Goal: Task Accomplishment & Management: Manage account settings

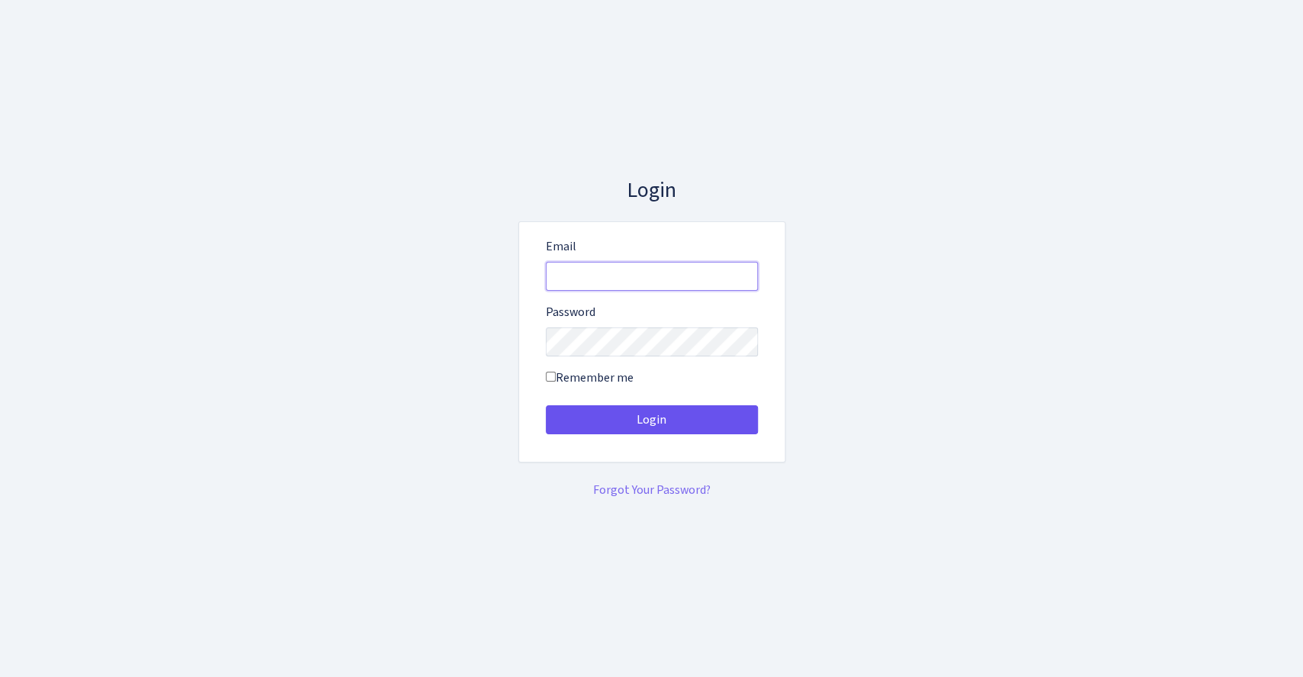
type input "vivio@bank.com"
click at [722, 420] on button "Login" at bounding box center [652, 419] width 212 height 29
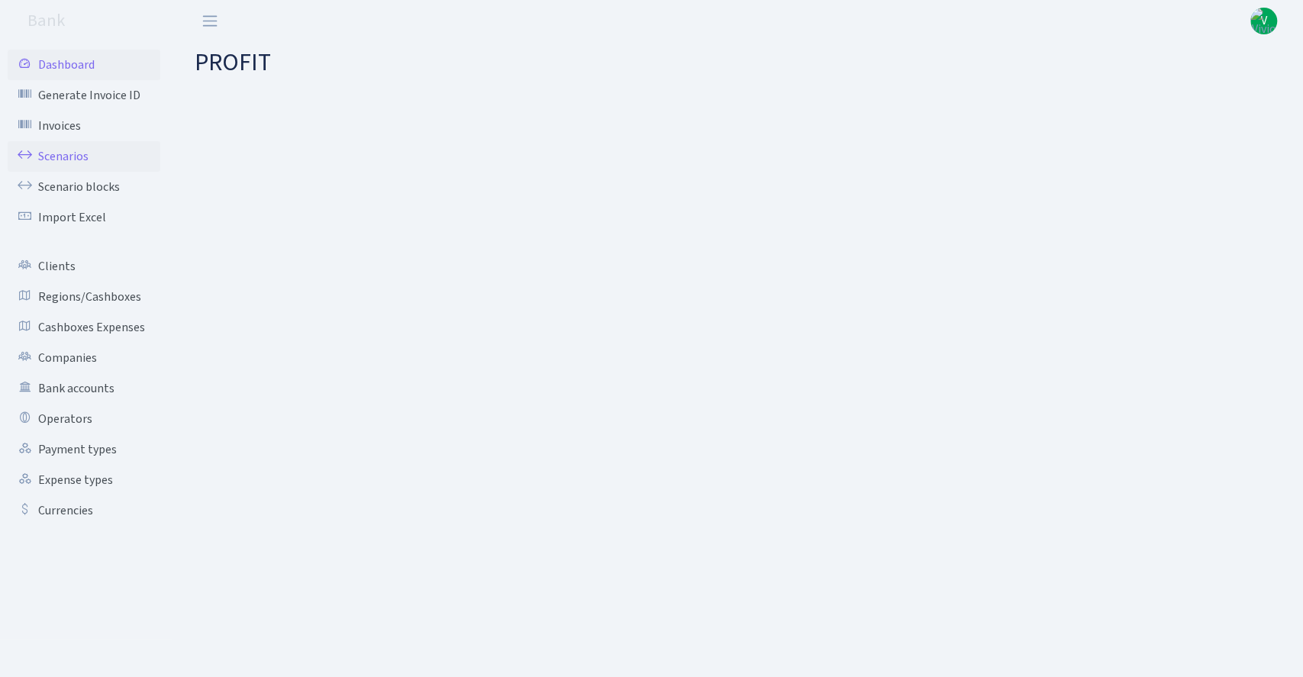
click at [84, 152] on link "Scenarios" at bounding box center [84, 156] width 153 height 31
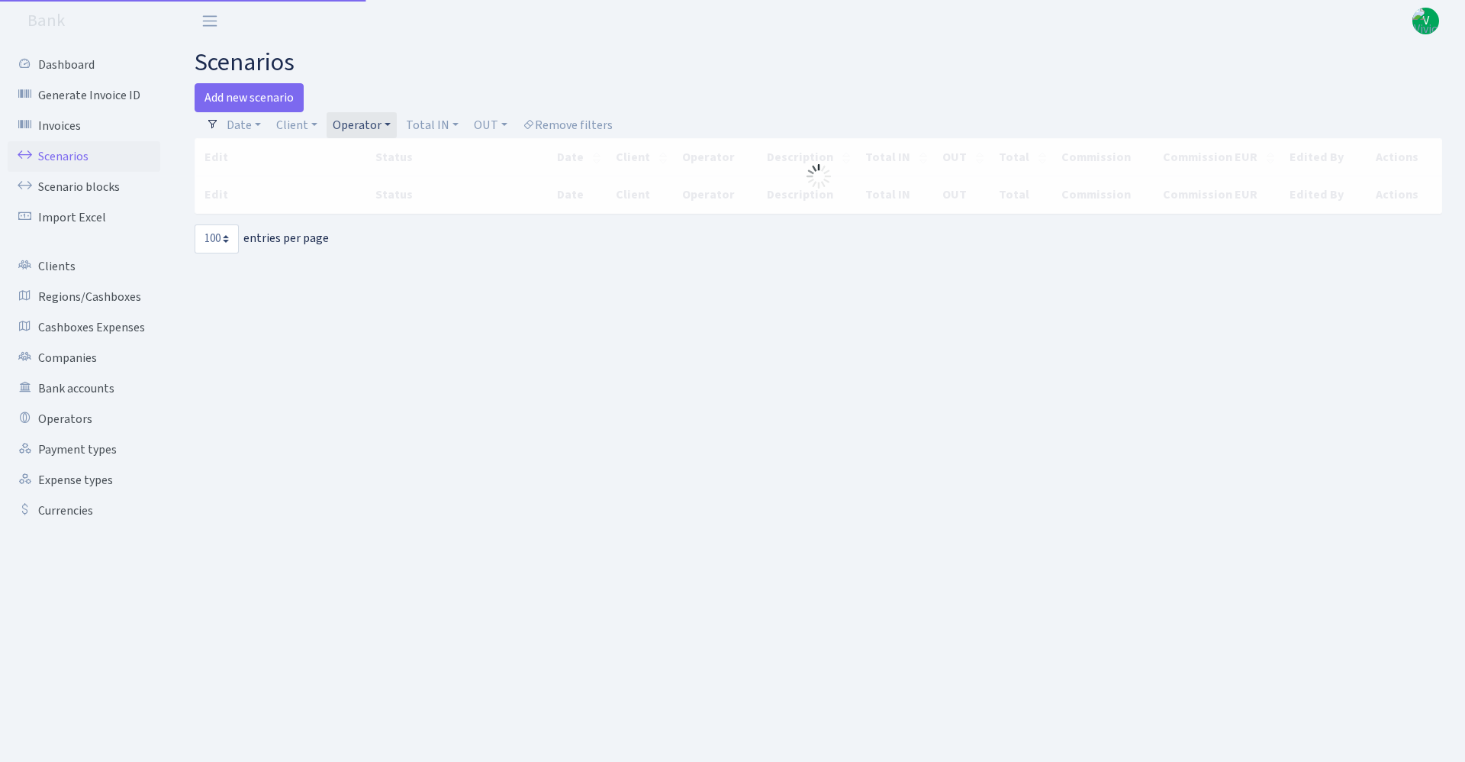
select select "100"
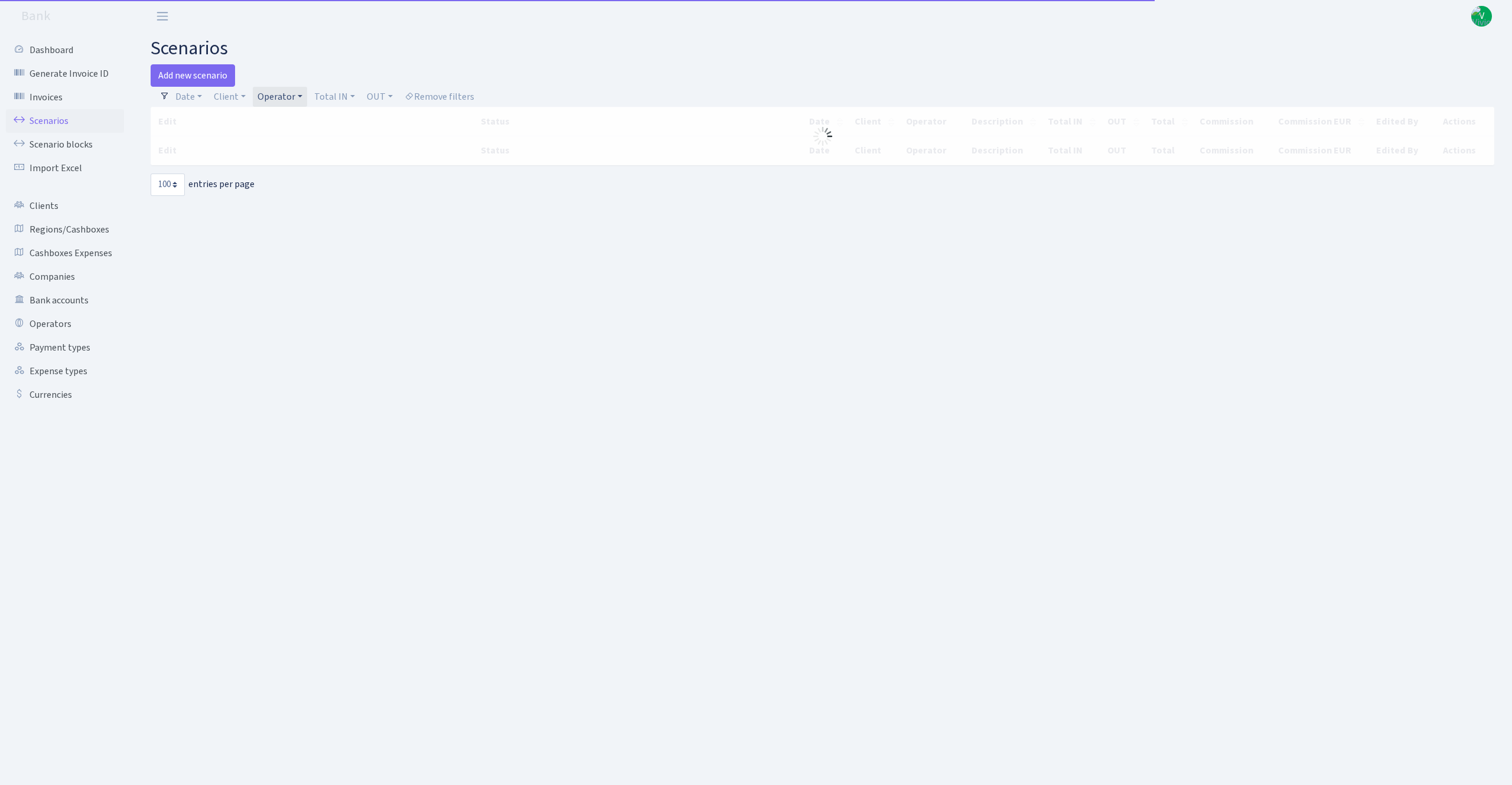
click at [789, 67] on div "Add new scenario" at bounding box center [482, 75] width 663 height 22
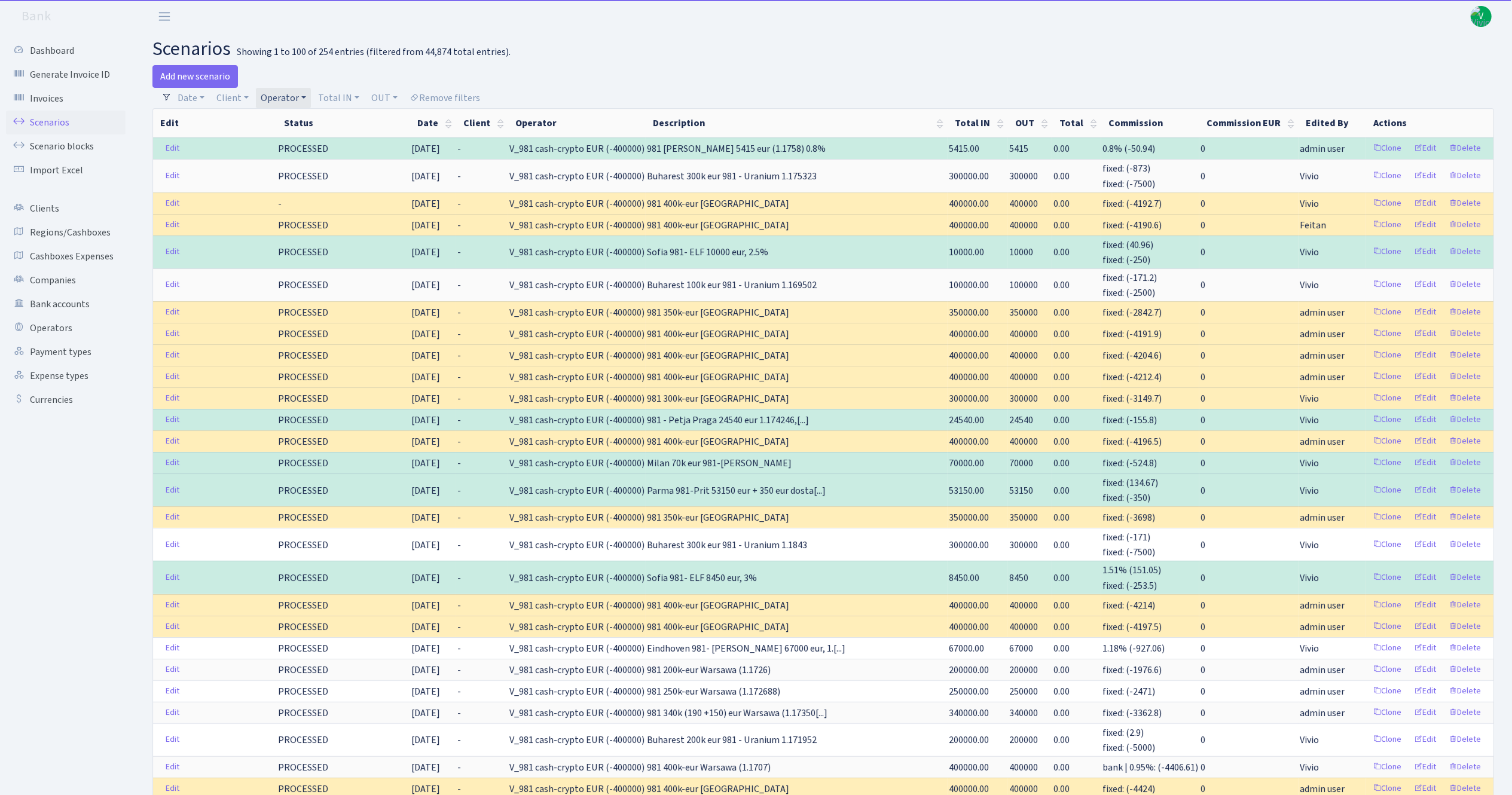
click at [274, 90] on link "Operator" at bounding box center [284, 98] width 55 height 20
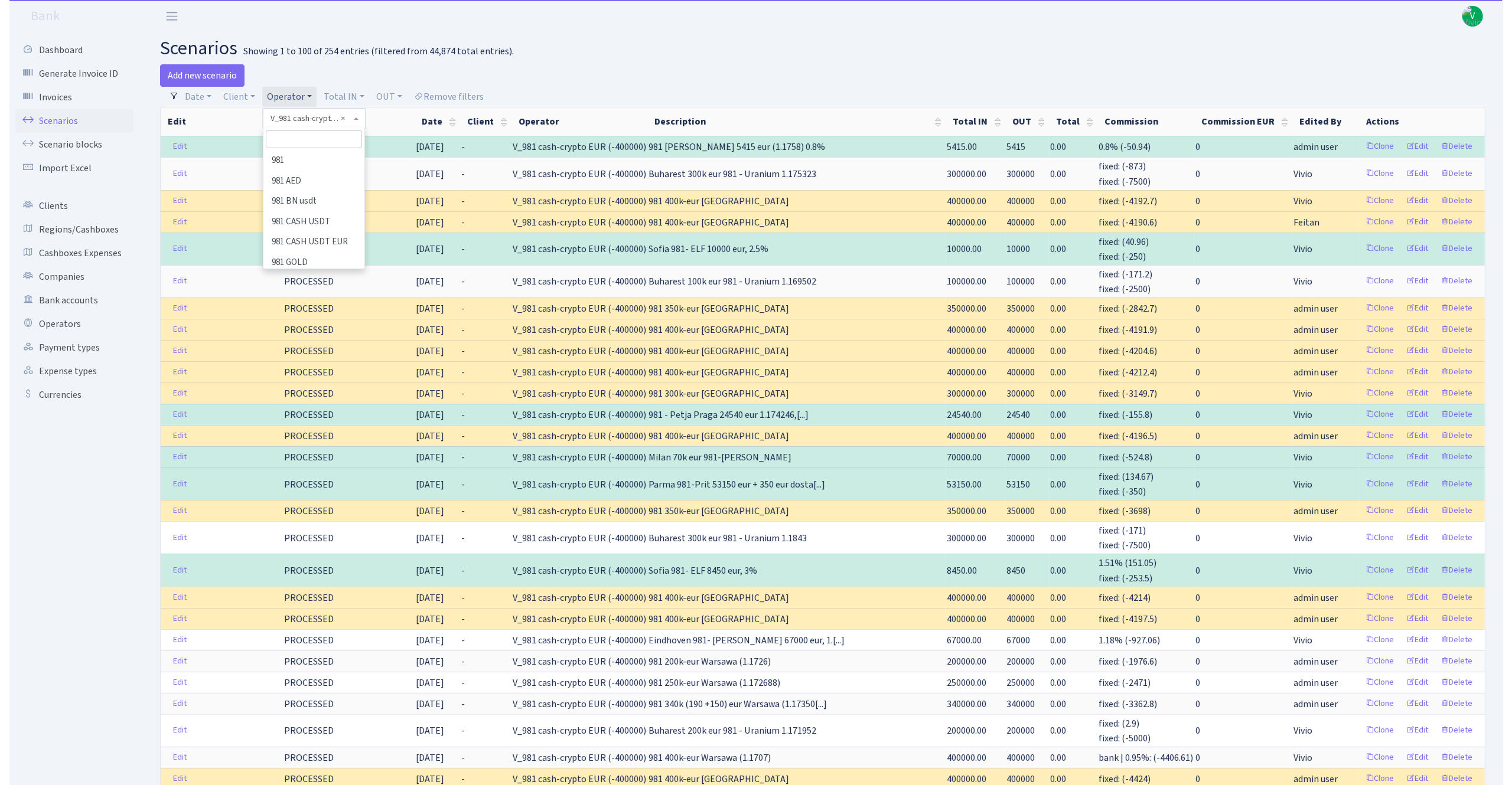
scroll to position [7848, 0]
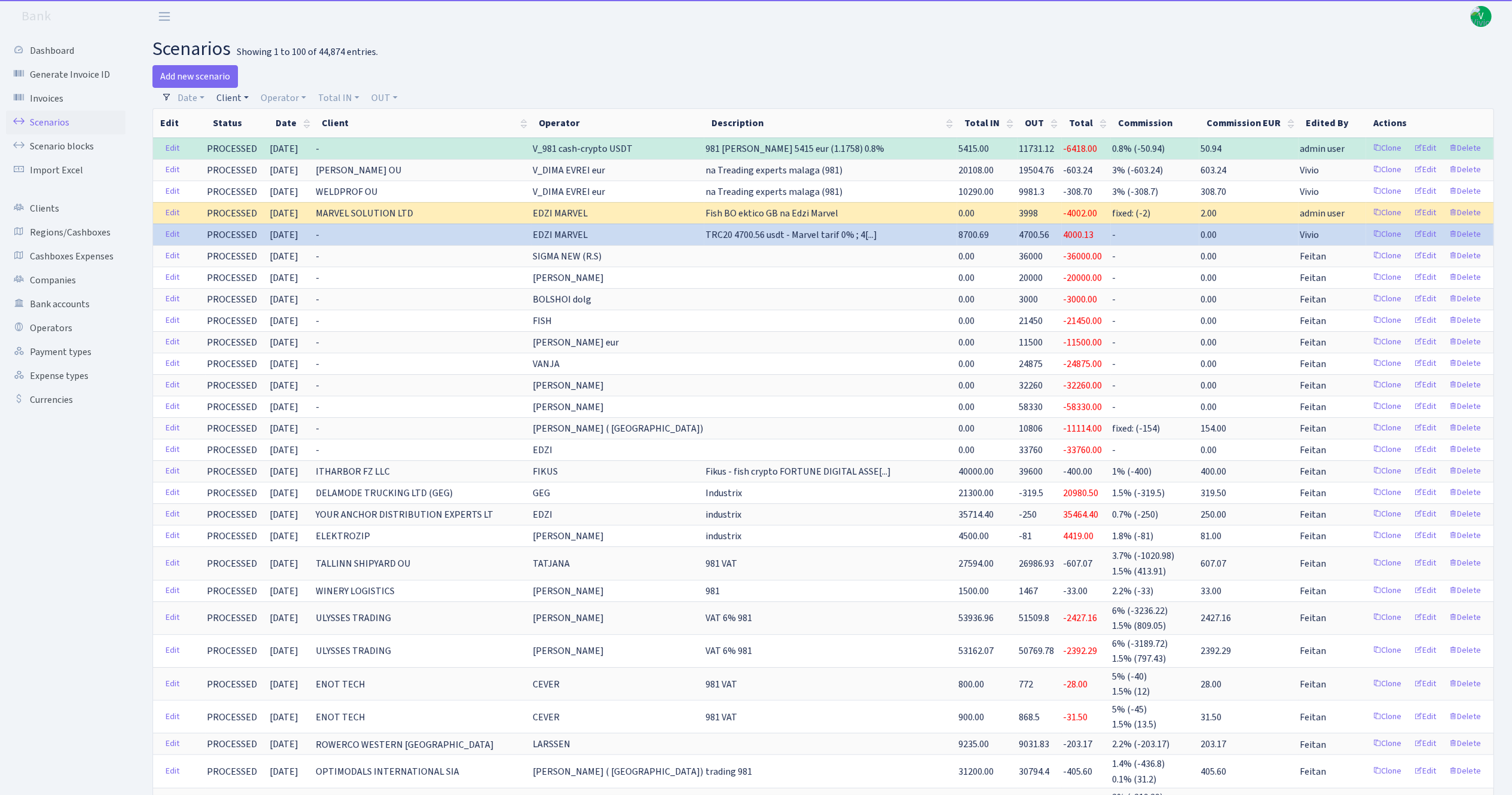
click at [222, 99] on link "Client" at bounding box center [232, 98] width 42 height 20
click at [247, 136] on input "search" at bounding box center [259, 141] width 88 height 19
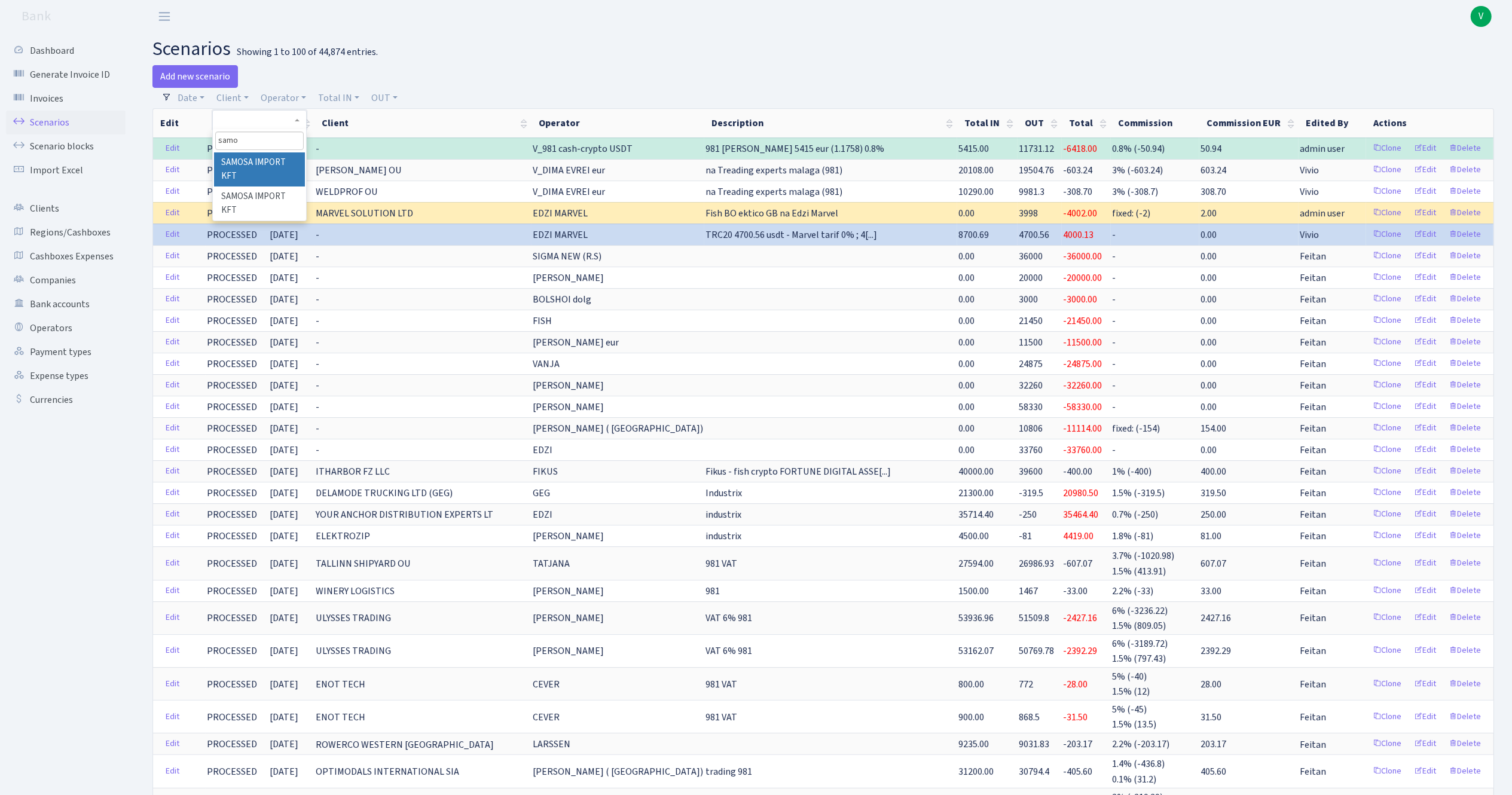
type input "samo"
click at [244, 164] on li "SAMOSA IMPORT KFT" at bounding box center [259, 169] width 90 height 34
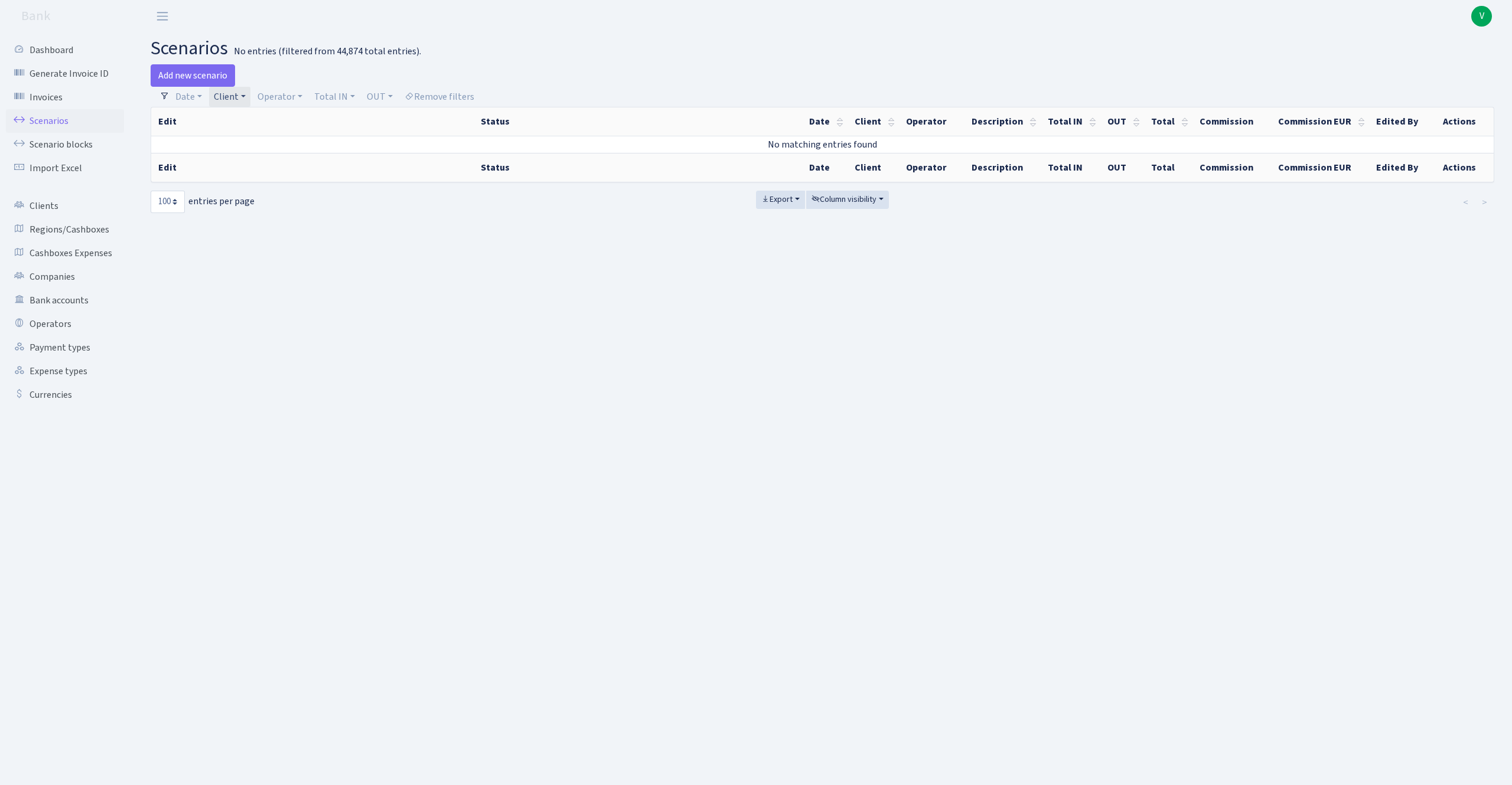
click at [229, 94] on link "Client" at bounding box center [229, 97] width 41 height 20
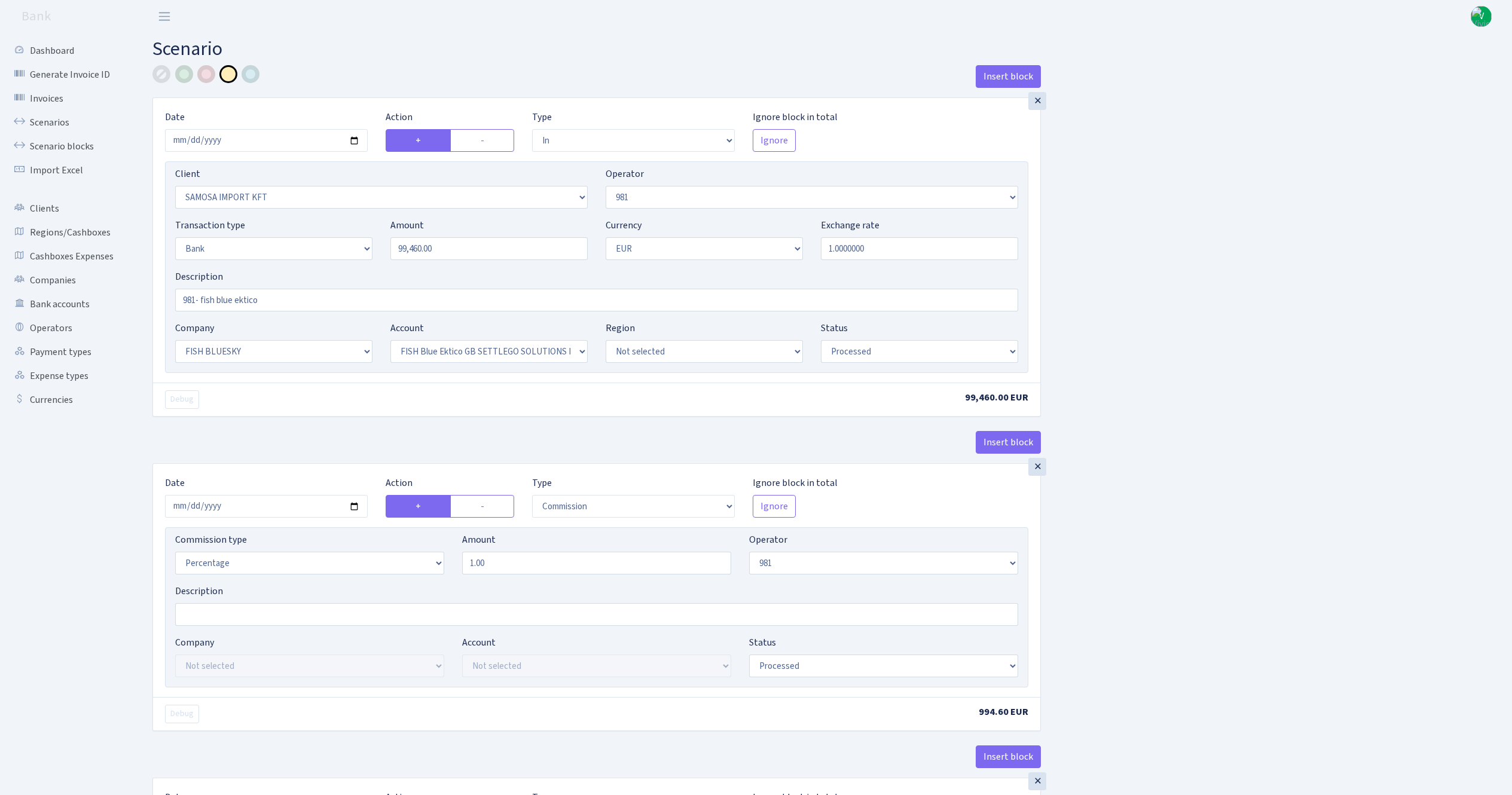
select select "in"
select select "2472"
select select "61"
select select "2"
select select "1"
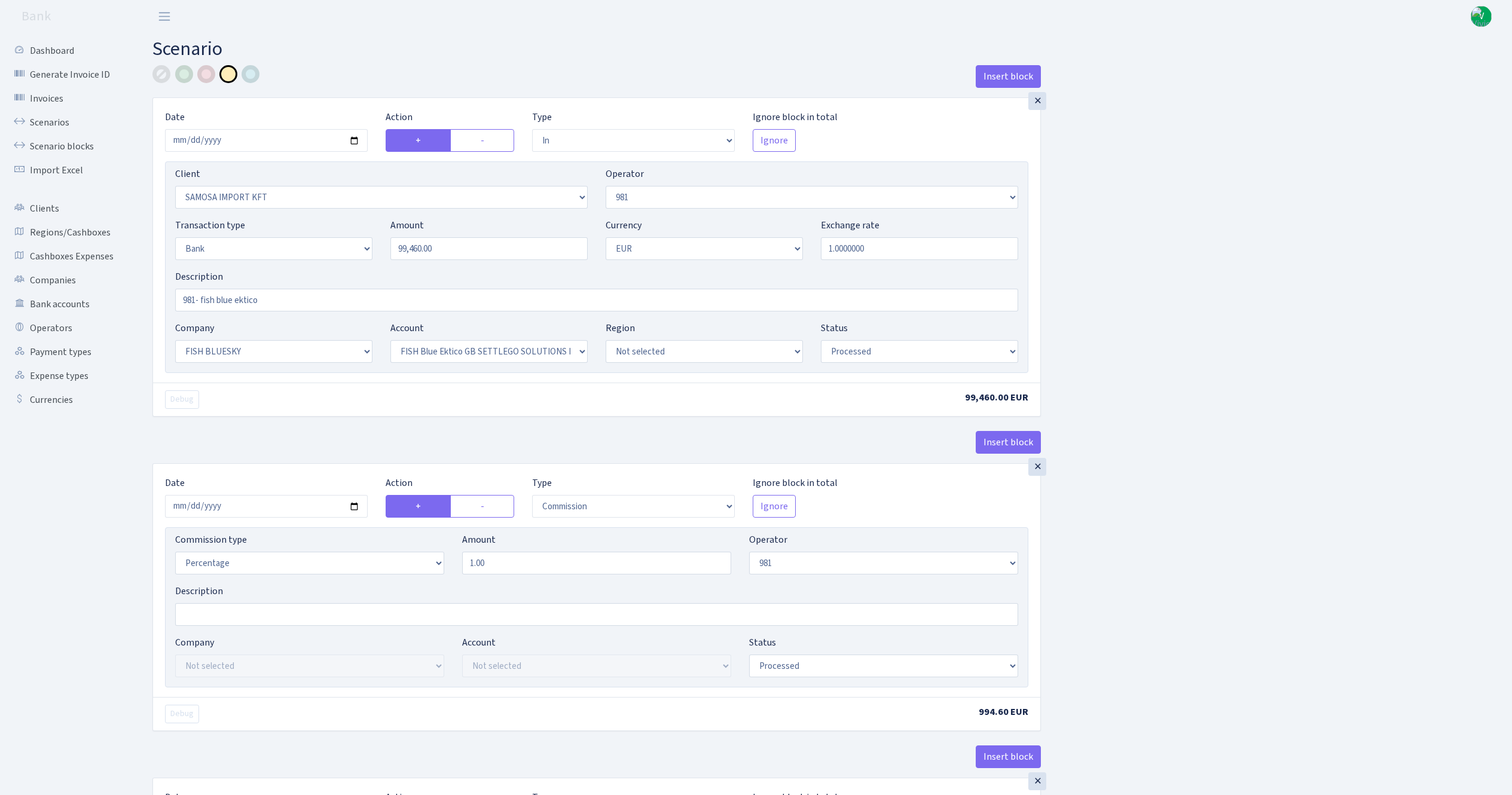
select select "23"
select select "67"
select select "processed"
select select "commission"
select select "61"
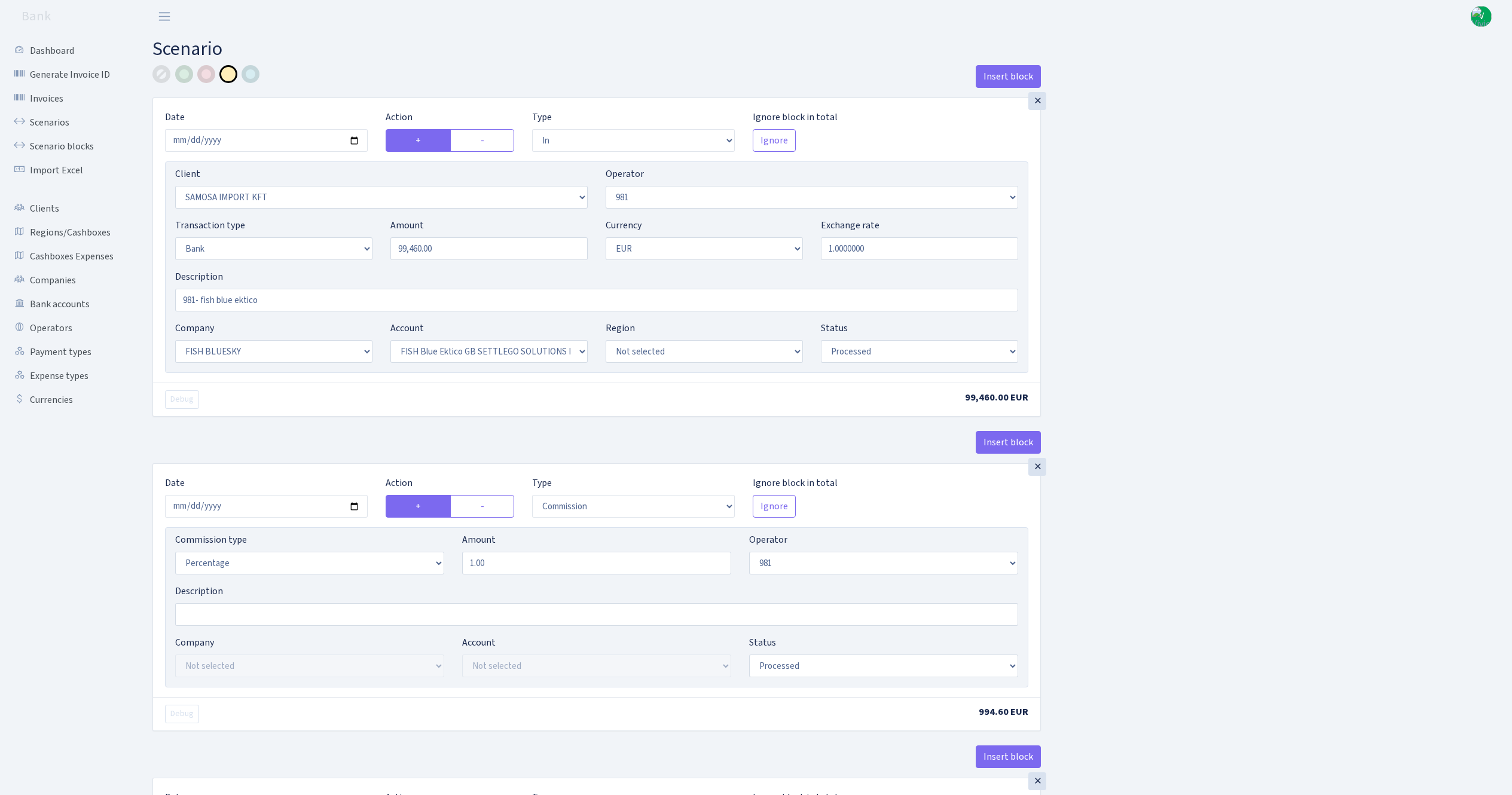
select select "processed"
select select "commission"
select select "fixed"
select select "61"
select select "processed"
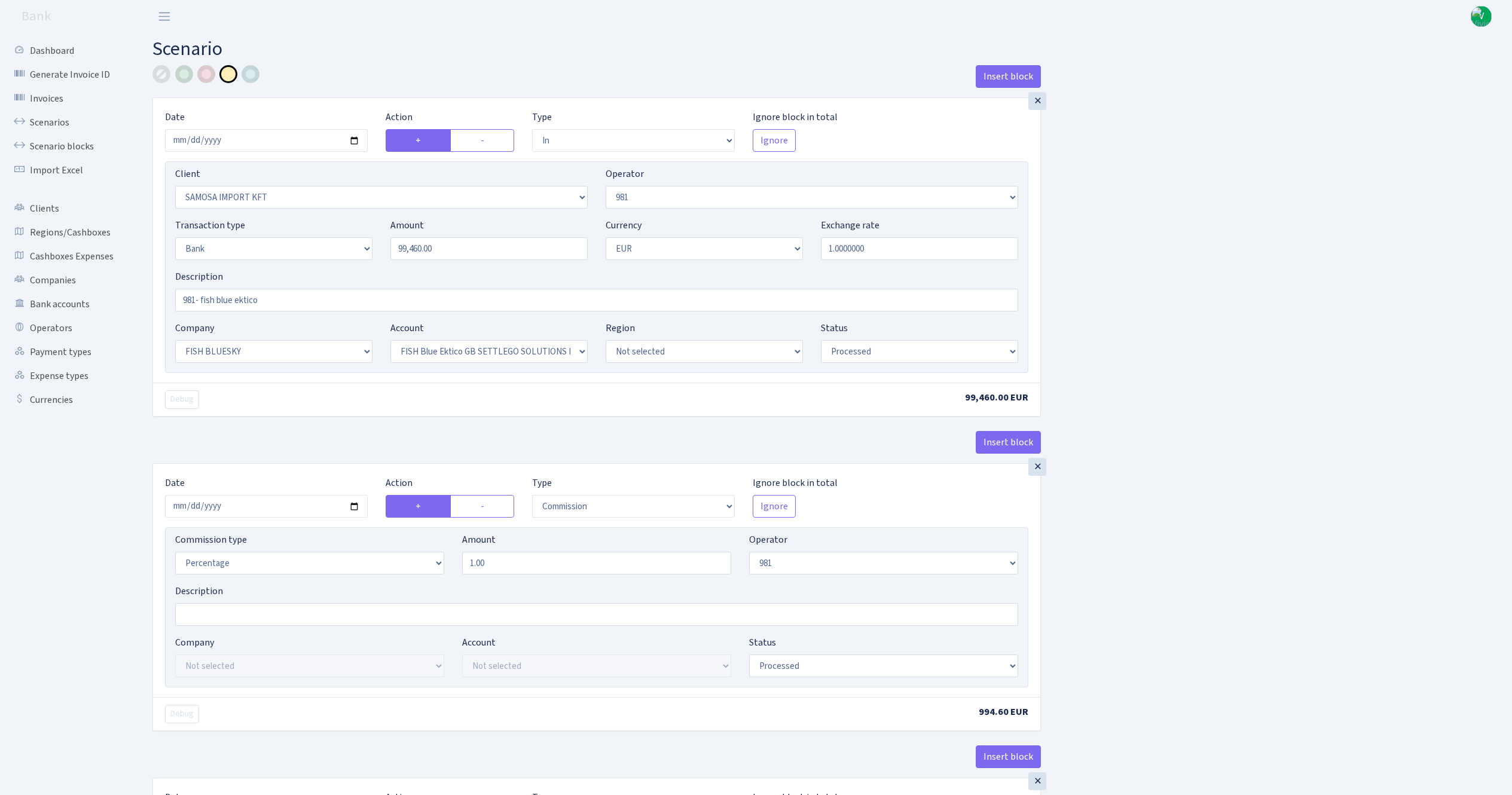
select select "commission"
select select "1"
select select "23"
select select "67"
select select "processed"
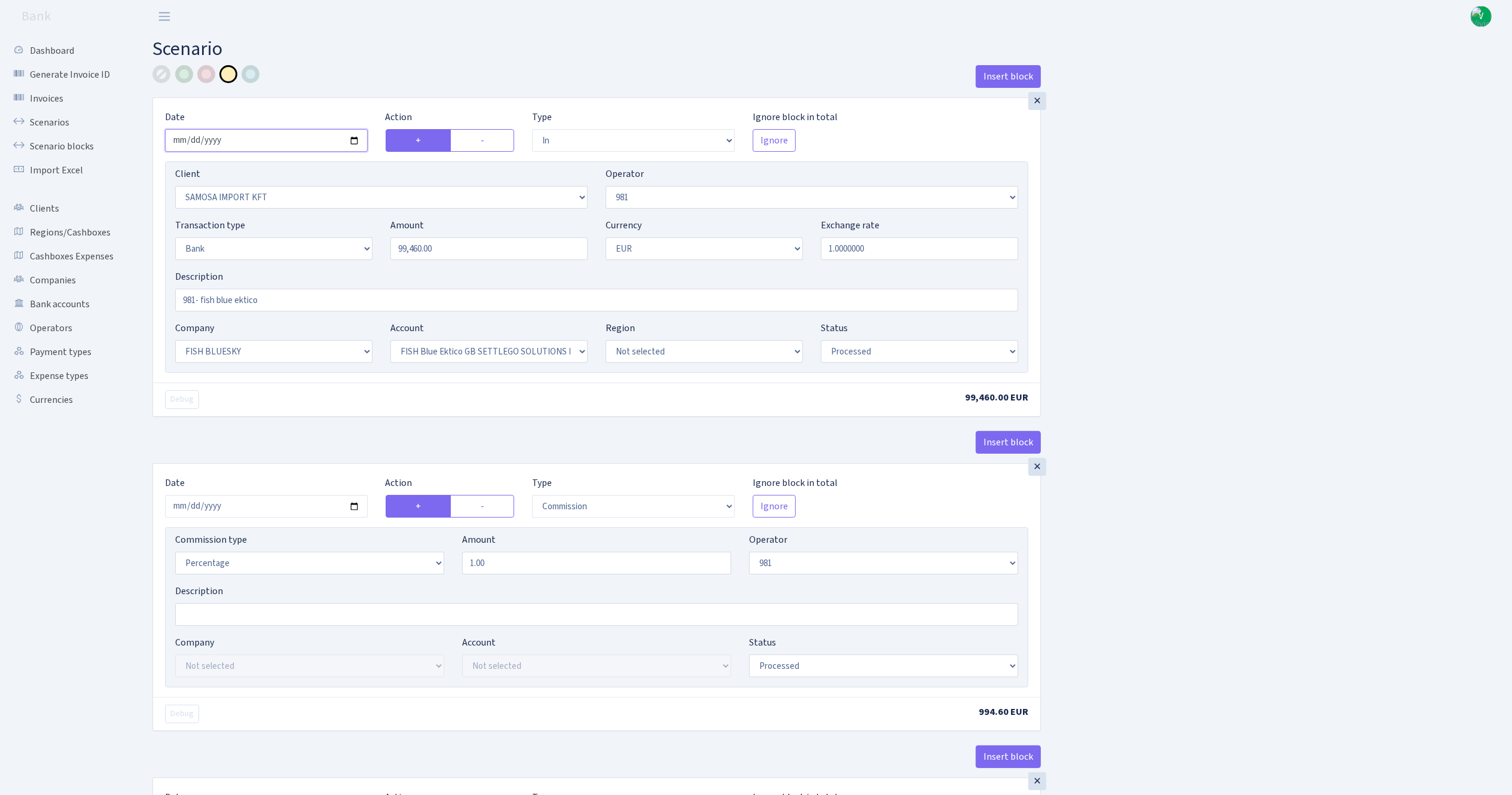
click at [352, 141] on input "2025-10-01" at bounding box center [266, 140] width 203 height 23
type input "2025-10-02"
drag, startPoint x: 463, startPoint y: 240, endPoint x: 305, endPoint y: 223, distance: 158.9
click at [305, 223] on div "Transaction type Not selected 981 ELF FISH crypto GIRT IVO dekl MM-BALTIC eur U…" at bounding box center [596, 244] width 861 height 52
click at [1191, 300] on div "Insert block × Date [DATE] Action + - Type --- In Out Commission Field required…" at bounding box center [823, 762] width 1359 height 1395
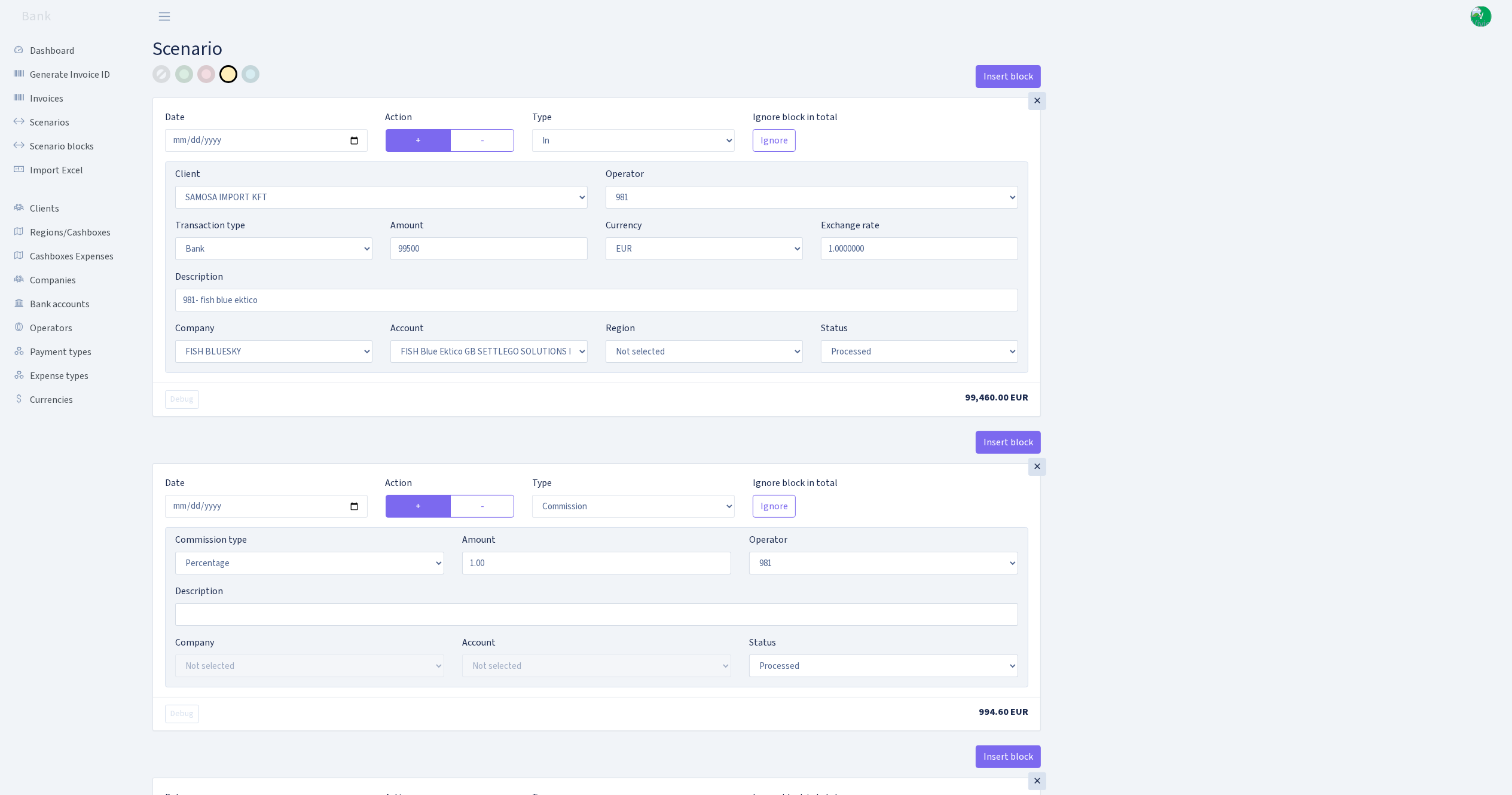
type input "99,500.00"
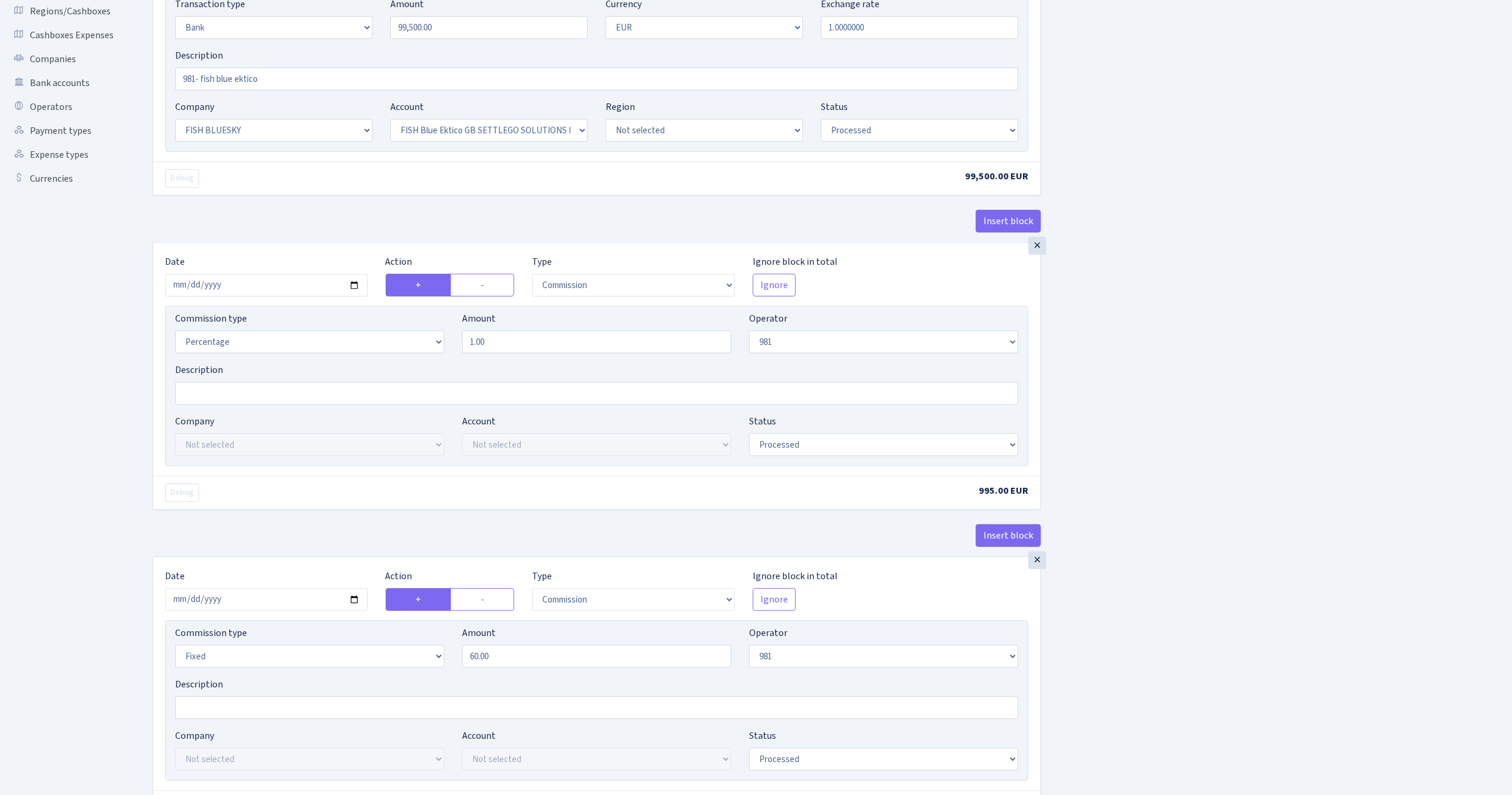
scroll to position [239, 0]
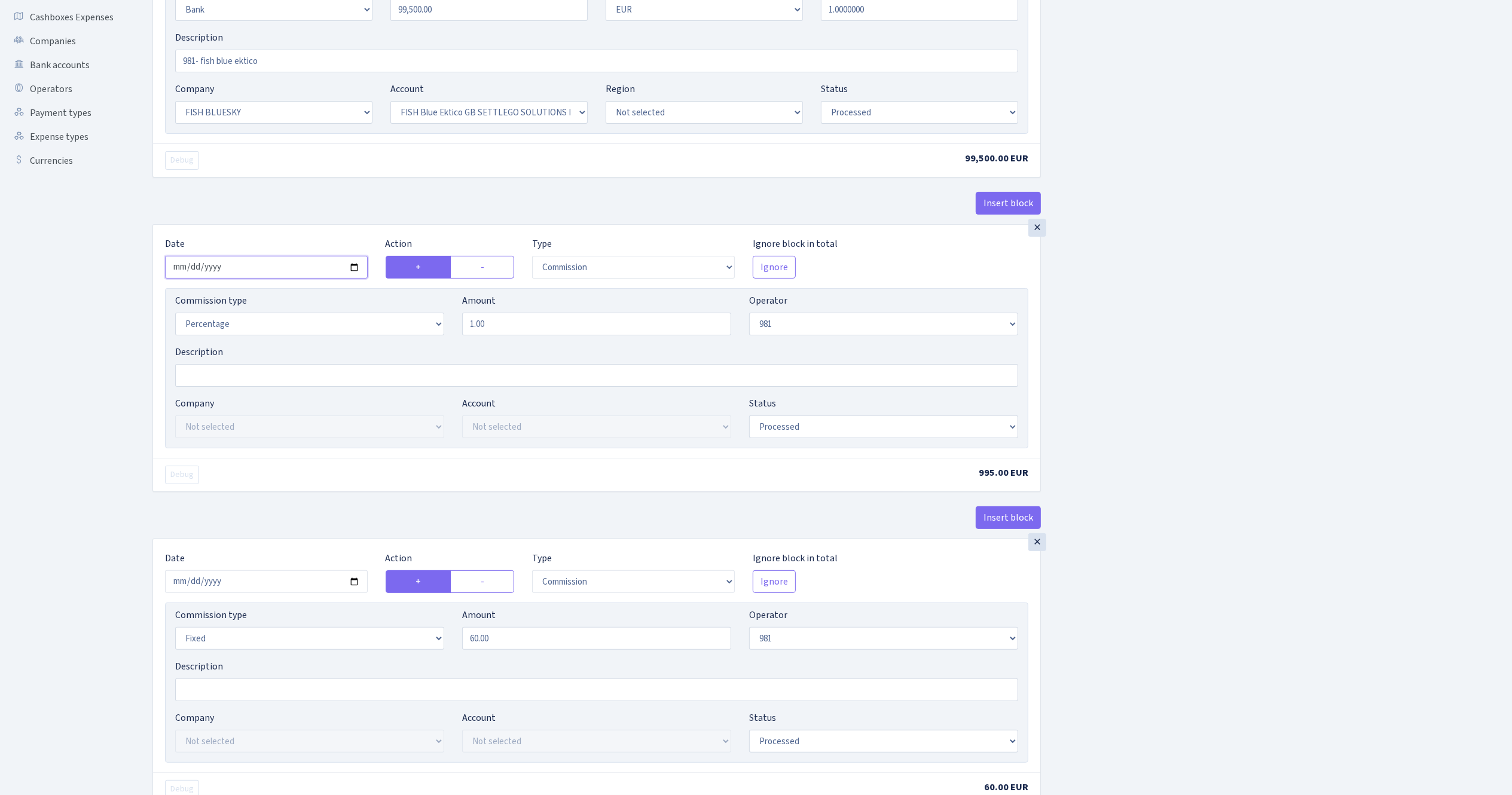
click at [353, 272] on input "[DATE]" at bounding box center [266, 267] width 203 height 23
type input "[DATE]"
click at [355, 587] on input "[DATE]" at bounding box center [266, 581] width 203 height 23
type input "[DATE]"
click at [1165, 490] on div "Insert block × Date [DATE] Action + - Type --- In Out Commission Field required…" at bounding box center [823, 523] width 1359 height 1395
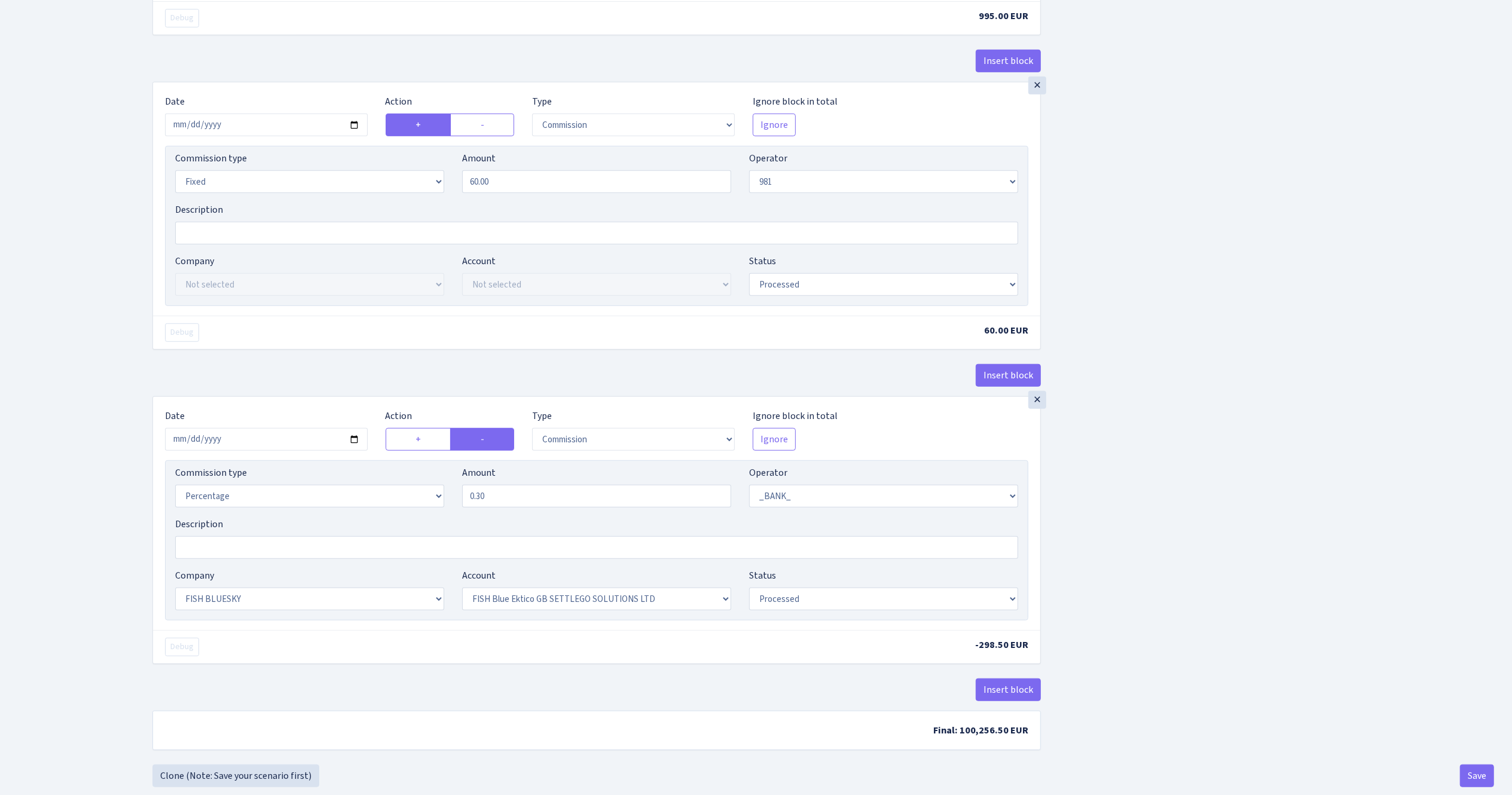
scroll to position [728, 0]
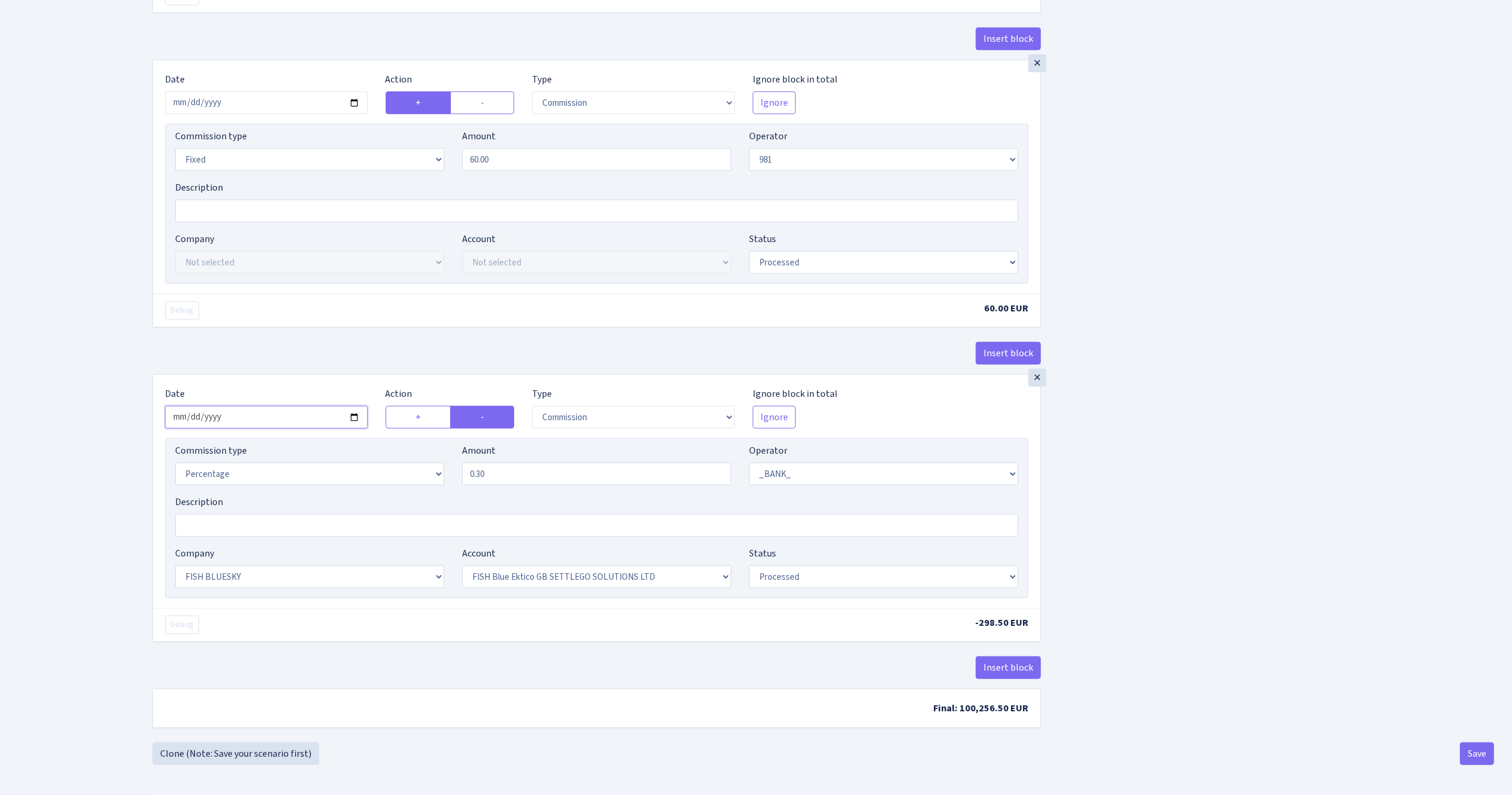
click at [357, 418] on input "[DATE]" at bounding box center [266, 417] width 203 height 23
type input "[DATE]"
click at [1264, 466] on div "Insert block × Date [DATE] Action + - Type --- In Out Commission Field required…" at bounding box center [823, 45] width 1359 height 1395
click at [1476, 752] on button "Save" at bounding box center [1477, 753] width 34 height 23
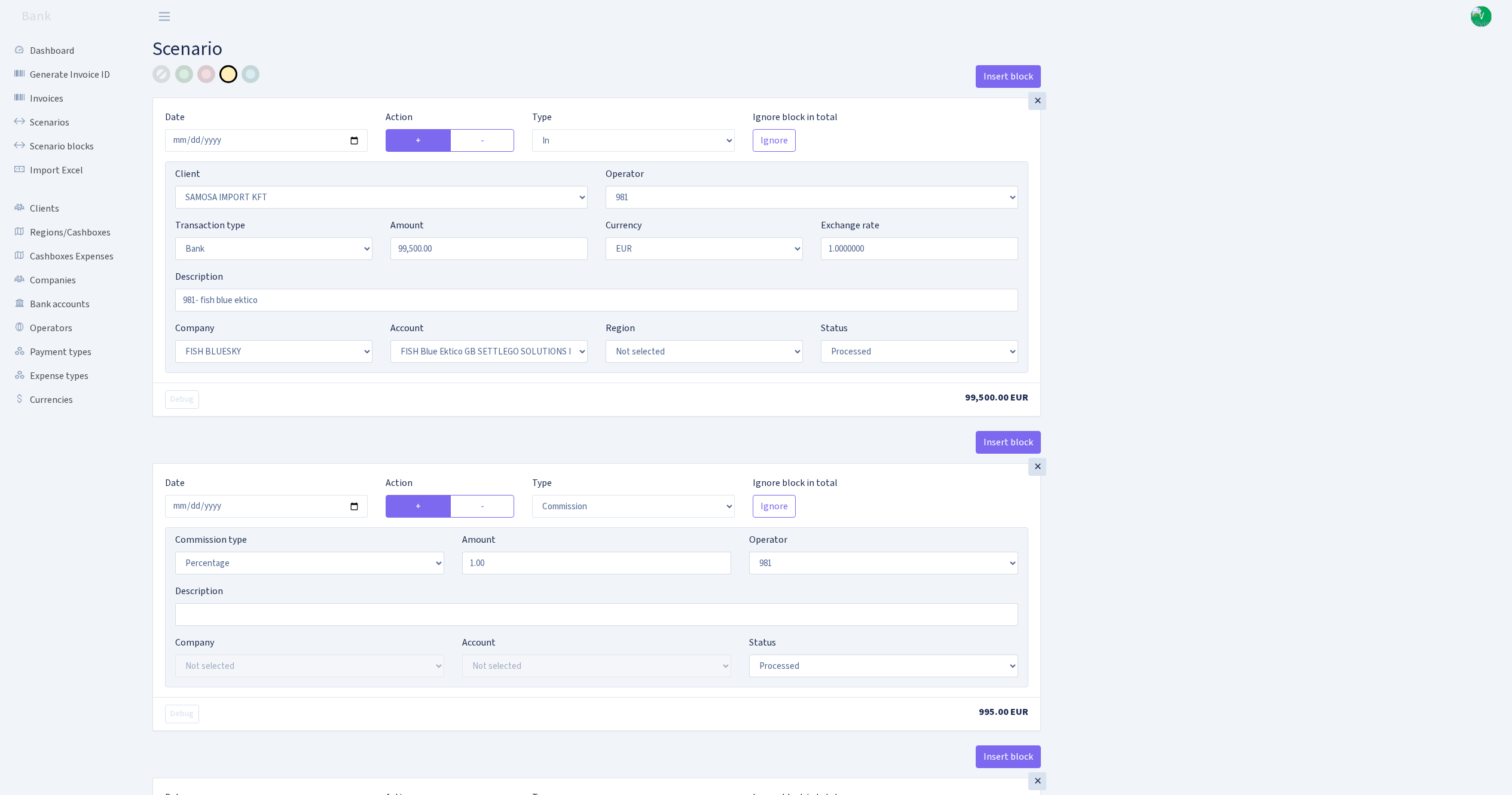
select select "in"
select select "2472"
select select "61"
select select "2"
select select "1"
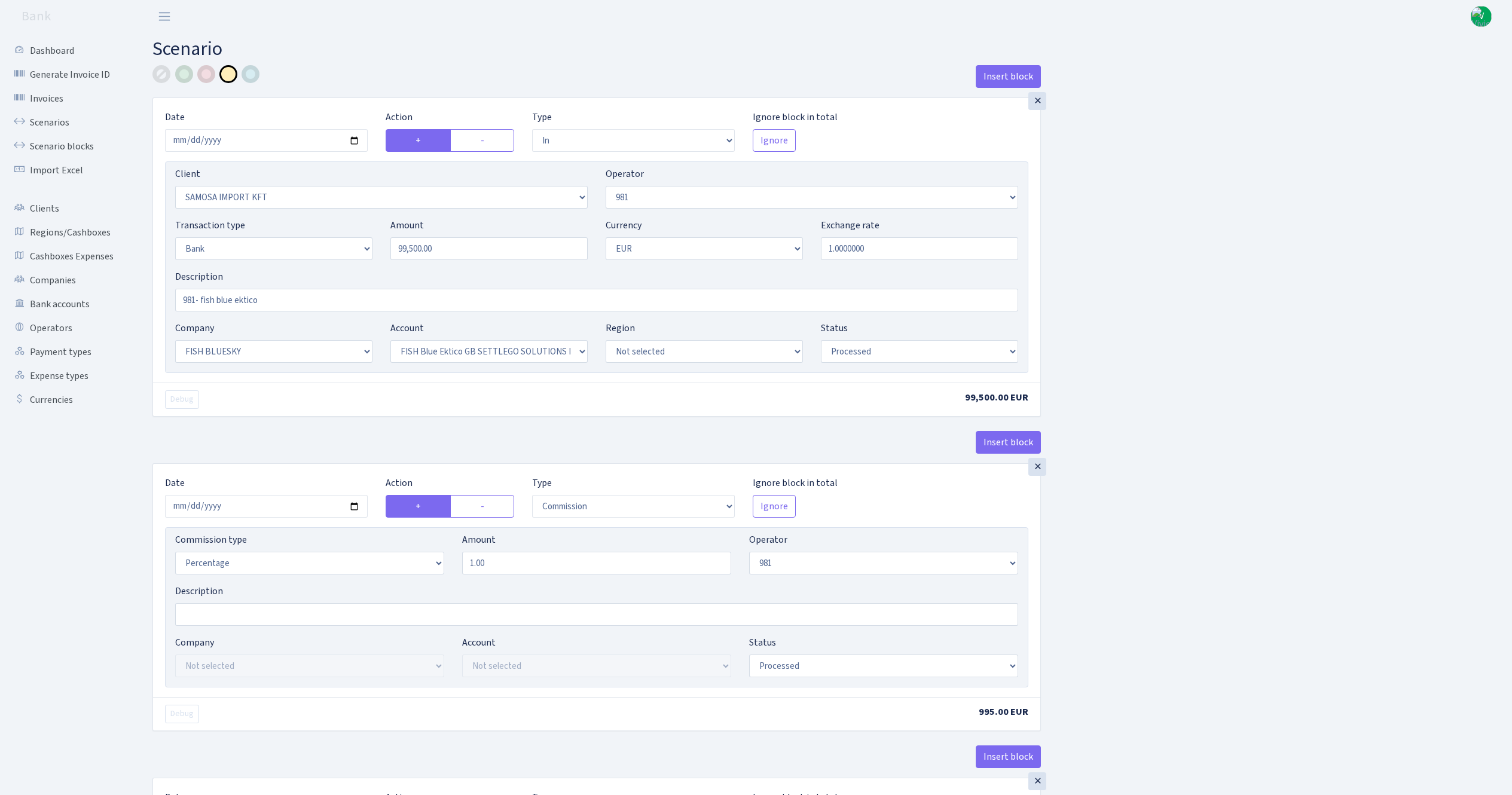
select select "23"
select select "67"
select select "processed"
select select "commission"
select select "61"
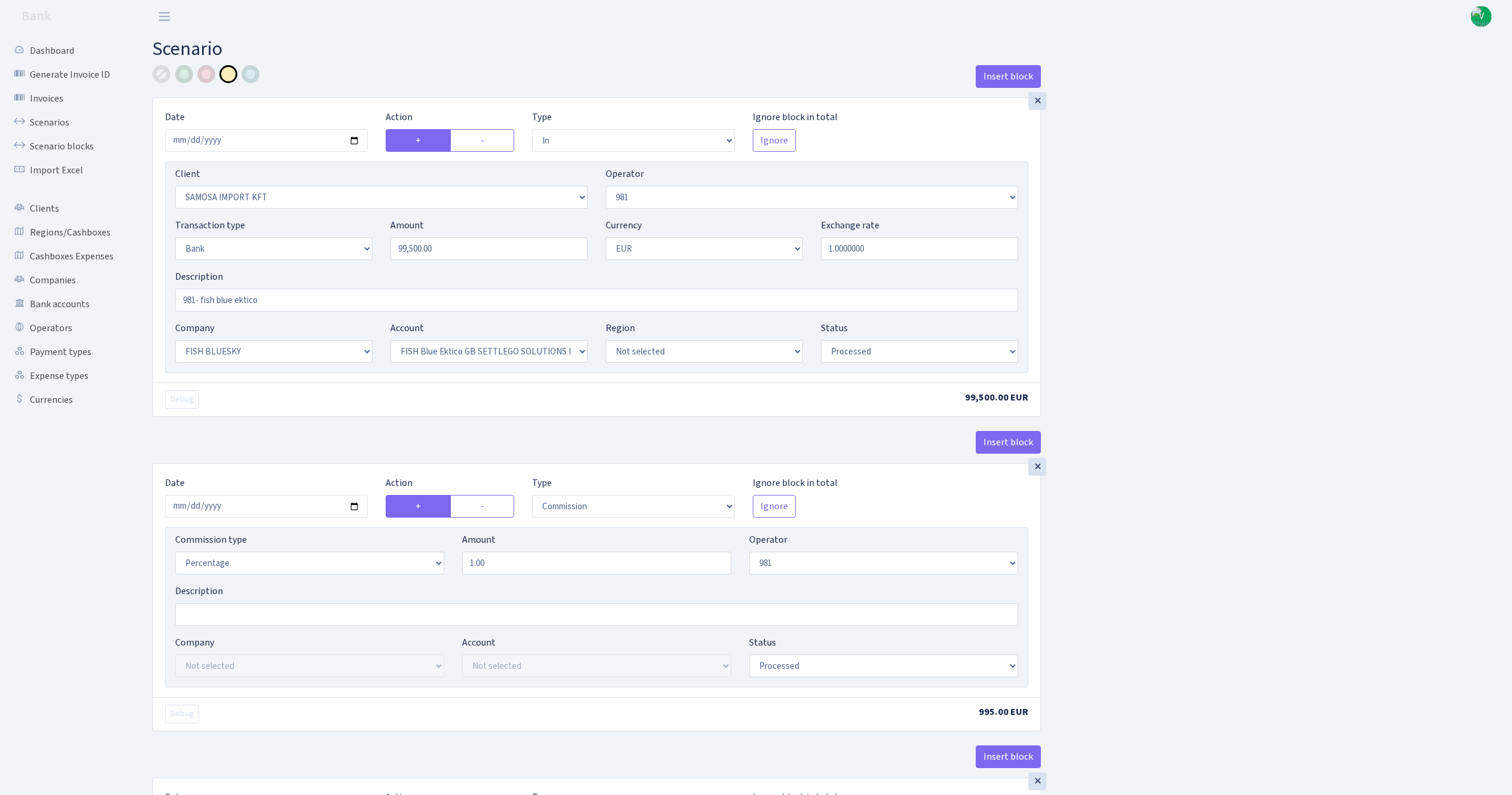
select select "processed"
select select "commission"
select select "fixed"
select select "61"
select select "processed"
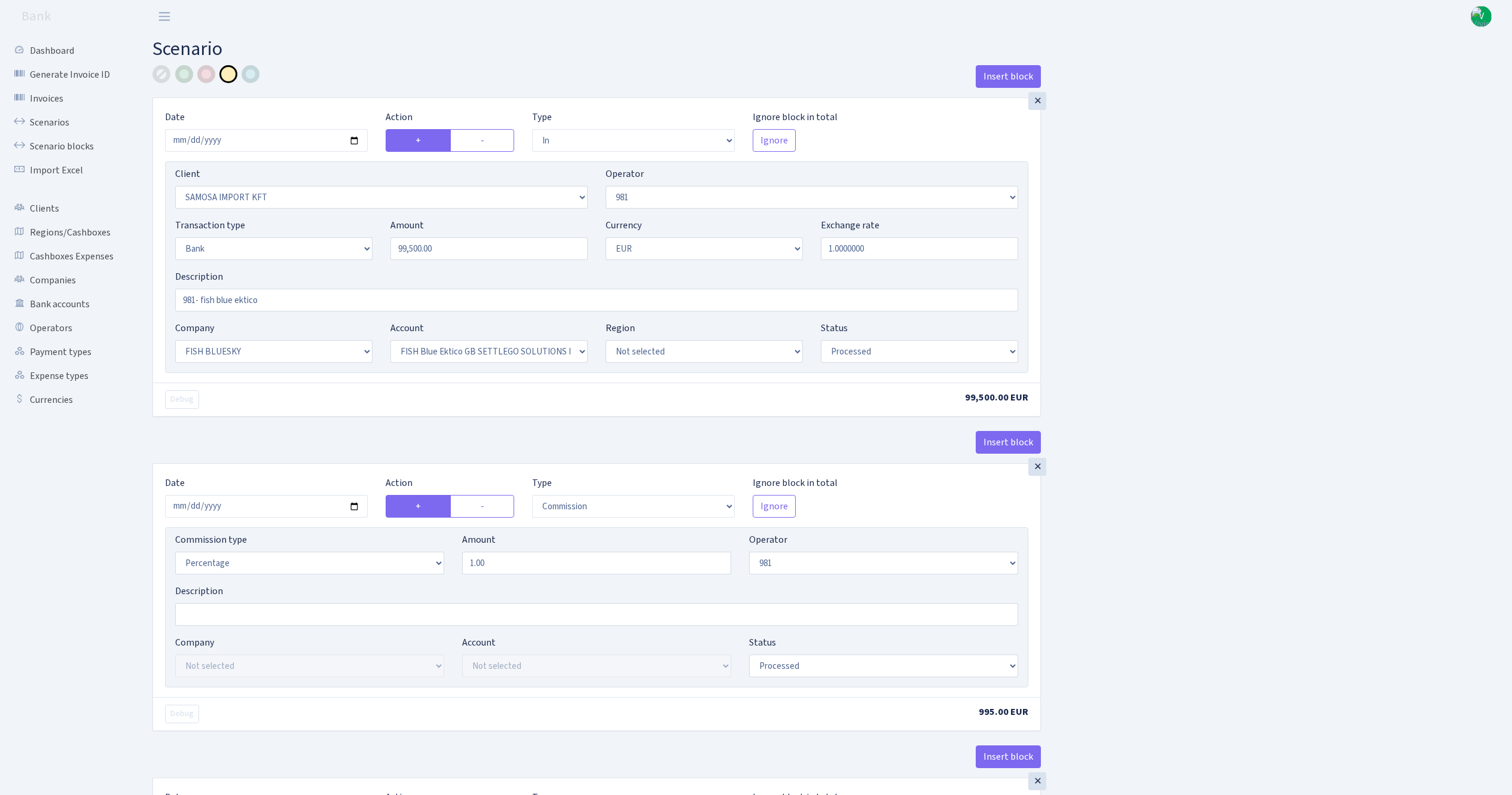
select select "commission"
select select "1"
select select "23"
select select "67"
select select "processed"
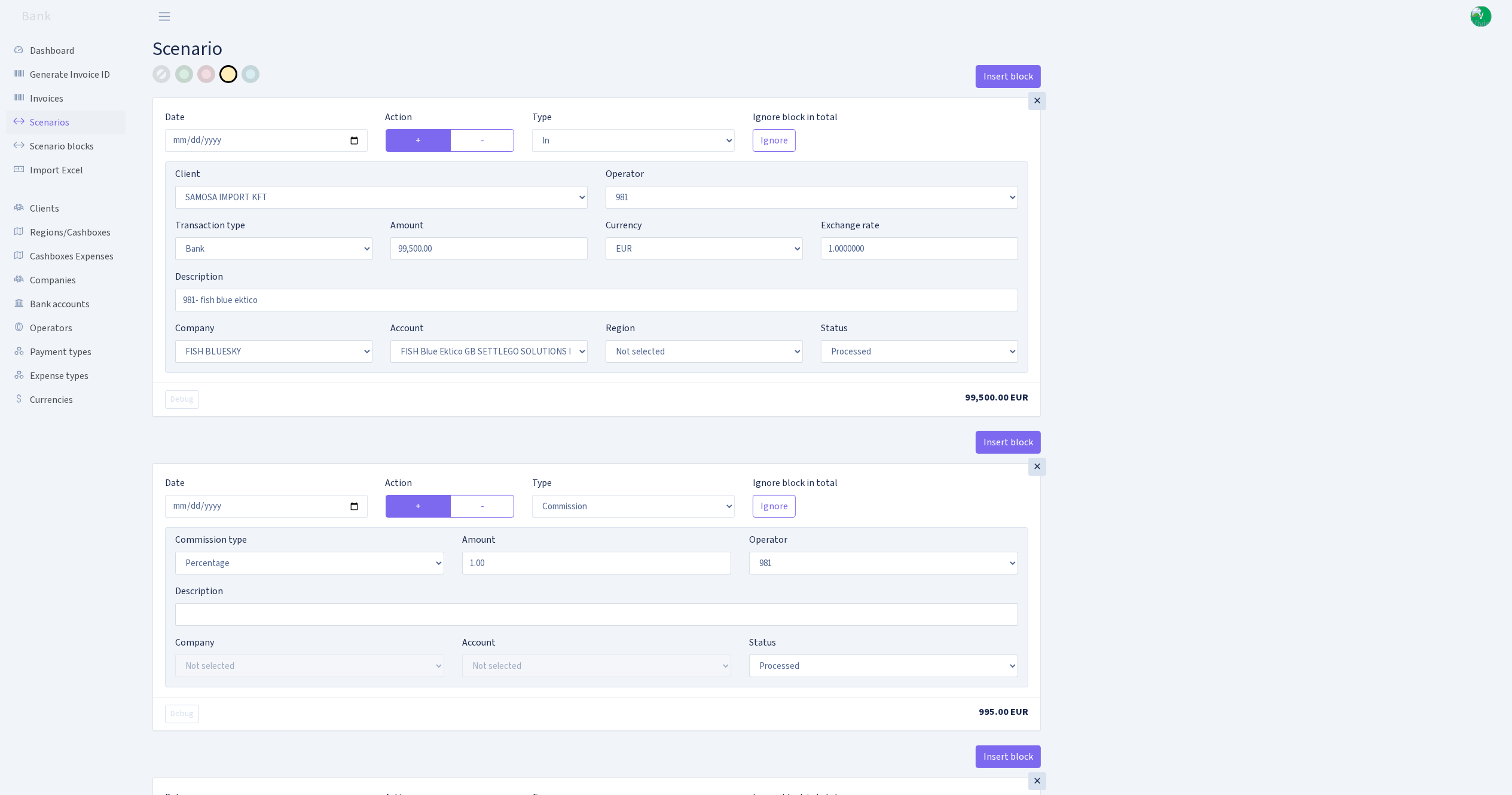
click at [75, 121] on link "Scenarios" at bounding box center [66, 122] width 120 height 24
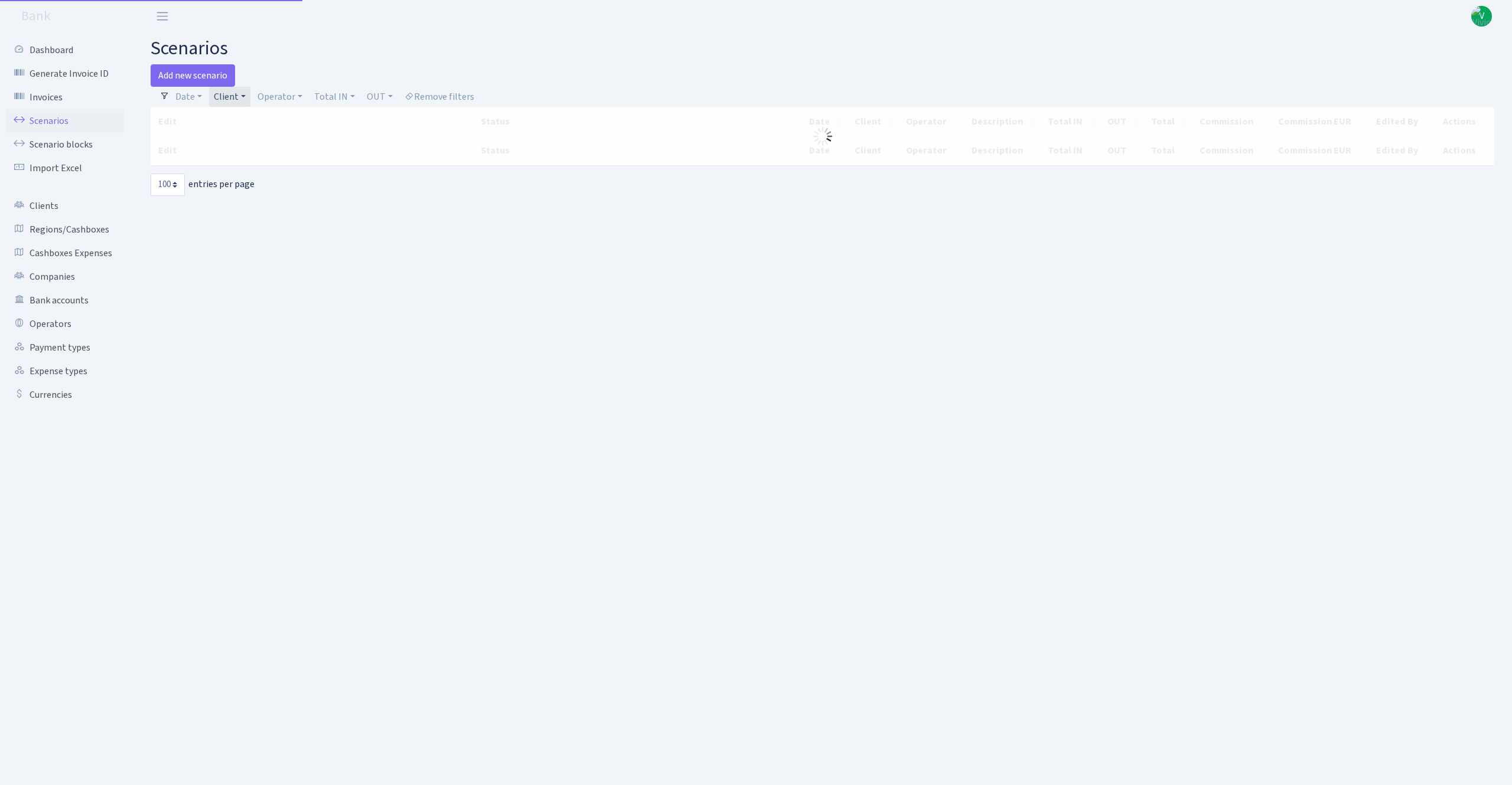
select select "100"
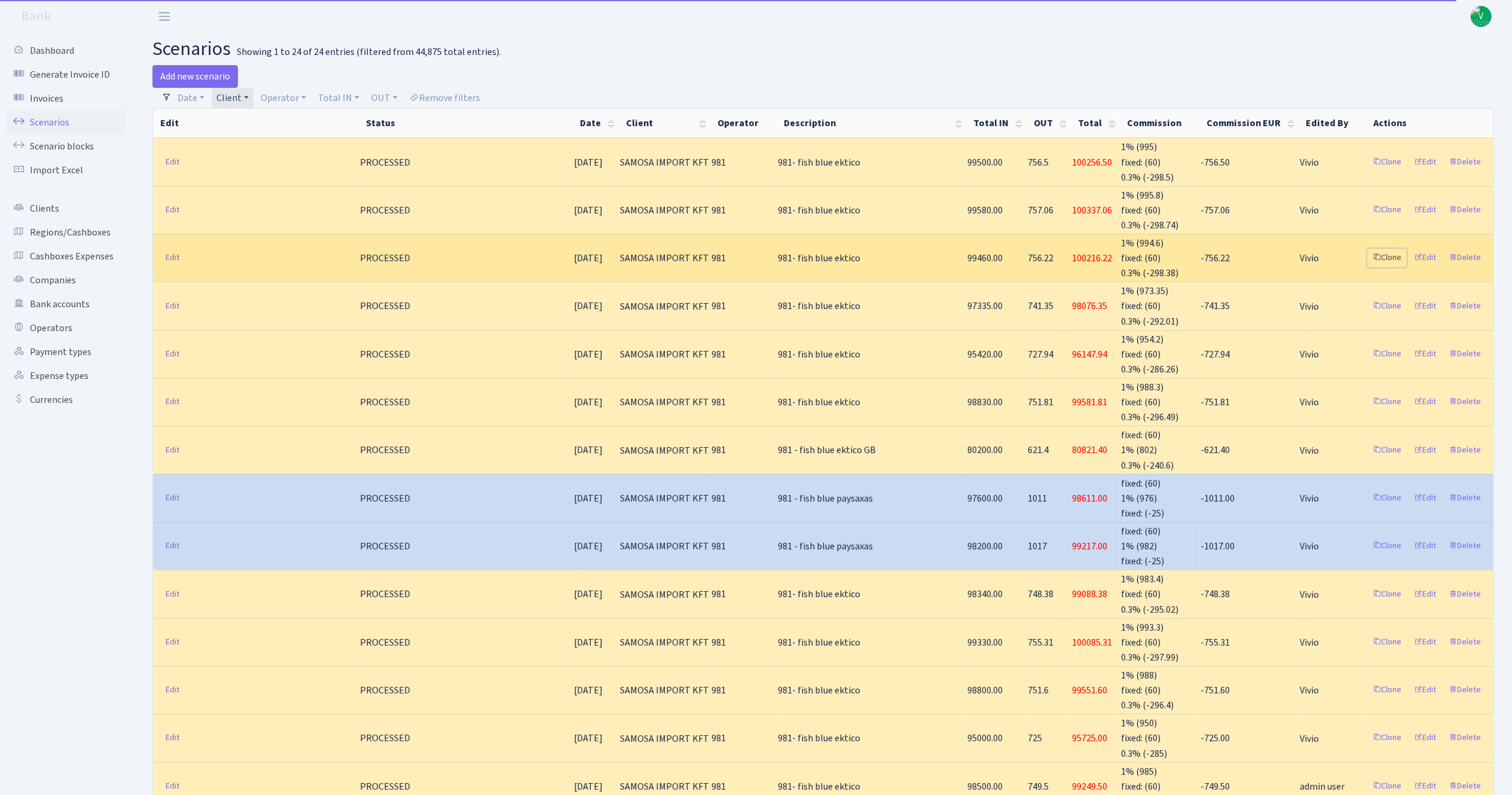
click at [1395, 258] on link "Clone" at bounding box center [1387, 258] width 39 height 19
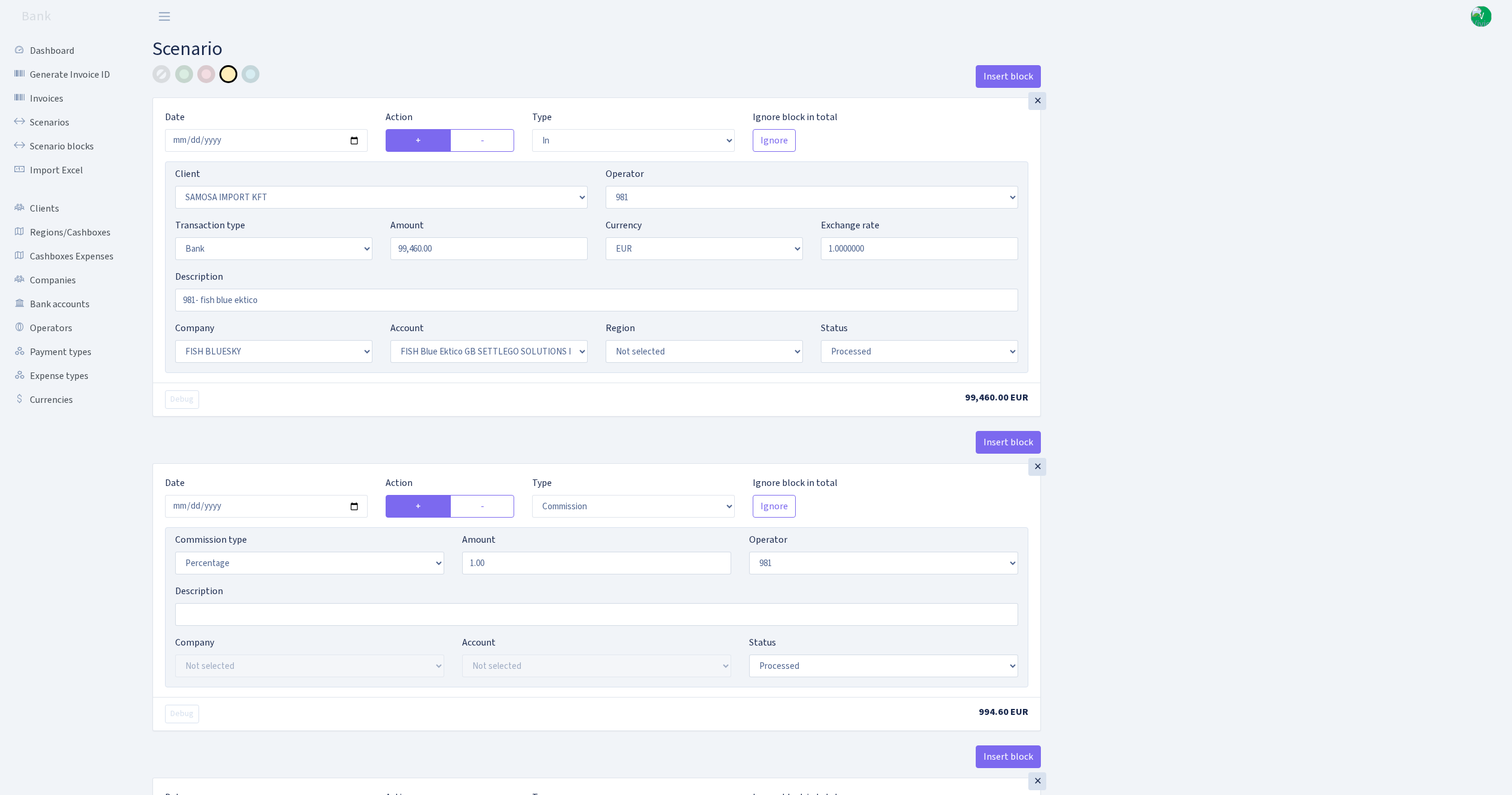
select select "in"
select select "2472"
select select "61"
select select "2"
select select "1"
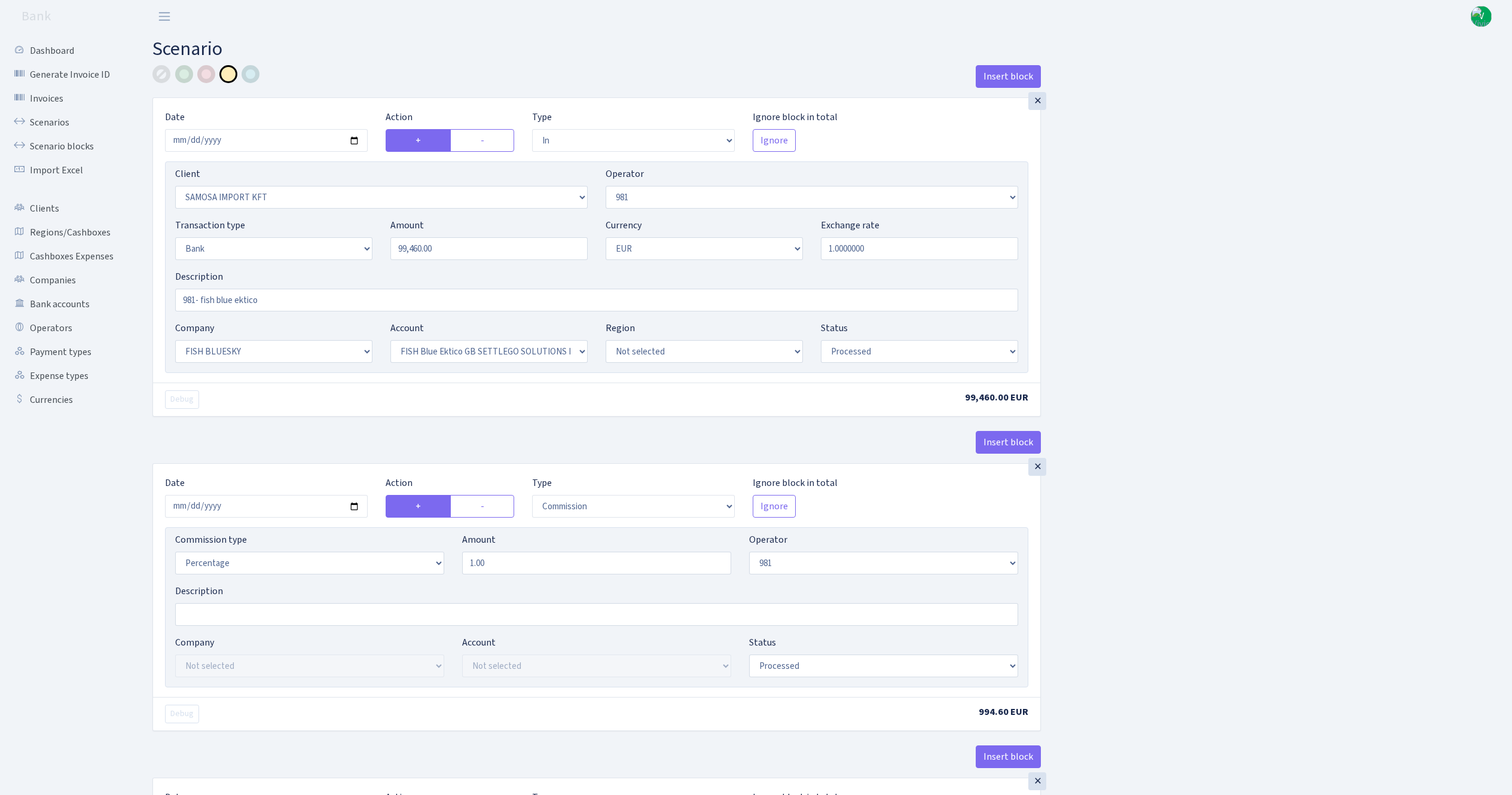
select select "23"
select select "67"
select select "processed"
select select "commission"
select select "61"
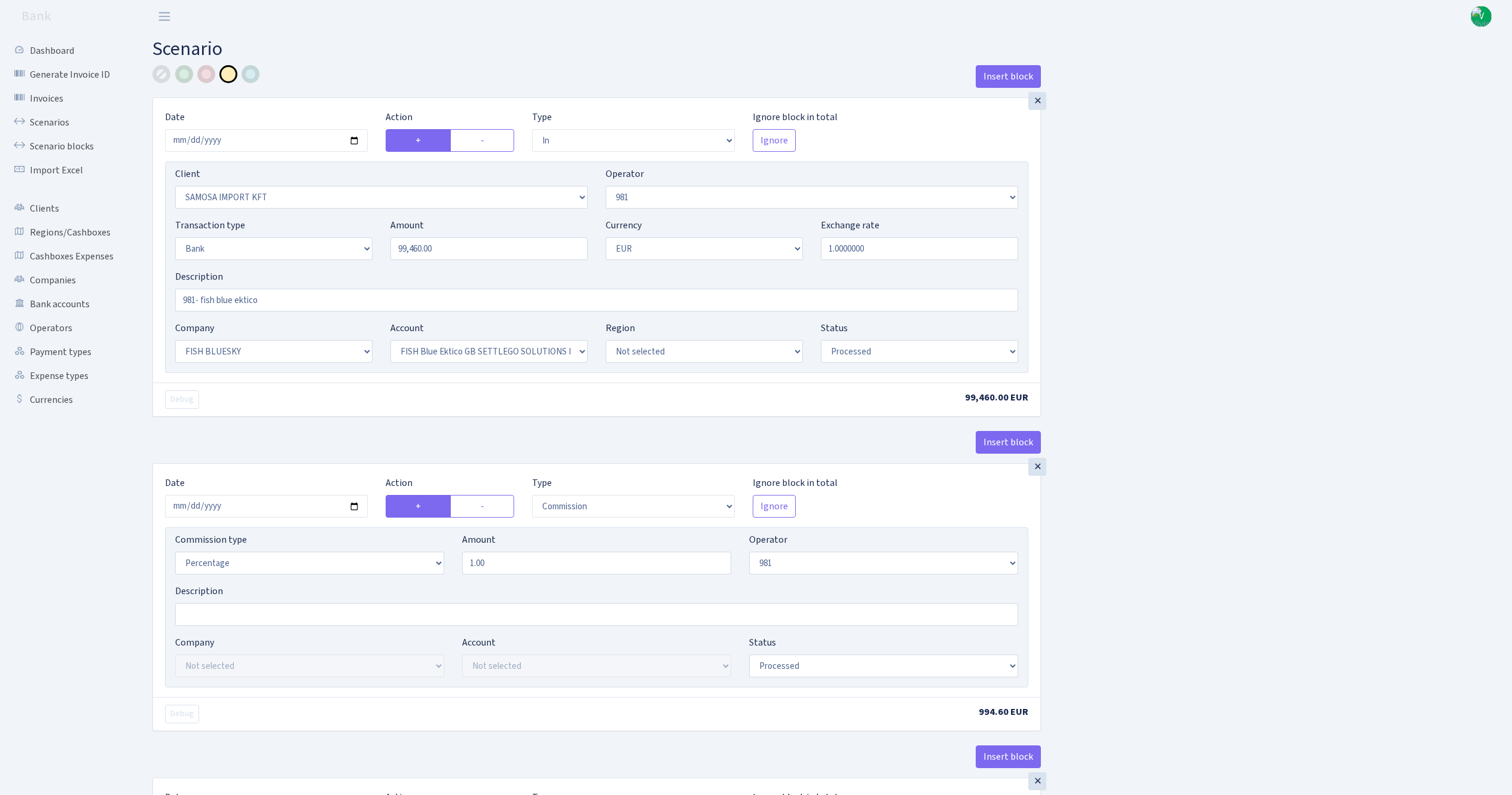
select select "processed"
select select "commission"
select select "fixed"
select select "61"
select select "processed"
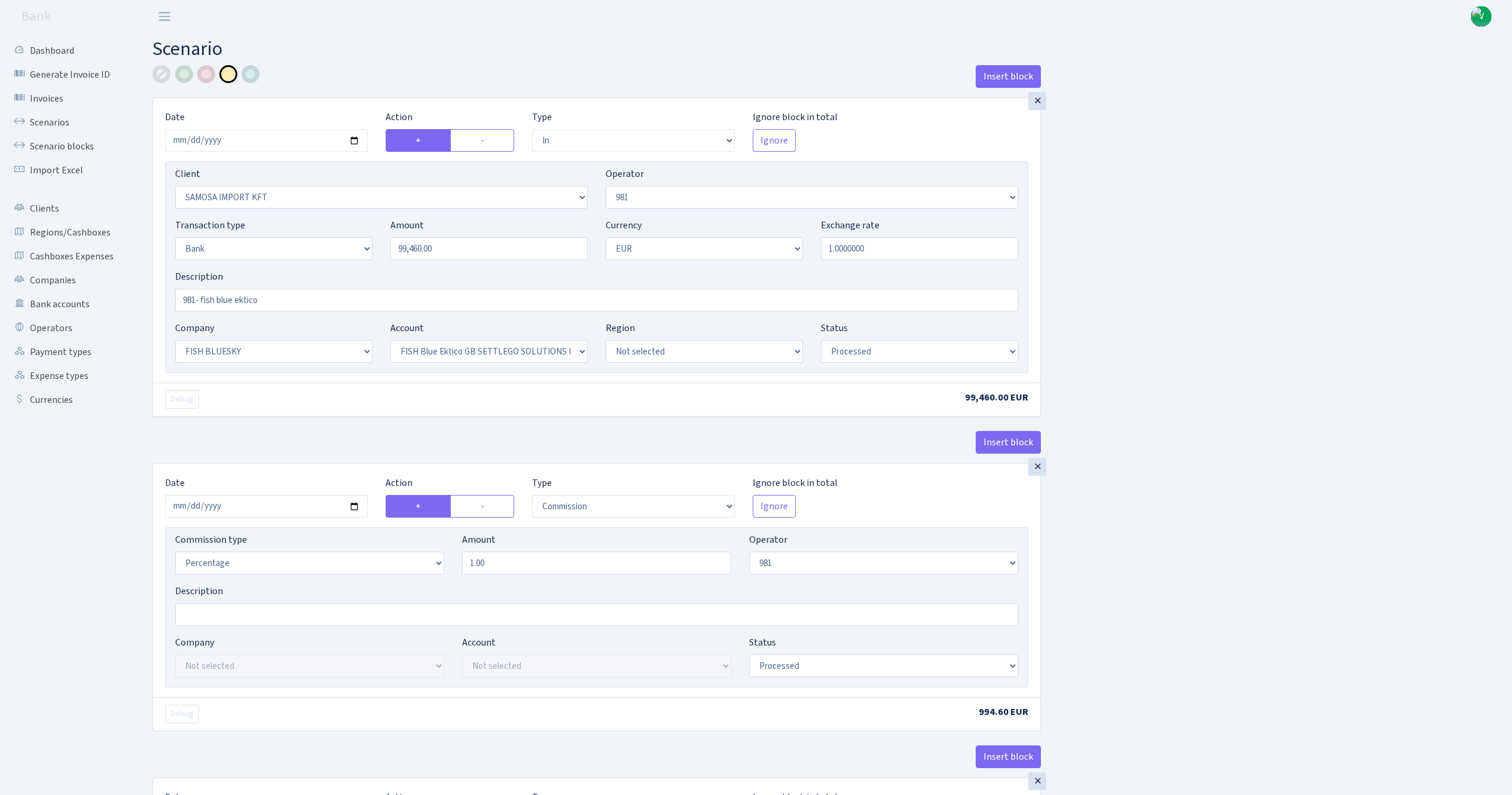
select select "commission"
select select "1"
select select "23"
select select "67"
select select "processed"
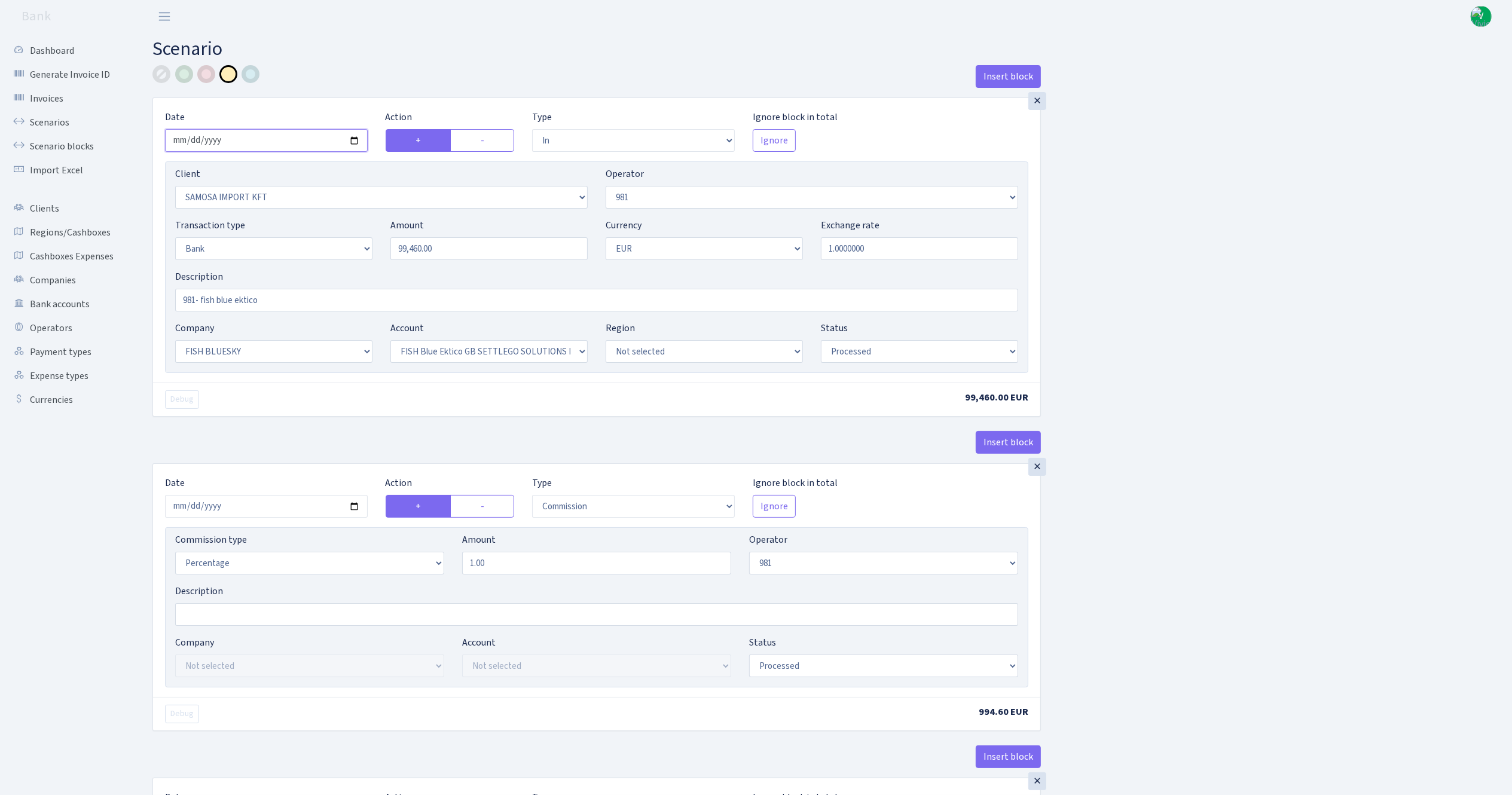
click at [354, 145] on input "[DATE]" at bounding box center [266, 140] width 203 height 23
type input "[DATE]"
drag, startPoint x: 459, startPoint y: 248, endPoint x: 247, endPoint y: 152, distance: 232.7
click at [233, 210] on div "Client Not selected 1 KOC GEMICILIK VE TASIMACILIK 1/BALDERE-SILDEDZE SIGNE 1/S…" at bounding box center [597, 267] width 863 height 211
click at [950, 255] on input "1.0000000" at bounding box center [920, 248] width 197 height 23
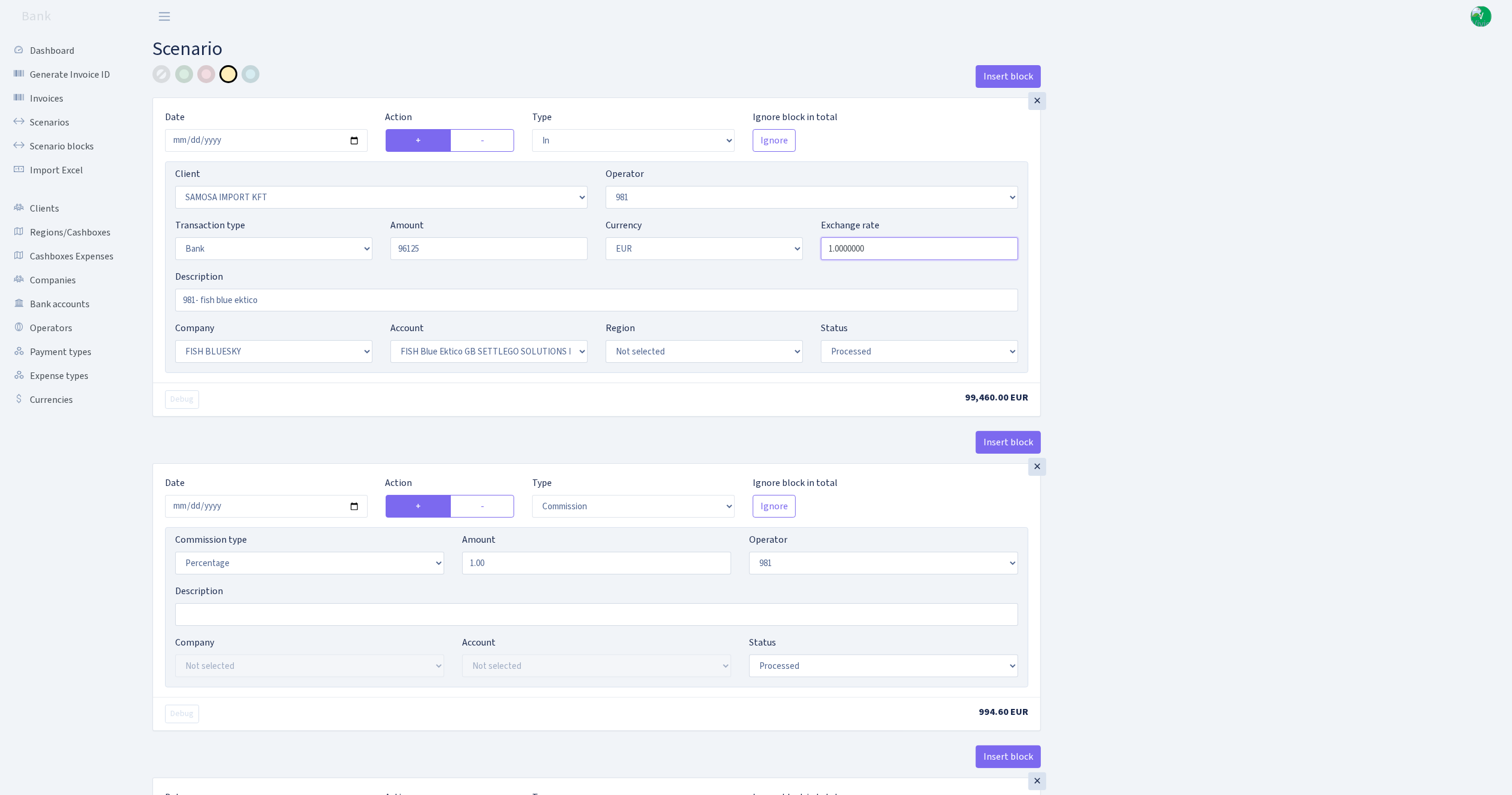
type input "96,125.00"
click at [355, 507] on input "2025-10-01" at bounding box center [266, 506] width 203 height 23
type input "[DATE]"
click at [1117, 564] on div "Insert block × Date 2025-10-02 Action + - Type --- In Out Commission Field requ…" at bounding box center [823, 762] width 1359 height 1395
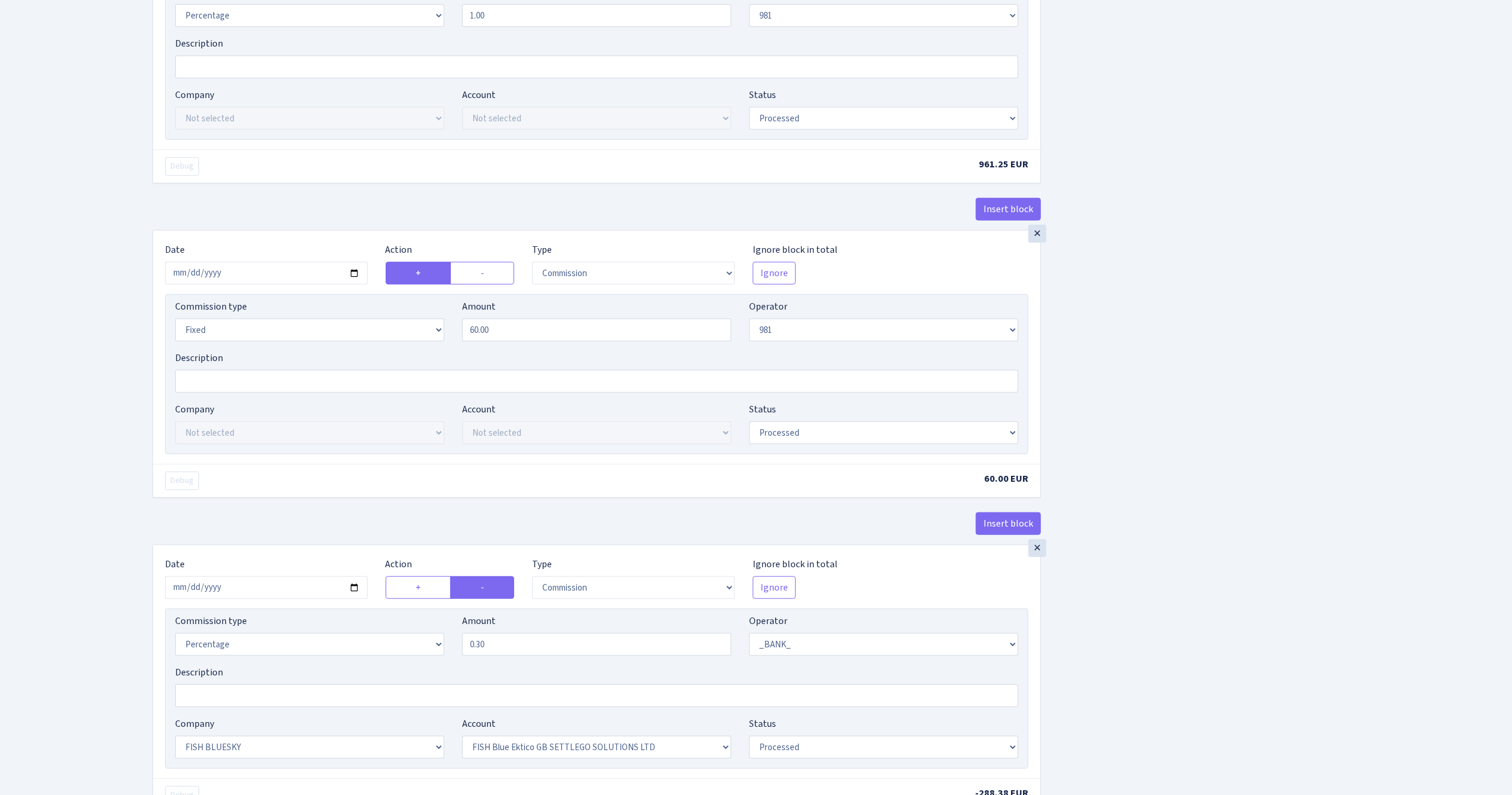
scroll to position [598, 0]
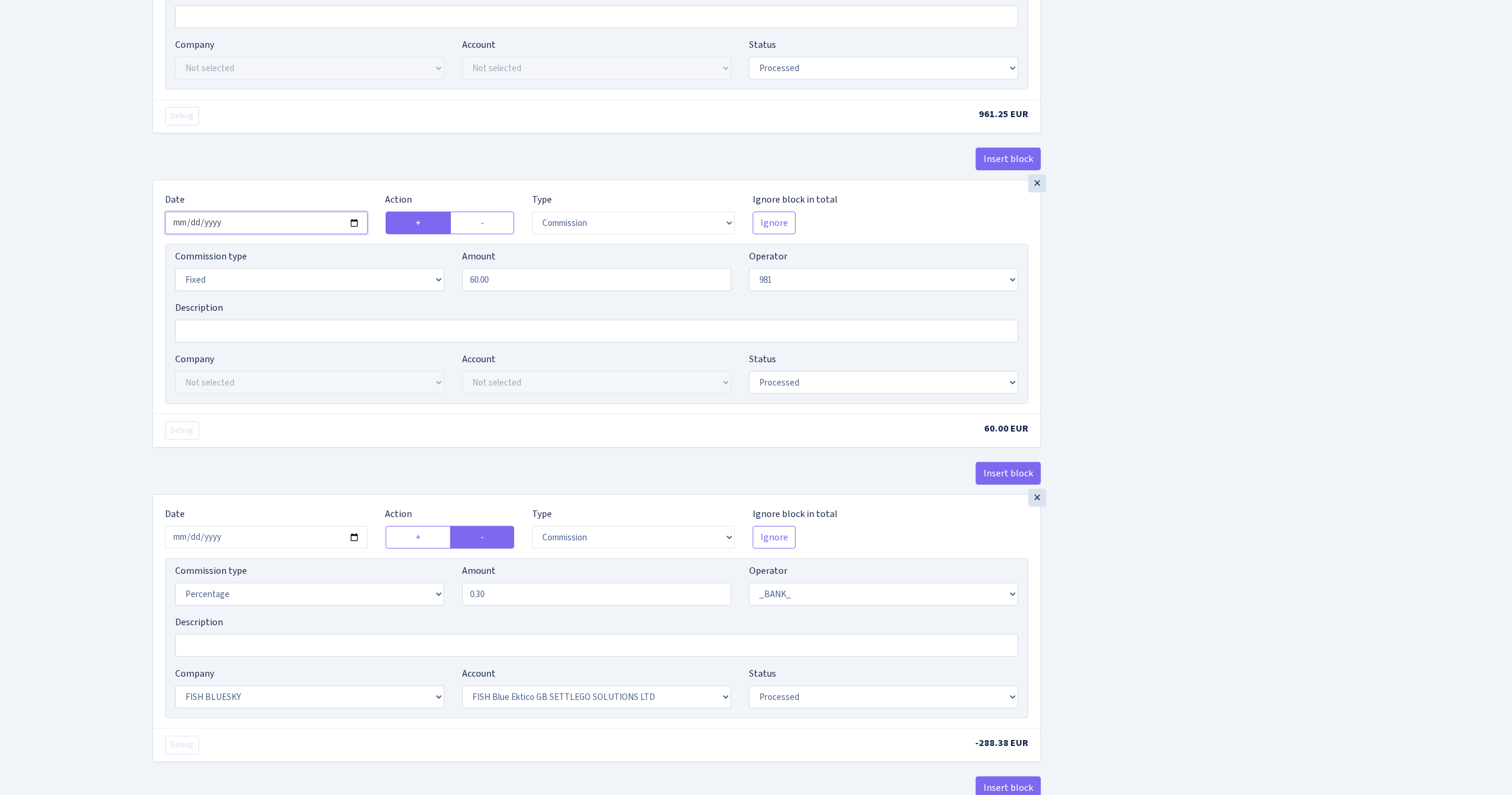
click at [359, 226] on input "2025-10-01" at bounding box center [266, 222] width 203 height 23
type input "2025-10-02"
click at [354, 541] on input "2025-10-01" at bounding box center [266, 537] width 203 height 23
type input "2025-10-02"
click at [1188, 616] on div "Insert block × Date 2025-10-02 Action + - Type --- In Out Commission Field requ…" at bounding box center [823, 164] width 1359 height 1395
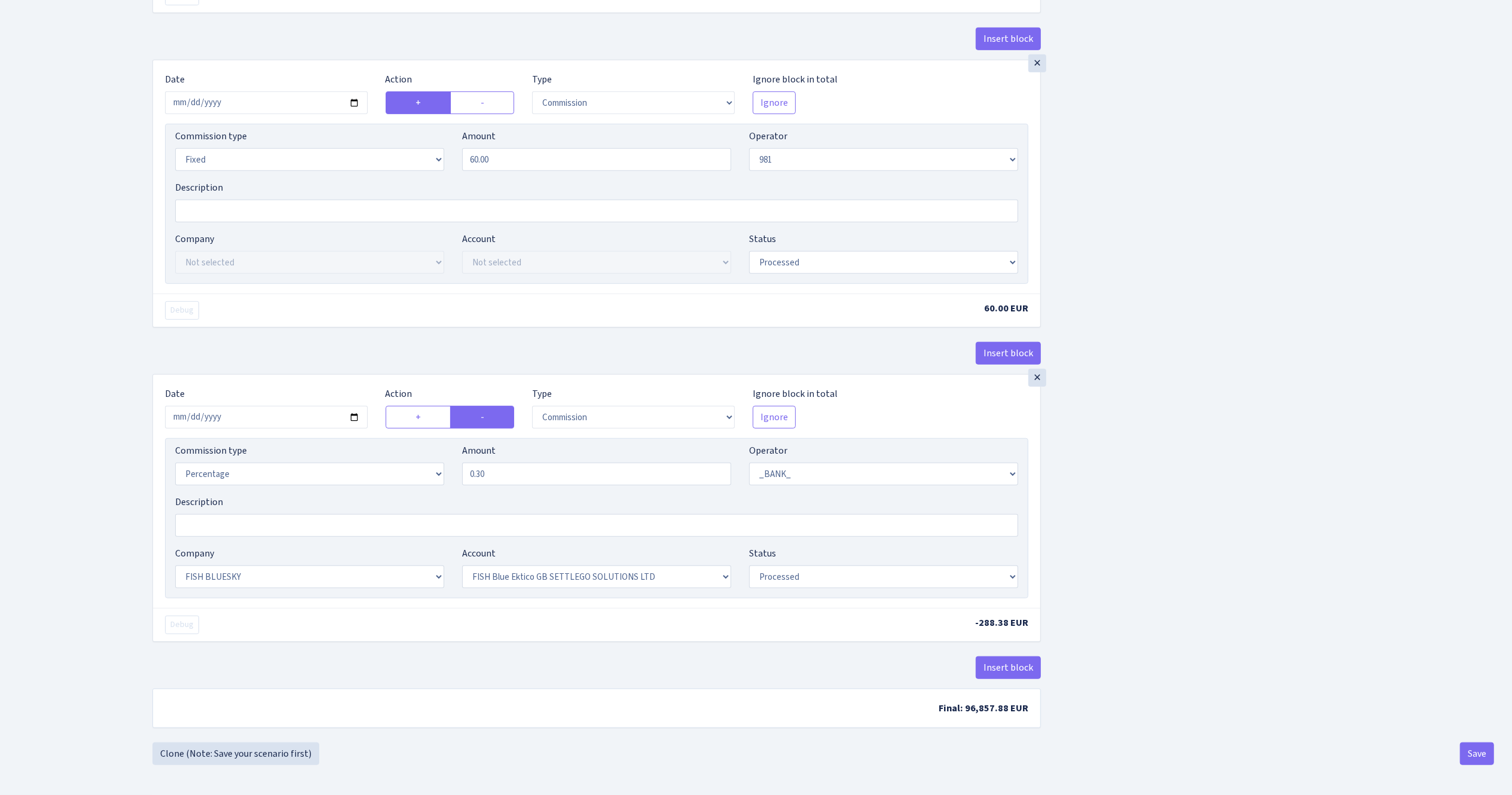
scroll to position [728, 0]
click at [1481, 748] on button "Save" at bounding box center [1477, 753] width 34 height 23
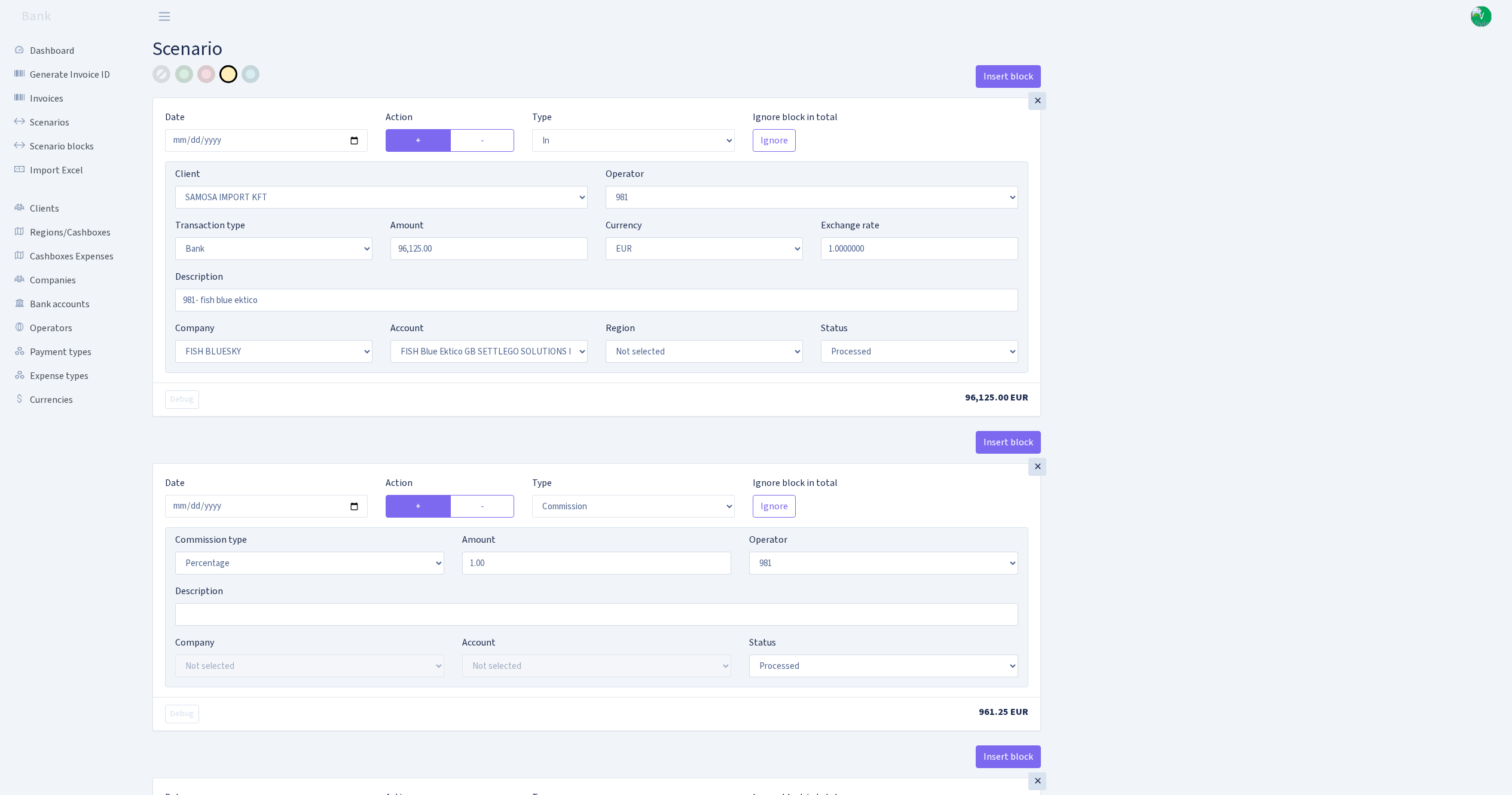
select select "in"
select select "2472"
select select "61"
select select "2"
select select "1"
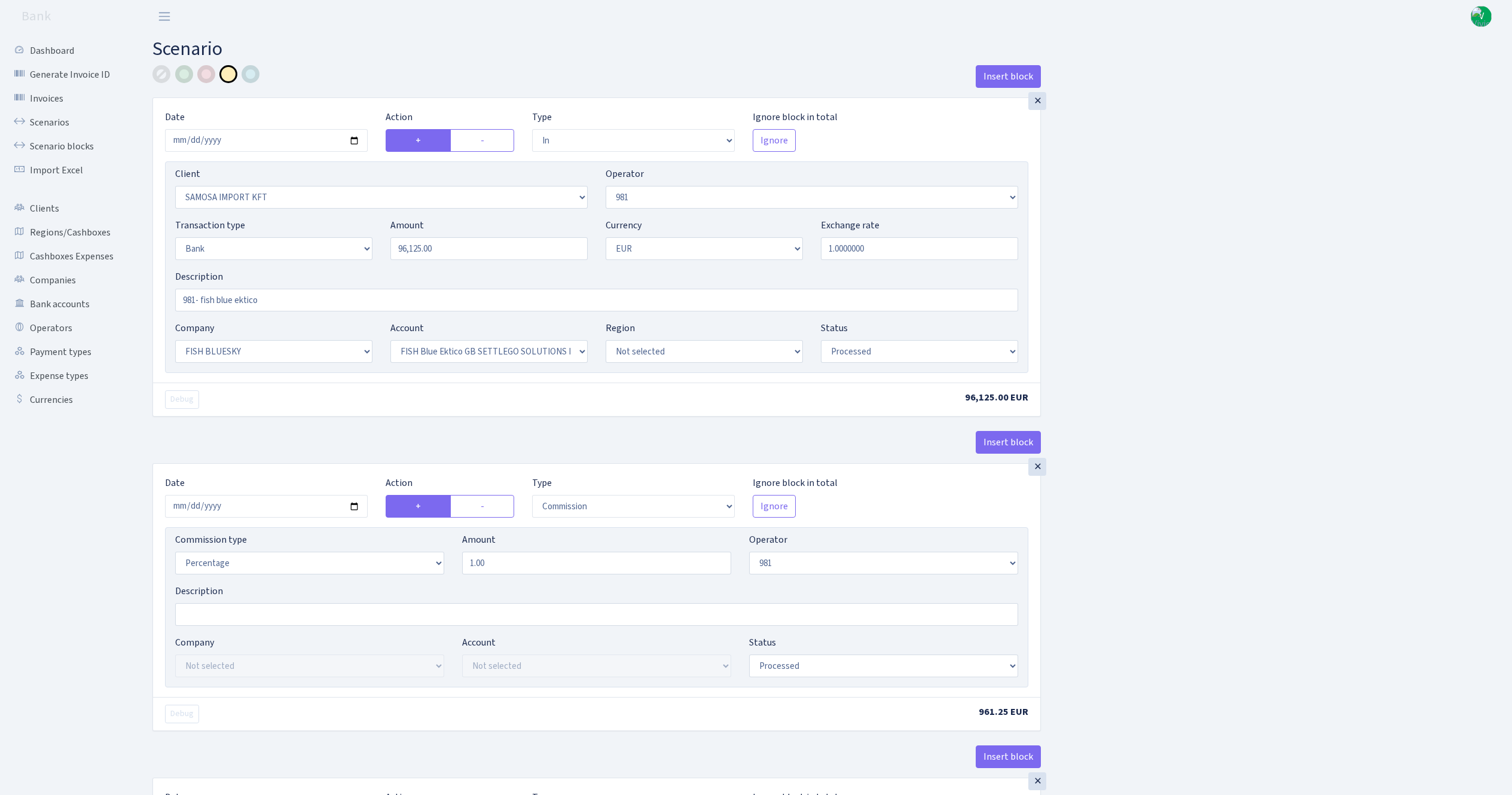
select select "23"
select select "67"
select select "processed"
select select "commission"
select select "61"
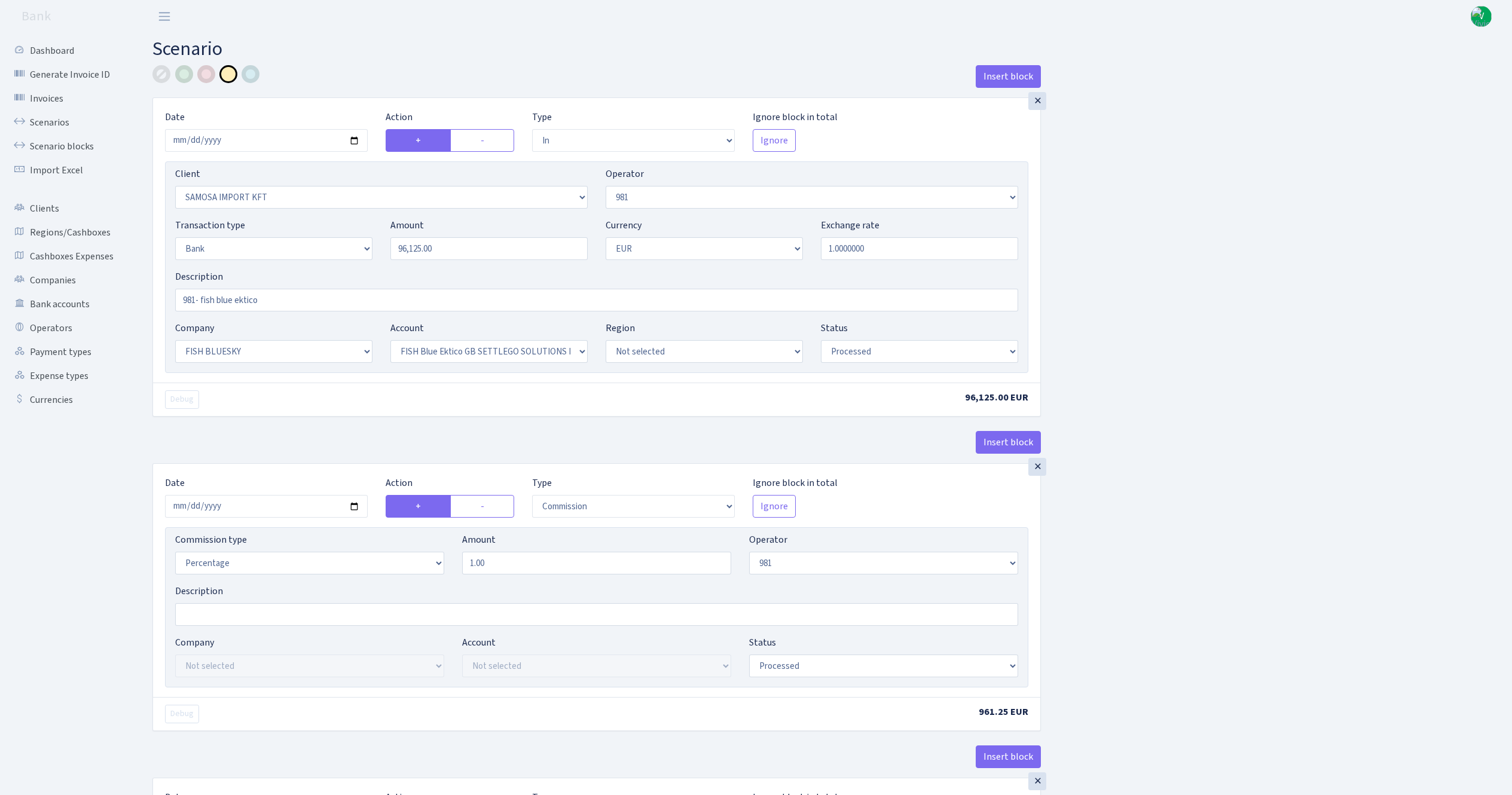
select select "processed"
select select "commission"
select select "fixed"
select select "61"
select select "processed"
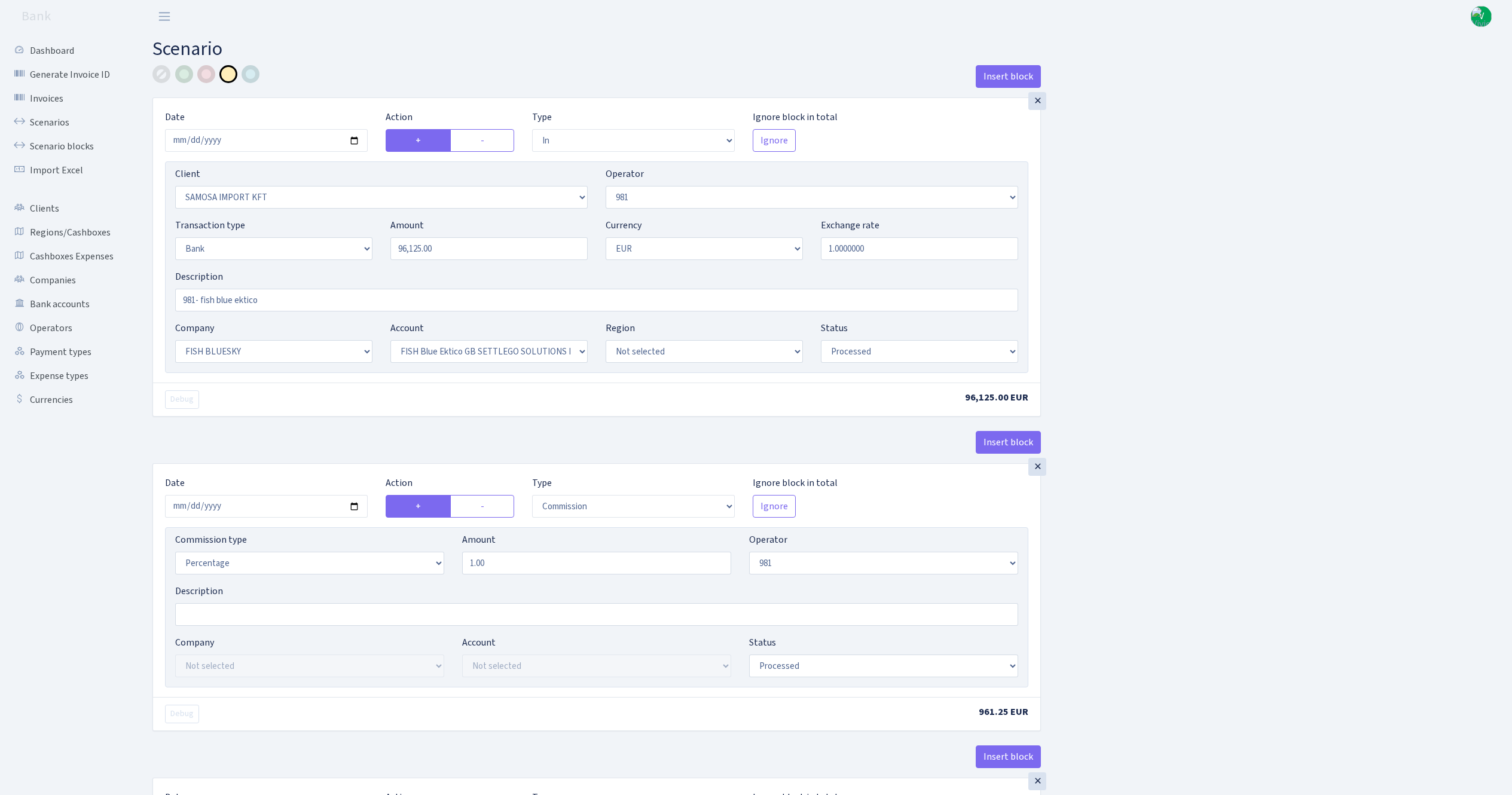
select select "commission"
select select "1"
select select "23"
select select "67"
select select "processed"
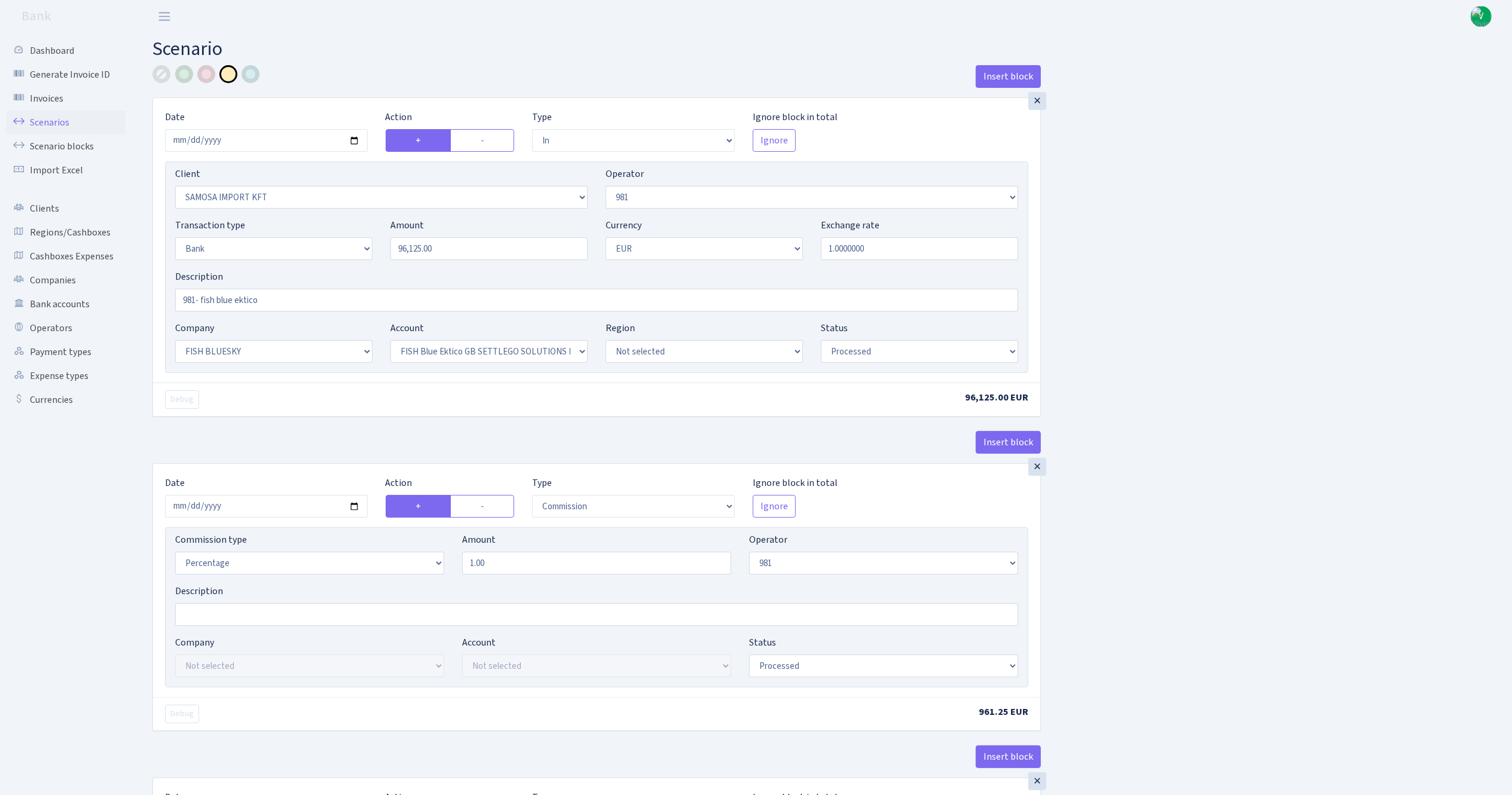
click at [39, 120] on link "Scenarios" at bounding box center [66, 122] width 120 height 24
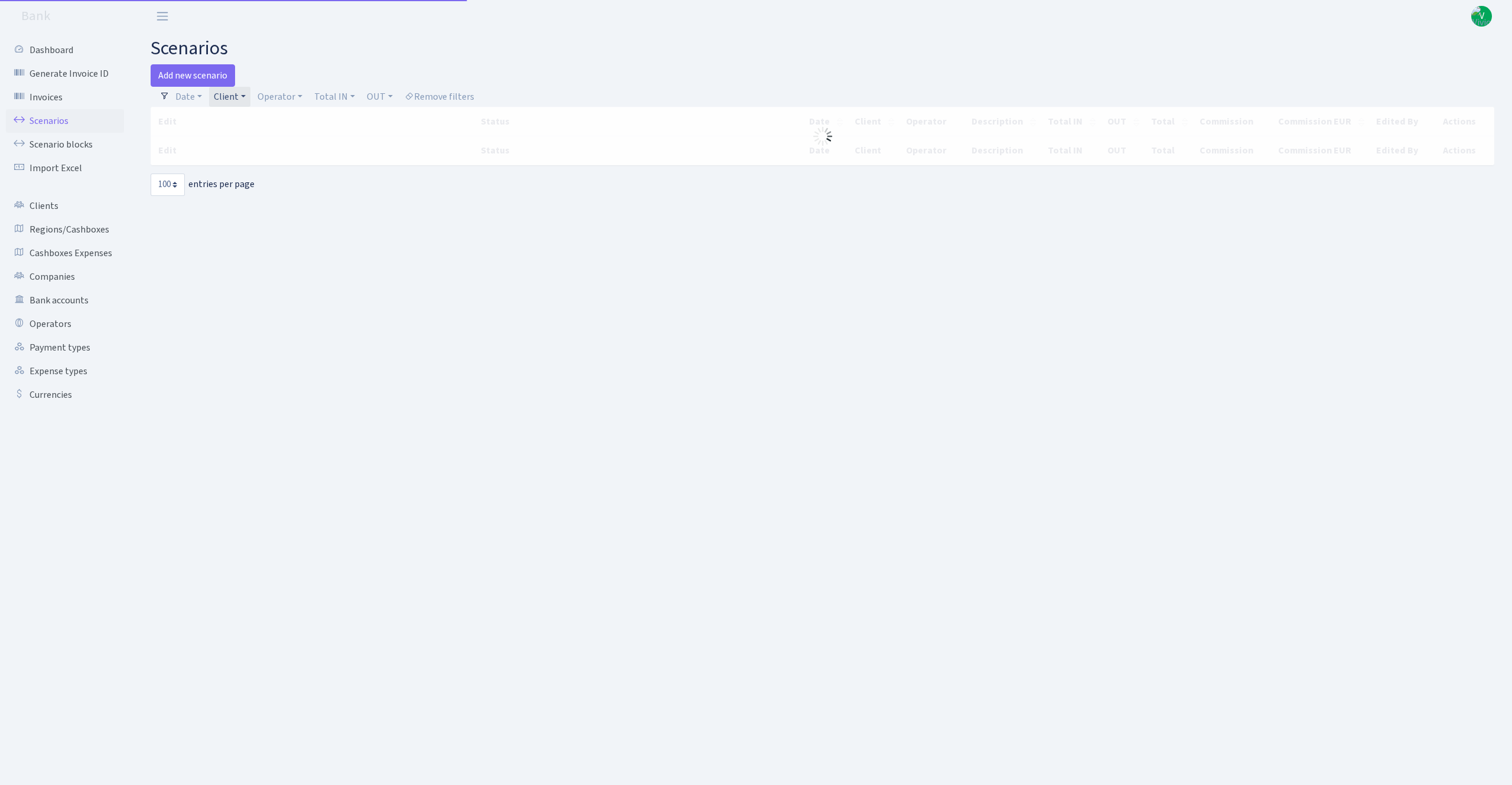
select select "100"
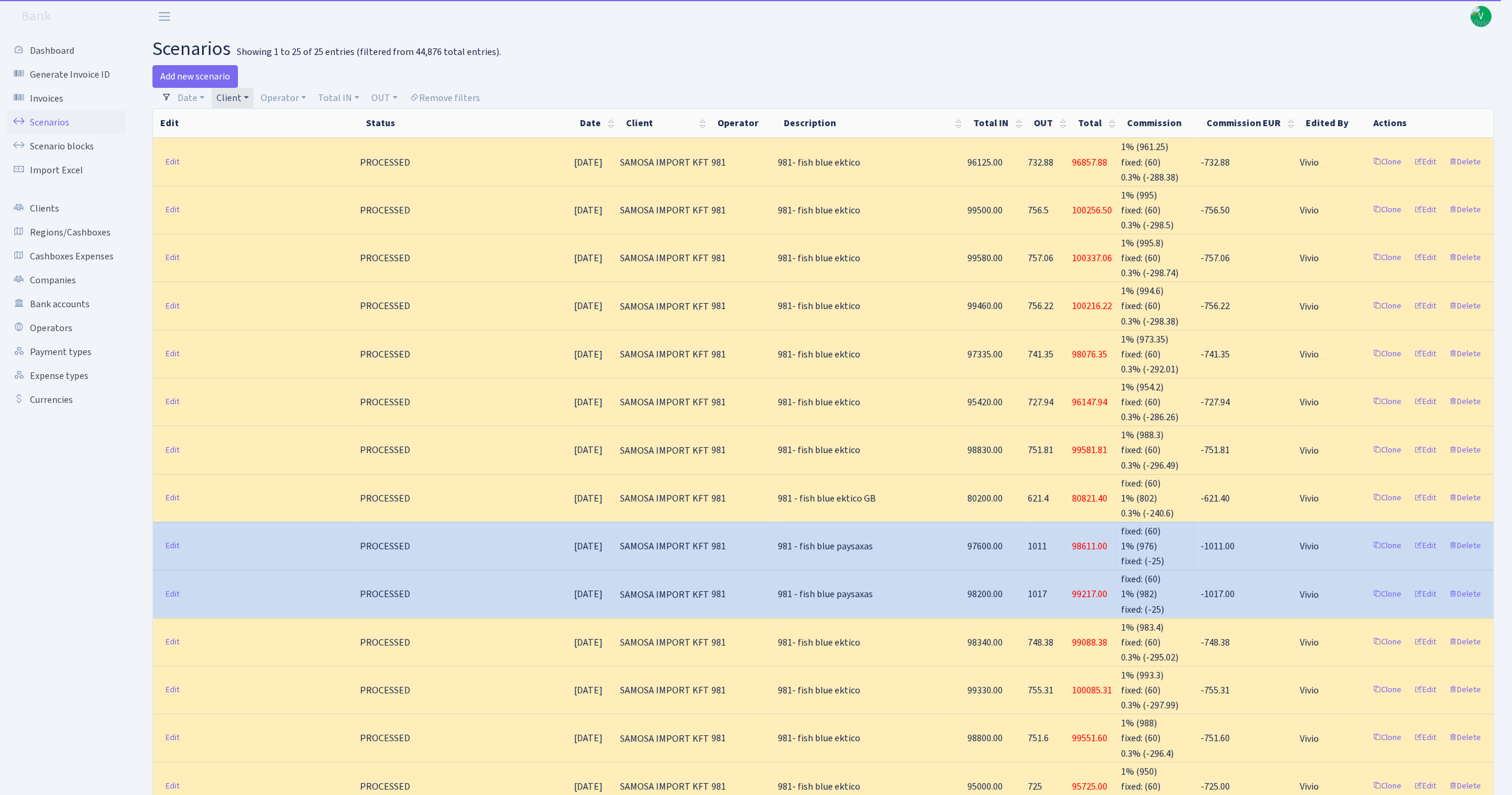
click at [235, 97] on link "Client" at bounding box center [232, 98] width 42 height 20
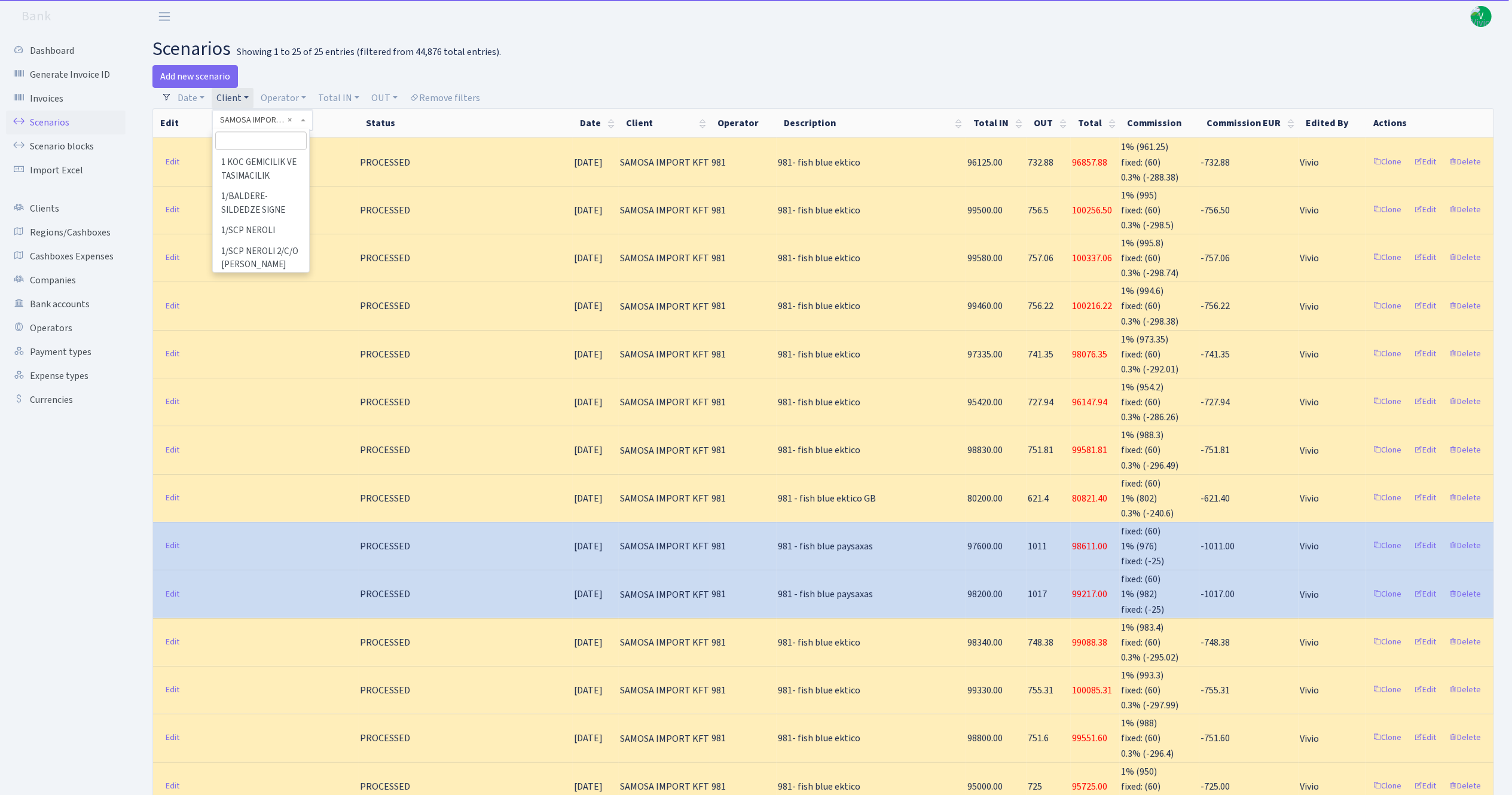
scroll to position [83101, 0]
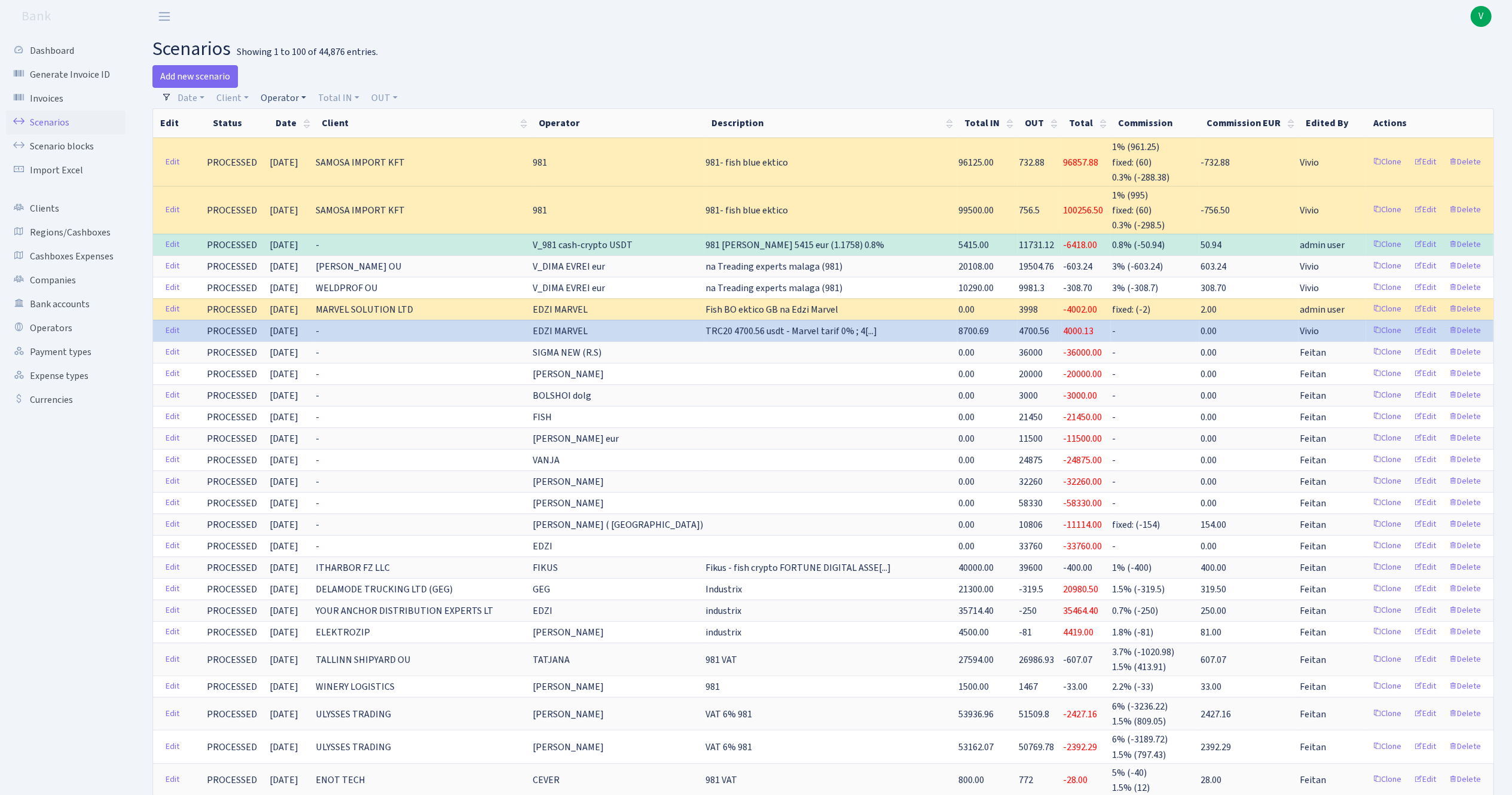
click at [275, 93] on link "Operator" at bounding box center [284, 98] width 55 height 20
click at [278, 138] on input "search" at bounding box center [303, 141] width 88 height 19
type input "981"
click at [314, 157] on li "V_981 cash-crypto USDT" at bounding box center [303, 143] width 90 height 34
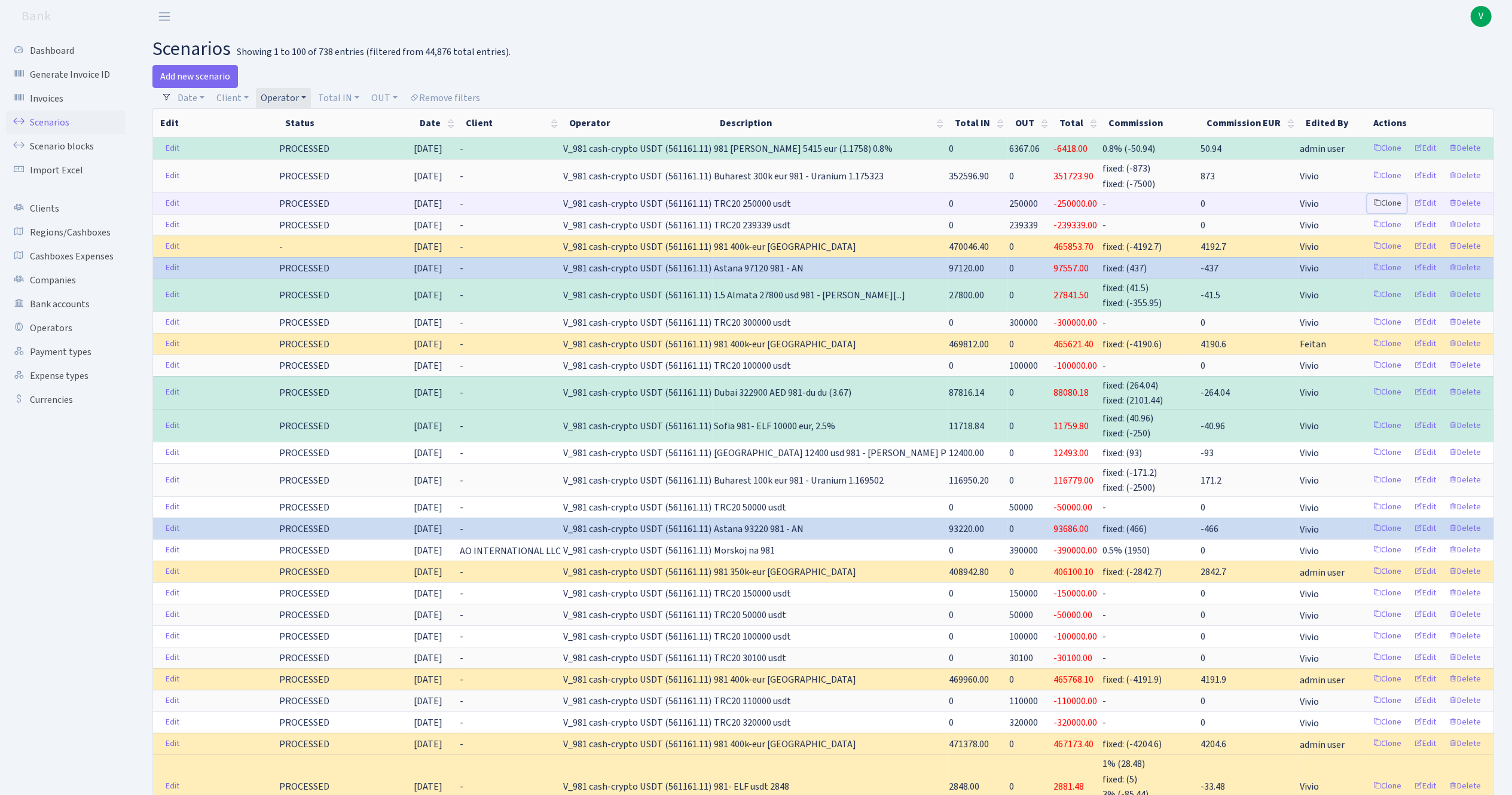
click at [1387, 202] on link "Clone" at bounding box center [1387, 204] width 39 height 19
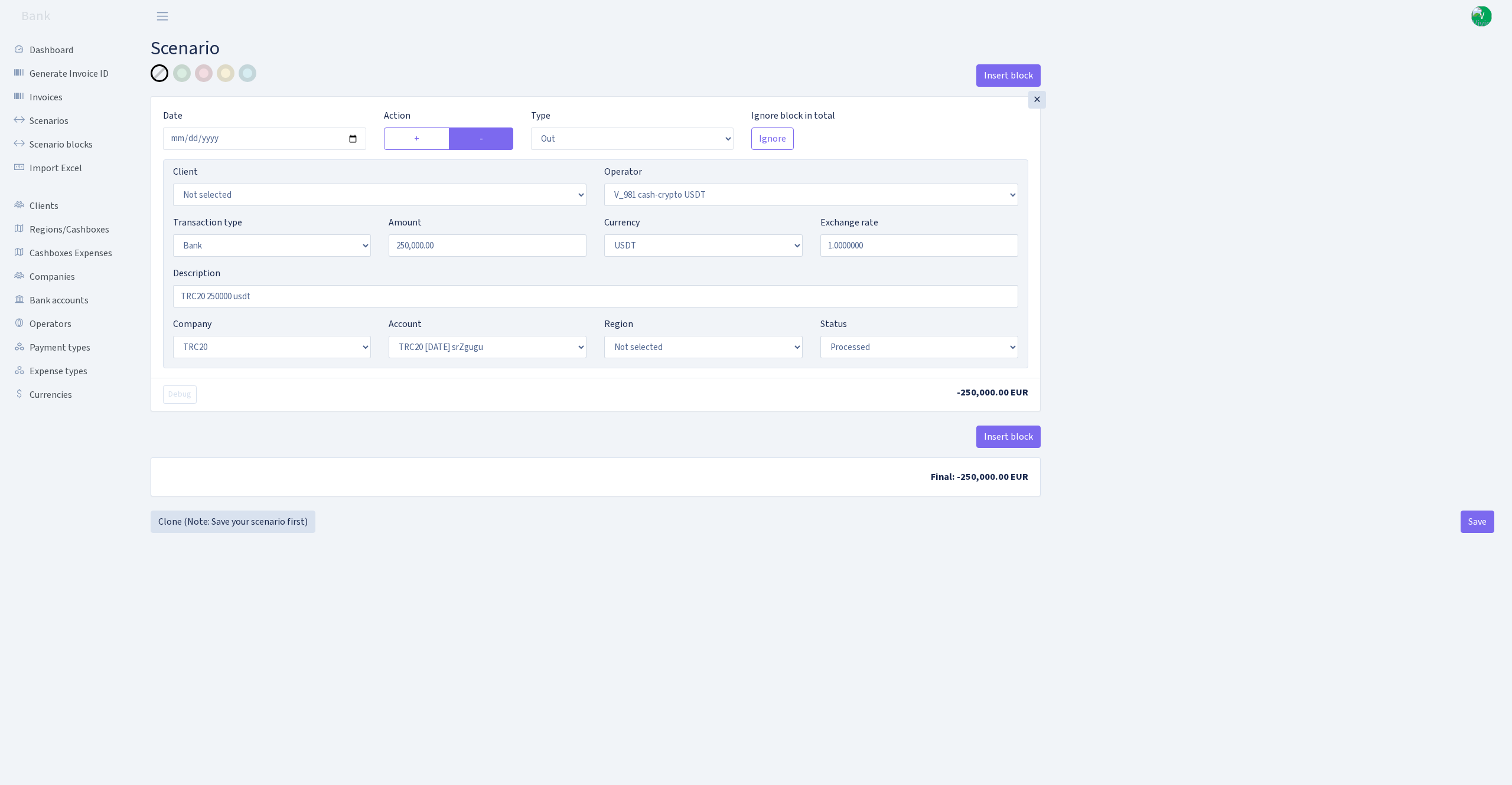
select select "out"
select select "435"
select select "2"
select select "6"
select select "20"
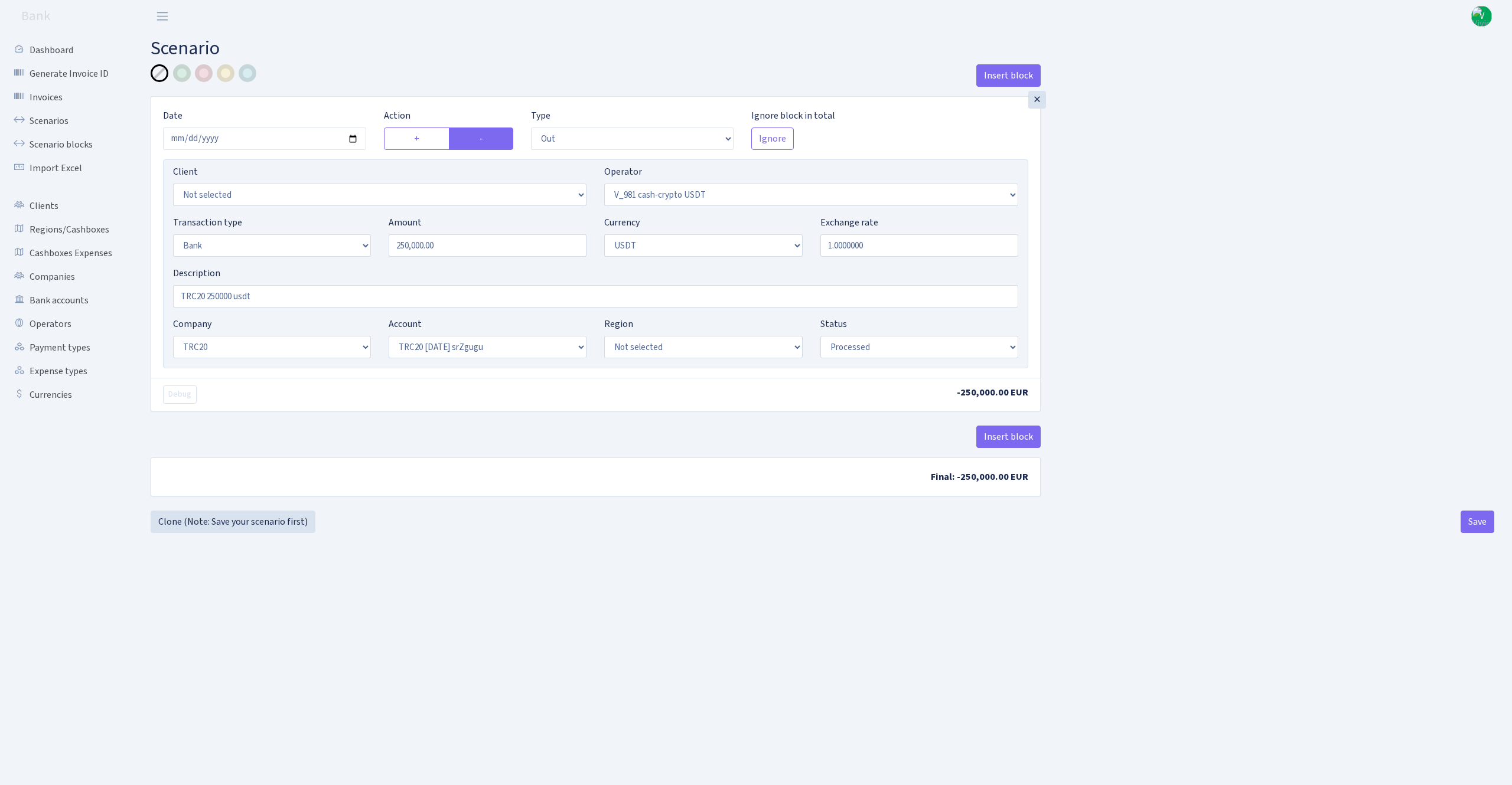
select select "61"
select select "processed"
drag, startPoint x: 453, startPoint y: 247, endPoint x: 333, endPoint y: 221, distance: 122.8
click at [333, 221] on div "Transaction type Not selected 981 ELF FISH crypto GIRT IVO dekl MM-BALTIC eur U…" at bounding box center [595, 241] width 863 height 51
type input "300,000.00"
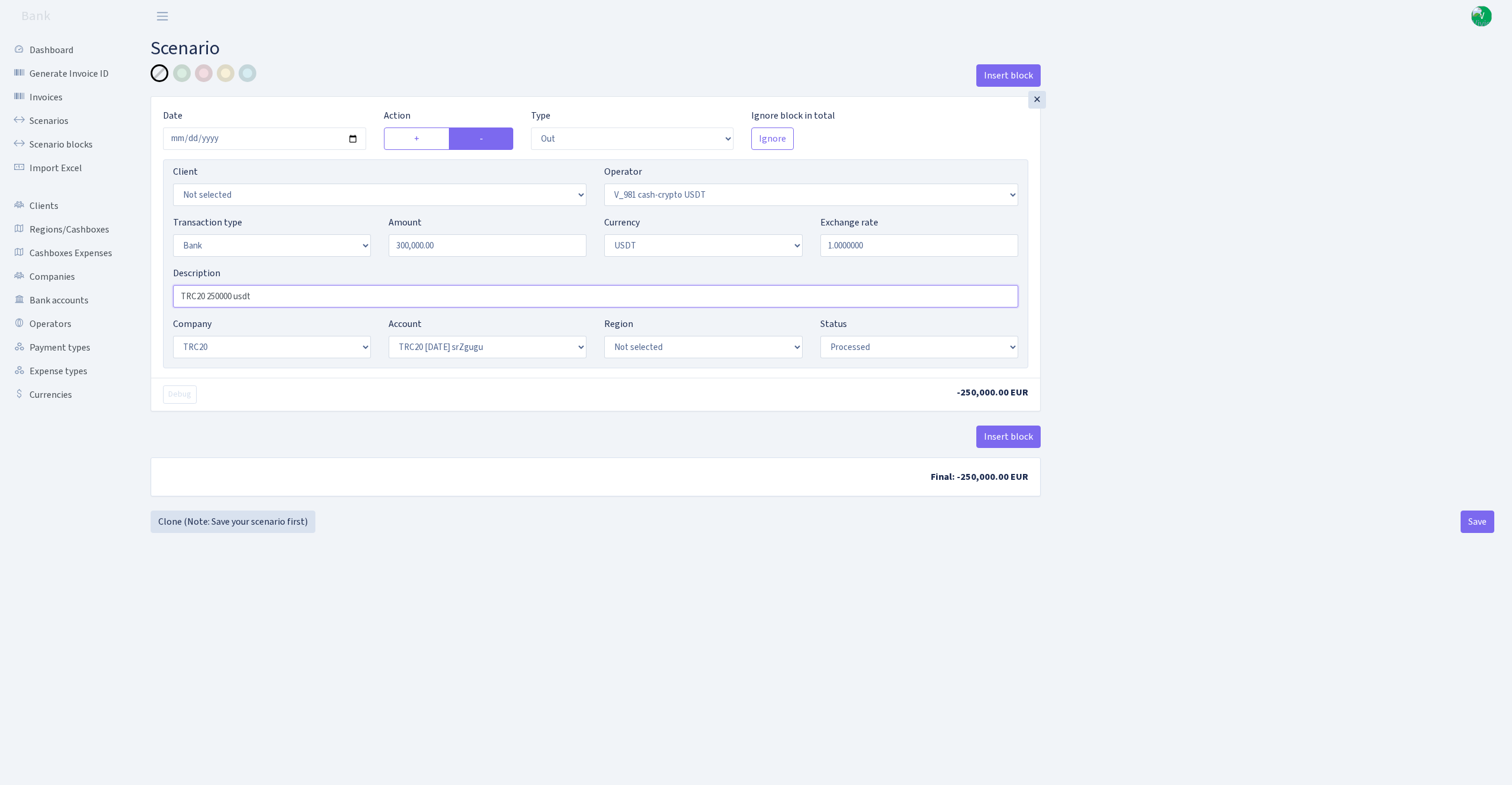
click at [214, 295] on input "TRC20 250000 usdt" at bounding box center [596, 296] width 845 height 22
type input "TRC20 300000 usdt"
click at [615, 531] on div "Insert block × Date 2025-10-01 Action + - Type --- In Out Commission Field requ…" at bounding box center [823, 299] width 1343 height 469
click at [1475, 510] on div "Insert block × Date 2025-10-01 Action + - Type --- In Out Commission Field requ…" at bounding box center [822, 287] width 1361 height 446
click at [1477, 521] on button "Save" at bounding box center [1476, 521] width 33 height 22
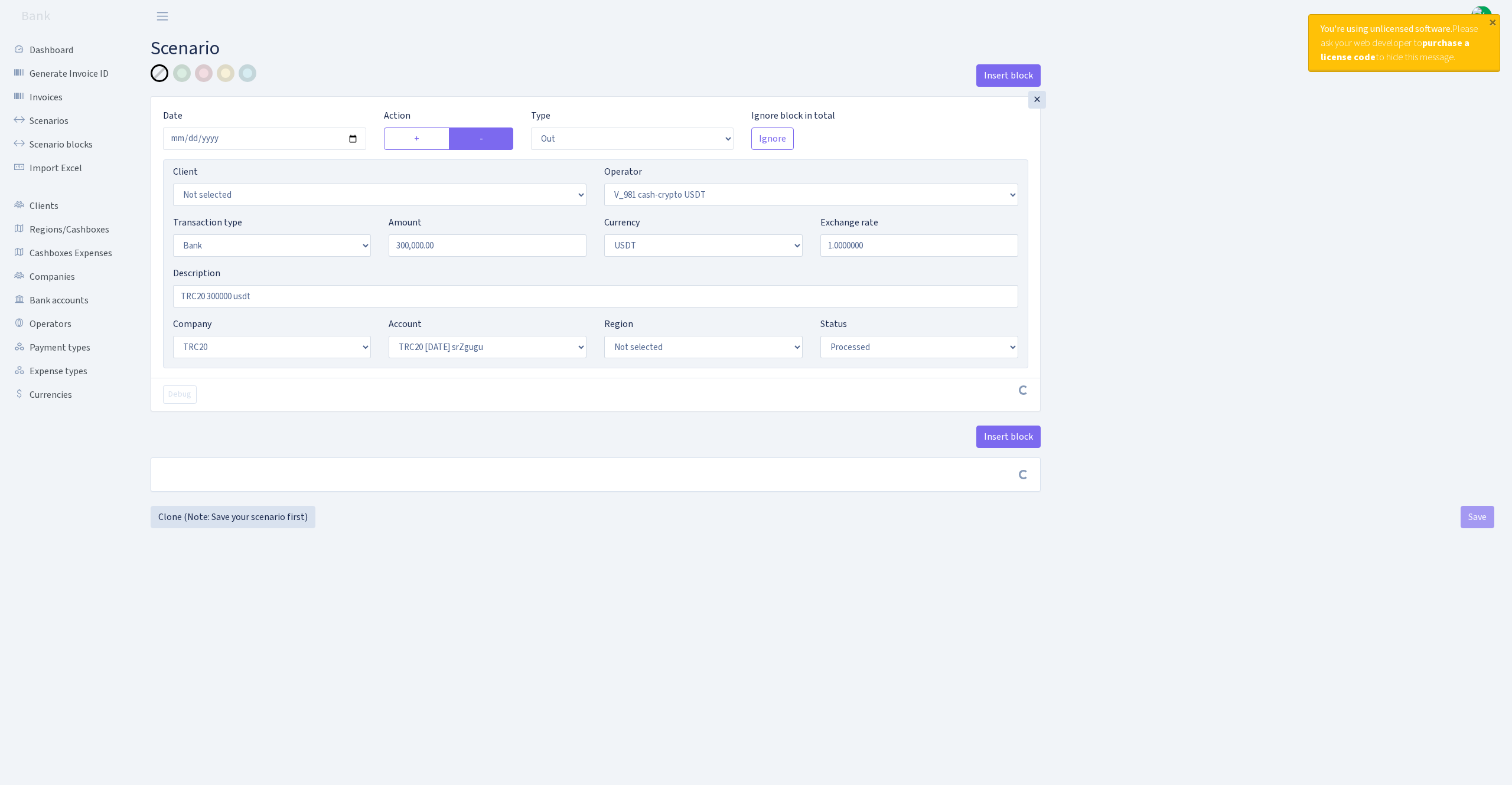
select select "out"
select select "435"
select select "2"
select select "6"
select select "20"
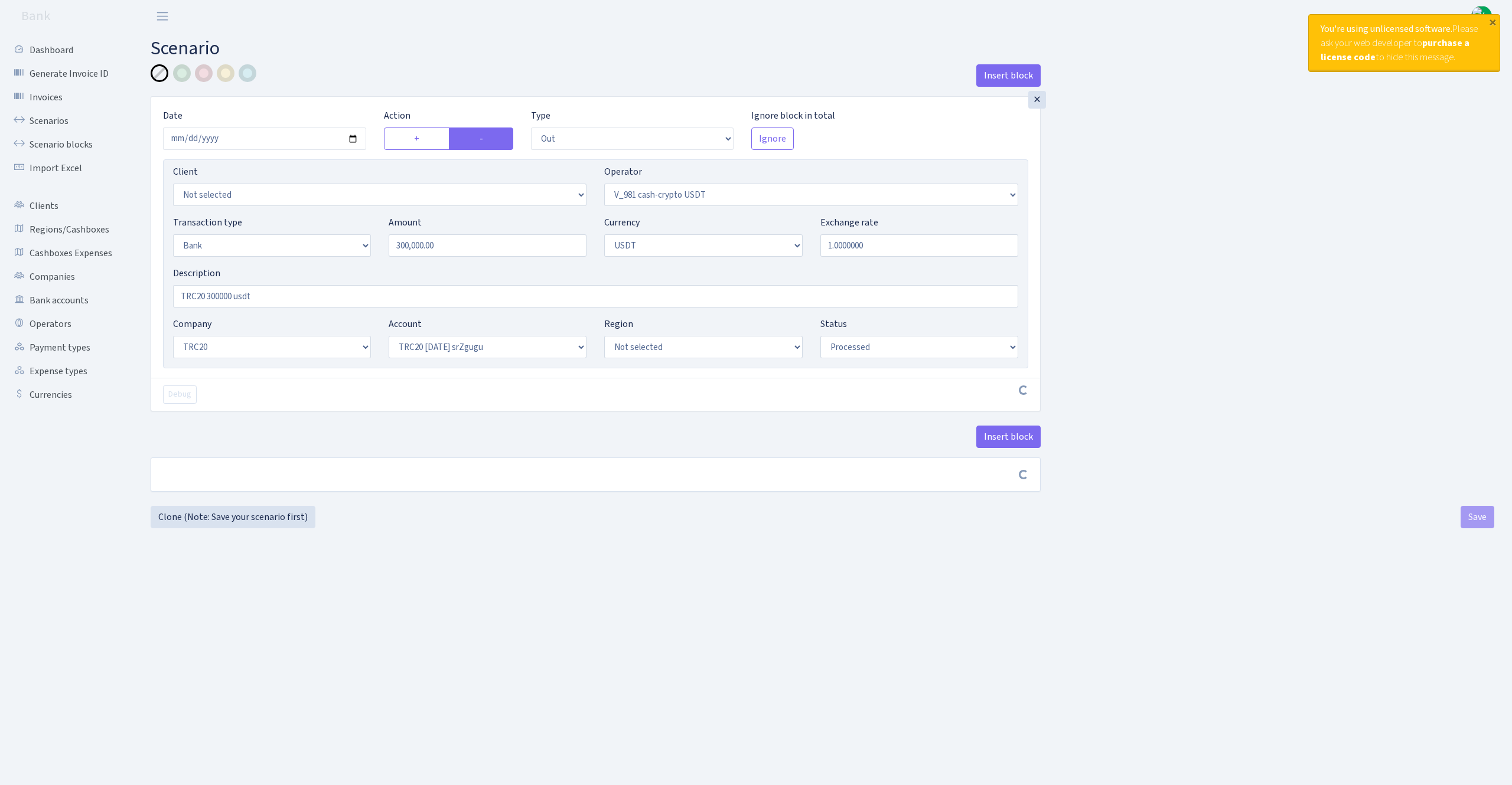
select select "61"
select select "processed"
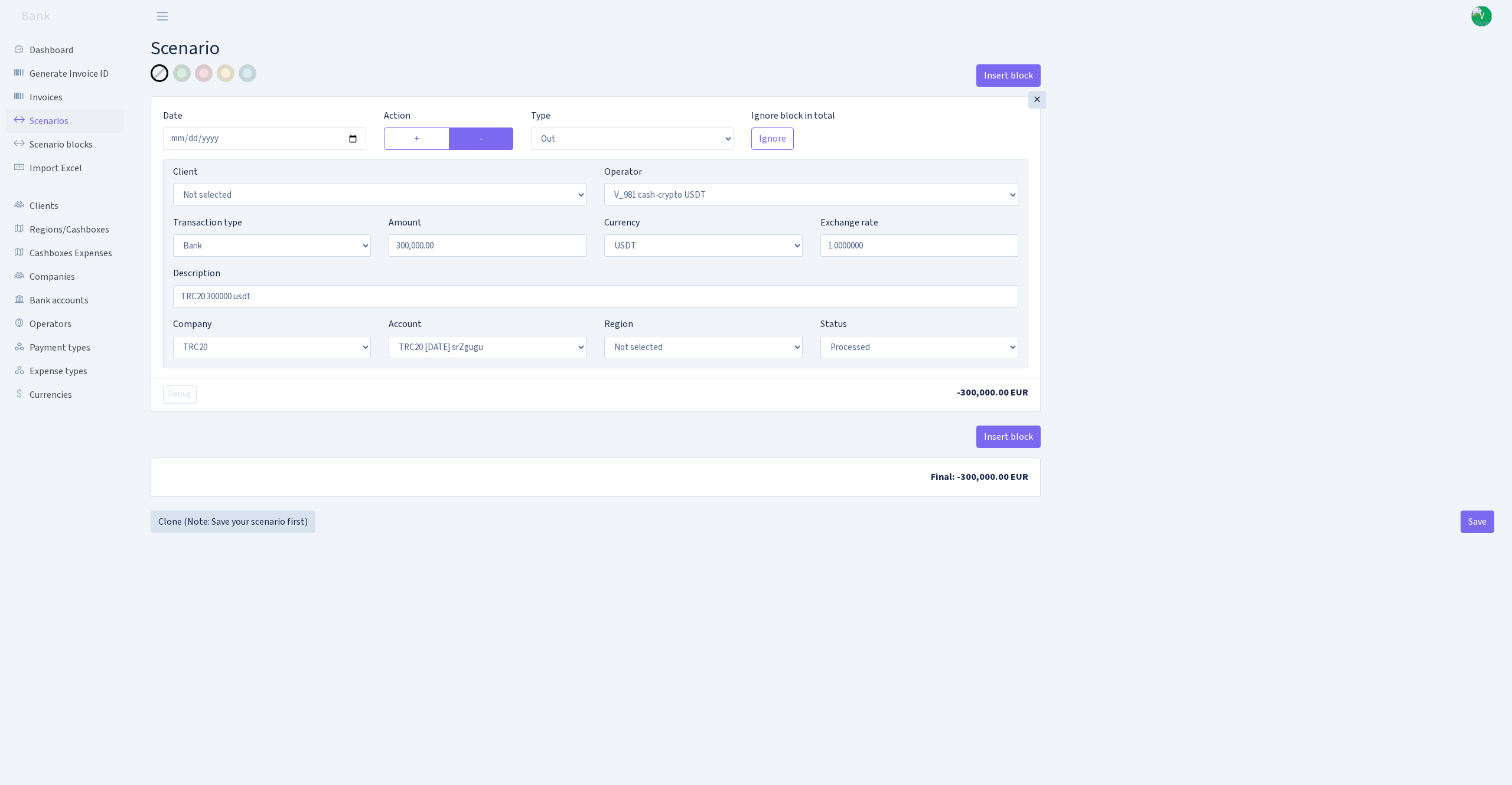
click at [46, 116] on link "Scenarios" at bounding box center [65, 121] width 118 height 24
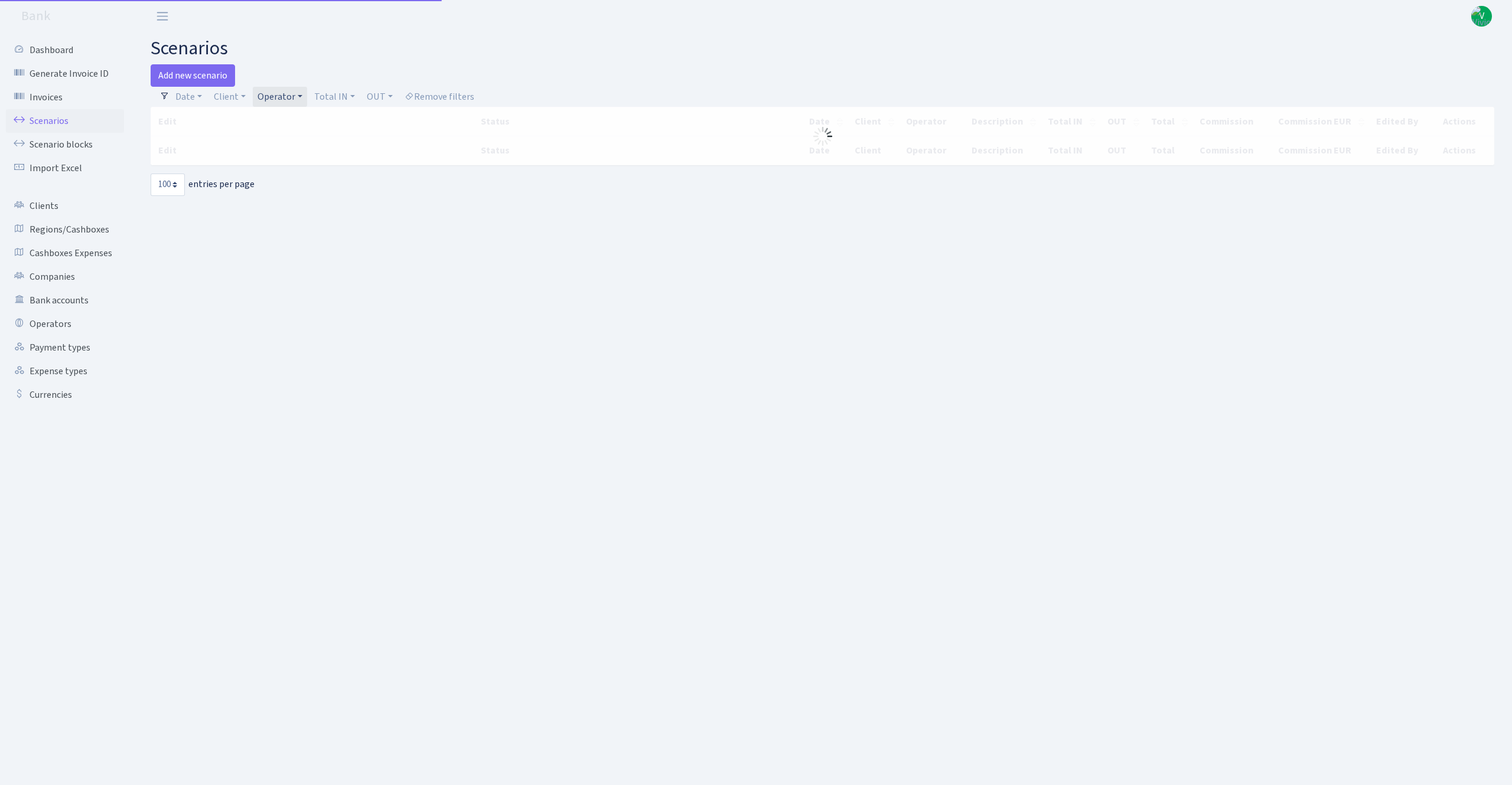
select select "100"
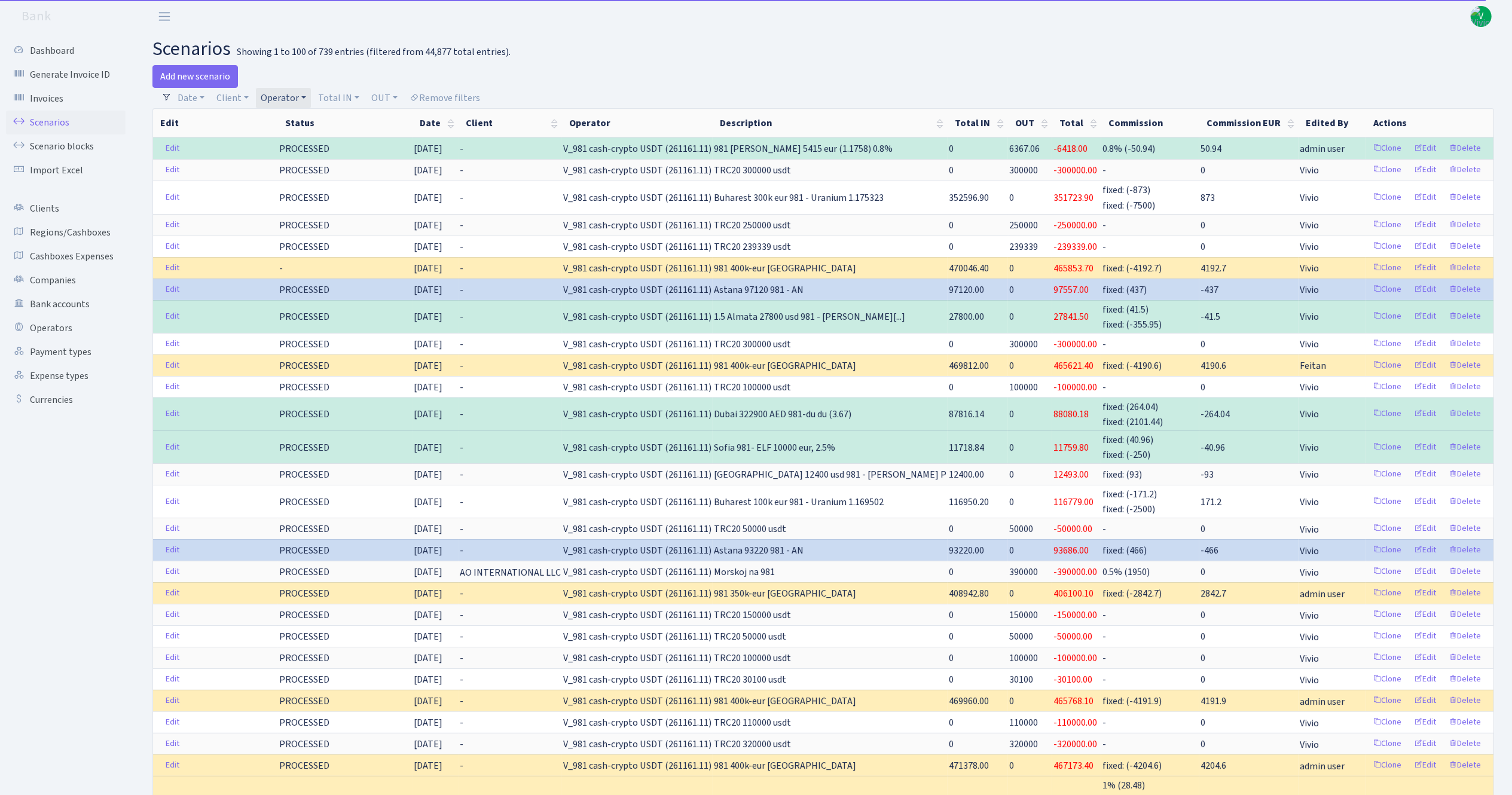
click at [291, 95] on link "Operator" at bounding box center [284, 98] width 55 height 20
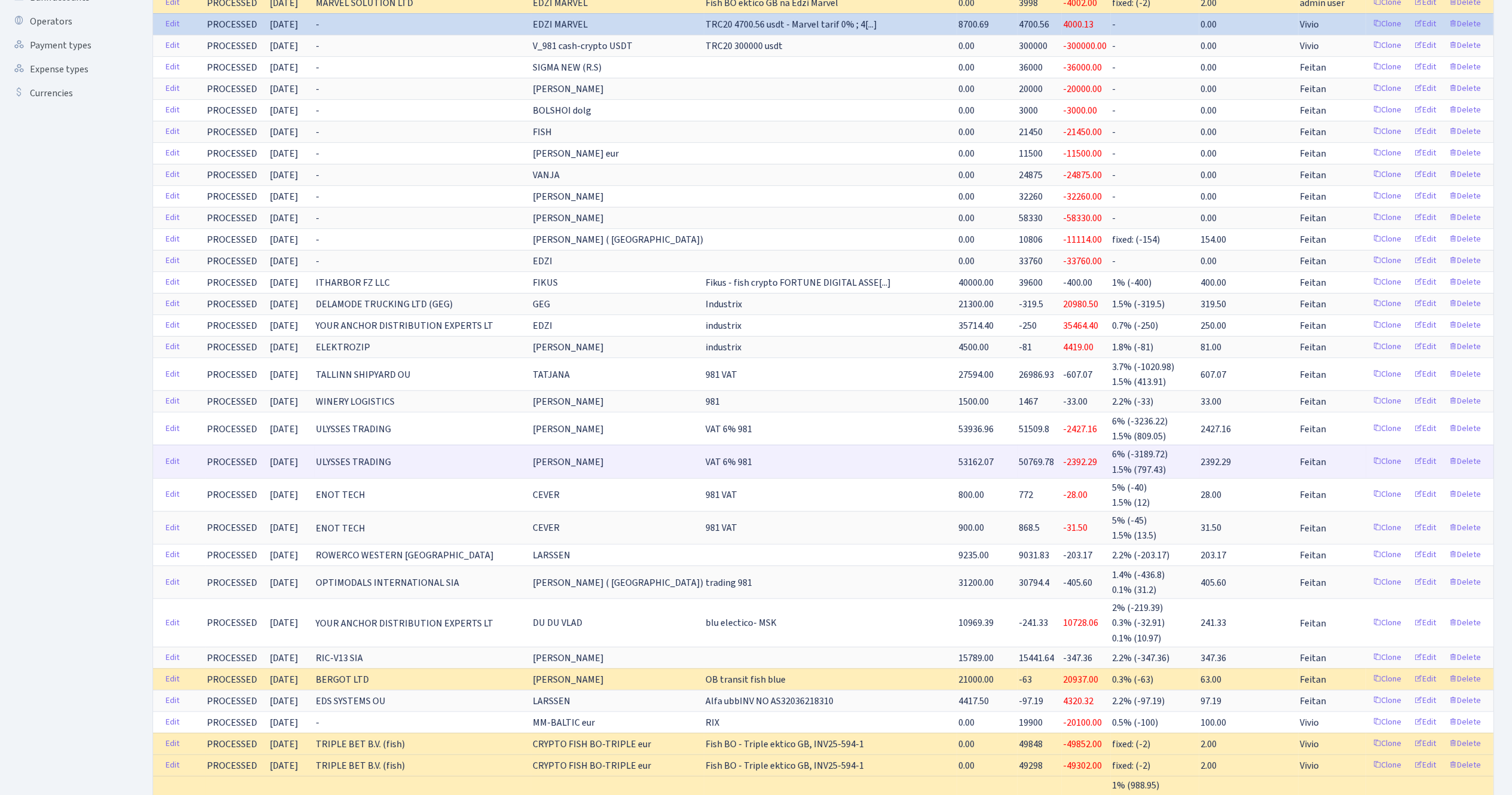
scroll to position [120, 0]
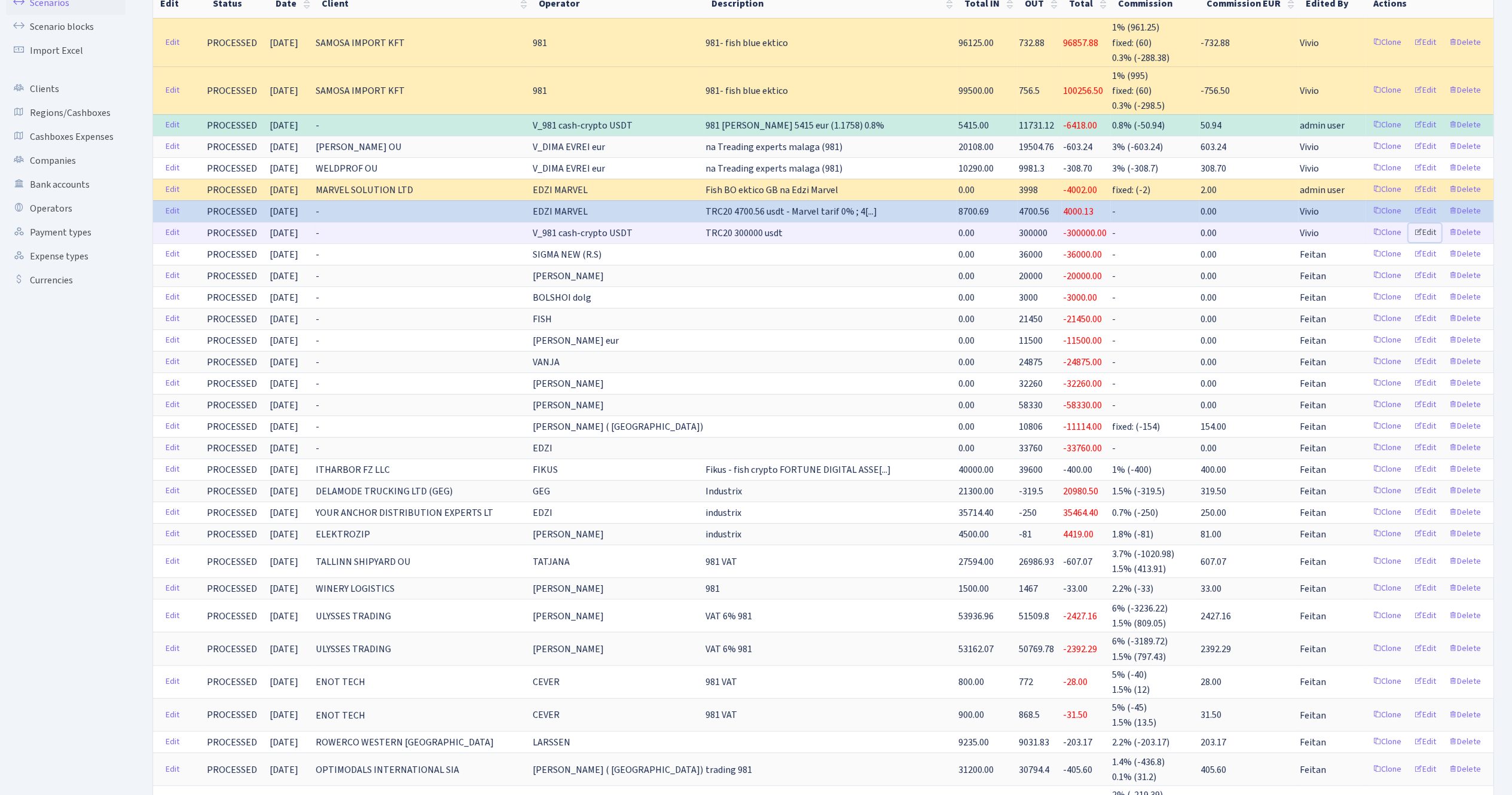
click at [1429, 231] on link "Edit" at bounding box center [1425, 233] width 33 height 19
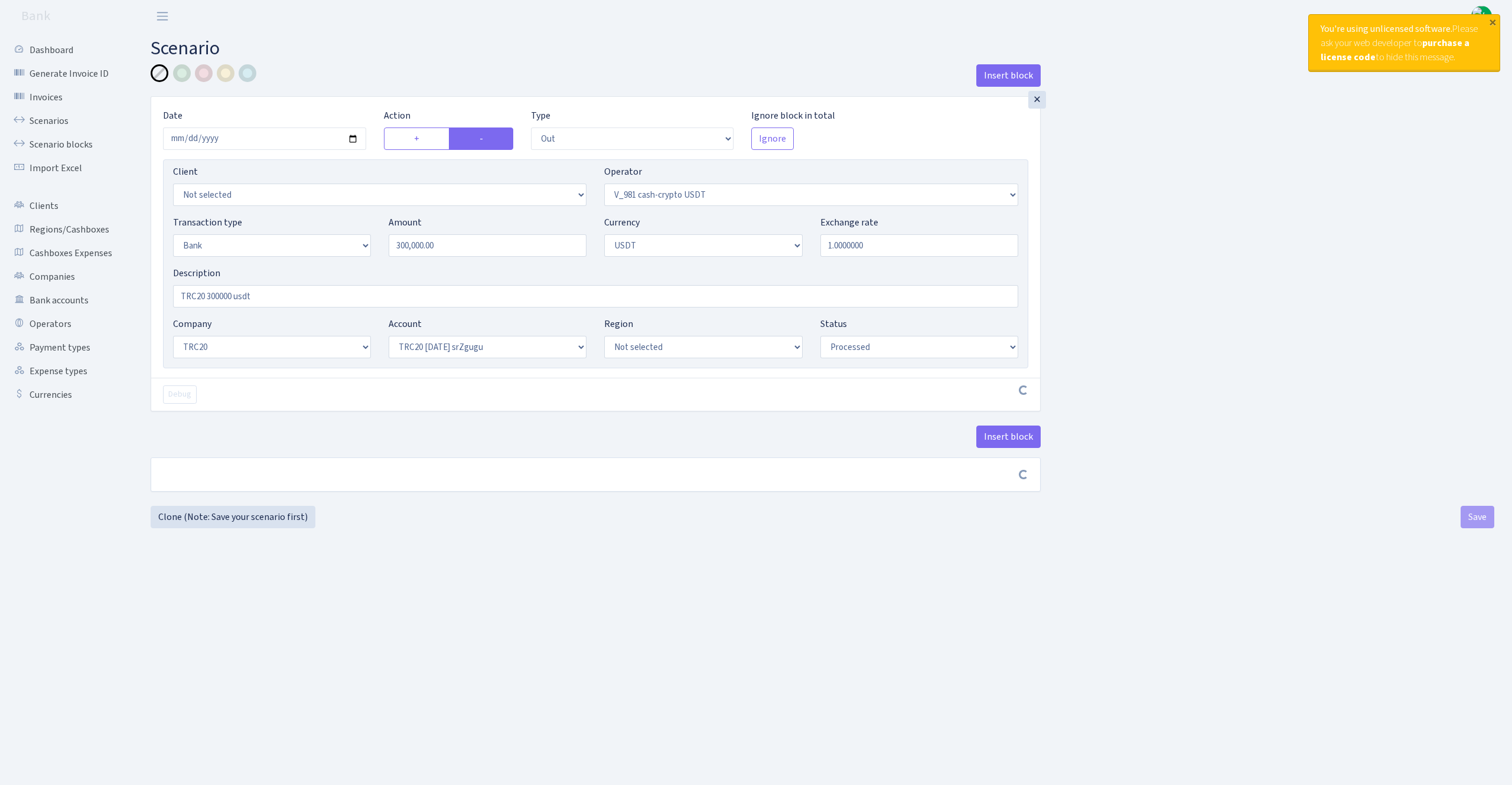
select select "out"
select select "435"
select select "2"
select select "6"
select select "20"
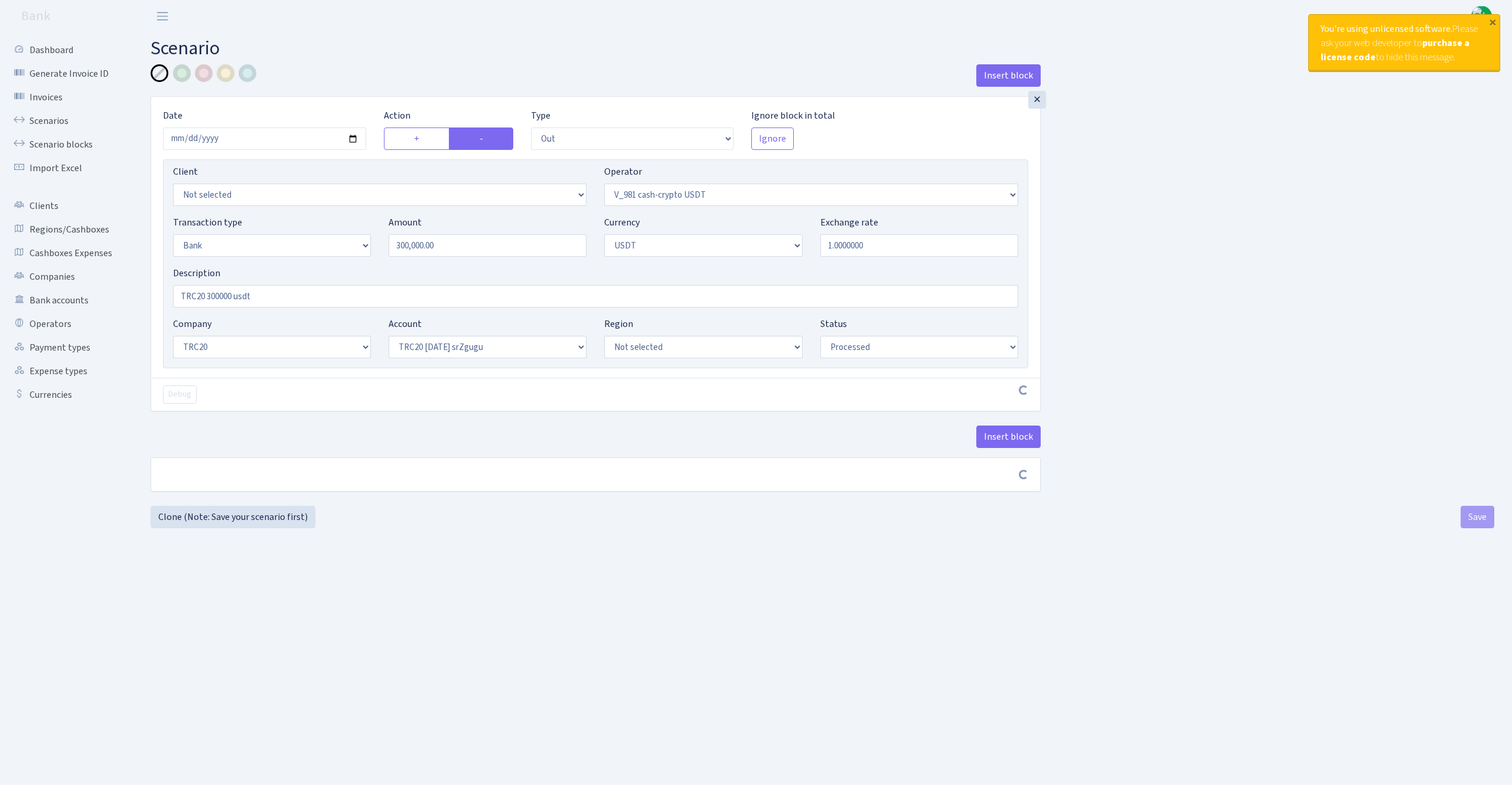
select select "61"
select select "processed"
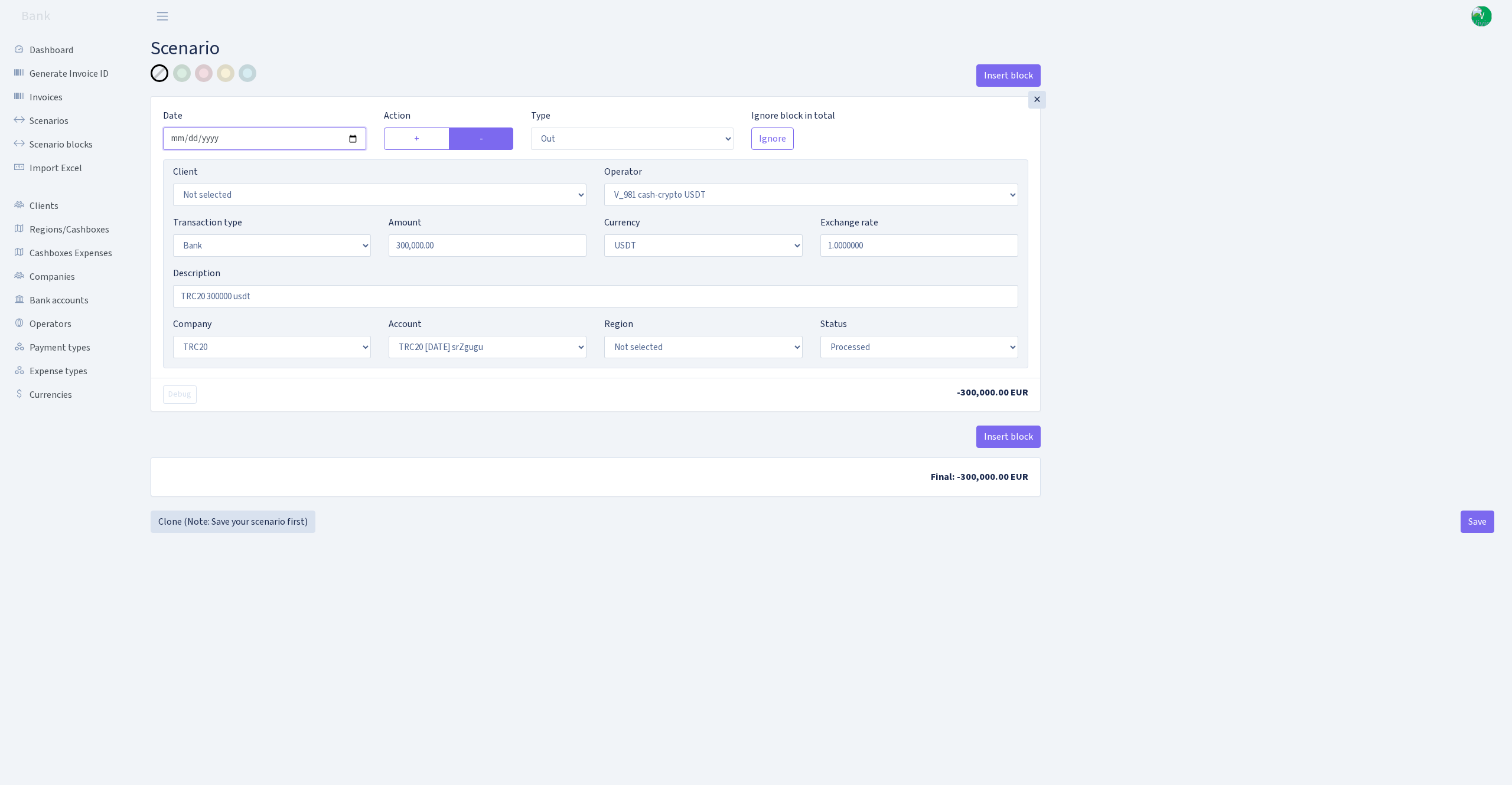
click at [357, 138] on input "2025-10-01" at bounding box center [265, 138] width 204 height 22
type input "2025-10-02"
click at [1469, 527] on button "Save" at bounding box center [1476, 521] width 33 height 22
select select "out"
select select "435"
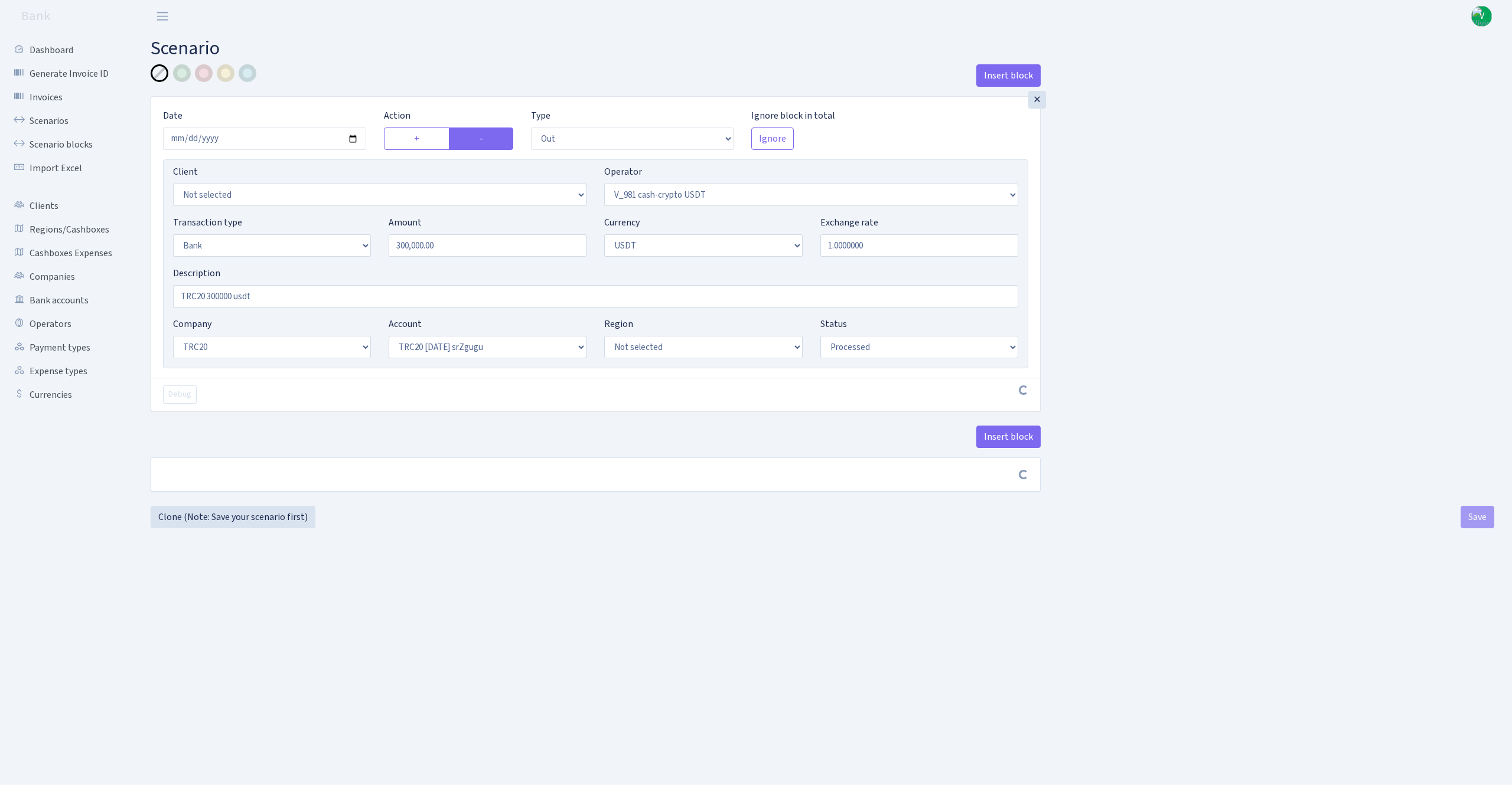
select select "2"
select select "6"
select select "20"
select select "61"
select select "processed"
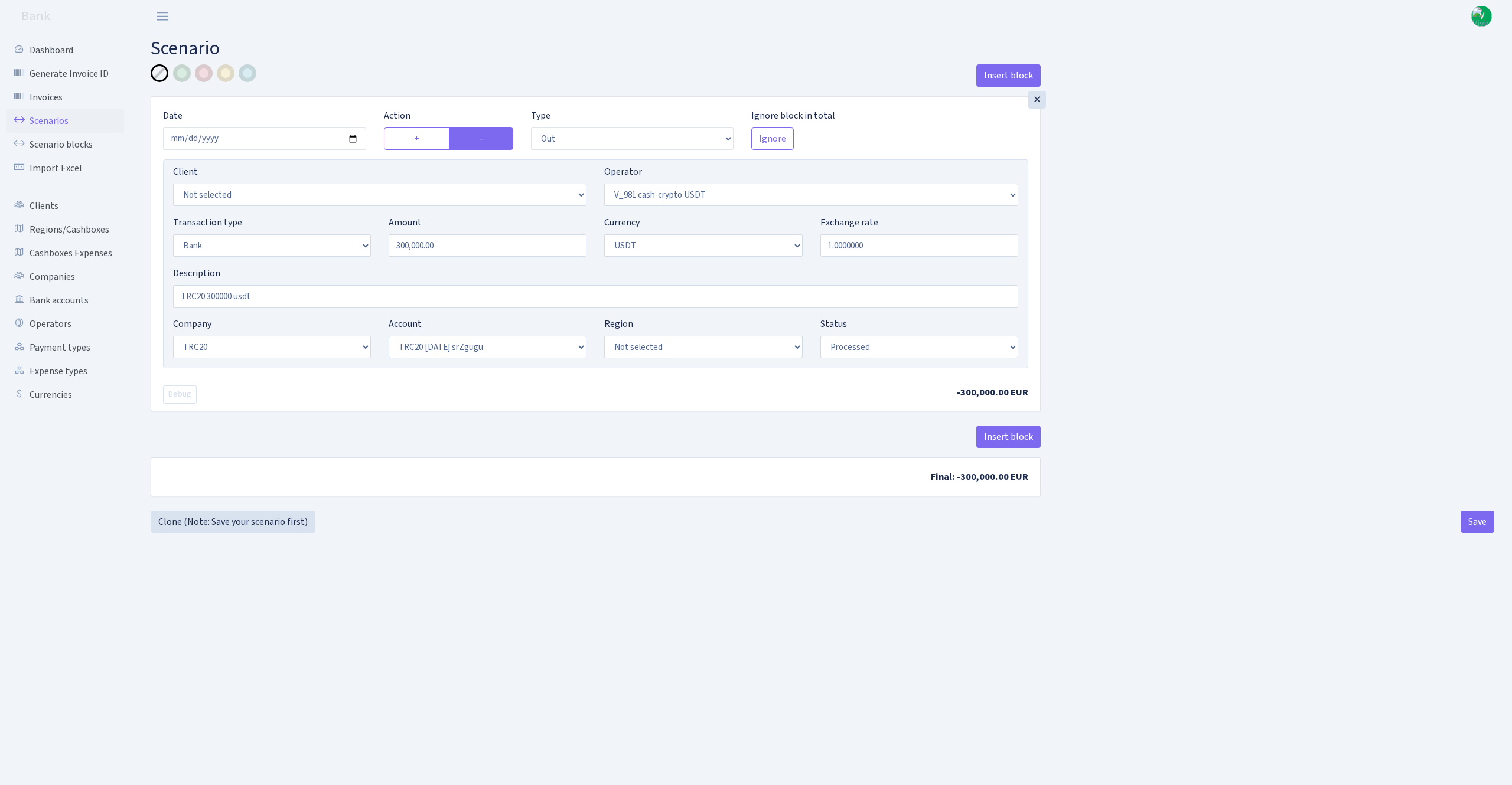
click at [50, 118] on link "Scenarios" at bounding box center [65, 121] width 118 height 24
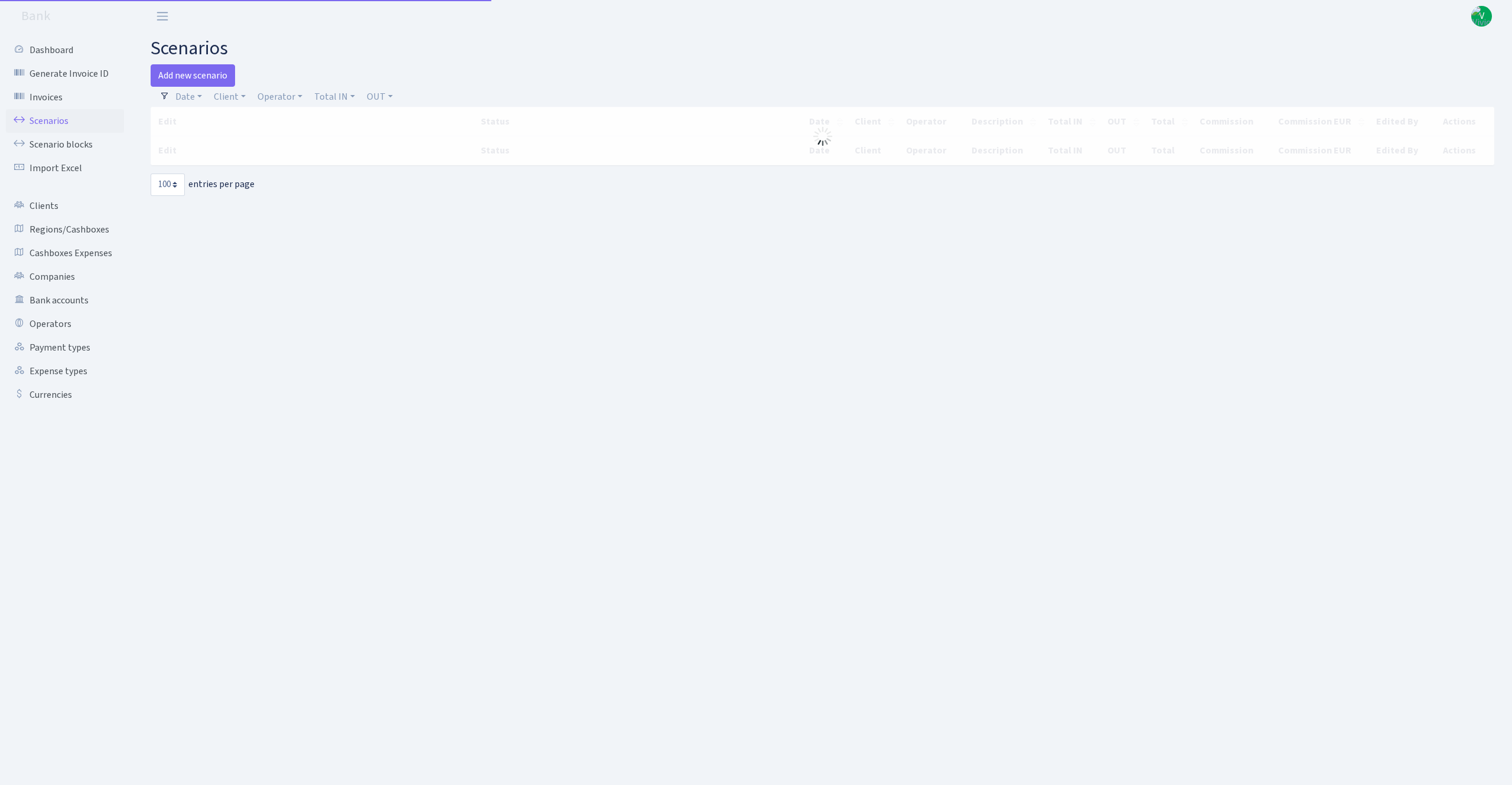
select select "100"
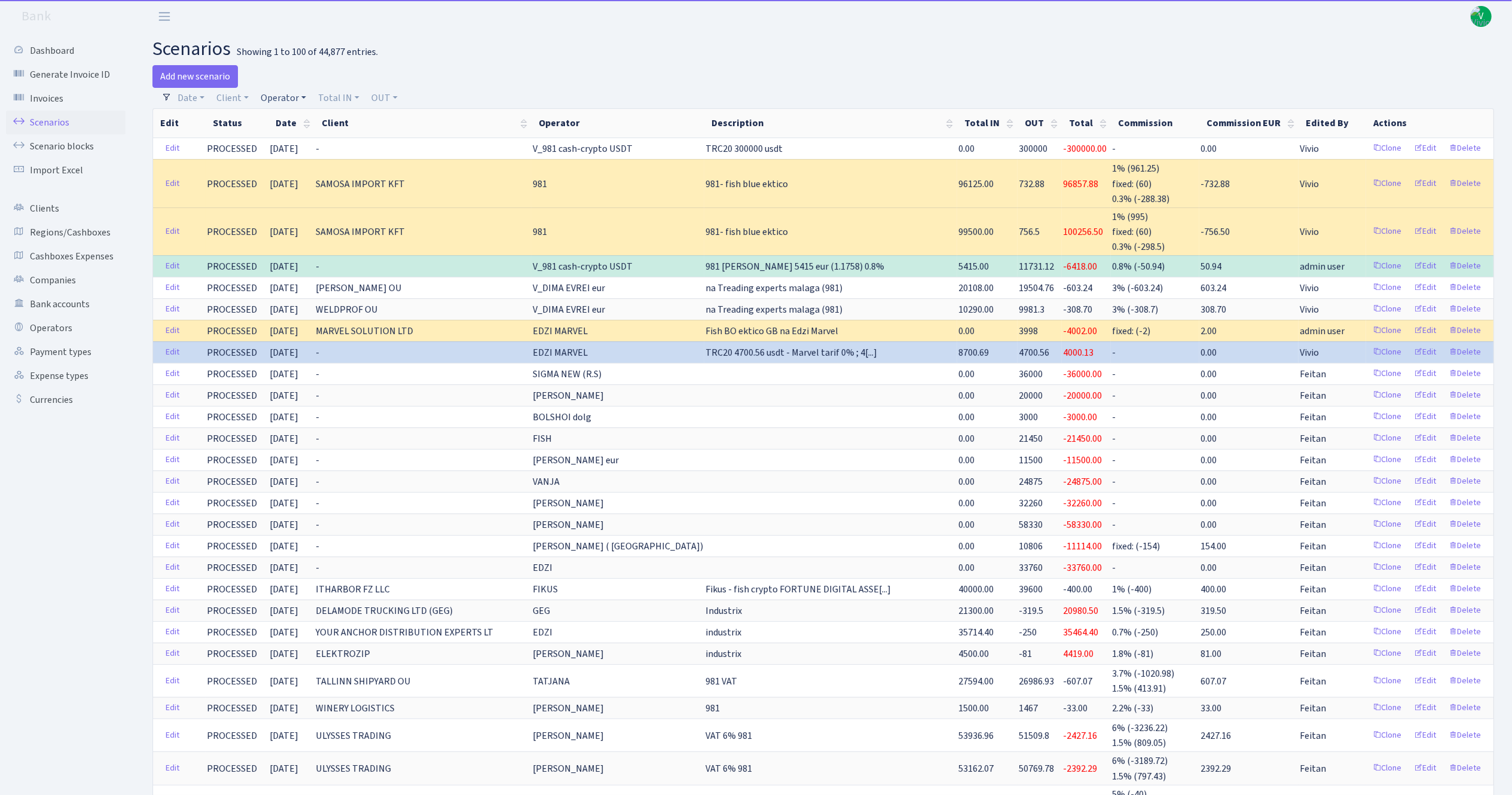
click at [284, 89] on link "Operator" at bounding box center [284, 98] width 55 height 20
drag, startPoint x: 297, startPoint y: 139, endPoint x: 289, endPoint y: 103, distance: 36.9
click at [295, 139] on input "search" at bounding box center [303, 141] width 88 height 19
type input "edzi"
drag, startPoint x: 289, startPoint y: 193, endPoint x: 297, endPoint y: 202, distance: 12.0
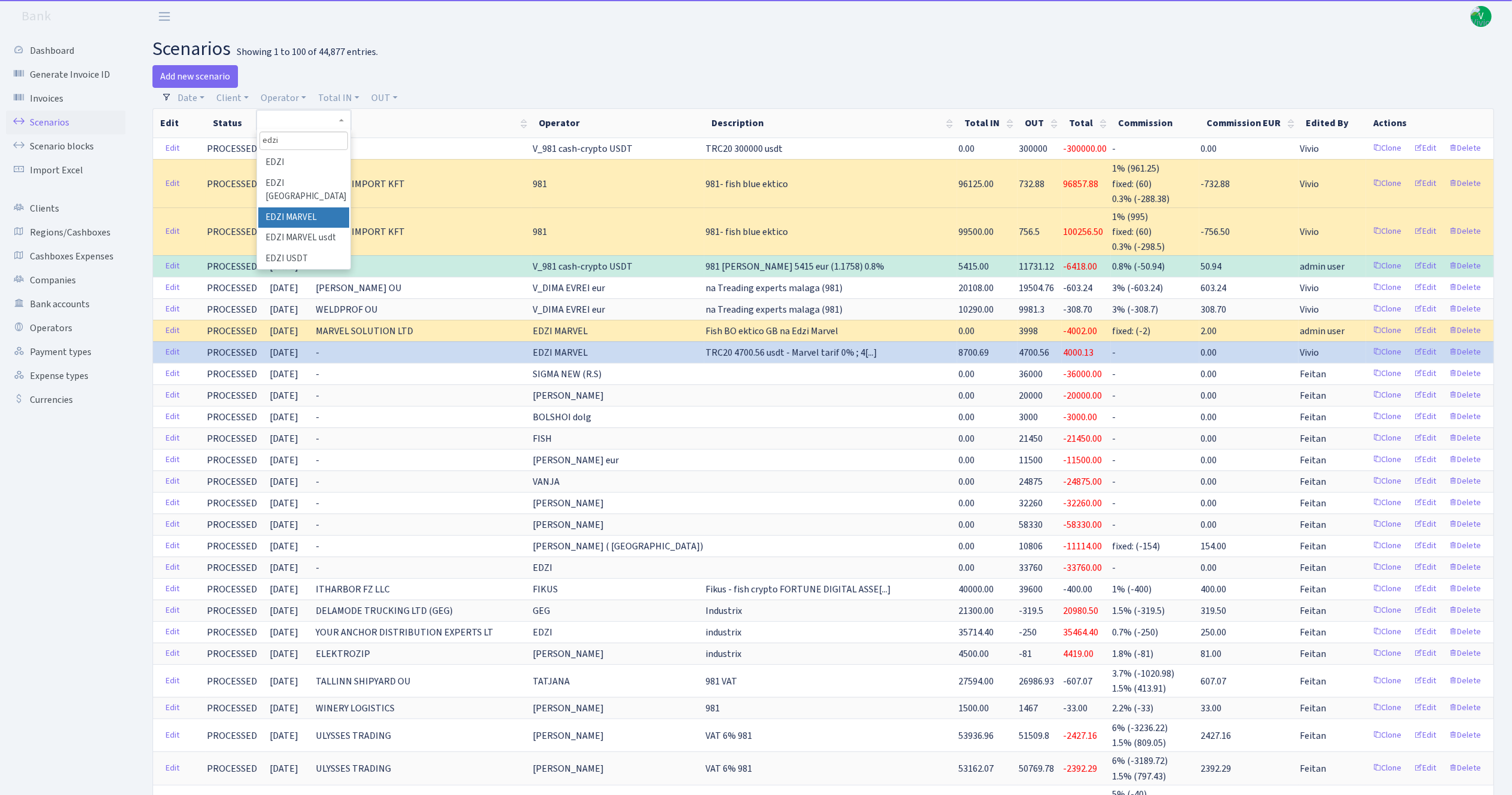
click at [297, 202] on ul "EDZI EDZI BERLIN EDZI MARVEL EDZI MARVEL usdt EDZI USDT" at bounding box center [303, 211] width 92 height 117
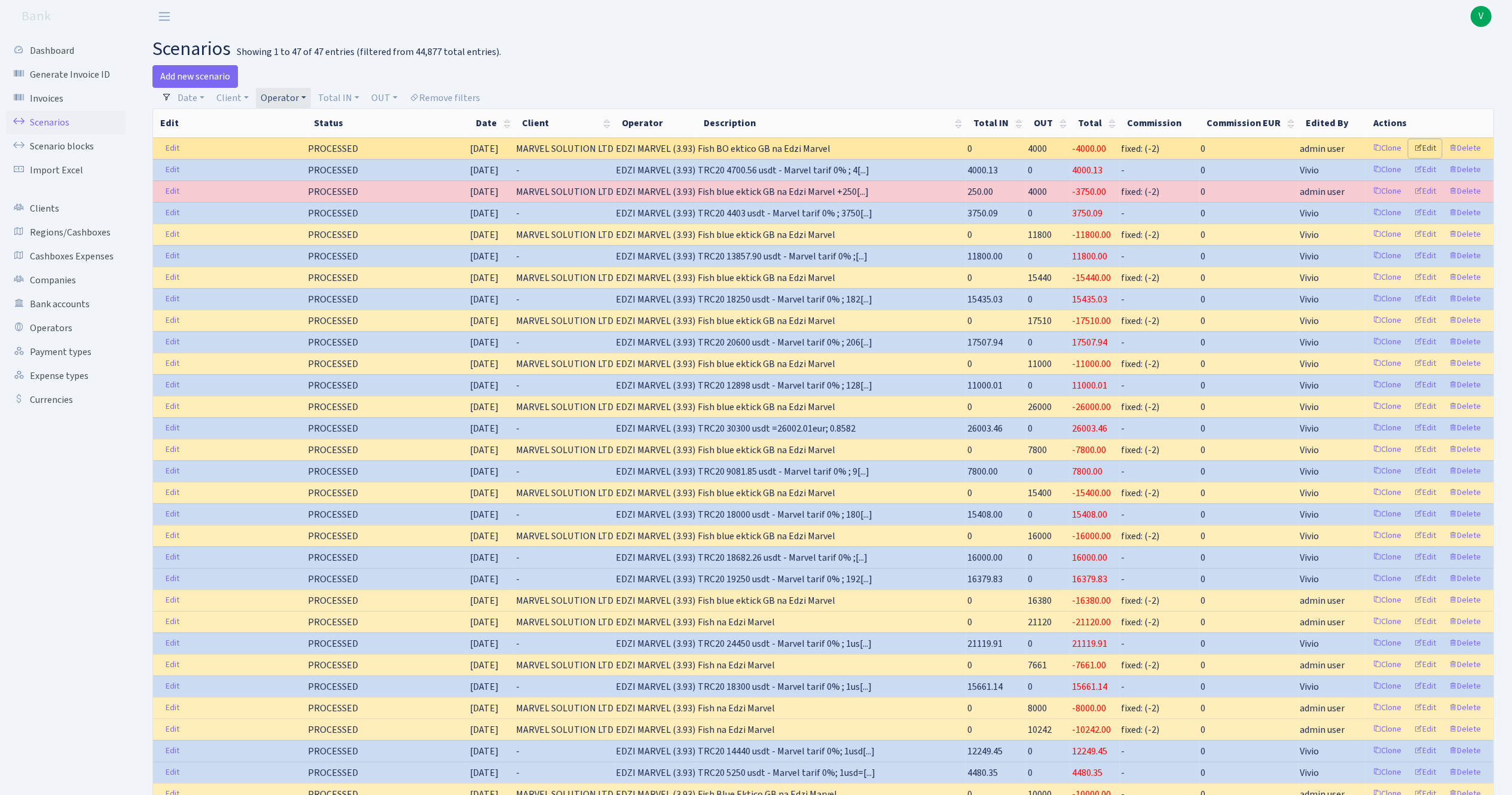
click at [1428, 147] on link "Edit" at bounding box center [1425, 149] width 33 height 19
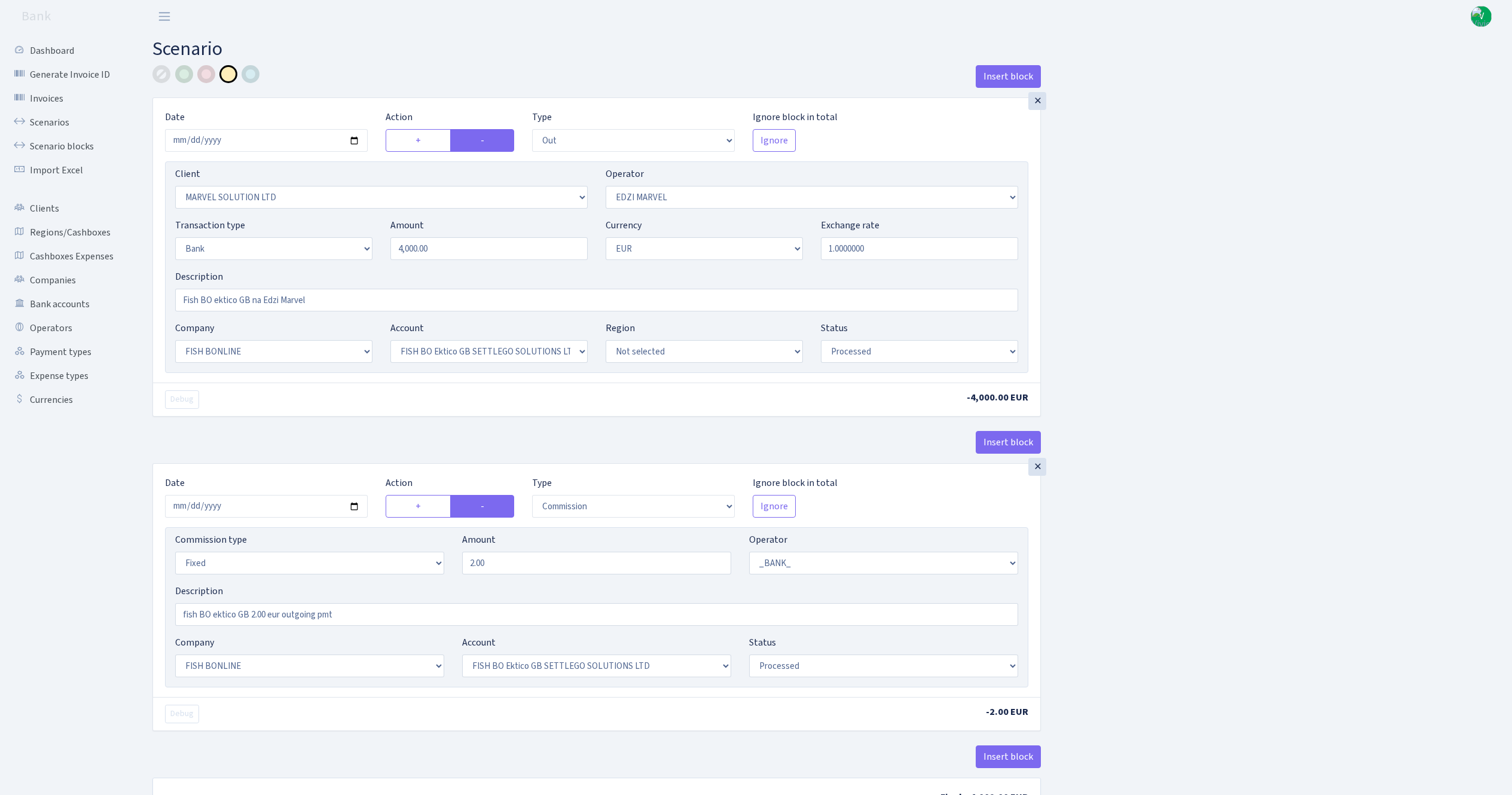
select select "out"
select select "3154"
select select "494"
select select "2"
select select "1"
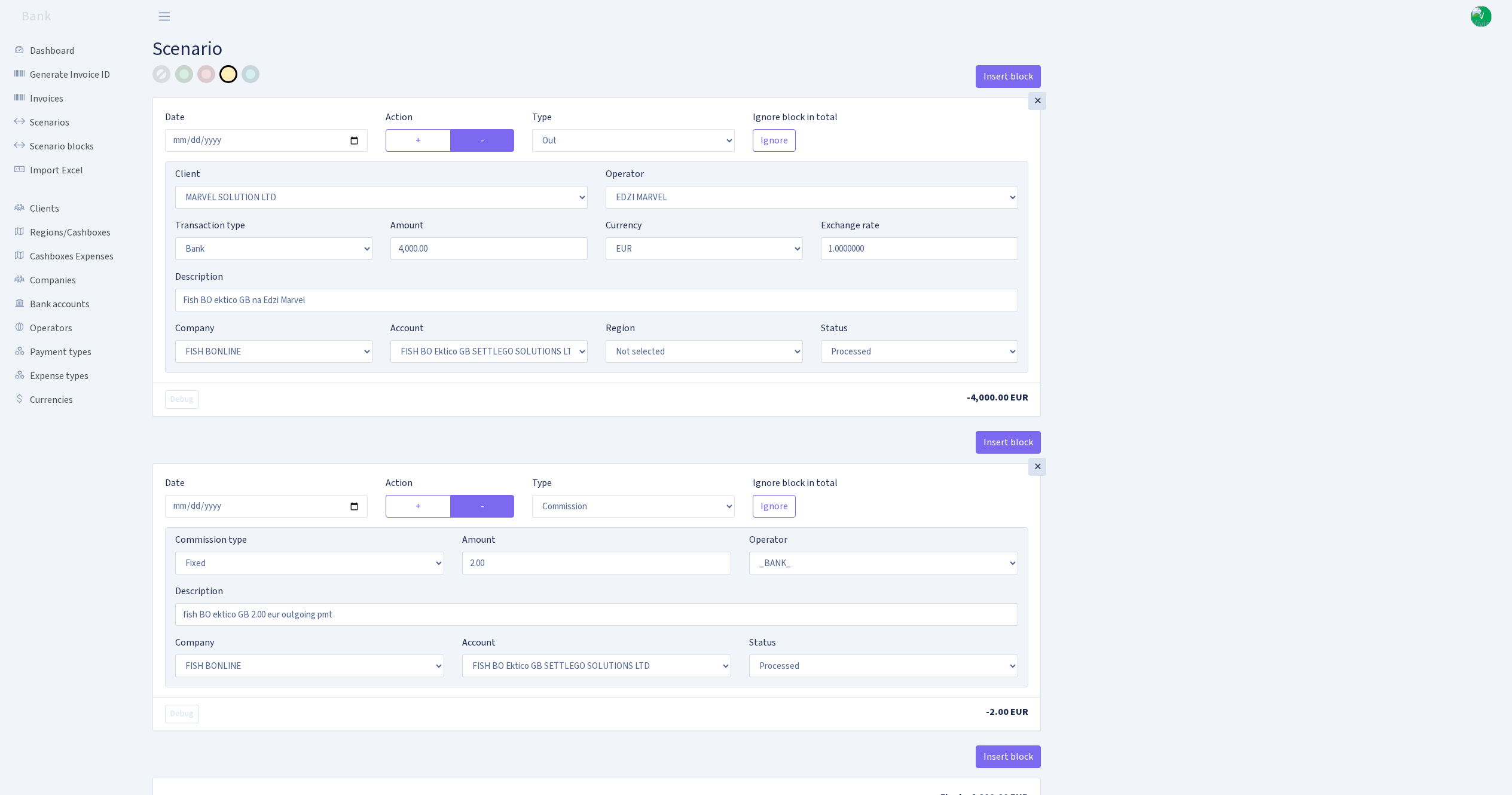
select select "22"
select select "63"
select select "processed"
select select "commission"
select select "fixed"
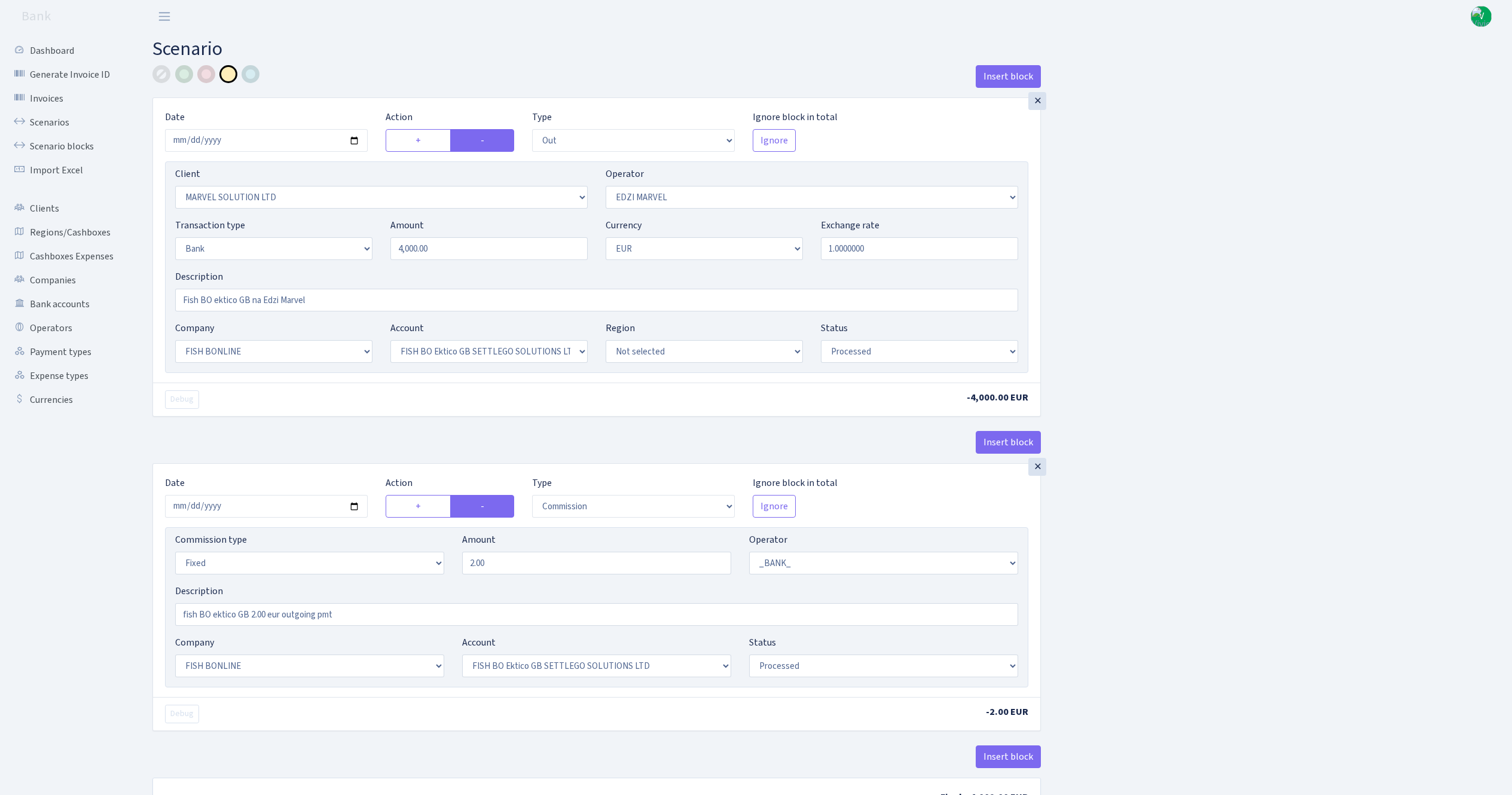
select select "1"
select select "22"
select select "63"
select select "processed"
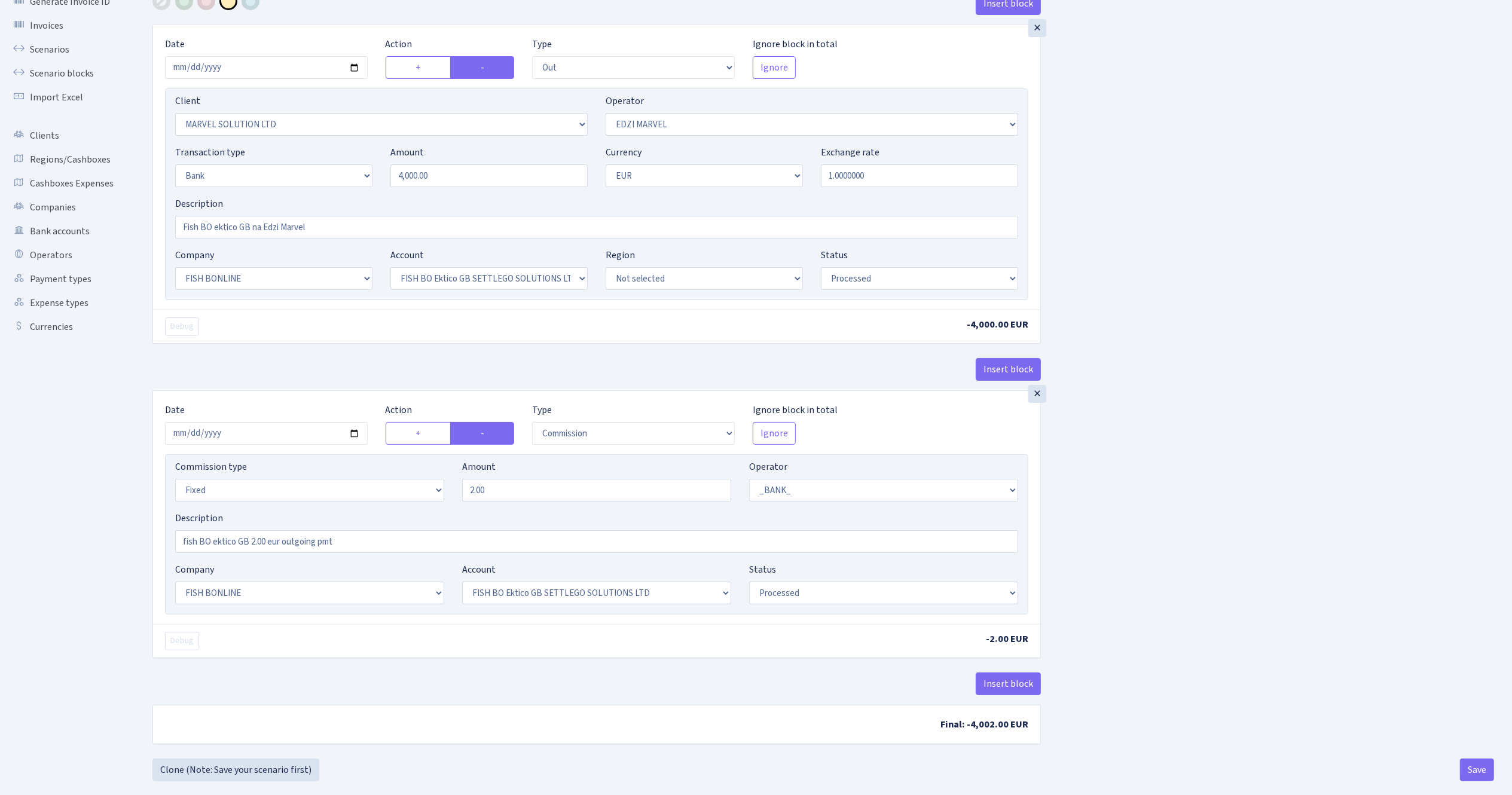
scroll to position [95, 0]
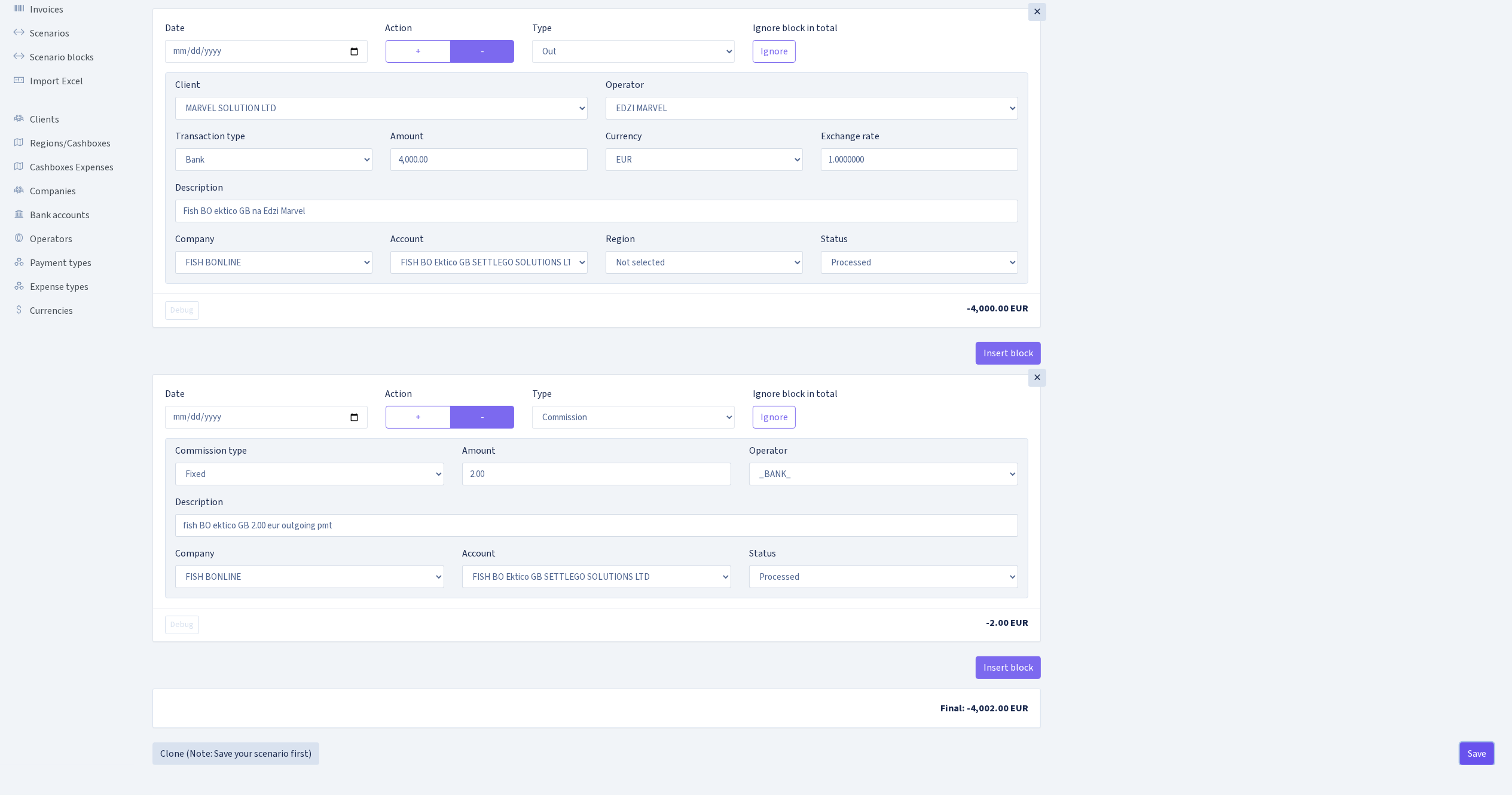
click at [1466, 748] on button "Save" at bounding box center [1477, 753] width 34 height 23
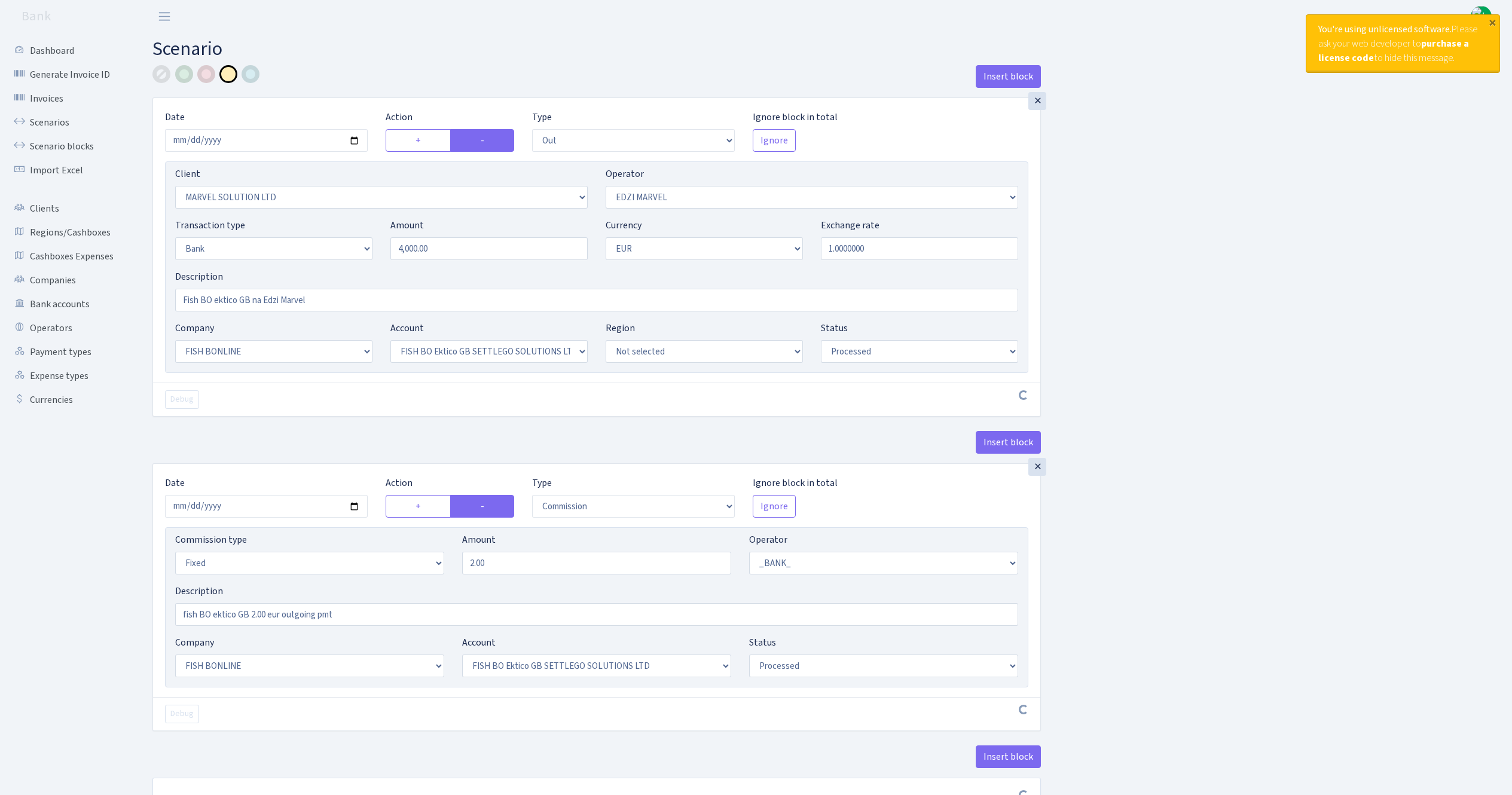
select select "out"
select select "3154"
select select "494"
select select "2"
select select "1"
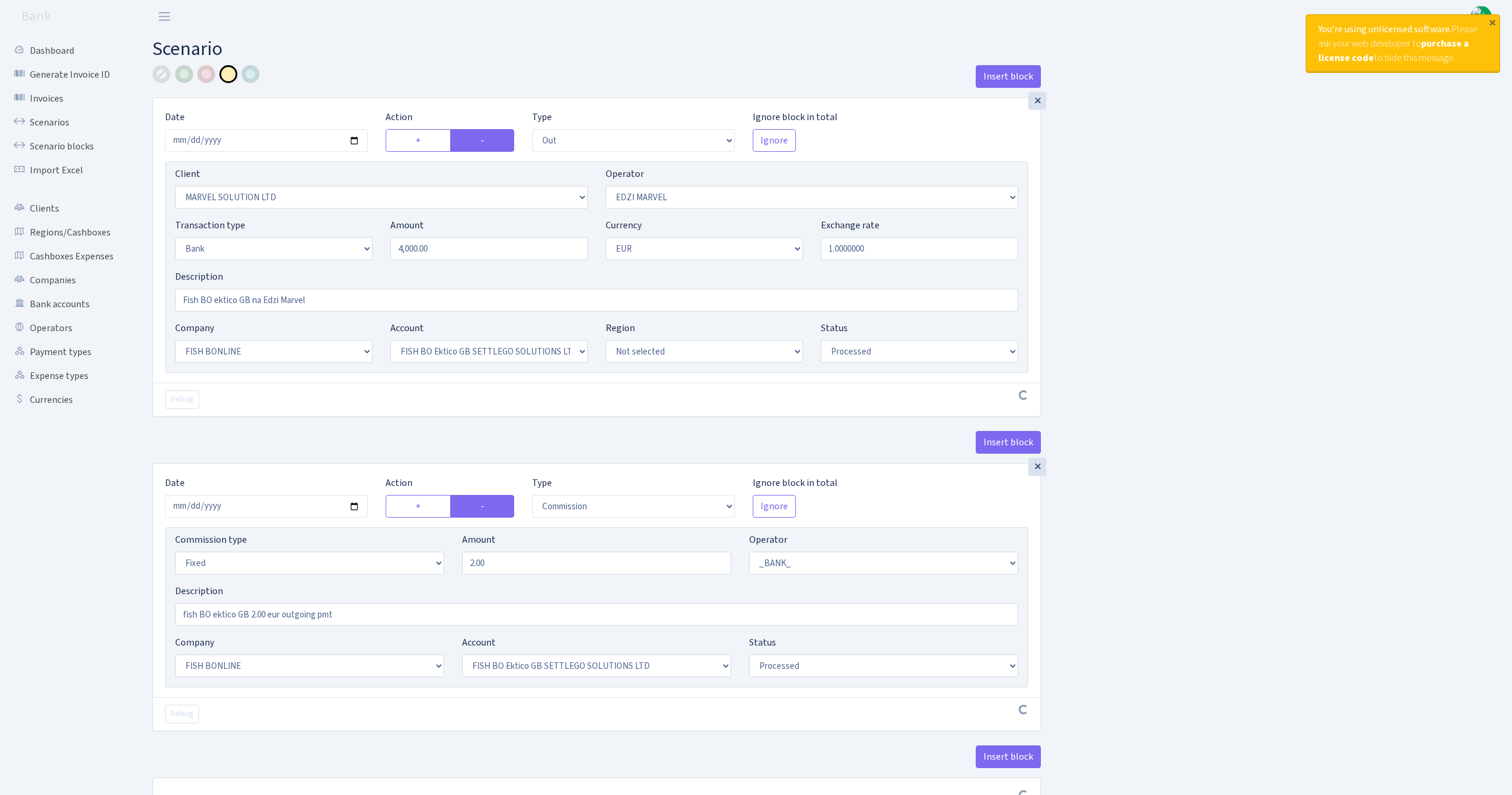
select select "22"
select select "63"
select select "processed"
select select "commission"
select select "fixed"
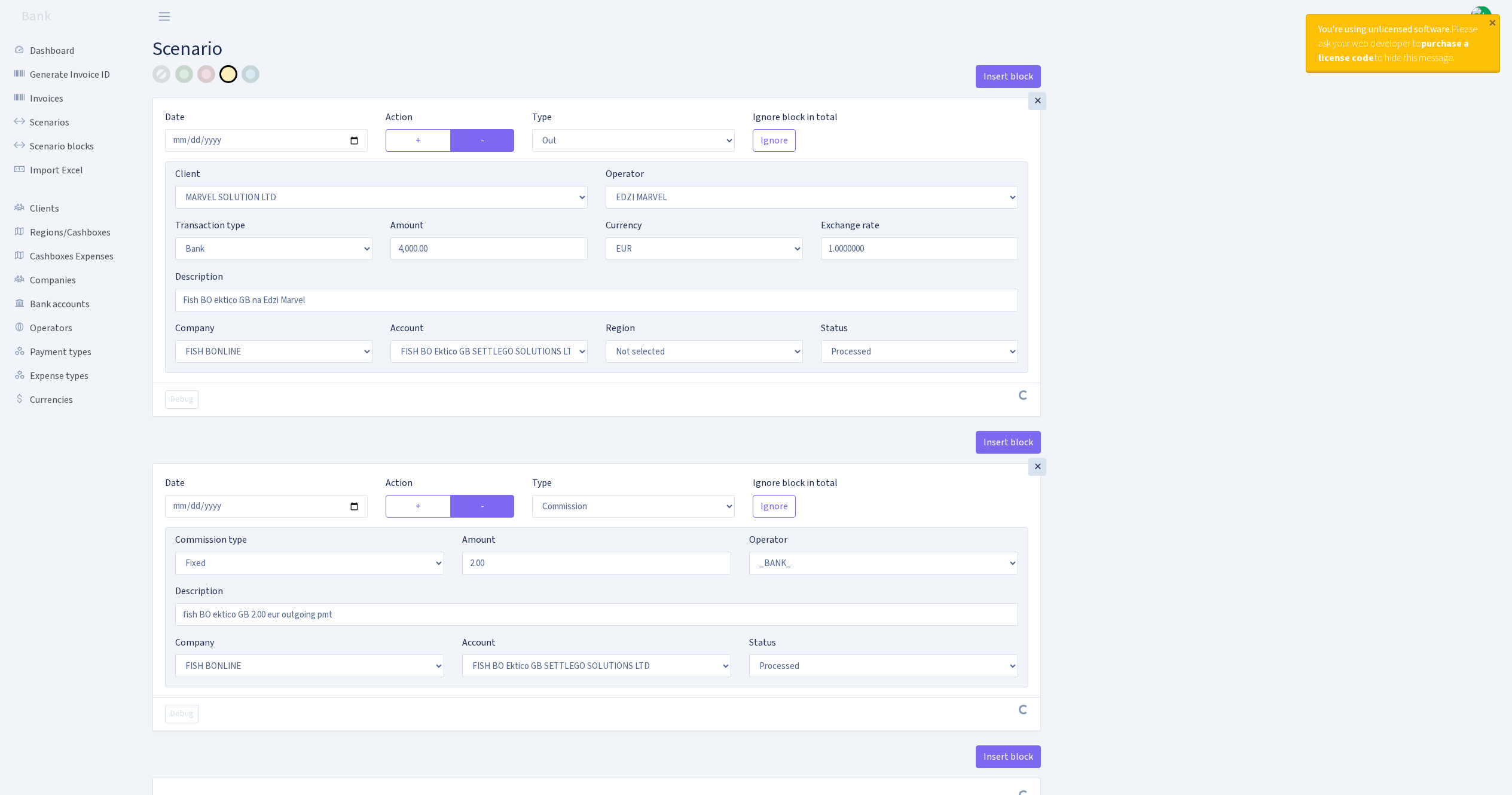
select select "1"
select select "22"
select select "63"
select select "processed"
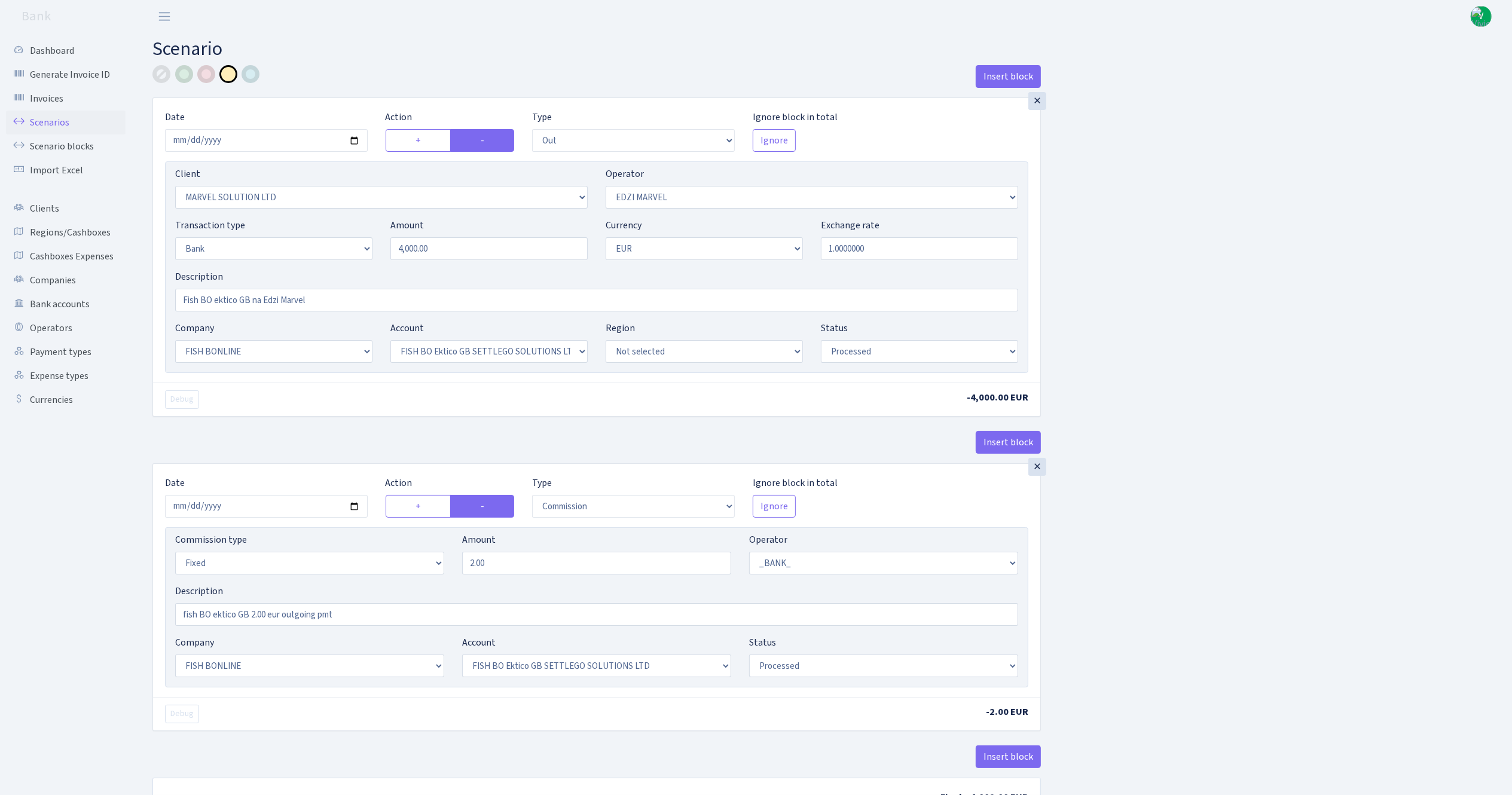
click at [71, 122] on link "Scenarios" at bounding box center [66, 122] width 120 height 24
drag, startPoint x: 1473, startPoint y: 498, endPoint x: 1484, endPoint y: 468, distance: 32.0
click at [1473, 498] on div "Insert block × Date 2025-10-02 Action + - Type --- In Out Commission Field requ…" at bounding box center [823, 448] width 1359 height 766
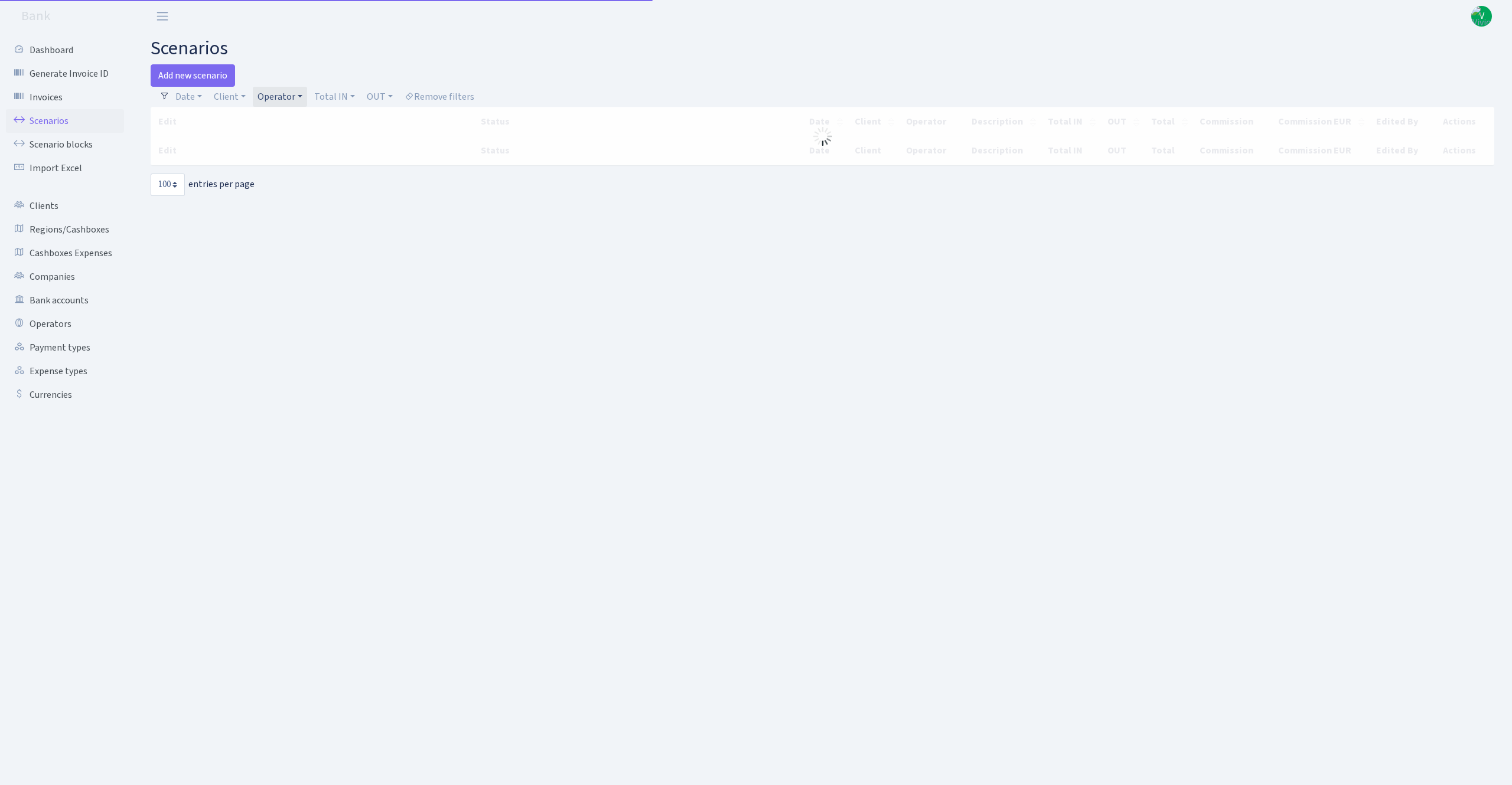
select select "100"
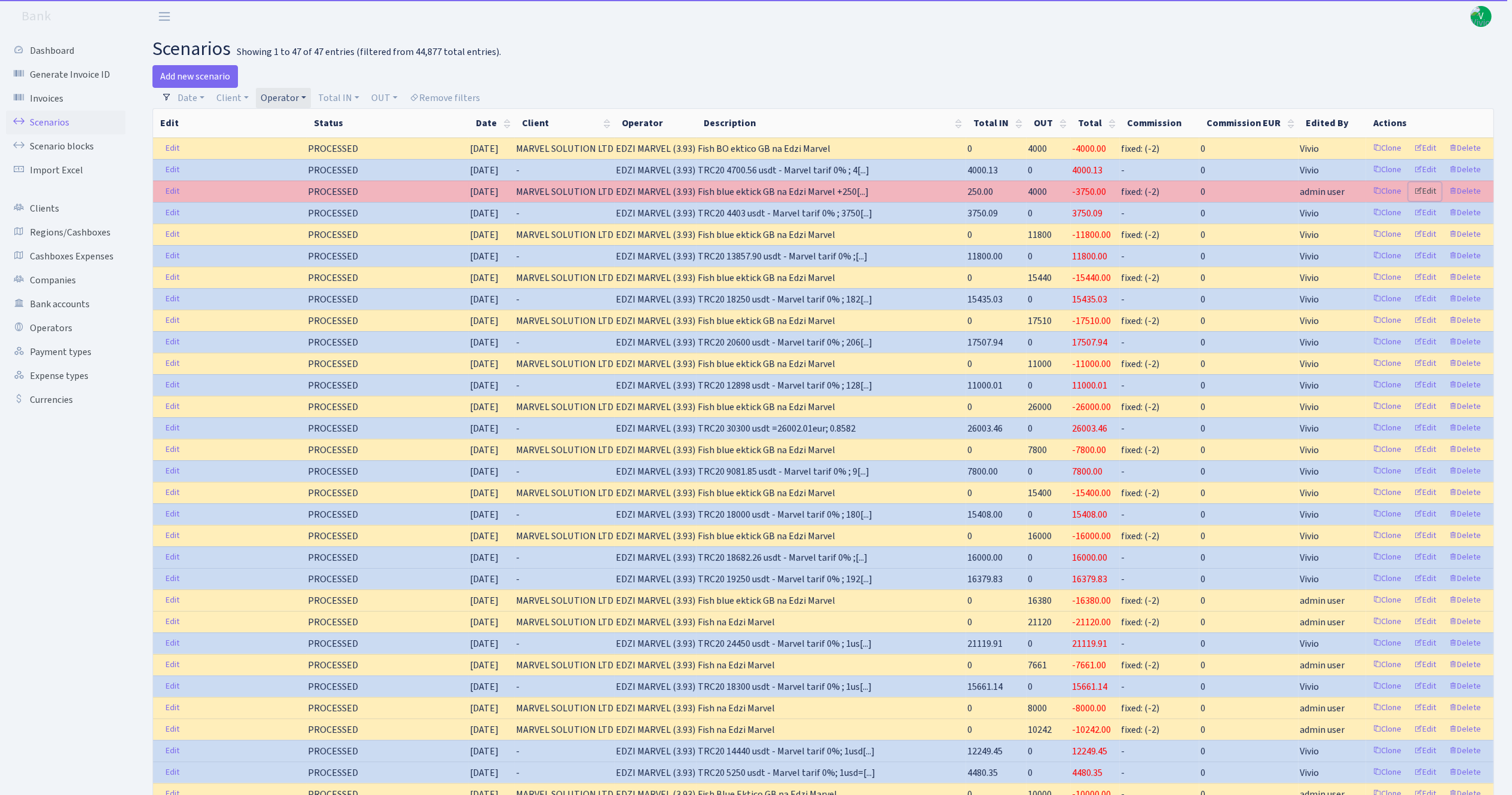
click at [1429, 193] on link "Edit" at bounding box center [1425, 192] width 33 height 19
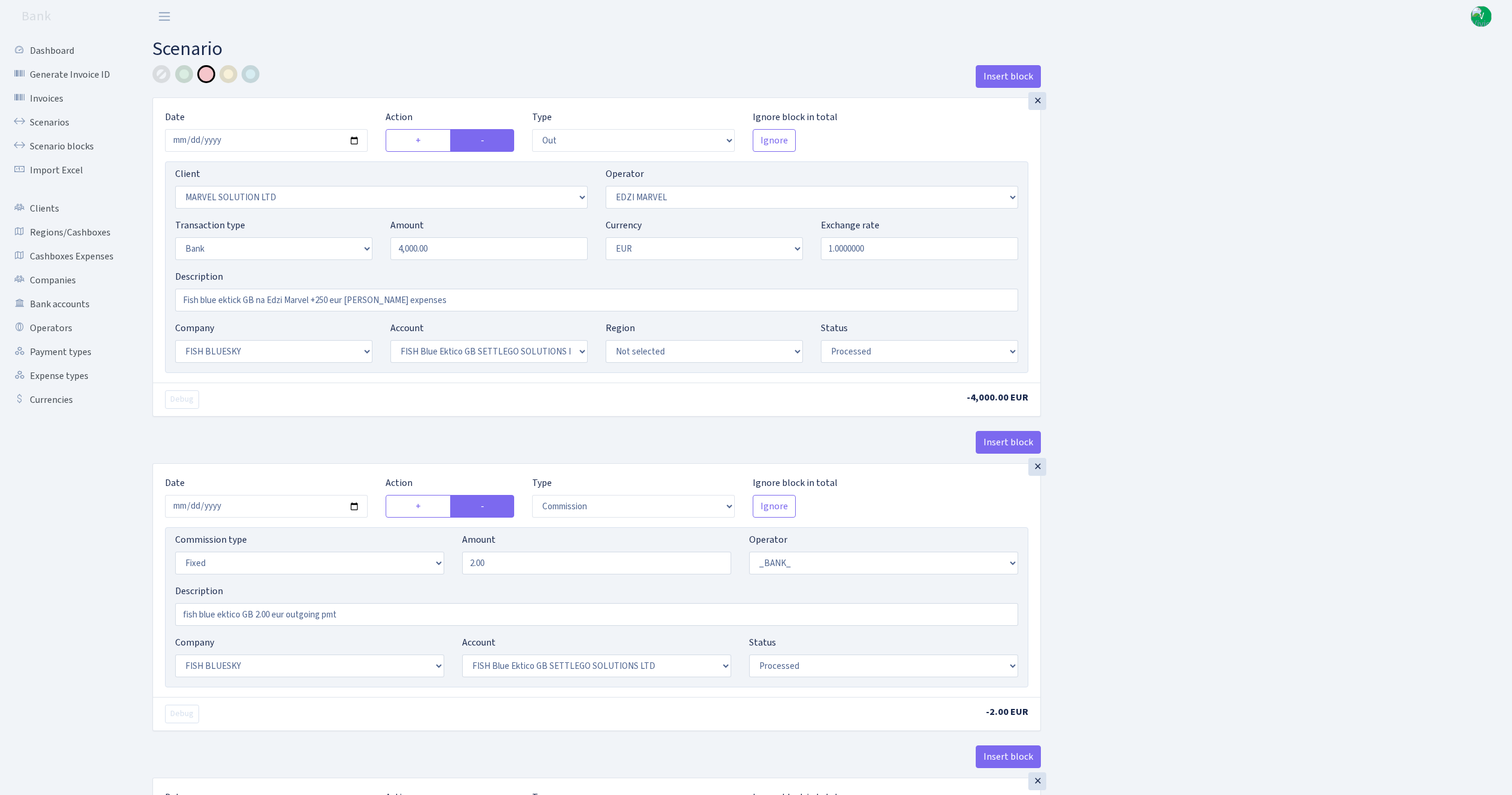
select select "out"
select select "3154"
select select "494"
select select "2"
select select "1"
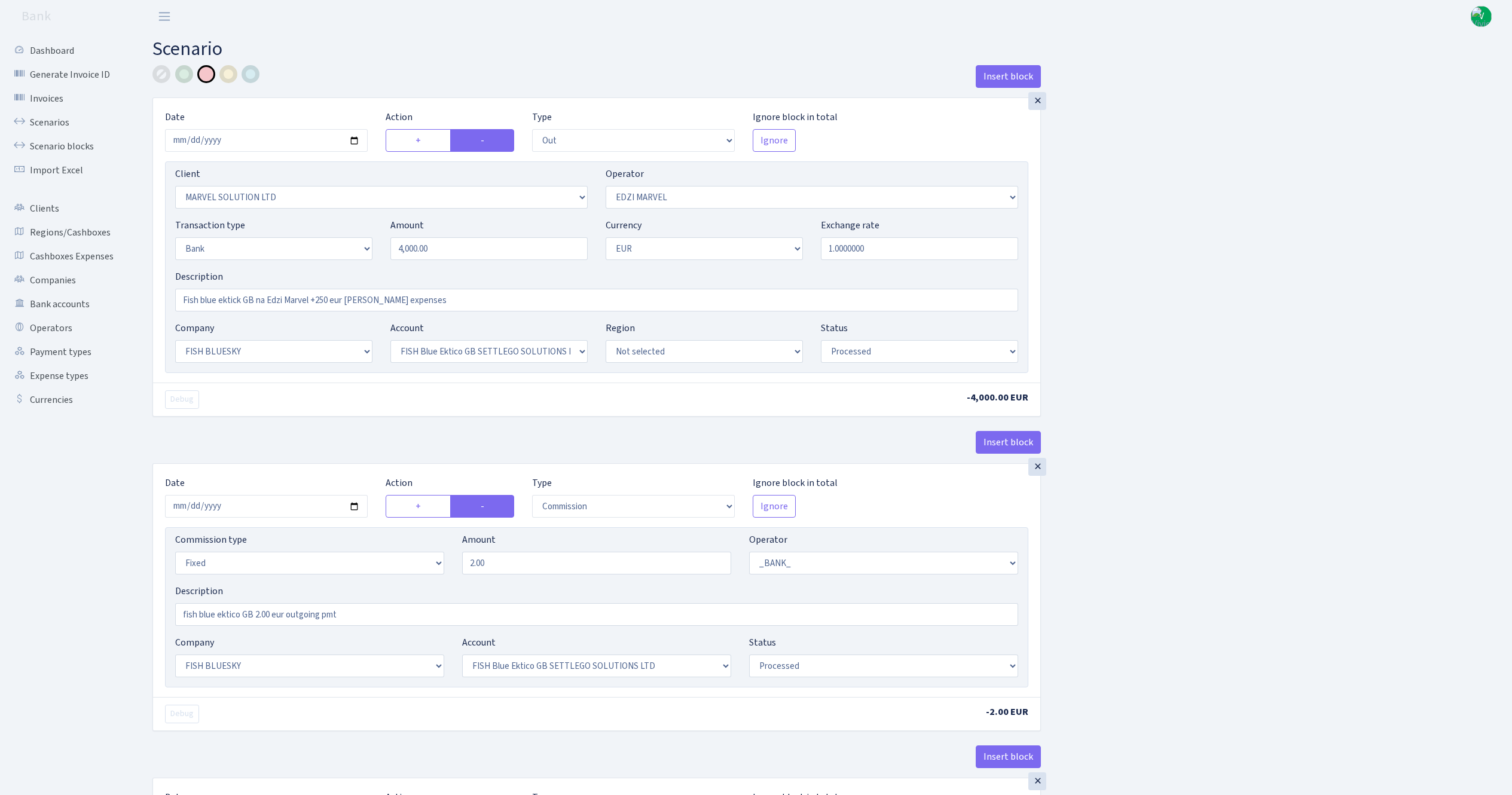
select select "23"
select select "67"
select select "processed"
select select "commission"
select select "fixed"
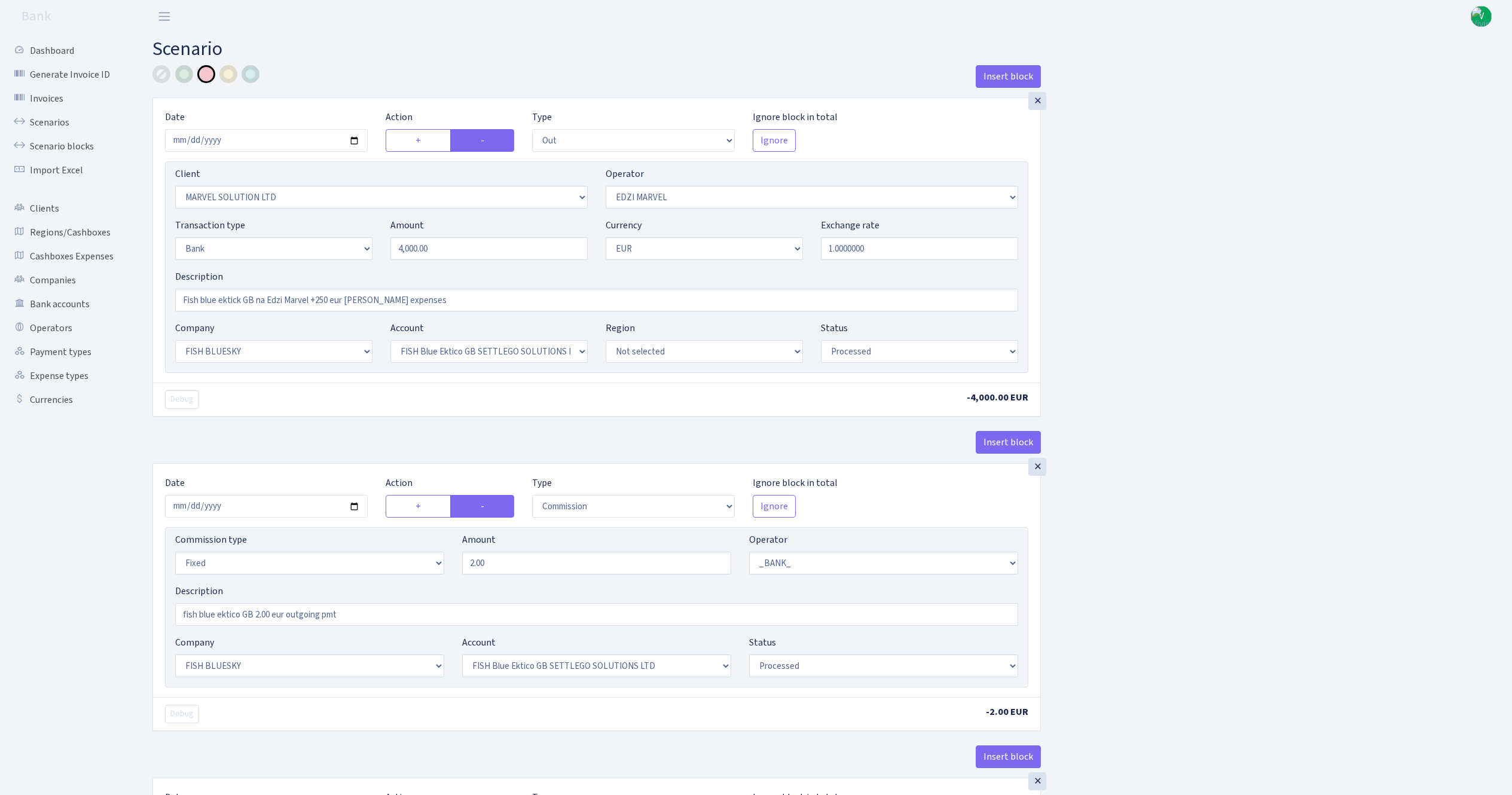
select select "1"
select select "23"
select select "67"
select select "processed"
select select "in"
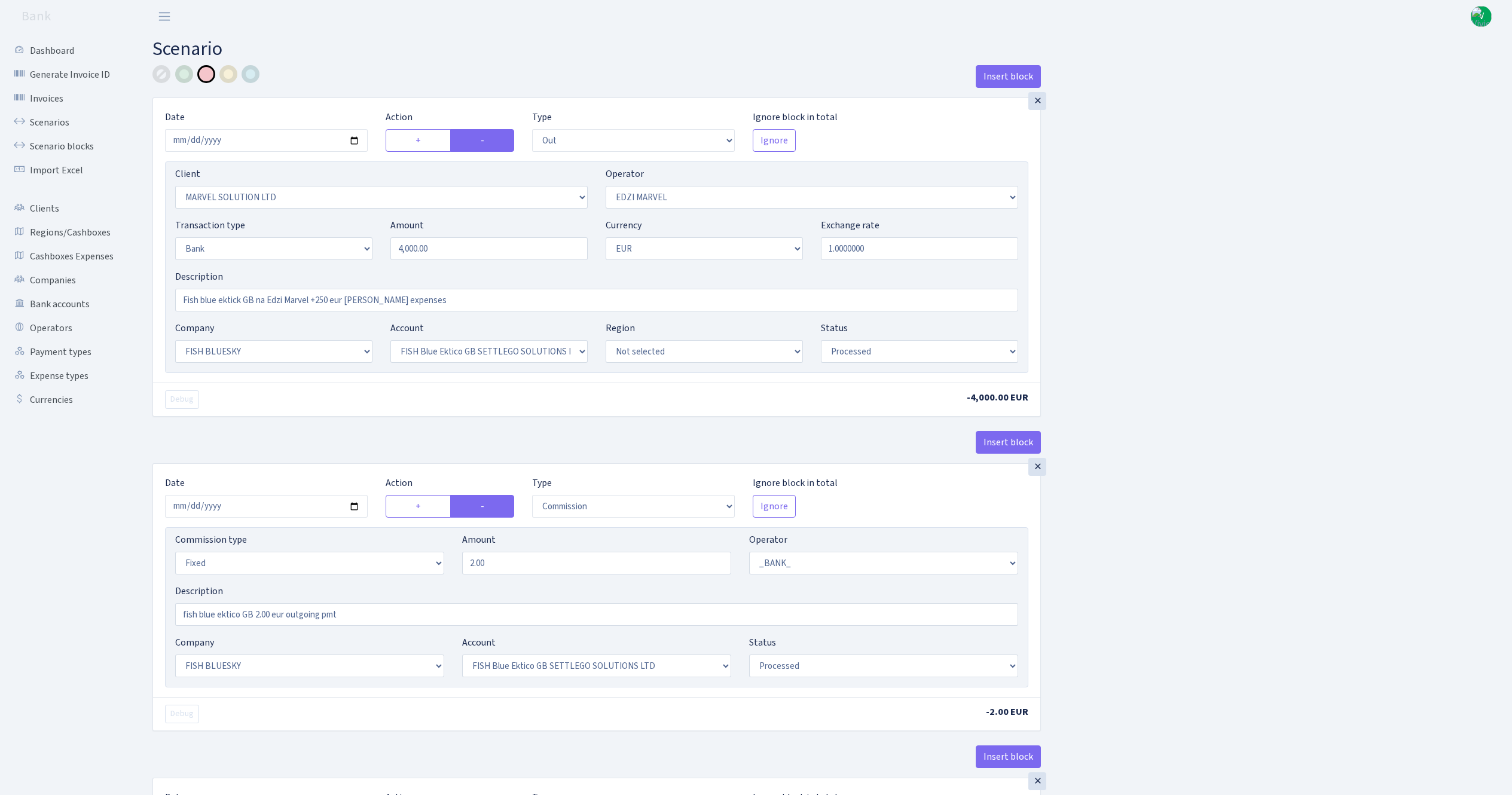
select select "494"
select select "7"
select select "1"
select select "processed"
select select "out"
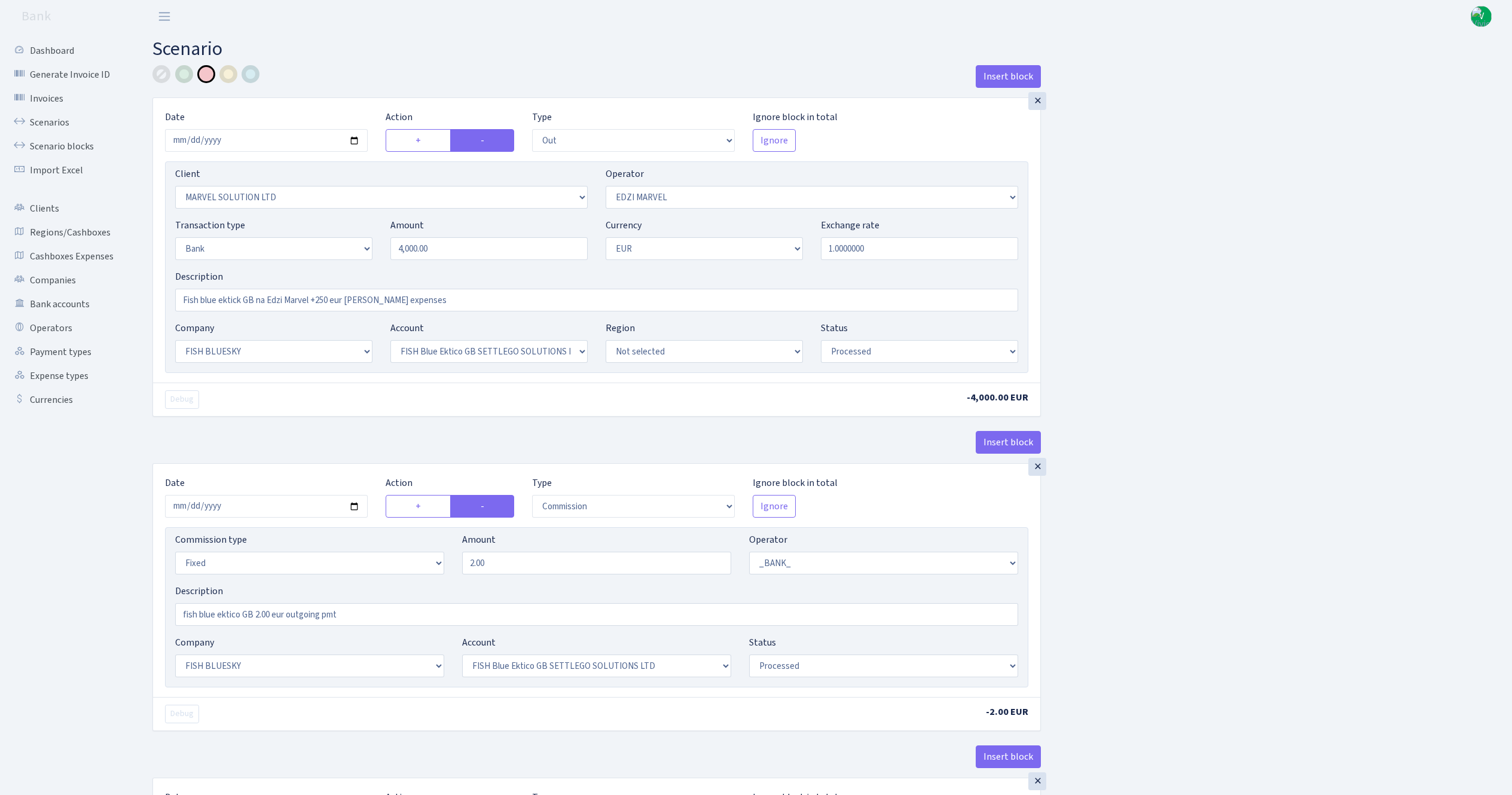
select select "66"
select select "7"
select select "1"
select select "processed"
click at [73, 119] on link "Scenarios" at bounding box center [66, 122] width 120 height 24
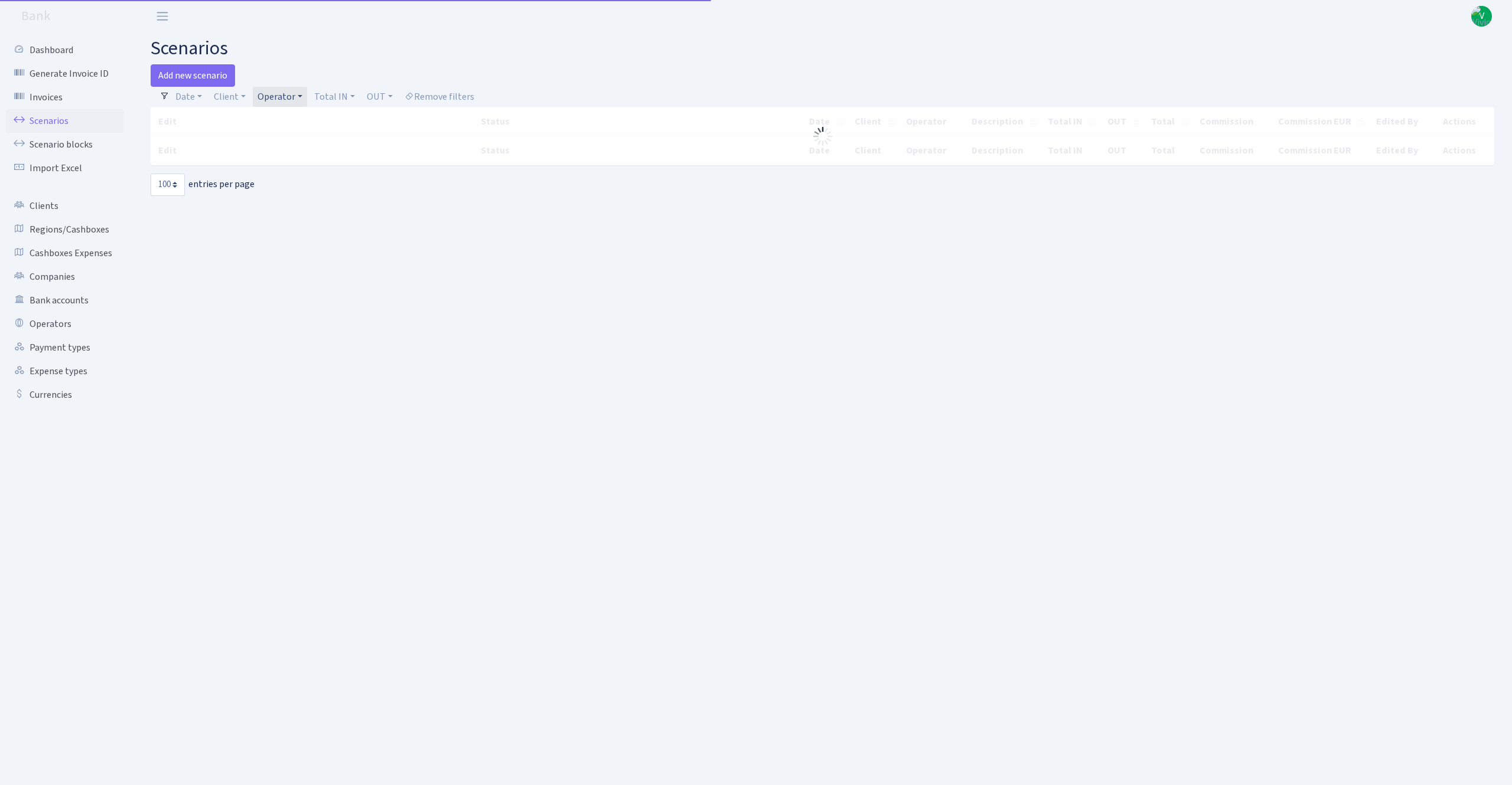
select select "100"
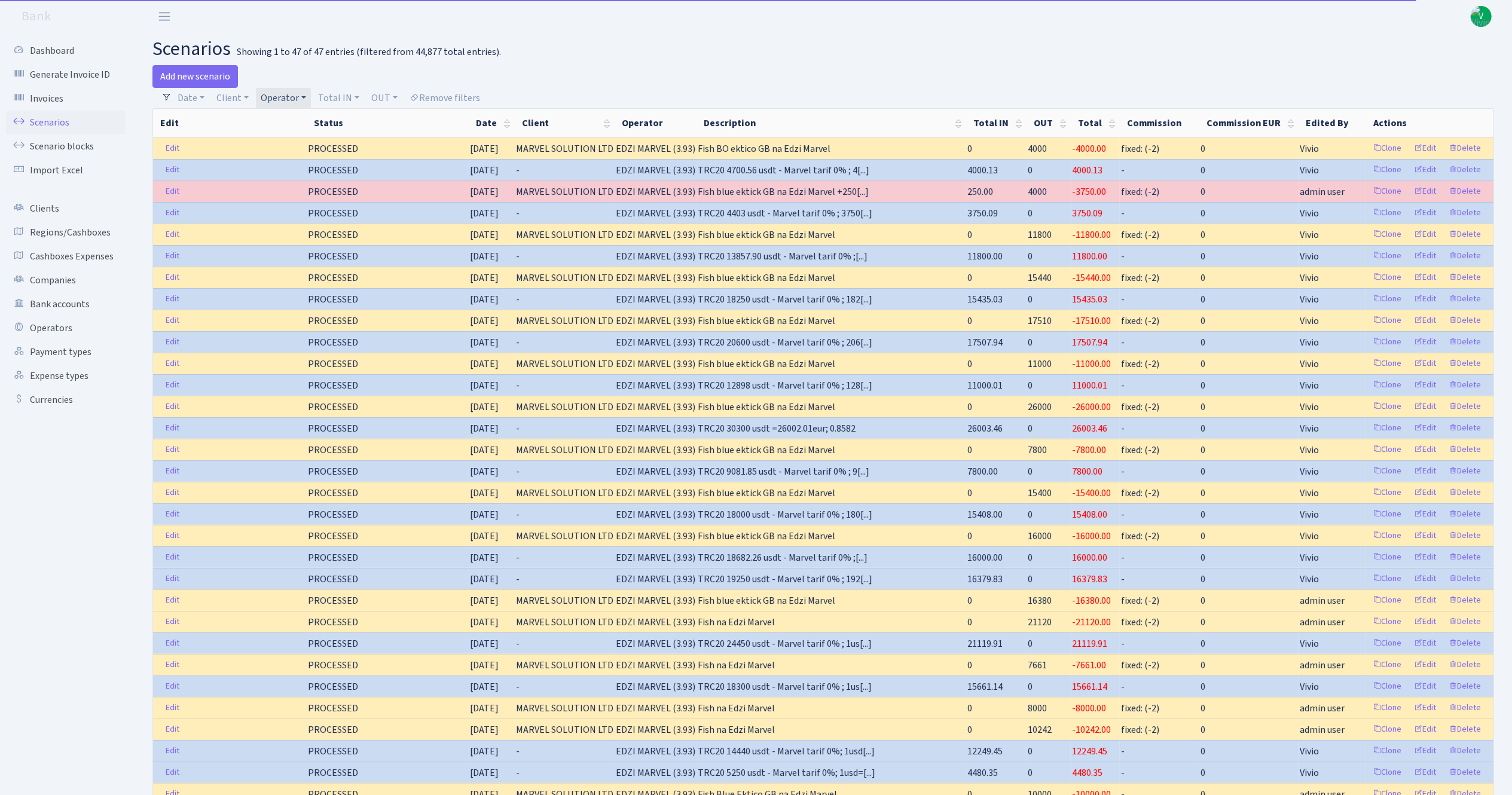
click at [288, 97] on link "Operator" at bounding box center [284, 98] width 55 height 20
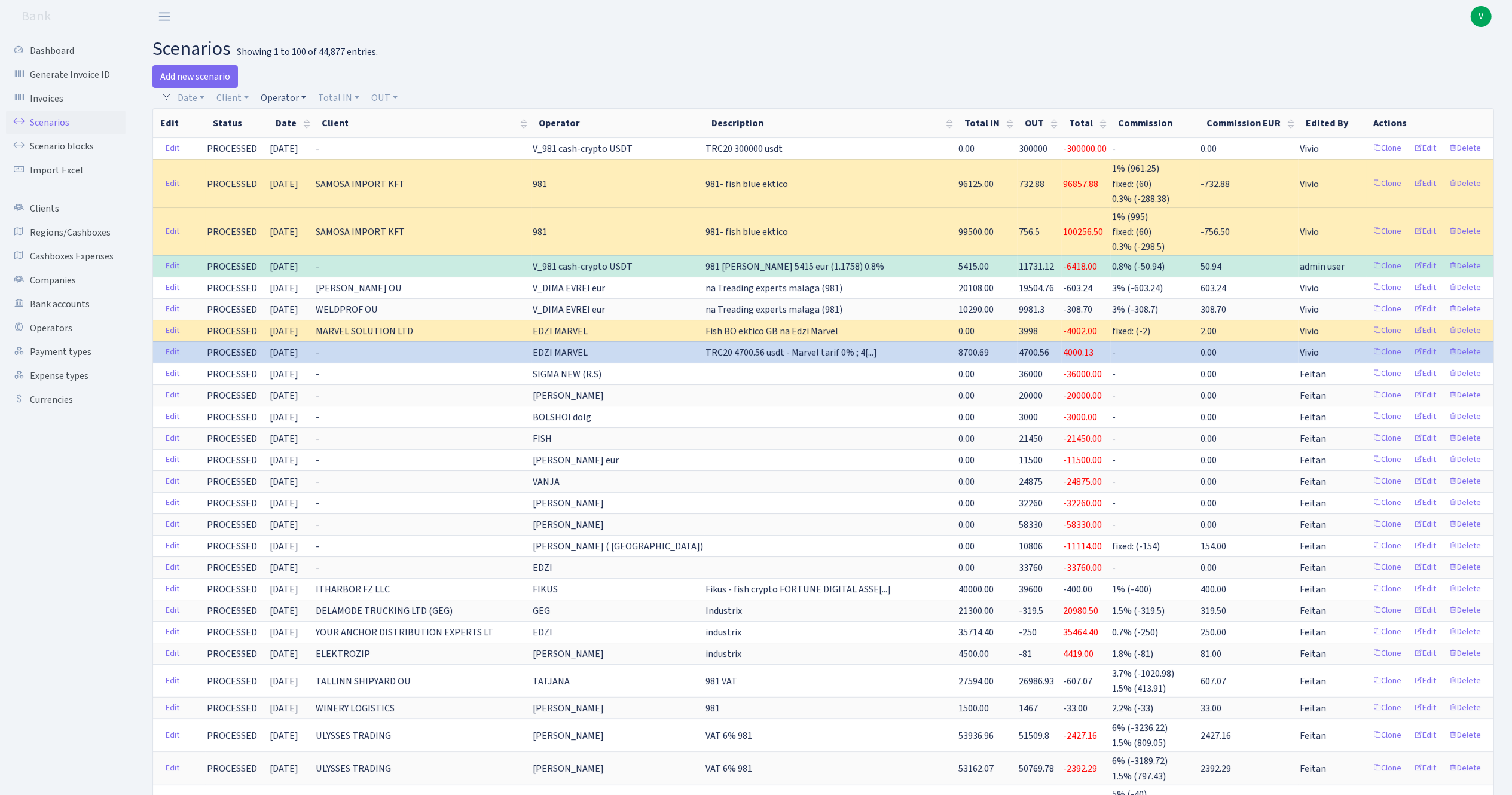
click at [288, 99] on link "Operator" at bounding box center [284, 98] width 55 height 20
click at [297, 136] on input "search" at bounding box center [303, 141] width 88 height 19
type input "fish"
click at [306, 163] on li "FISH Crypto USDT" at bounding box center [303, 153] width 90 height 21
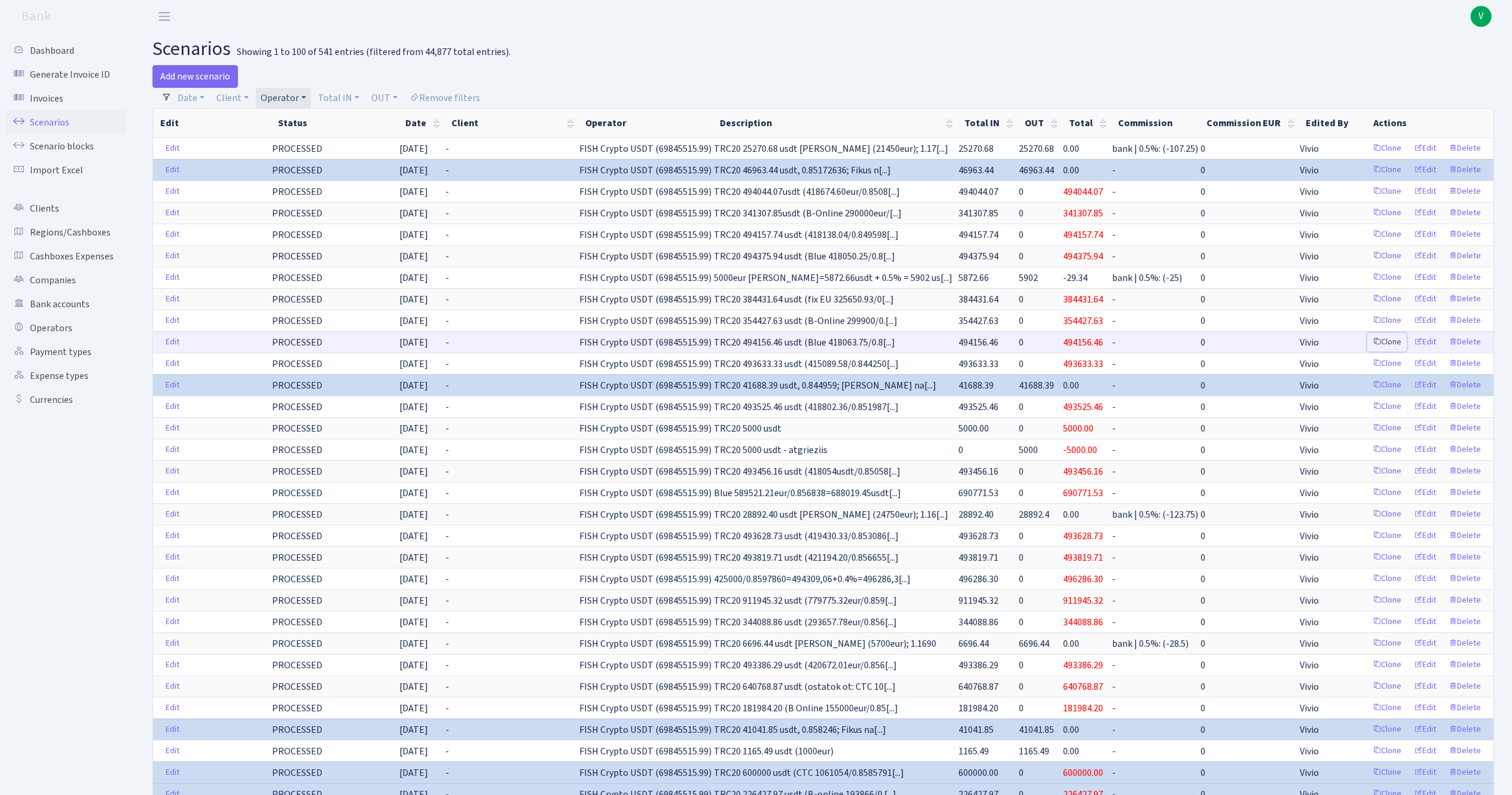
click at [1392, 345] on link "Clone" at bounding box center [1387, 342] width 39 height 19
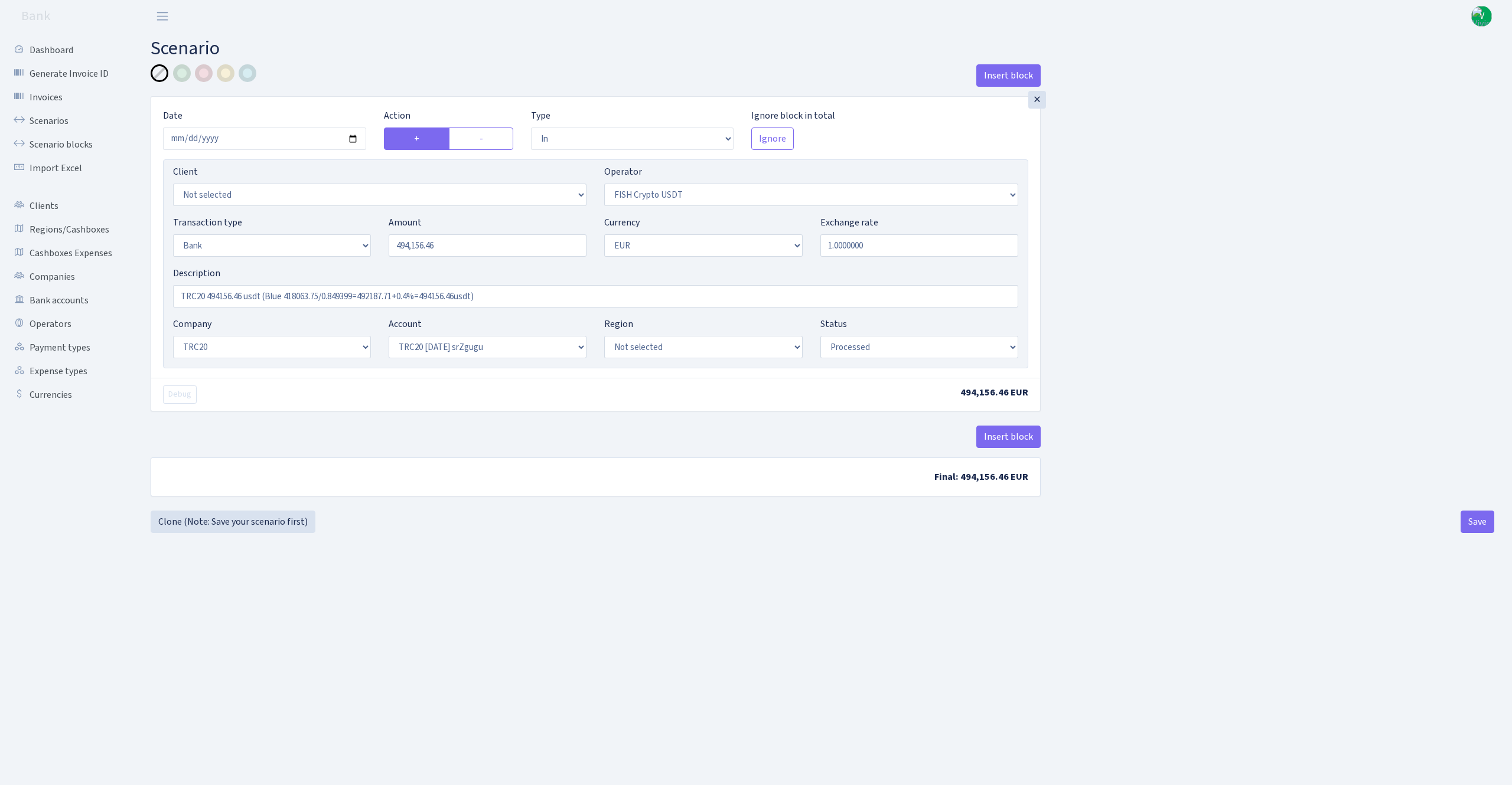
select select "in"
select select "242"
select select "2"
select select "1"
select select "20"
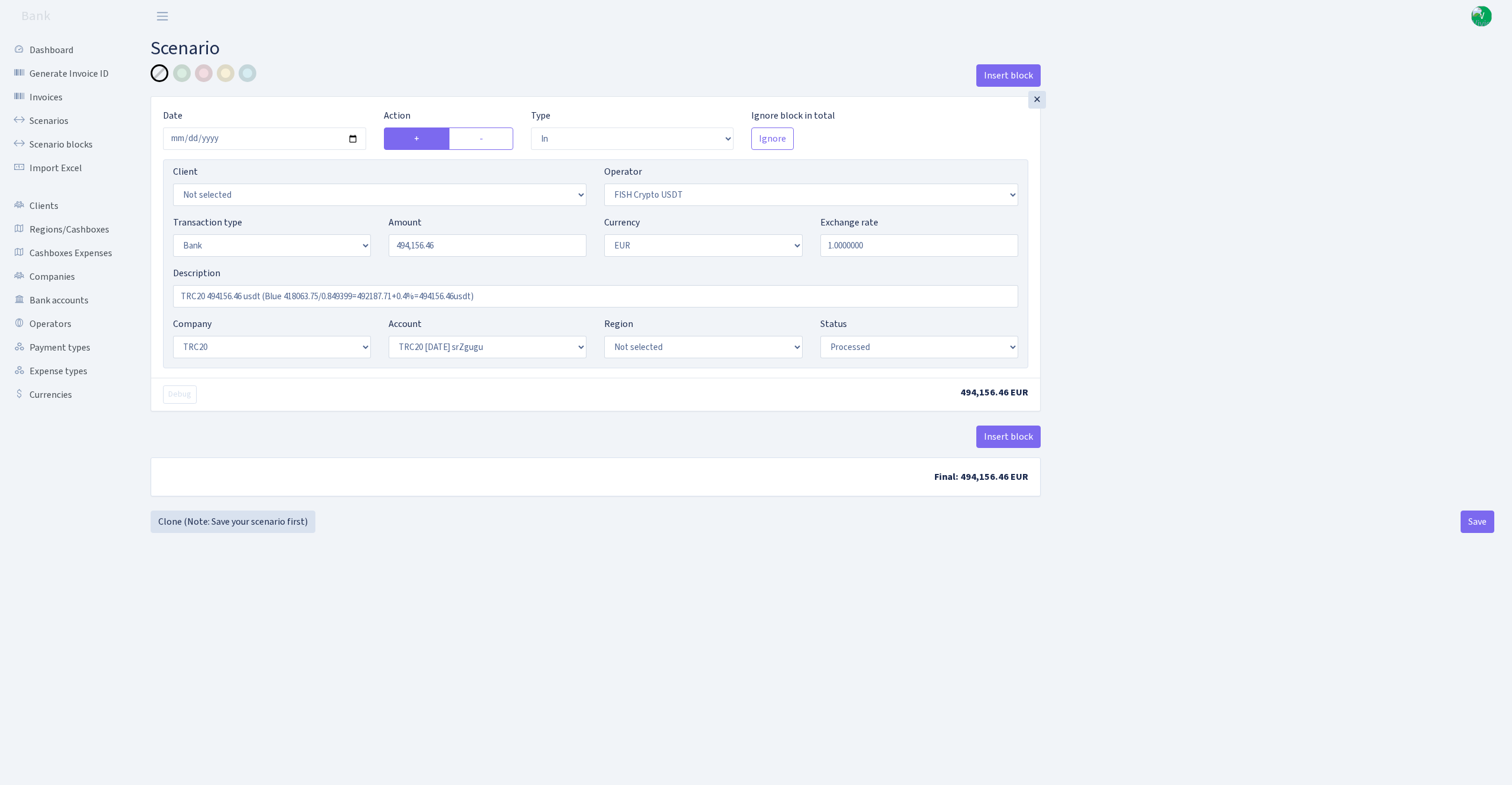
select select "61"
select select "processed"
click at [355, 141] on input "2025-09-19" at bounding box center [265, 138] width 204 height 22
type input "[DATE]"
click at [405, 240] on input "494156.46" at bounding box center [487, 245] width 198 height 22
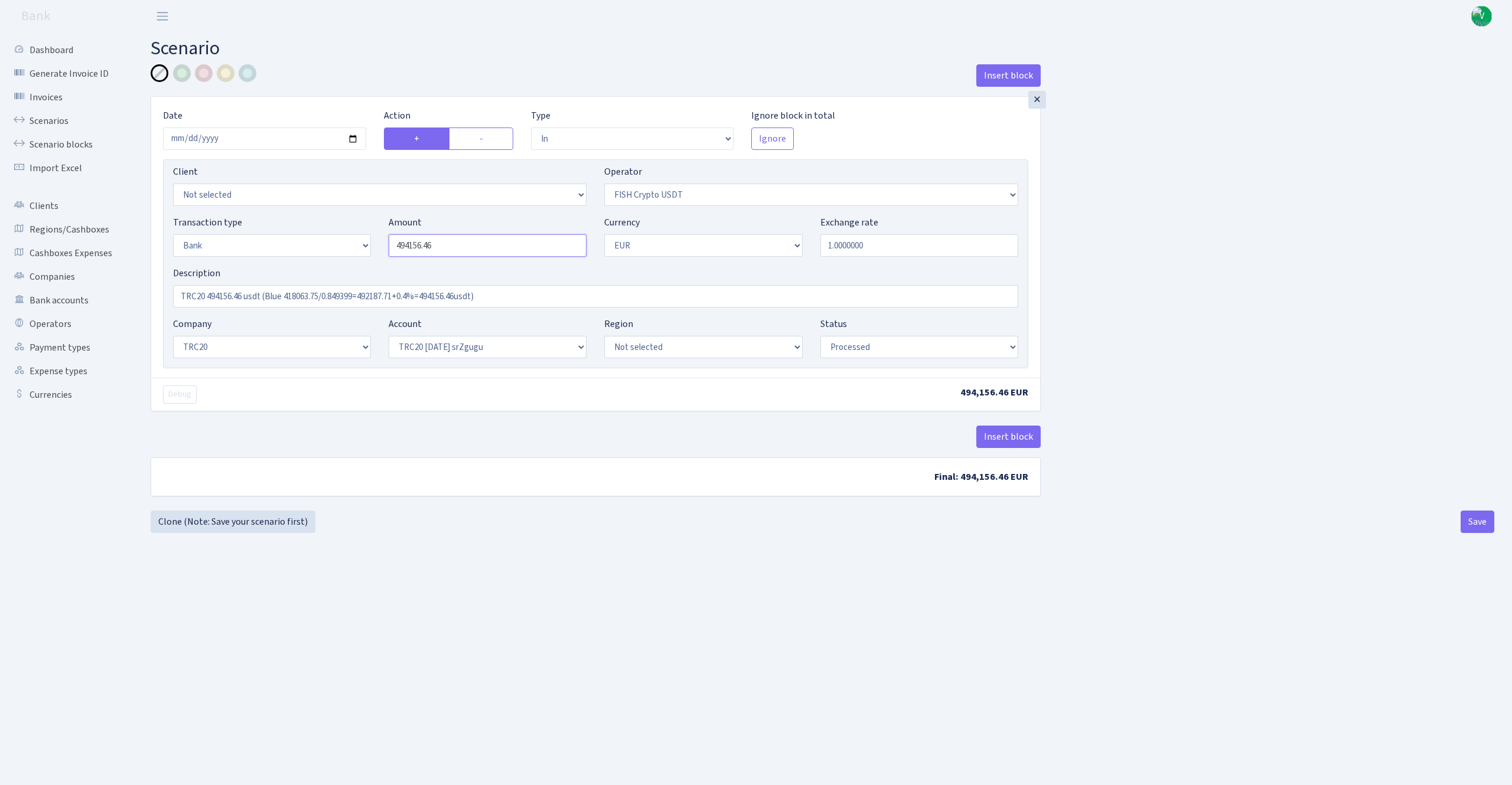
drag, startPoint x: 463, startPoint y: 249, endPoint x: 289, endPoint y: 233, distance: 174.7
click at [291, 233] on div "Transaction type Not selected 981 ELF FISH crypto GIRT IVO dekl MM-BALTIC eur U…" at bounding box center [595, 241] width 863 height 51
type input "494,375.94"
click at [955, 247] on input "1.0000000" at bounding box center [919, 245] width 198 height 22
drag, startPoint x: 508, startPoint y: 290, endPoint x: 133, endPoint y: 247, distance: 377.5
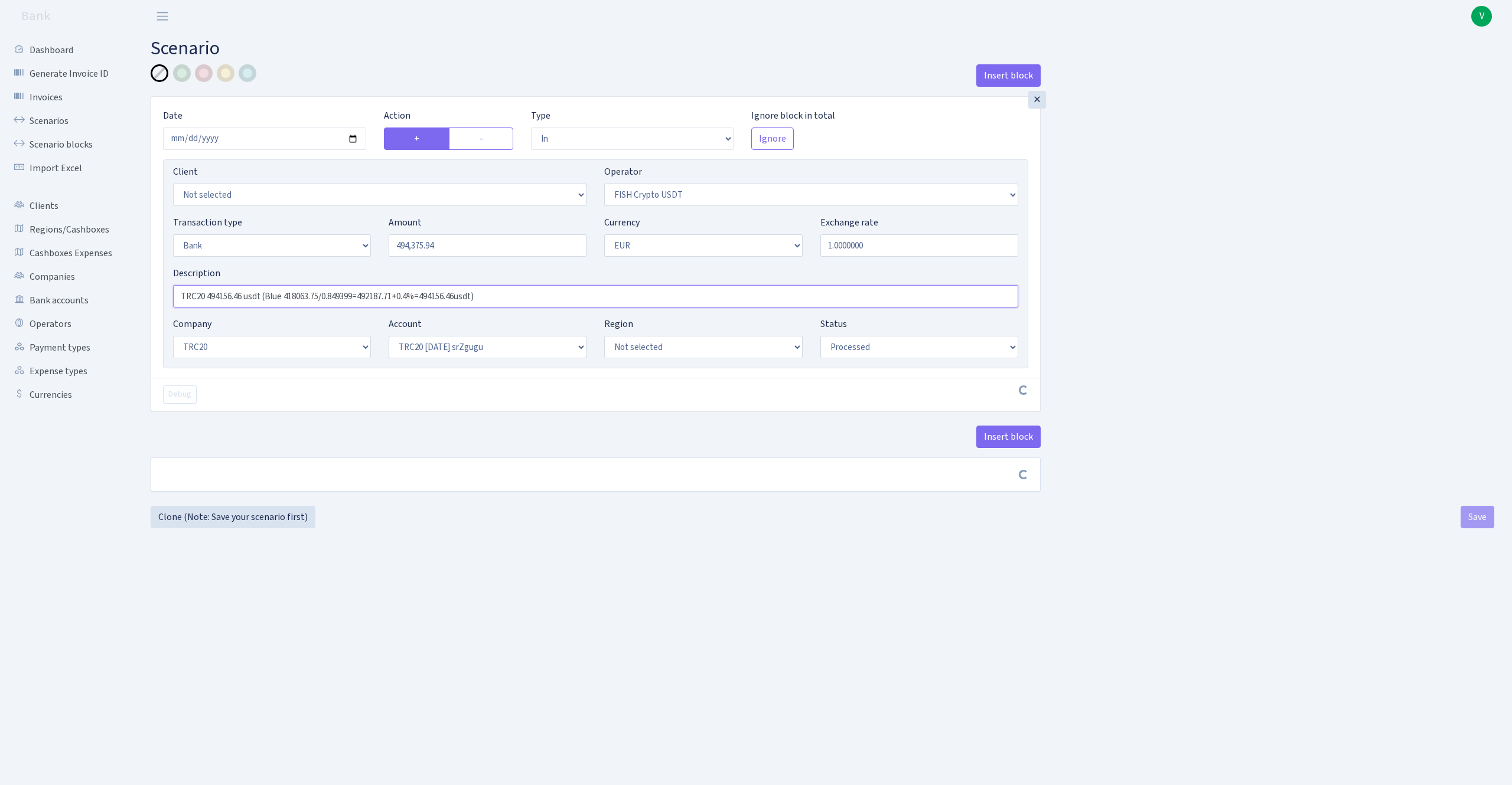
click at [133, 247] on div "Insert block × Date 2025-10-02 Action + - Type --- In Out Commission Field requ…" at bounding box center [823, 296] width 1379 height 464
paste input "375.94 usdt (Blue 418990.01/0.8509030=492406.31+0.4%=494375.94"
type input "TRC20 494375.94 usdt (Blue 418990.01/0.8509030=492406.31+0.4%=494375.94usdt)"
click at [741, 570] on main "Scenario Insert block × Date 2025-10-02 Action + - Type --- In Out Commission F…" at bounding box center [823, 394] width 1379 height 723
click at [1472, 520] on button "Save" at bounding box center [1476, 521] width 33 height 22
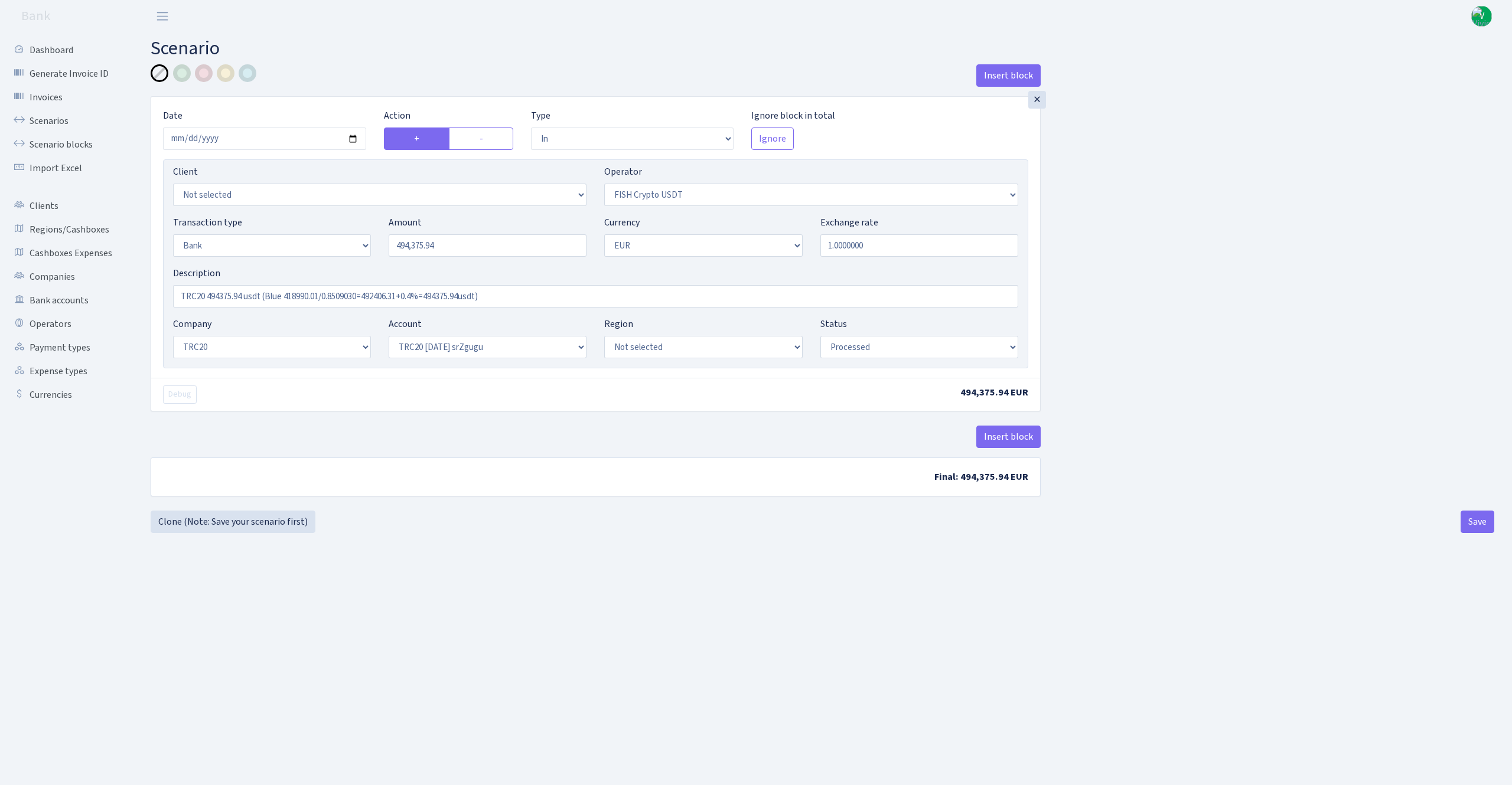
select select "in"
select select "242"
select select "2"
select select "1"
select select "20"
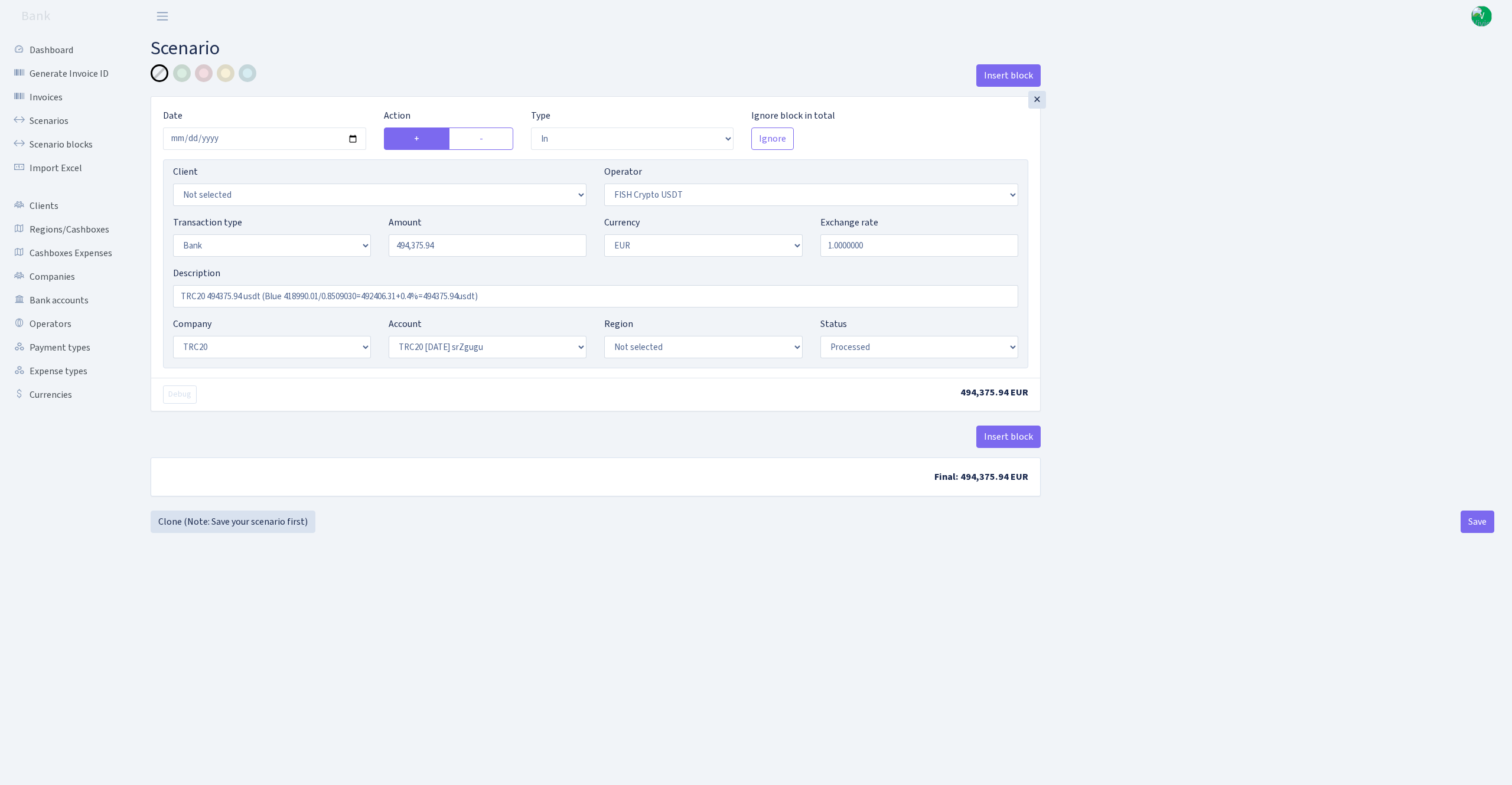
select select "61"
select select "processed"
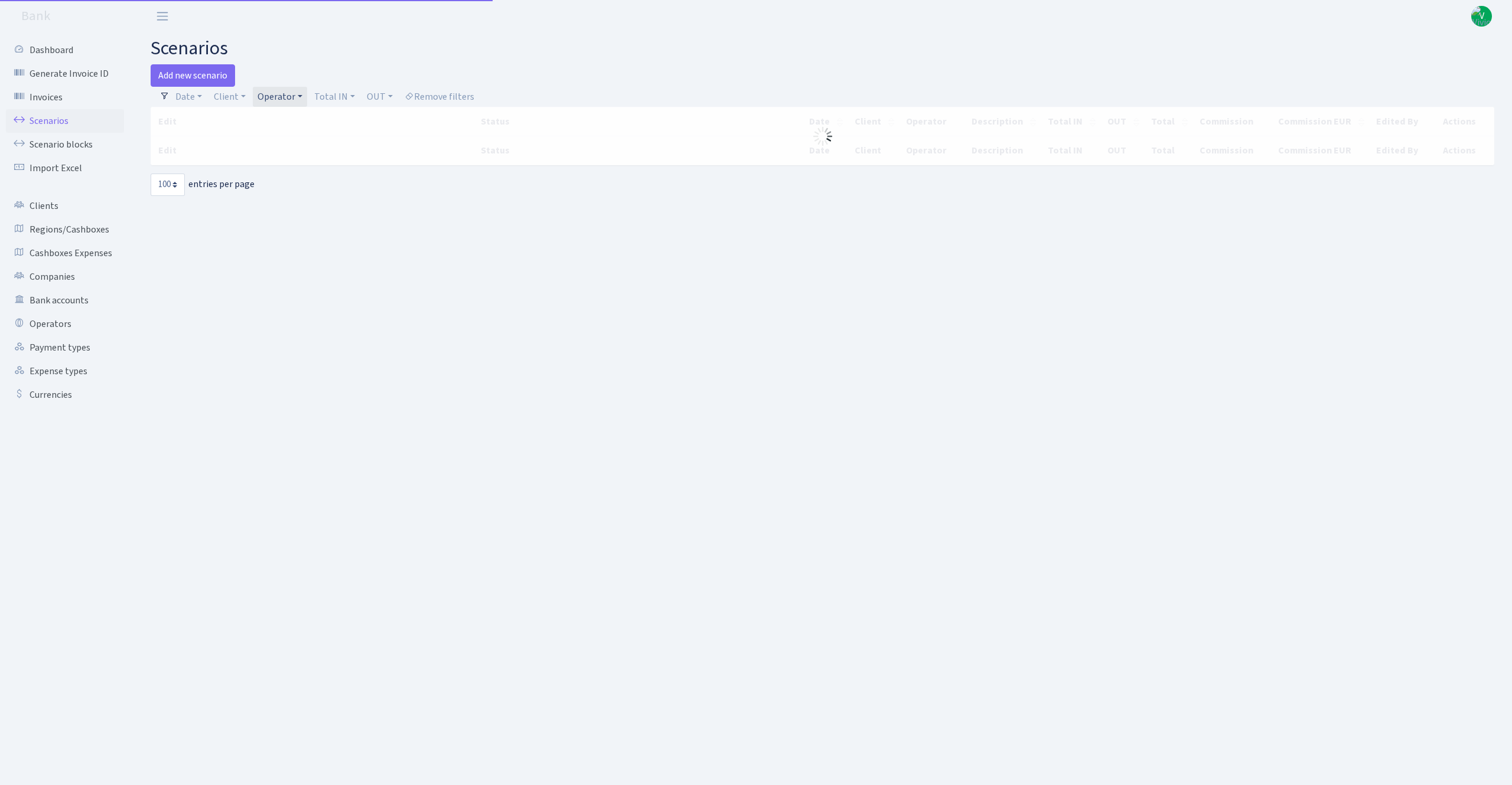
select select "100"
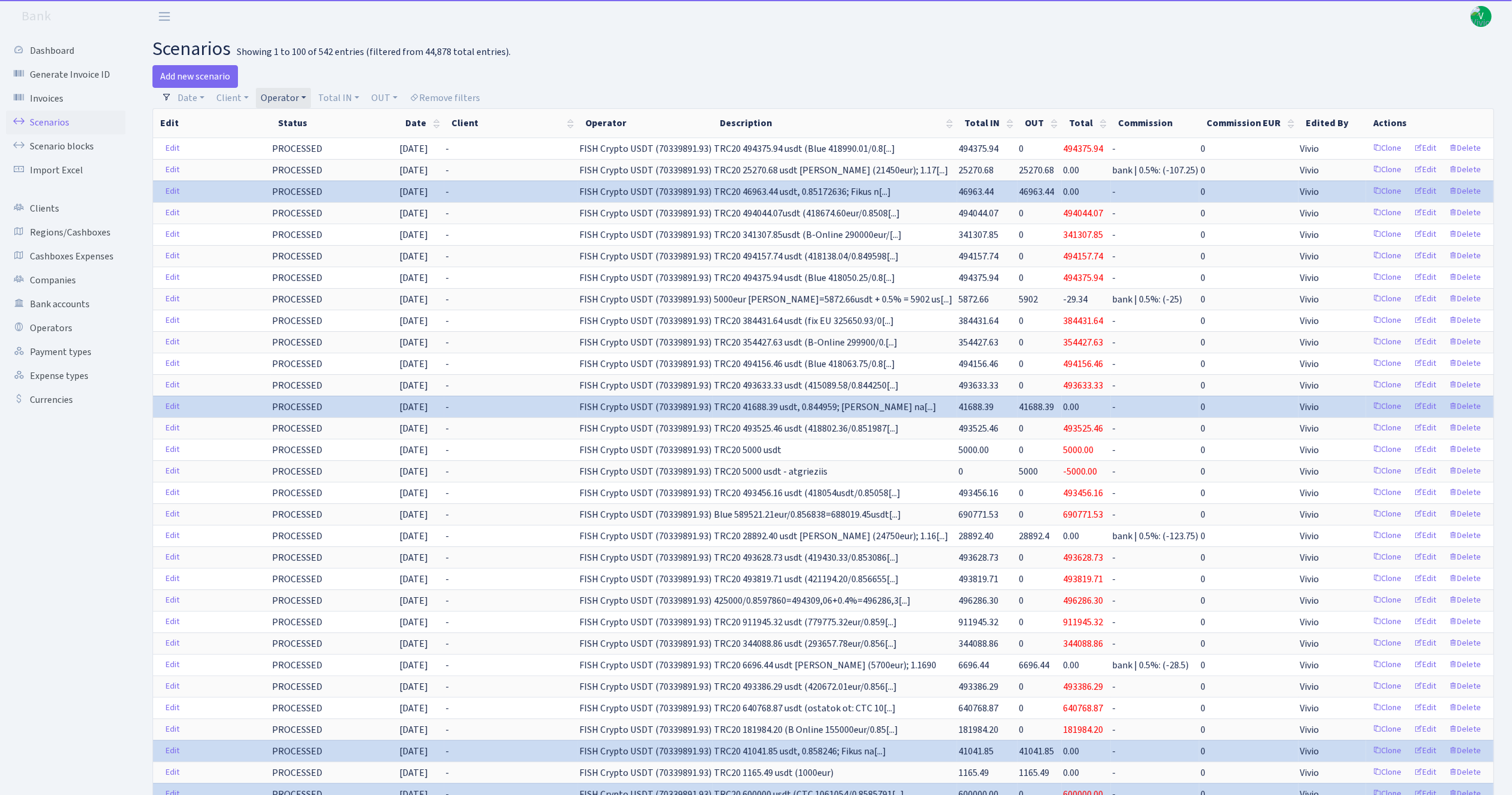
click at [283, 97] on link "Operator" at bounding box center [284, 98] width 55 height 20
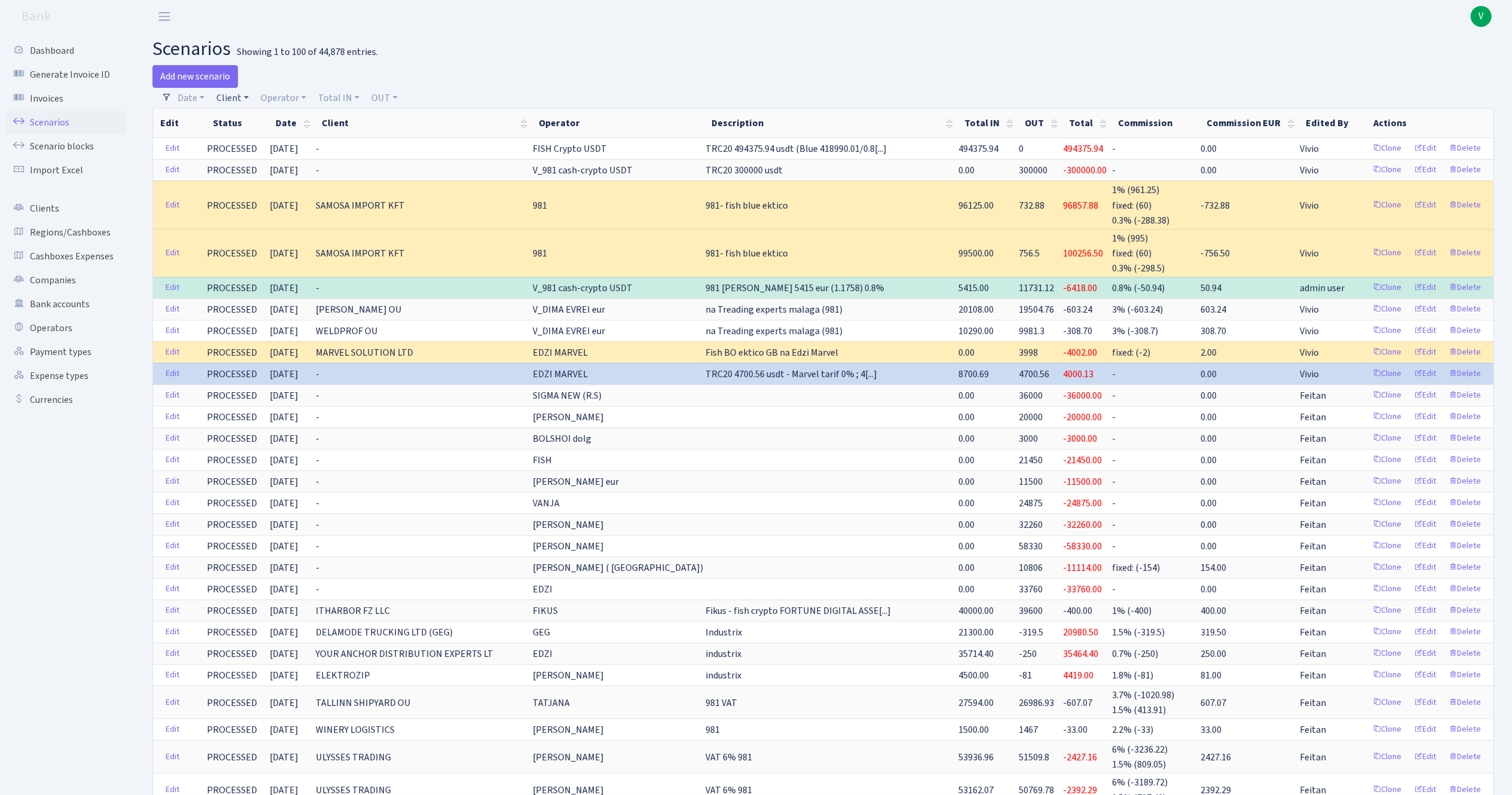
drag, startPoint x: 243, startPoint y: 105, endPoint x: 248, endPoint y: 114, distance: 10.3
click at [241, 105] on link "Client" at bounding box center [232, 98] width 42 height 20
click at [263, 147] on input "search" at bounding box center [259, 141] width 88 height 19
type input "triple"
click at [266, 173] on li "TRIPLE BET B.V. (fish)" at bounding box center [259, 169] width 90 height 34
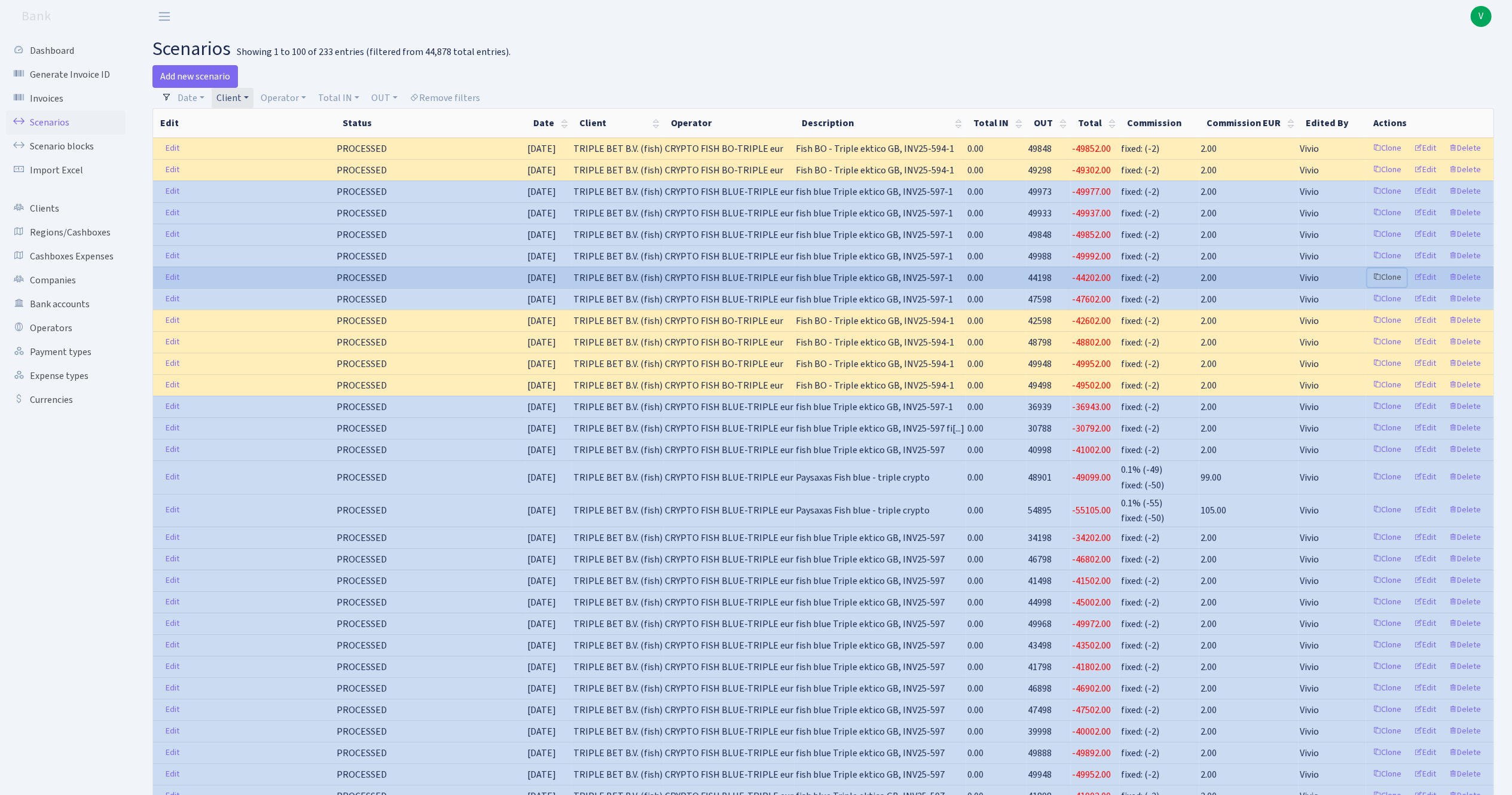
click at [1394, 279] on link "Clone" at bounding box center [1387, 278] width 39 height 19
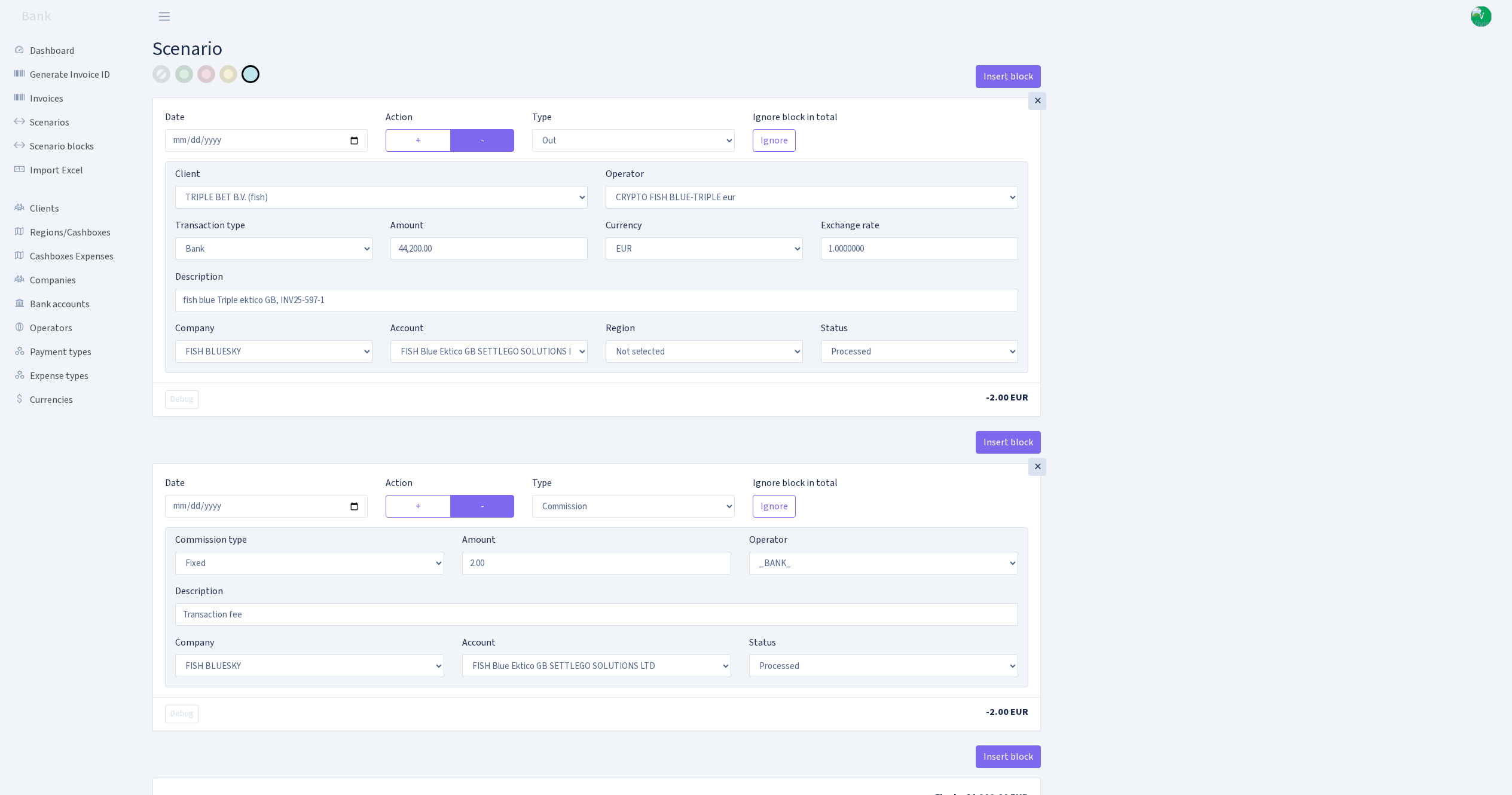
select select "out"
select select "3227"
select select "503"
select select "2"
select select "1"
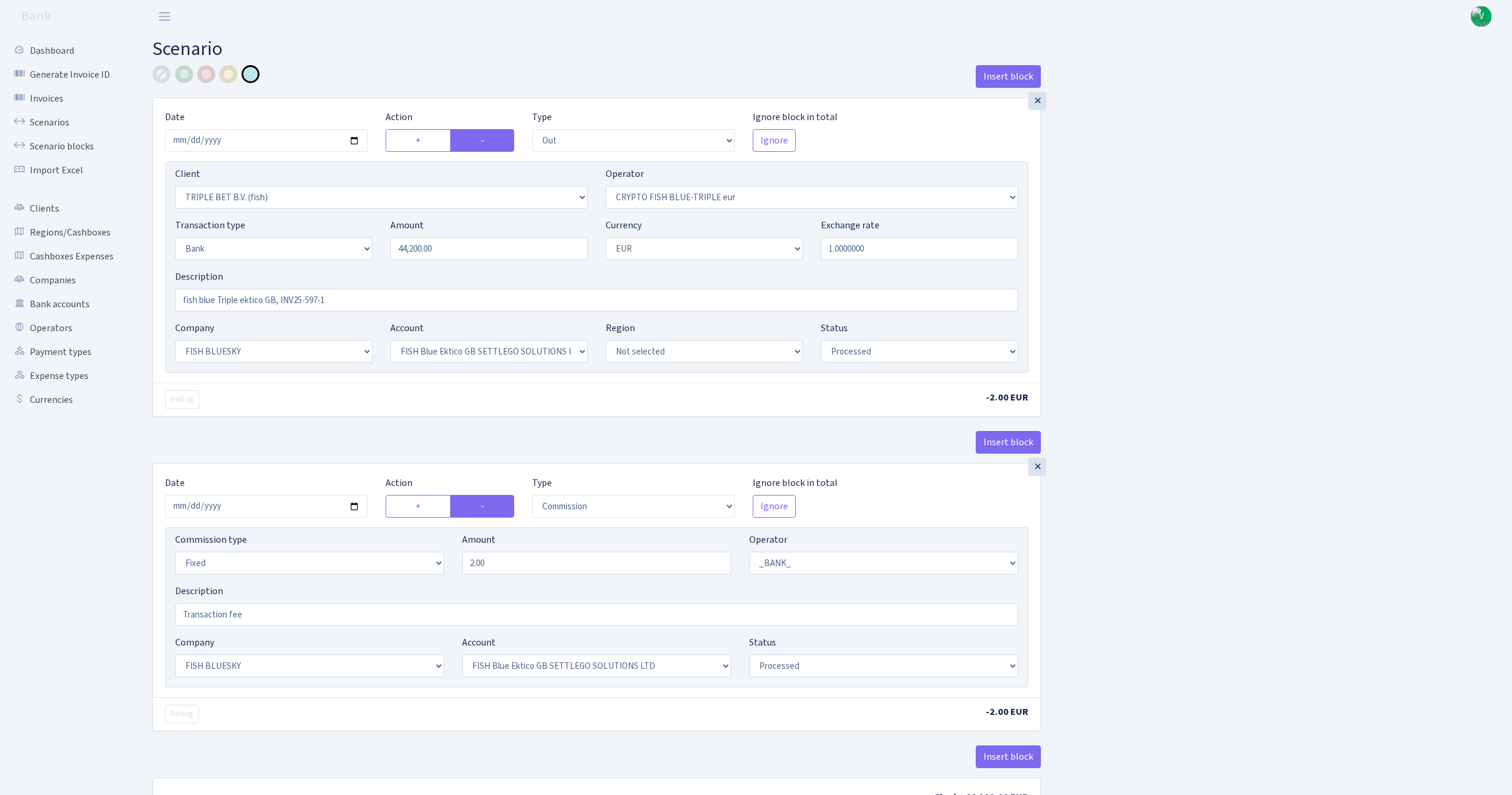
select select "23"
select select "67"
select select "processed"
select select "commission"
select select "fixed"
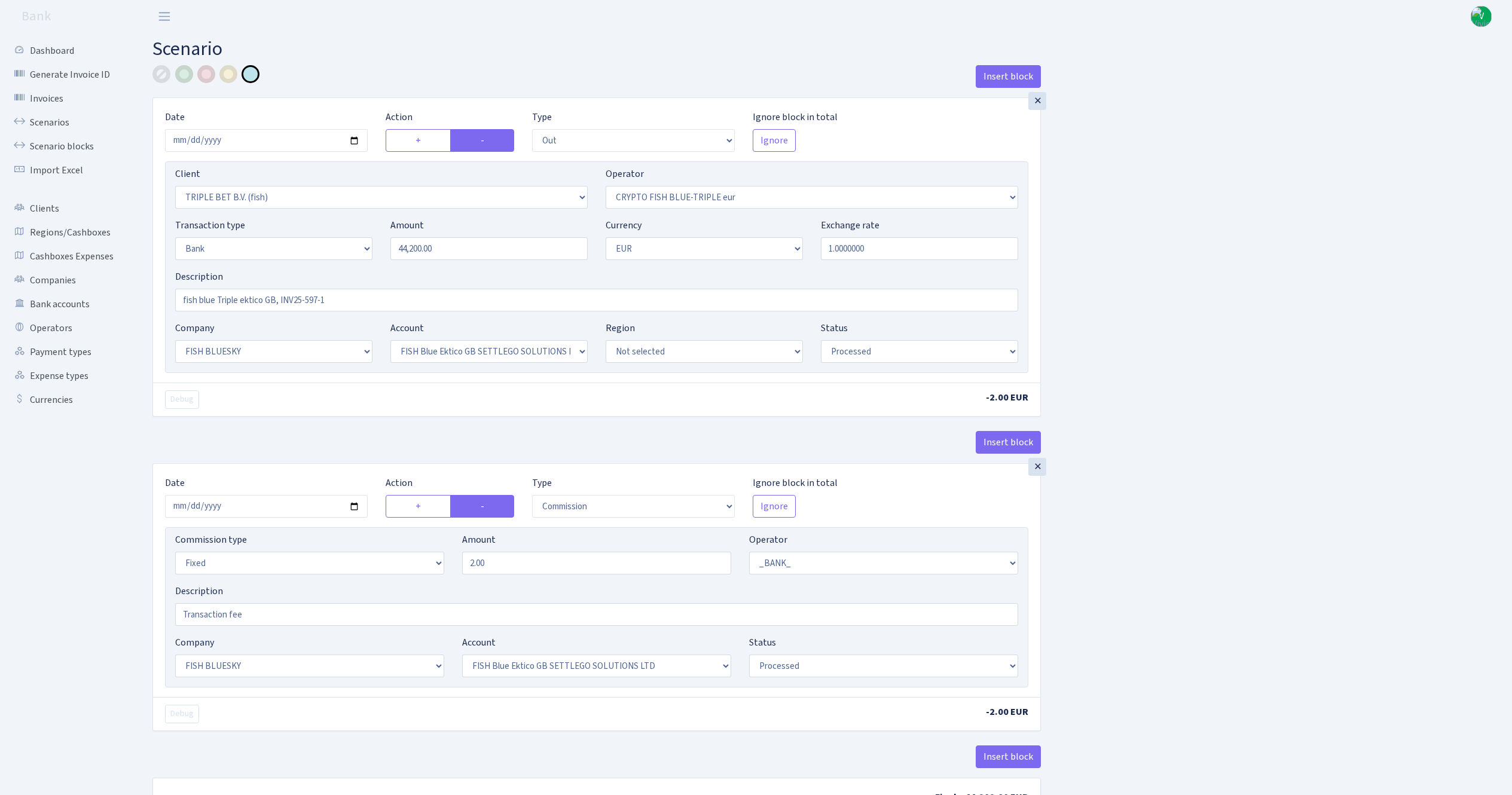
select select "1"
select select "23"
select select "67"
select select "processed"
click at [354, 145] on input "[DATE]" at bounding box center [266, 140] width 203 height 23
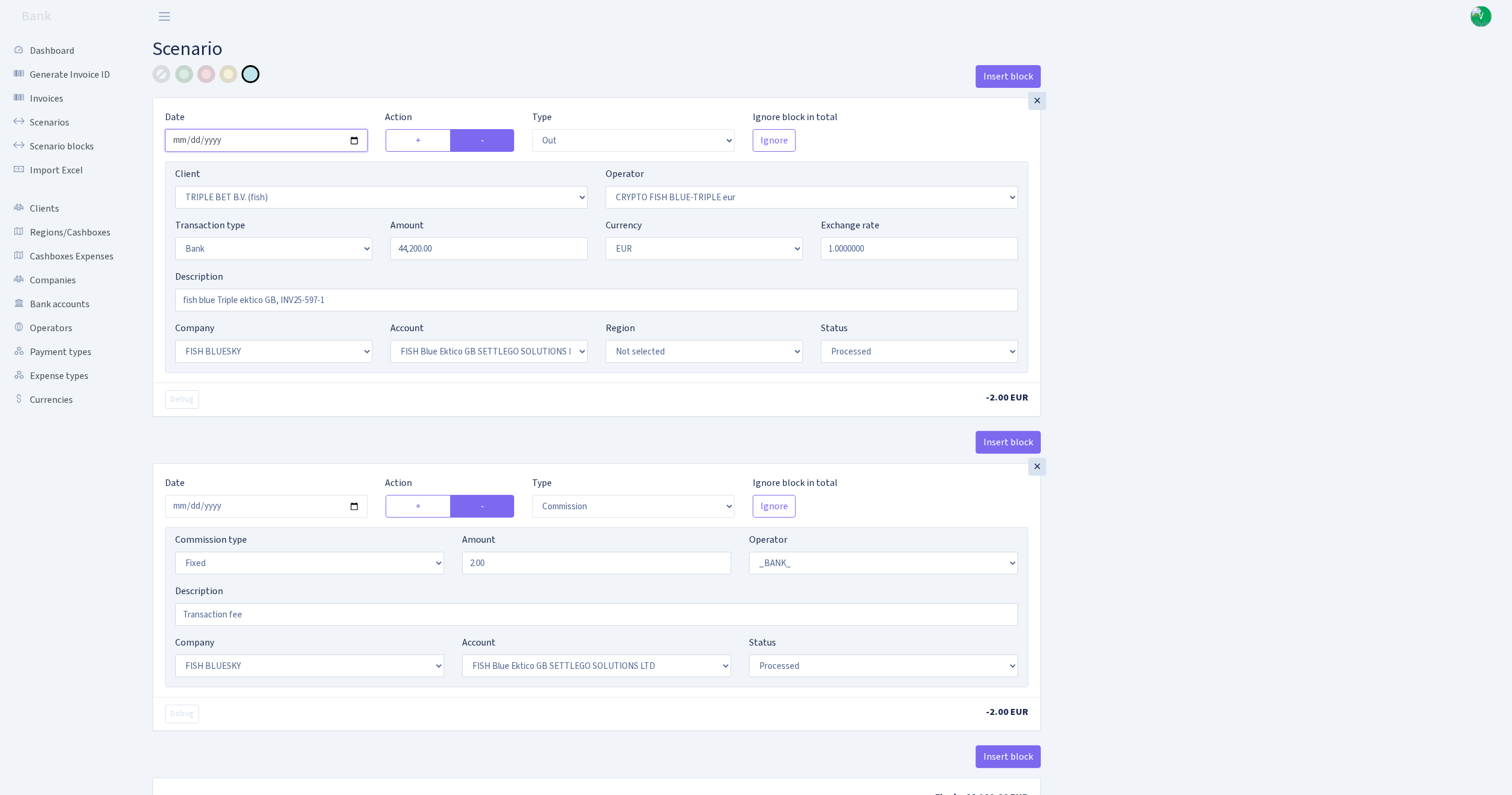
type input "[DATE]"
drag, startPoint x: 483, startPoint y: 256, endPoint x: 366, endPoint y: 239, distance: 118.2
click at [366, 239] on div "Transaction type Not selected 981 ELF FISH crypto [PERSON_NAME] MM-BALTIC eur U…" at bounding box center [596, 244] width 861 height 52
click at [938, 240] on input "1.0000000" at bounding box center [920, 248] width 197 height 23
type input "35,200.00"
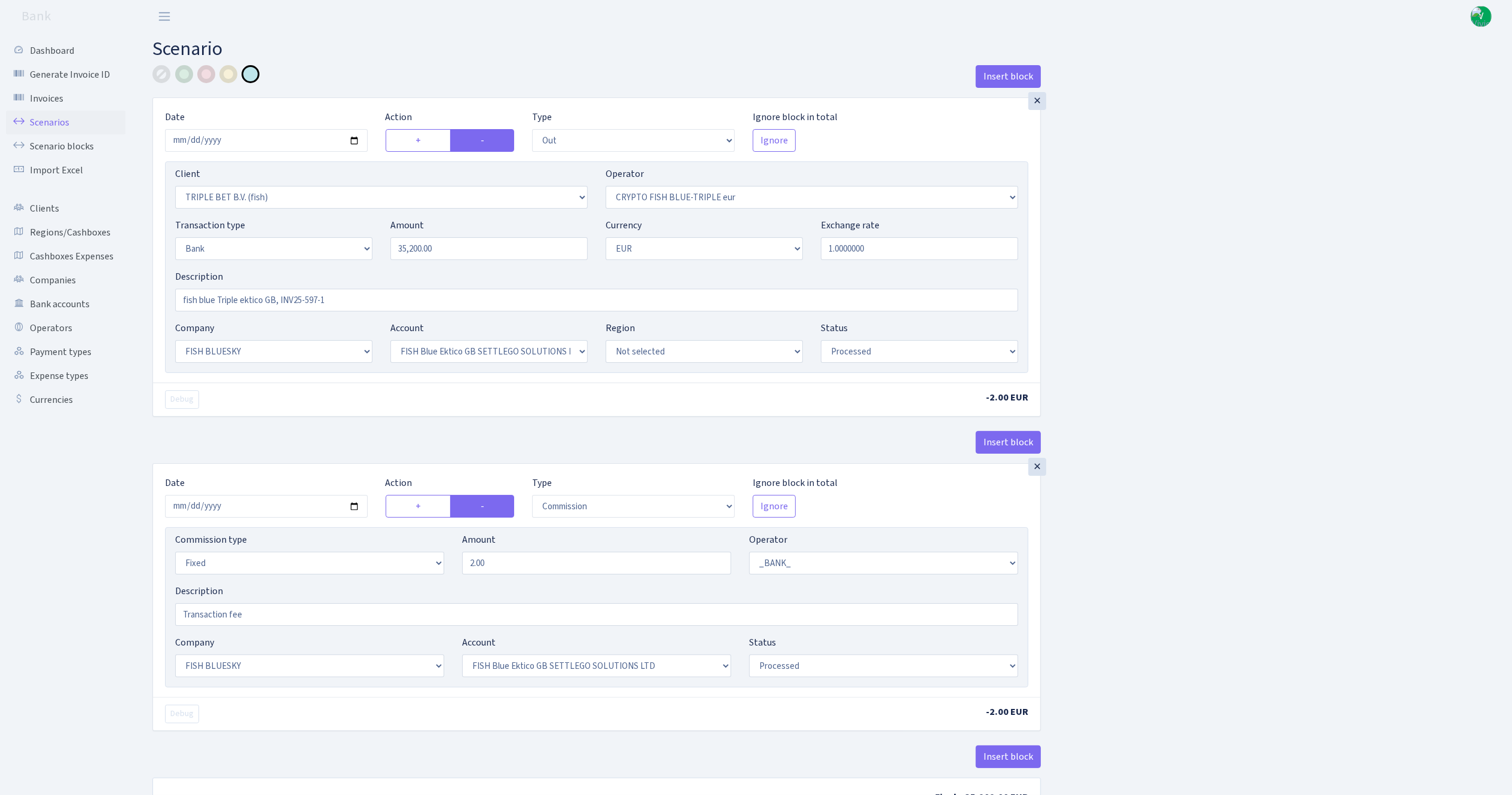
click at [48, 118] on link "Scenarios" at bounding box center [66, 122] width 120 height 24
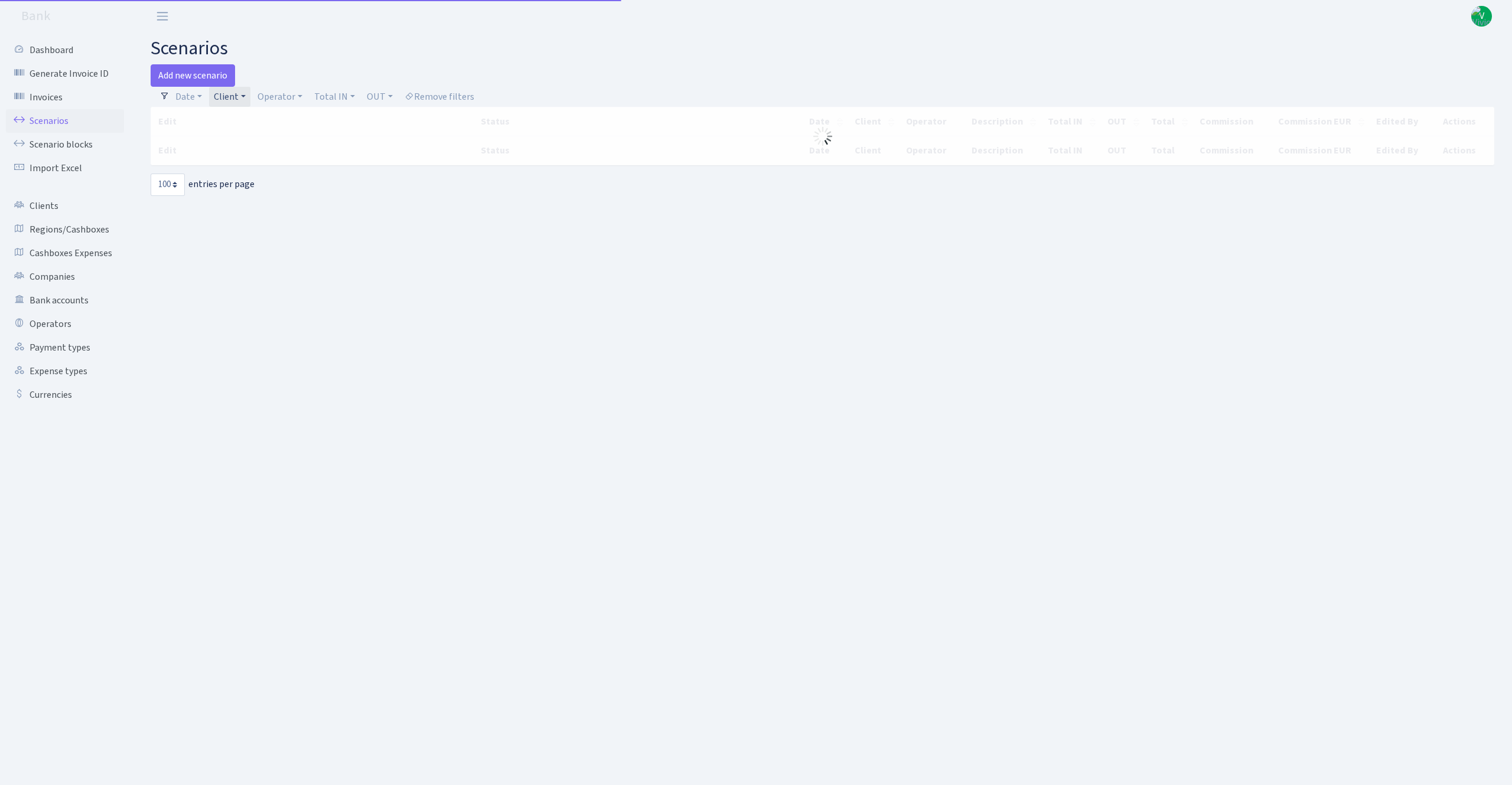
select select "100"
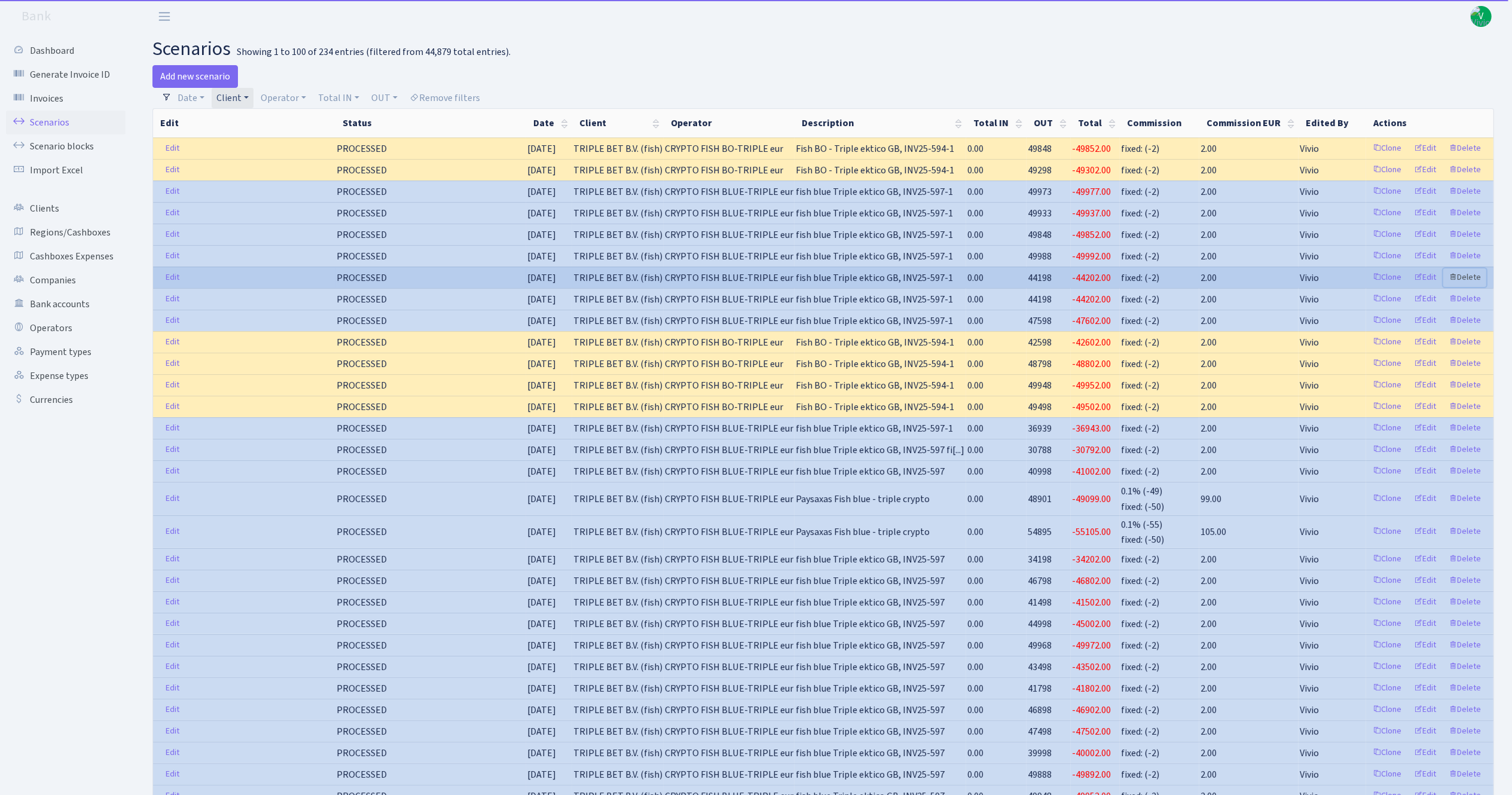
click at [1471, 277] on link "Delete" at bounding box center [1464, 278] width 43 height 19
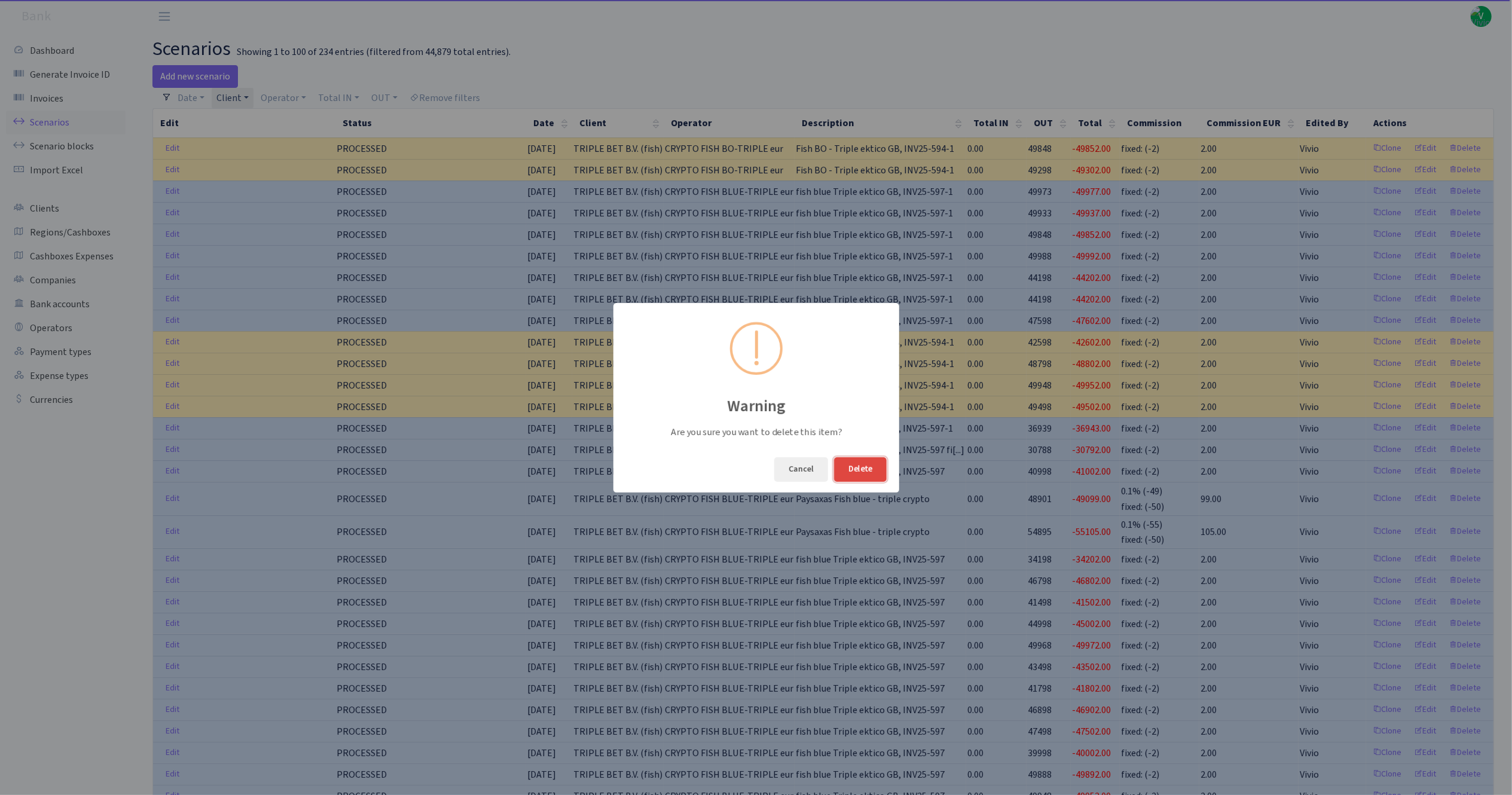
click at [850, 464] on button "Delete" at bounding box center [860, 469] width 52 height 24
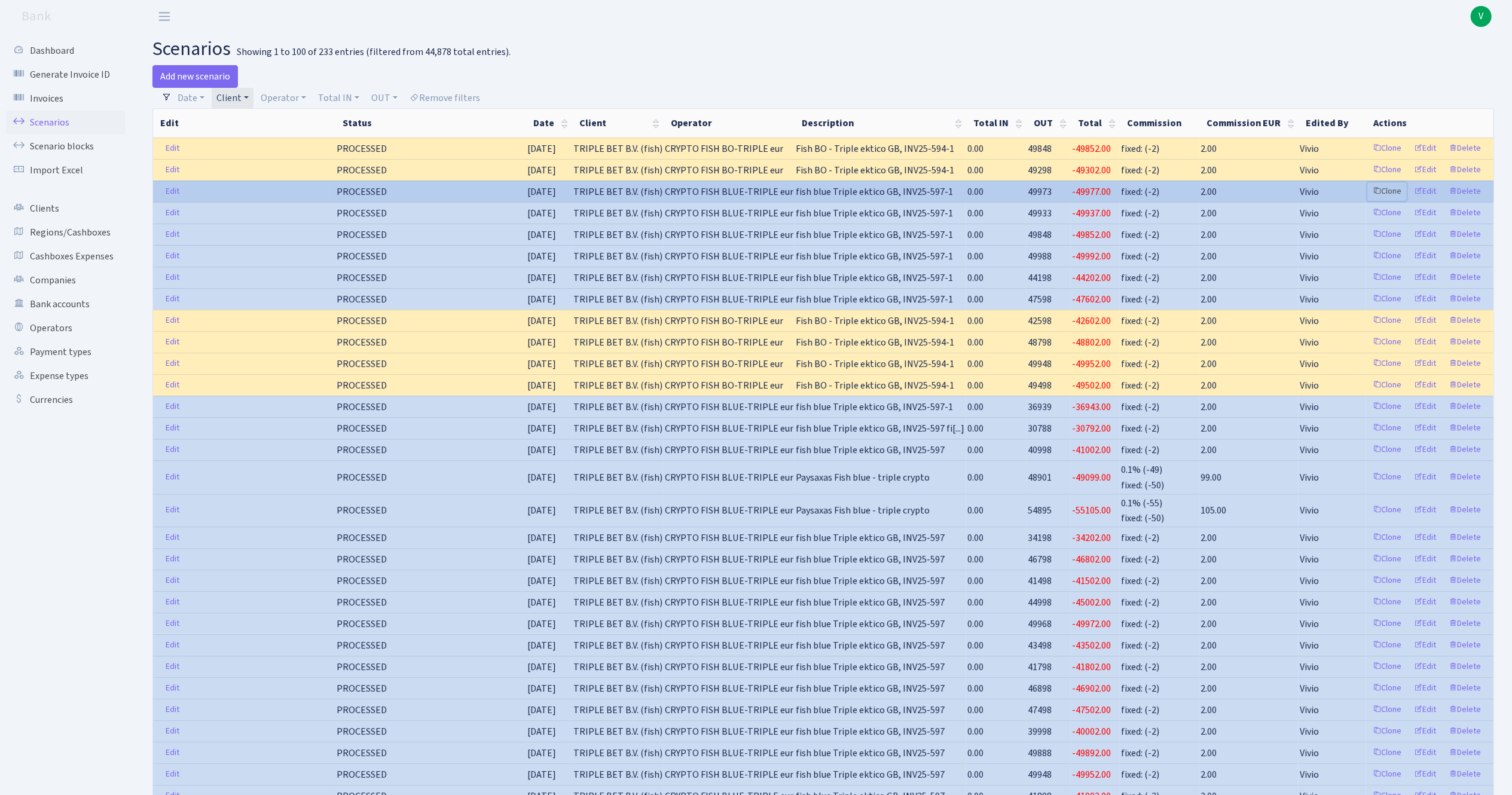
click at [1391, 193] on link "Clone" at bounding box center [1387, 192] width 39 height 19
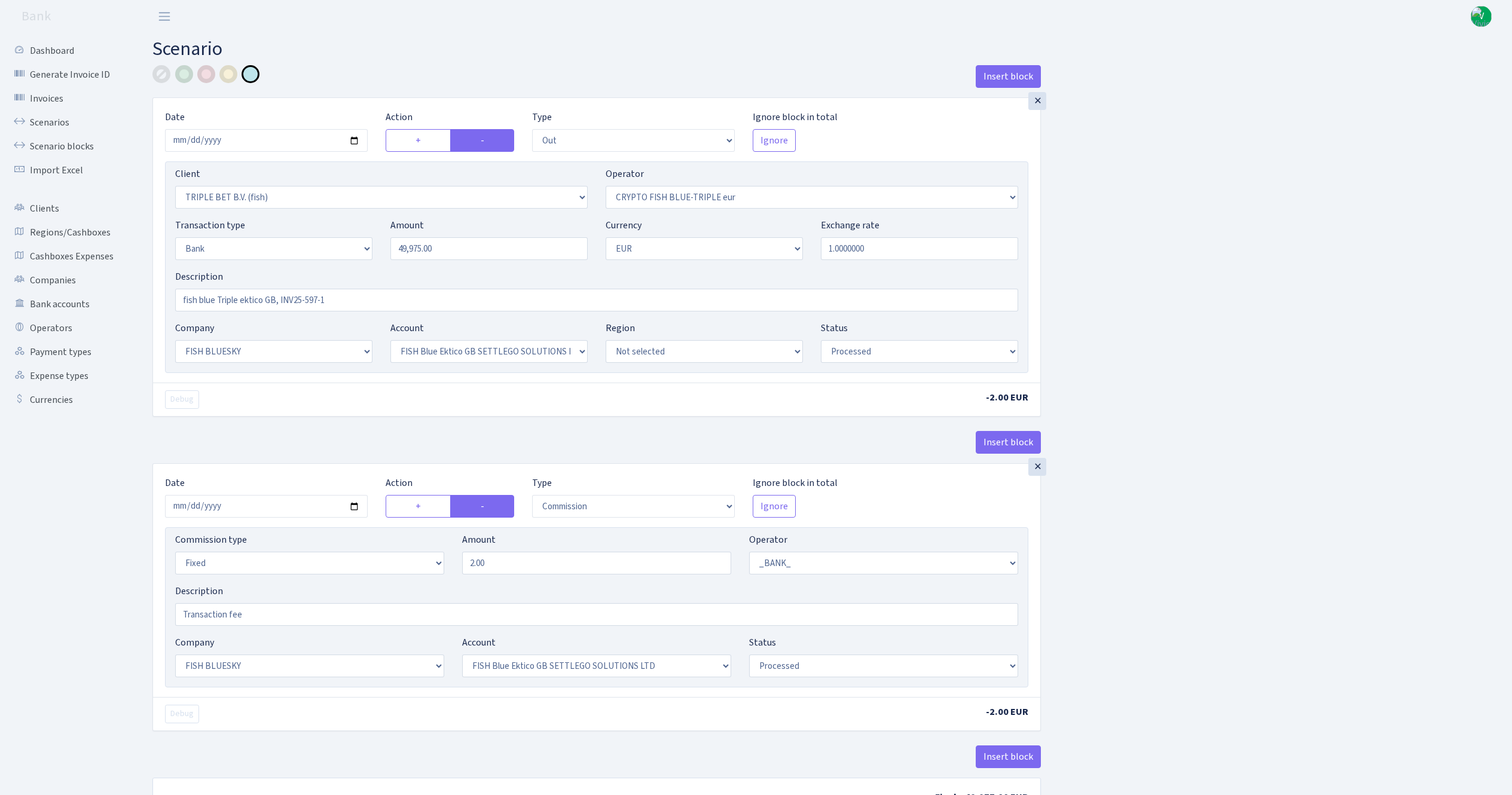
select select "out"
select select "3227"
select select "503"
select select "2"
select select "1"
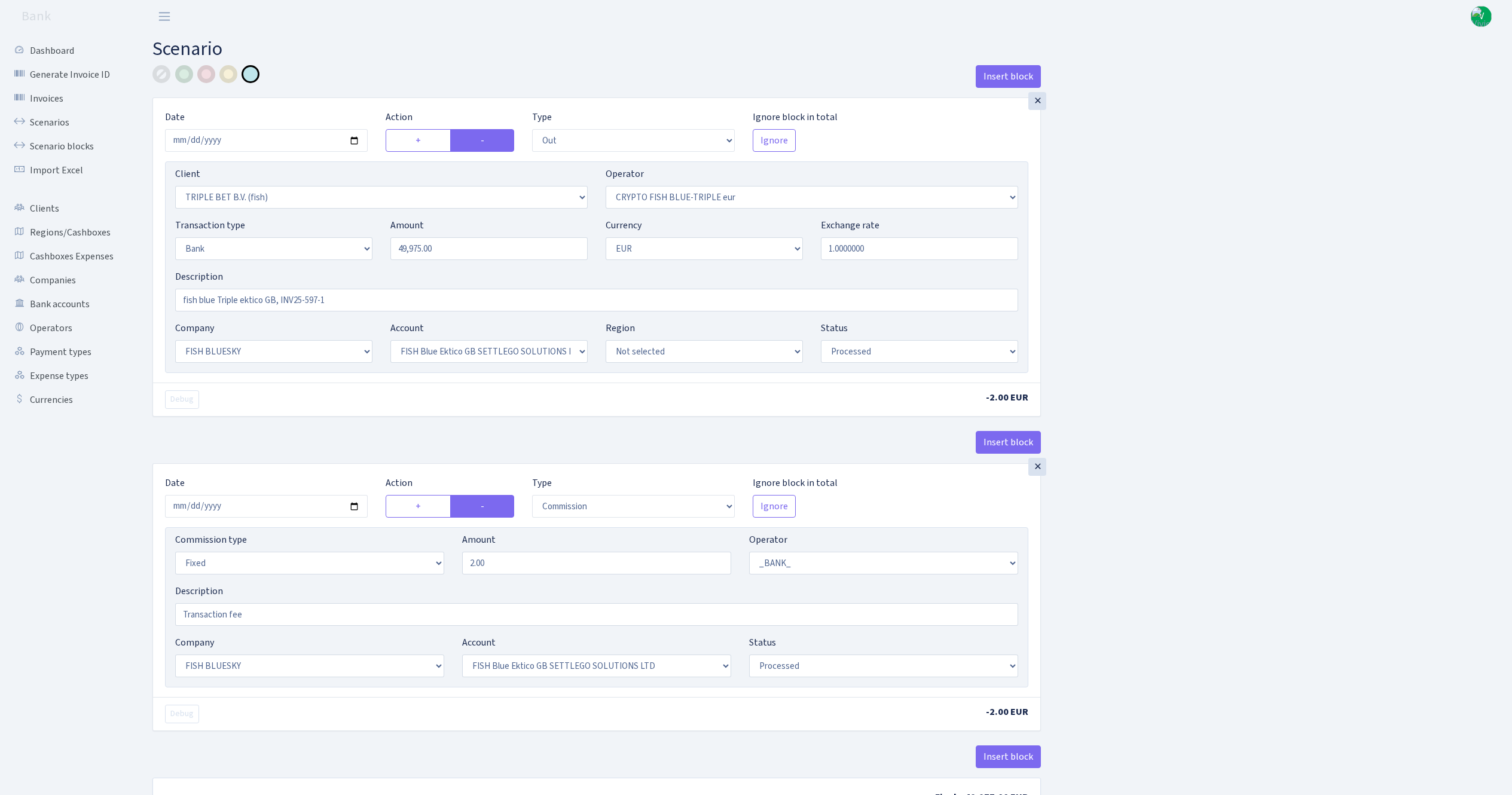
select select "23"
select select "67"
select select "processed"
select select "commission"
select select "fixed"
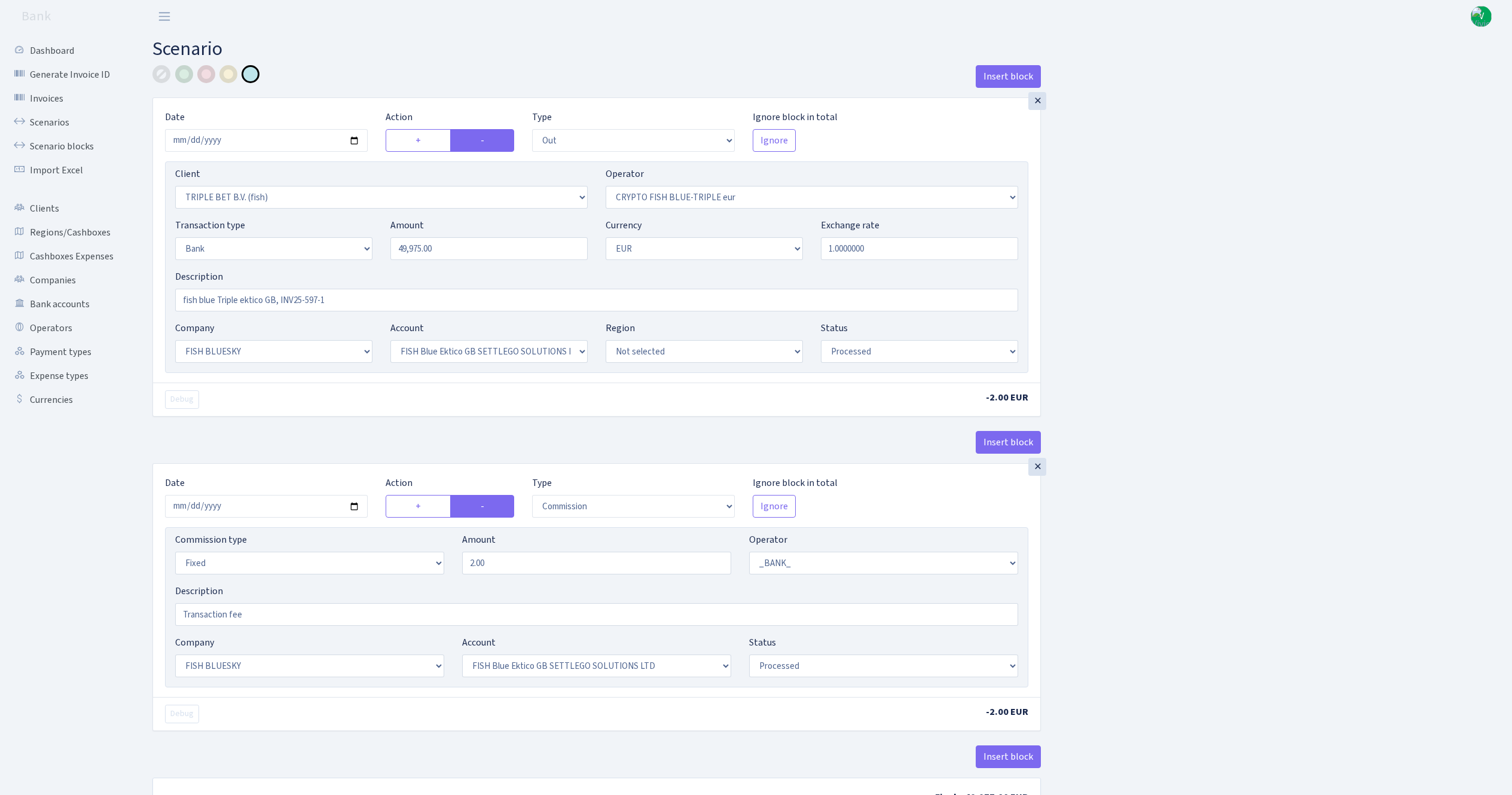
select select "1"
select select "23"
select select "67"
select select "processed"
click at [356, 138] on input "[DATE]" at bounding box center [266, 140] width 203 height 23
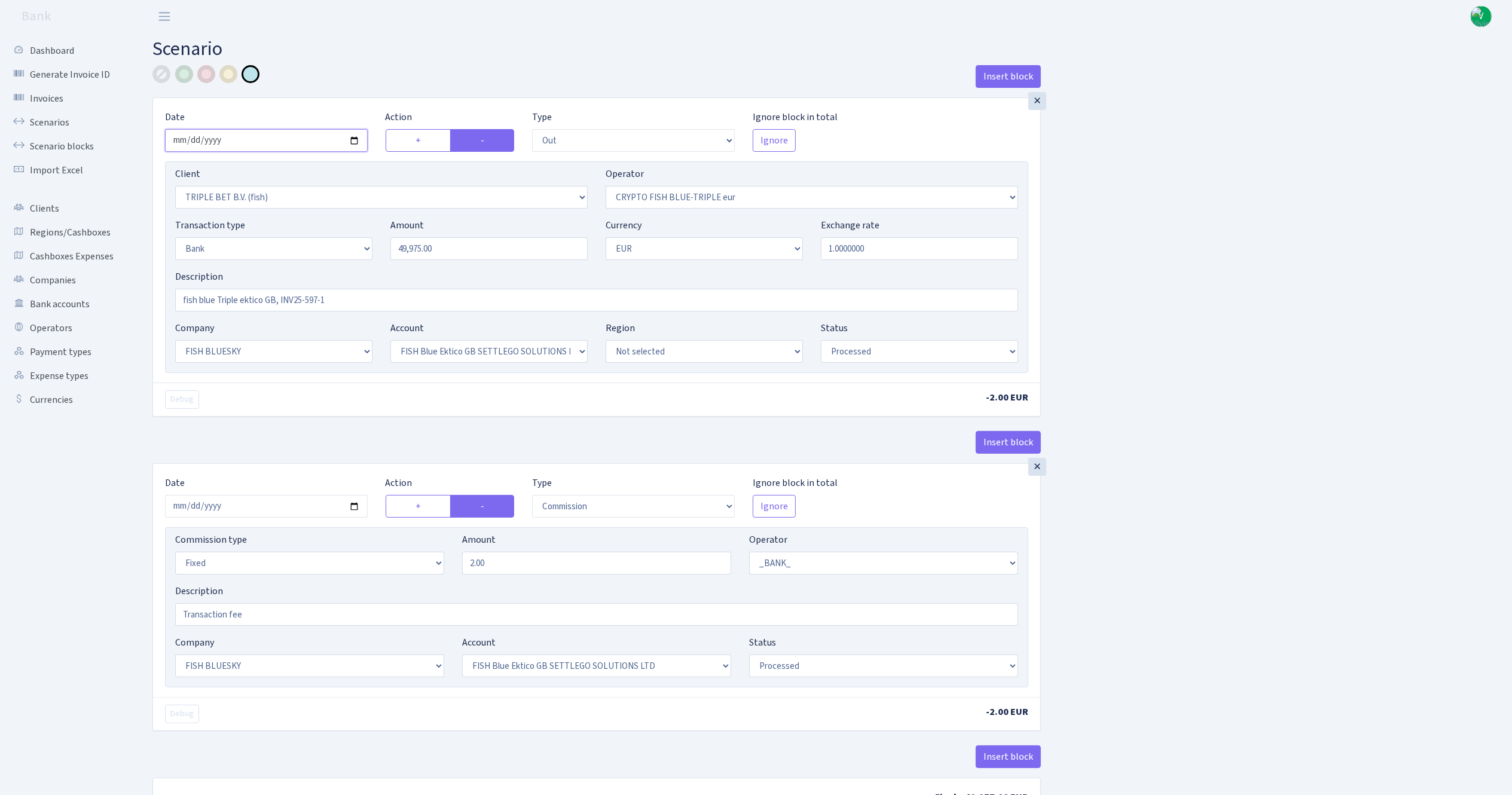
type input "[DATE]"
drag, startPoint x: 469, startPoint y: 255, endPoint x: 213, endPoint y: 140, distance: 280.6
click at [212, 176] on div "Client Not selected 1 KOC GEMICILIK VE TASIMACILIK 1/BALDERE-SILDEDZE SIGNE 1/S…" at bounding box center [597, 267] width 863 height 211
click at [862, 255] on input "1.0000000" at bounding box center [920, 248] width 197 height 23
type input "35,200.00"
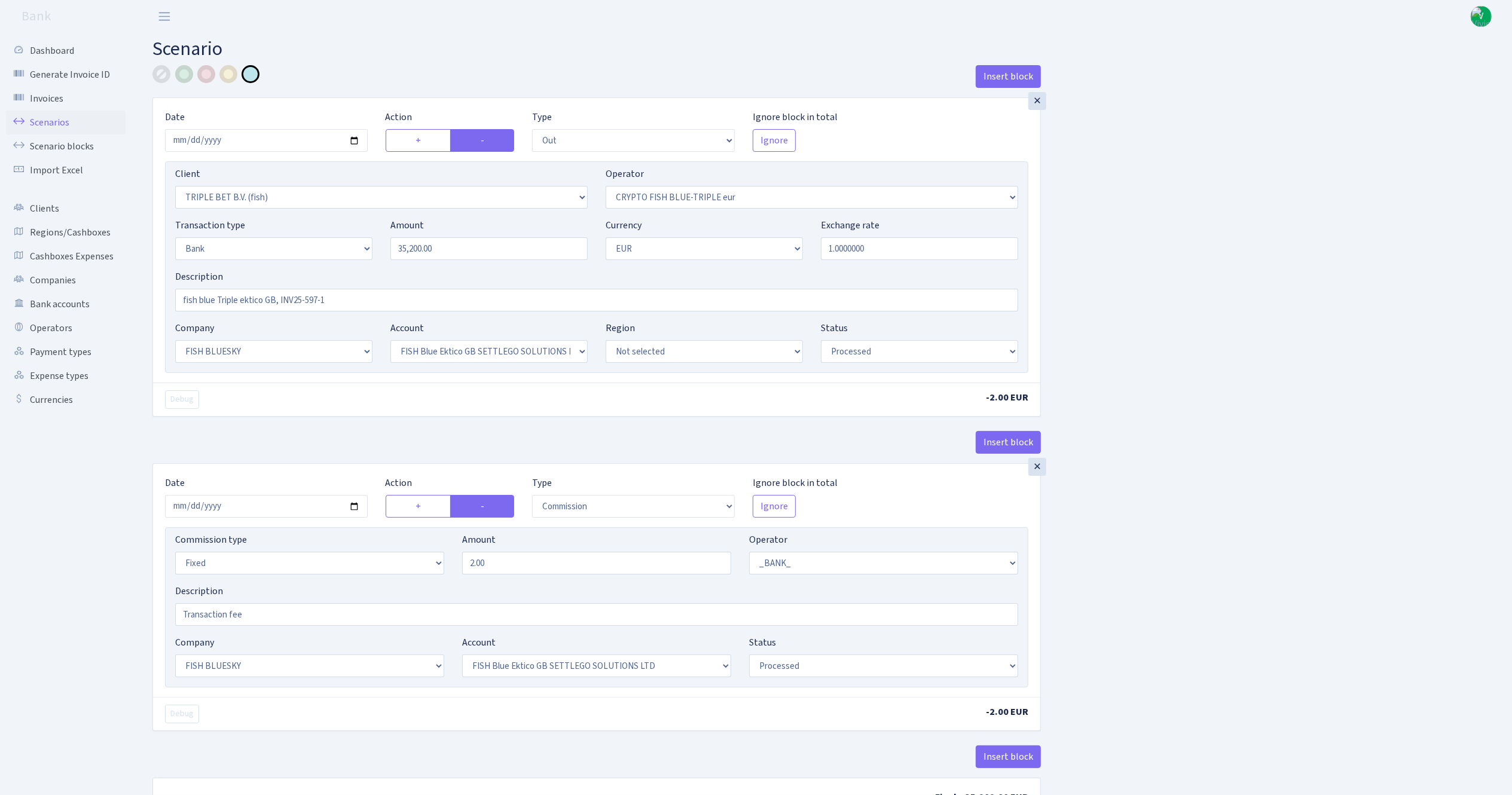
click at [61, 123] on link "Scenarios" at bounding box center [66, 122] width 120 height 24
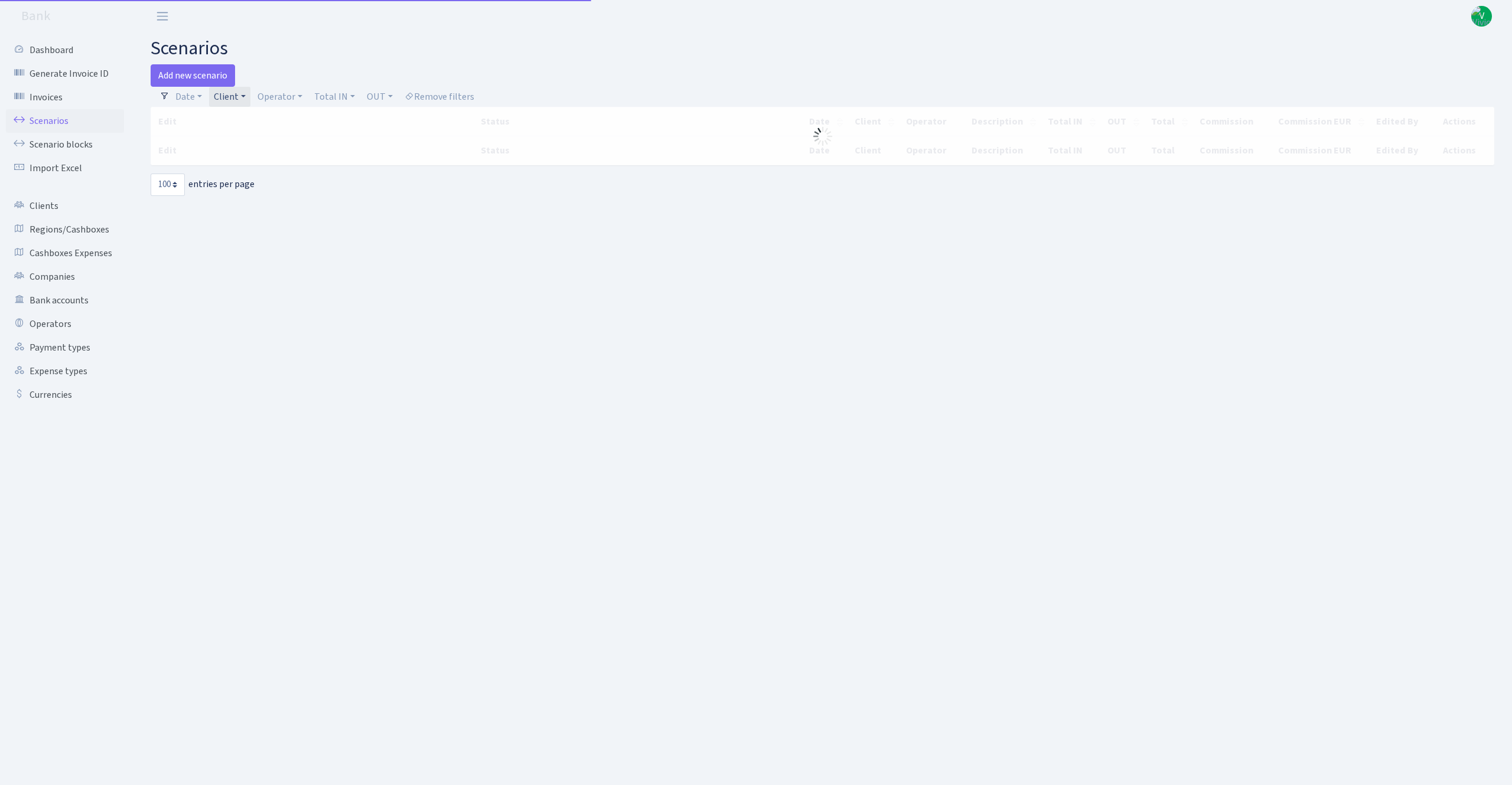
select select "100"
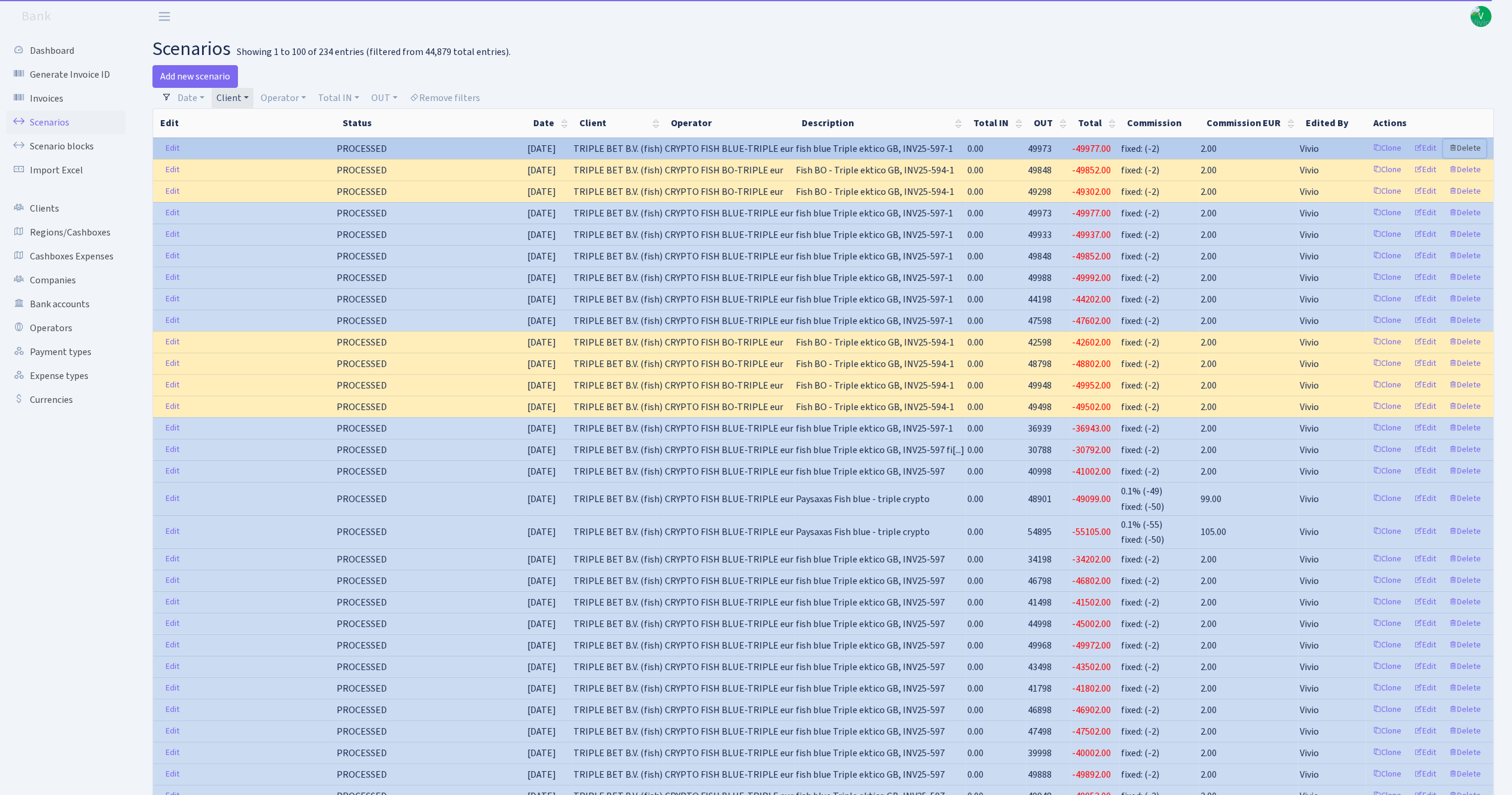
click at [1474, 143] on link "Delete" at bounding box center [1464, 149] width 43 height 19
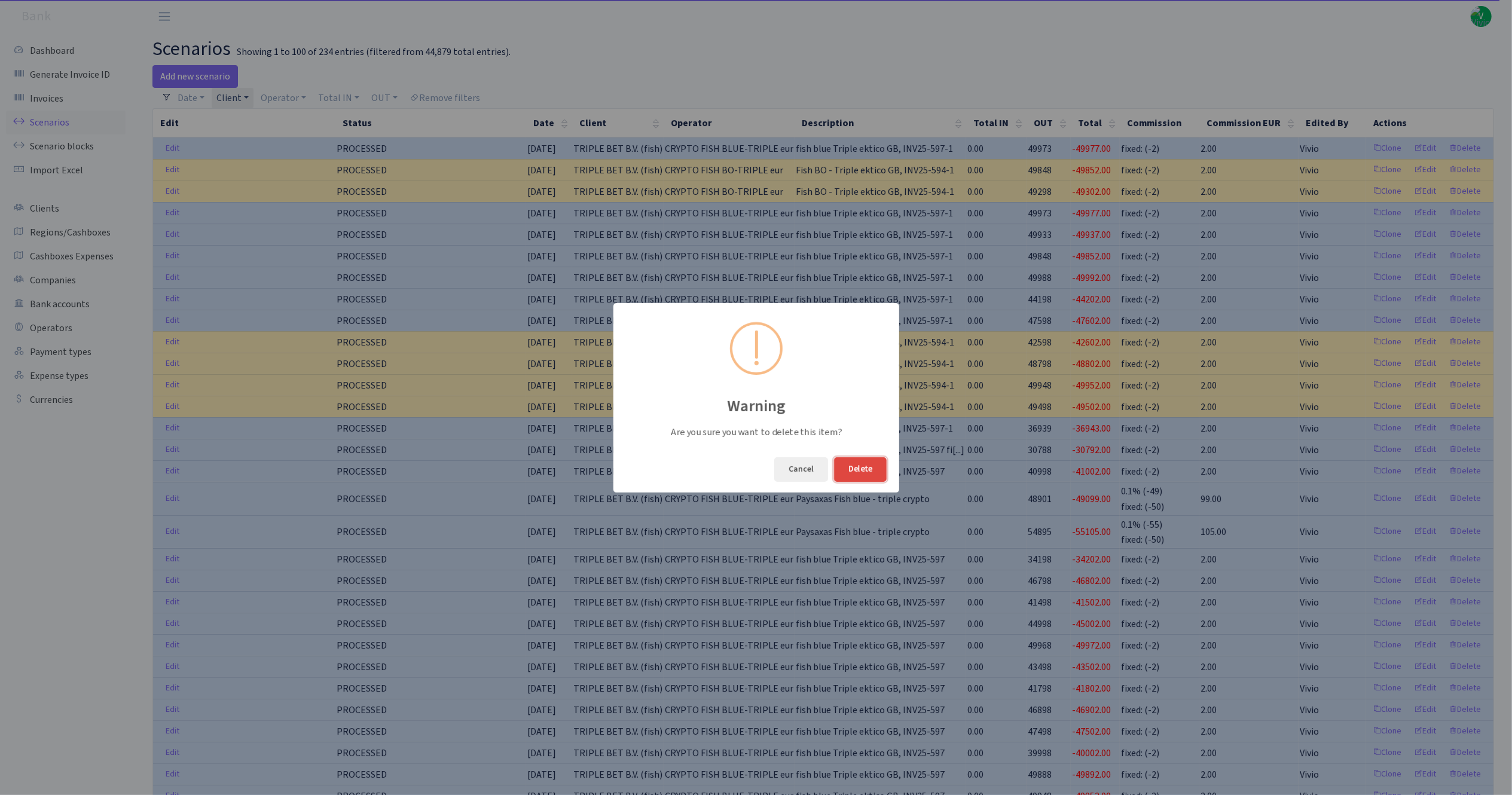
click at [874, 461] on button "Delete" at bounding box center [860, 469] width 52 height 24
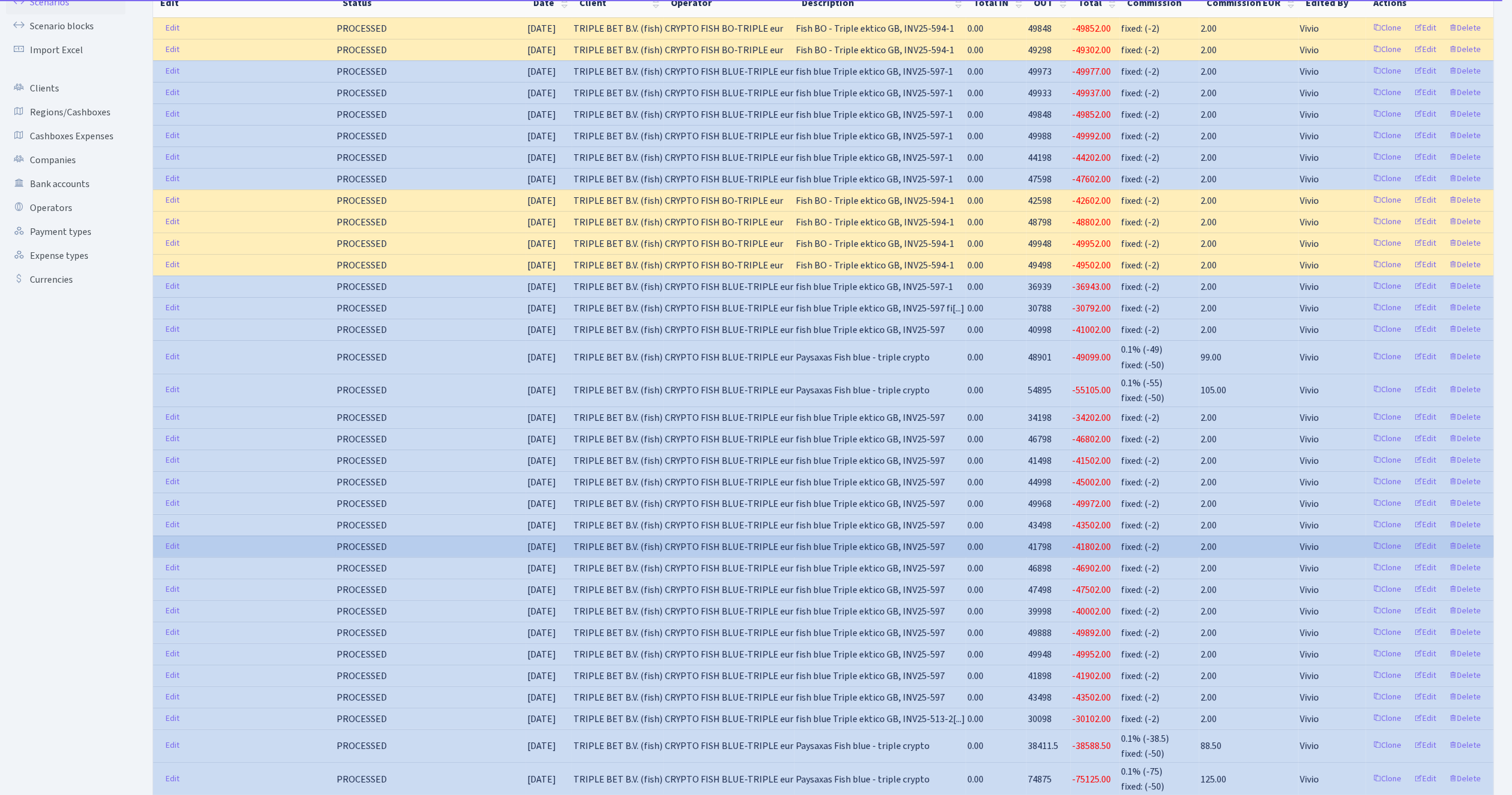
scroll to position [239, 0]
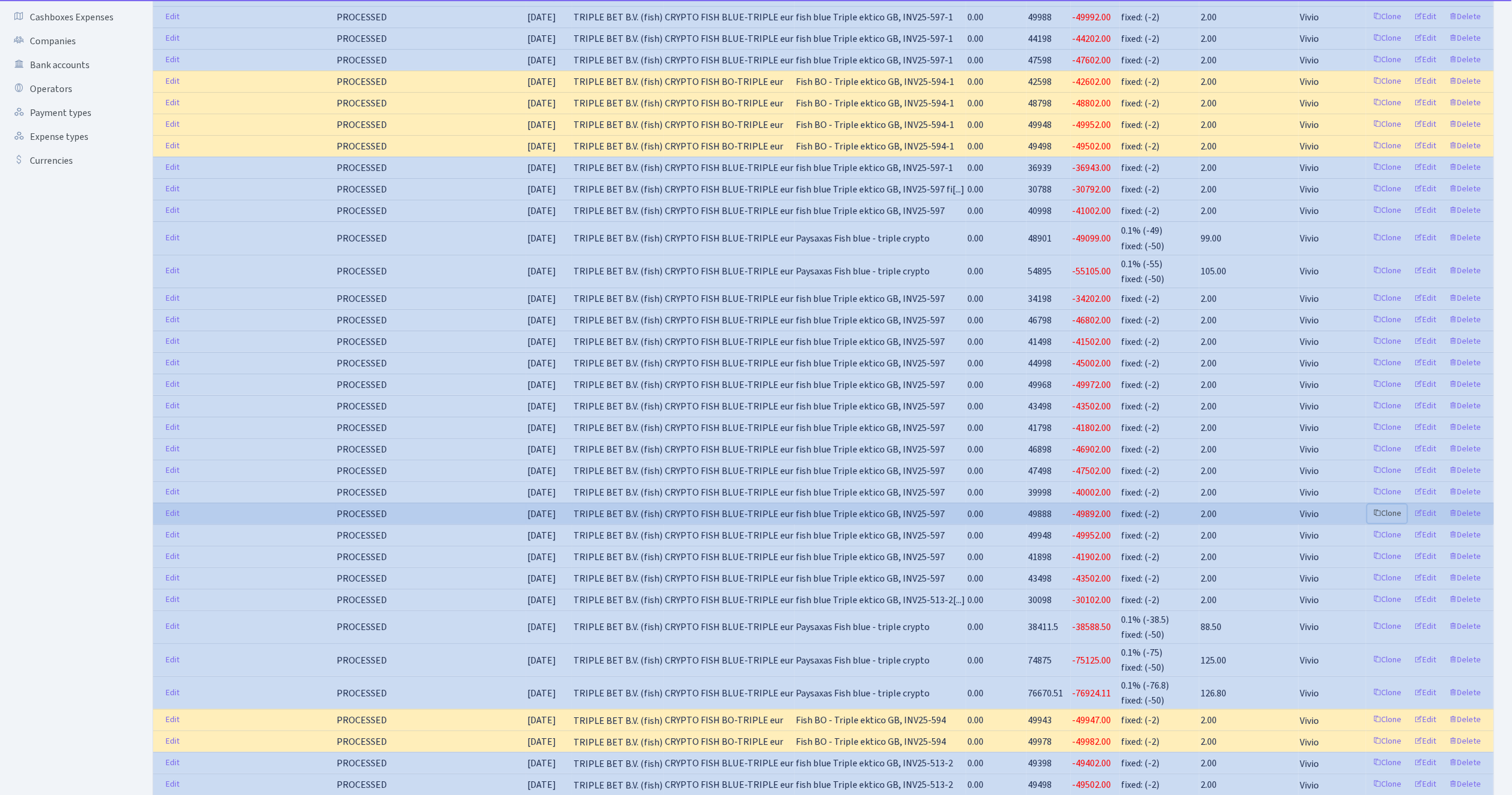
click at [1386, 521] on link "Clone" at bounding box center [1387, 514] width 39 height 19
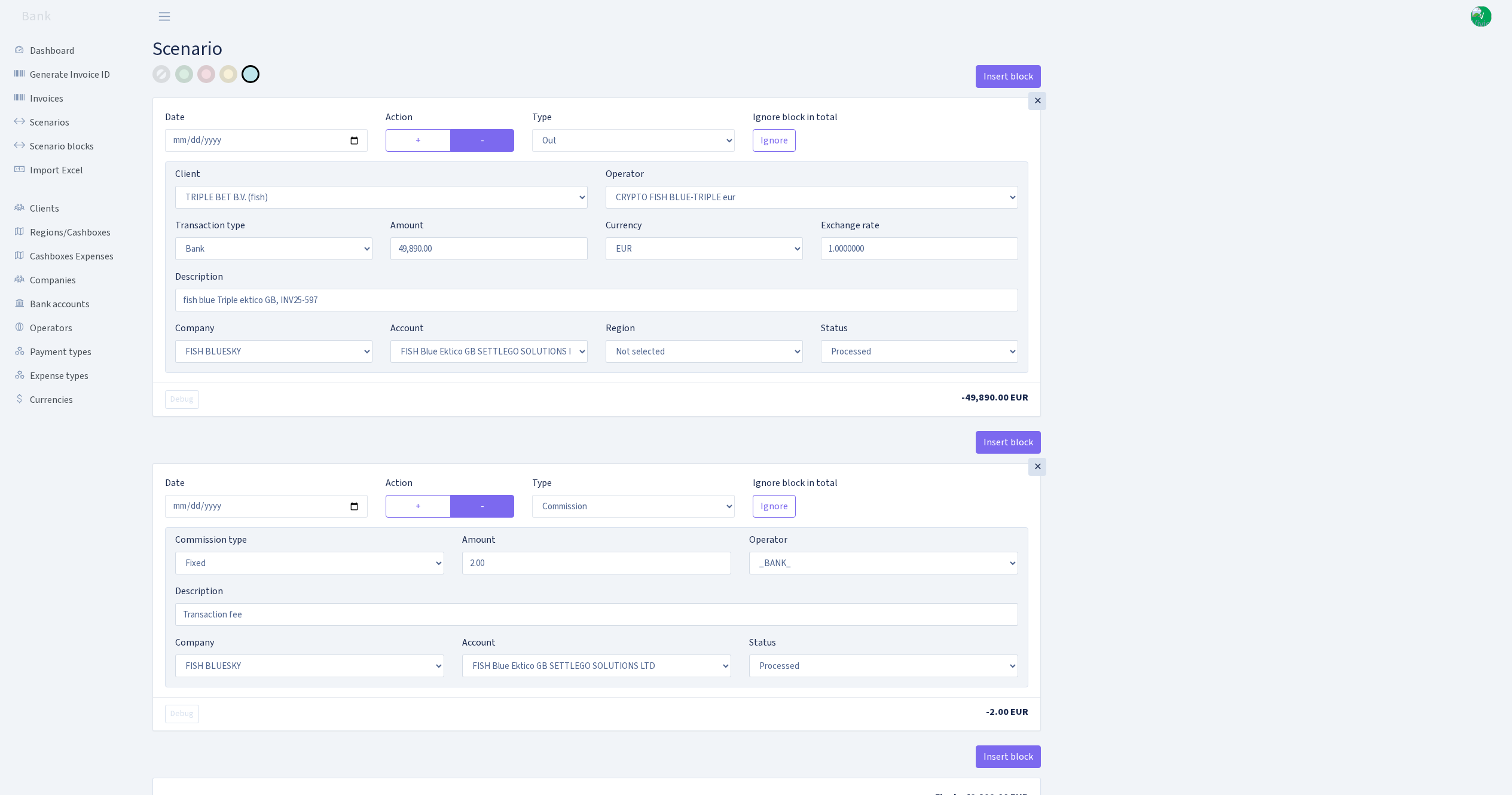
select select "out"
select select "3227"
select select "503"
select select "2"
select select "1"
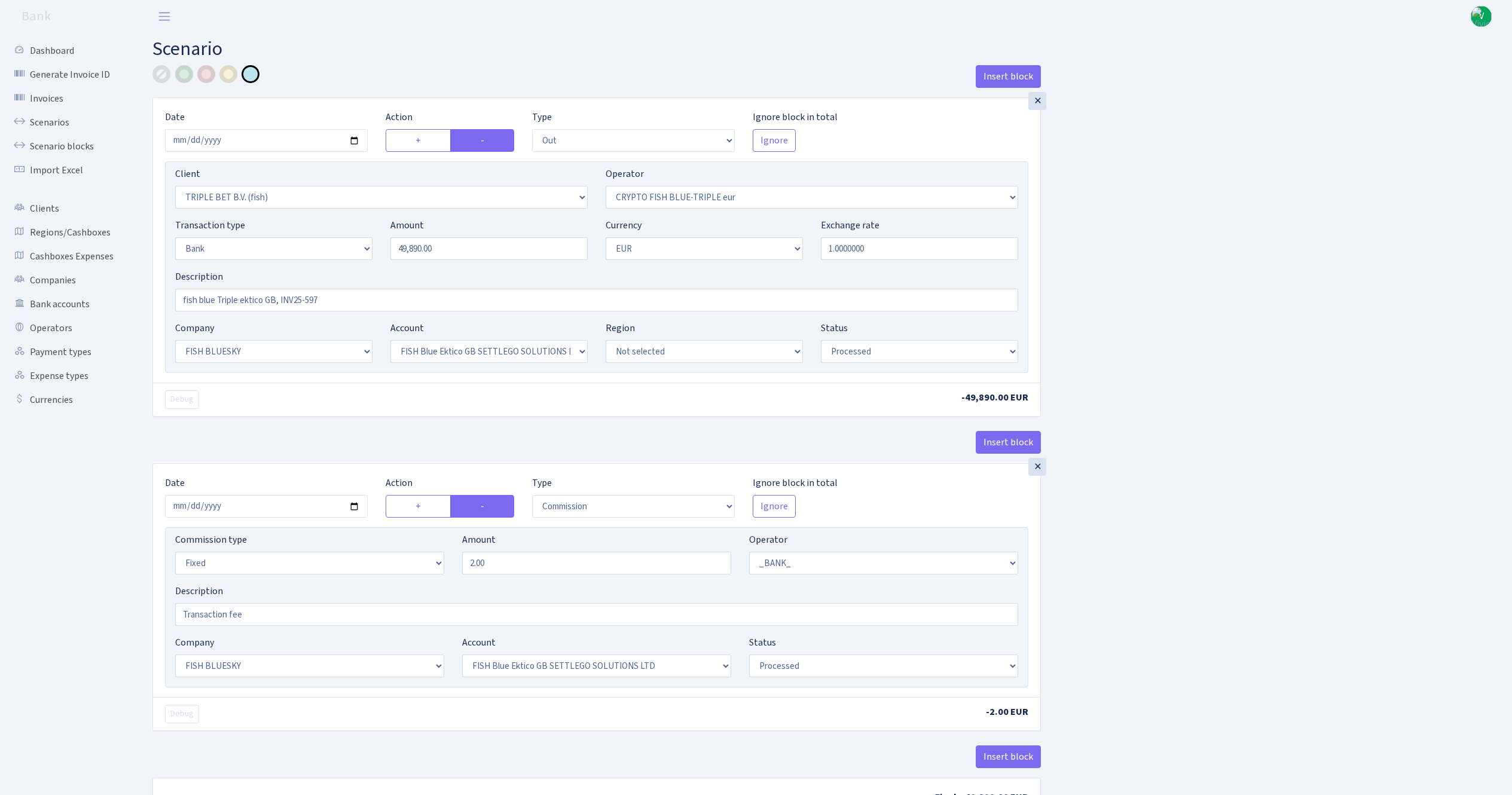
select select "23"
select select "67"
select select "processed"
select select "commission"
select select "fixed"
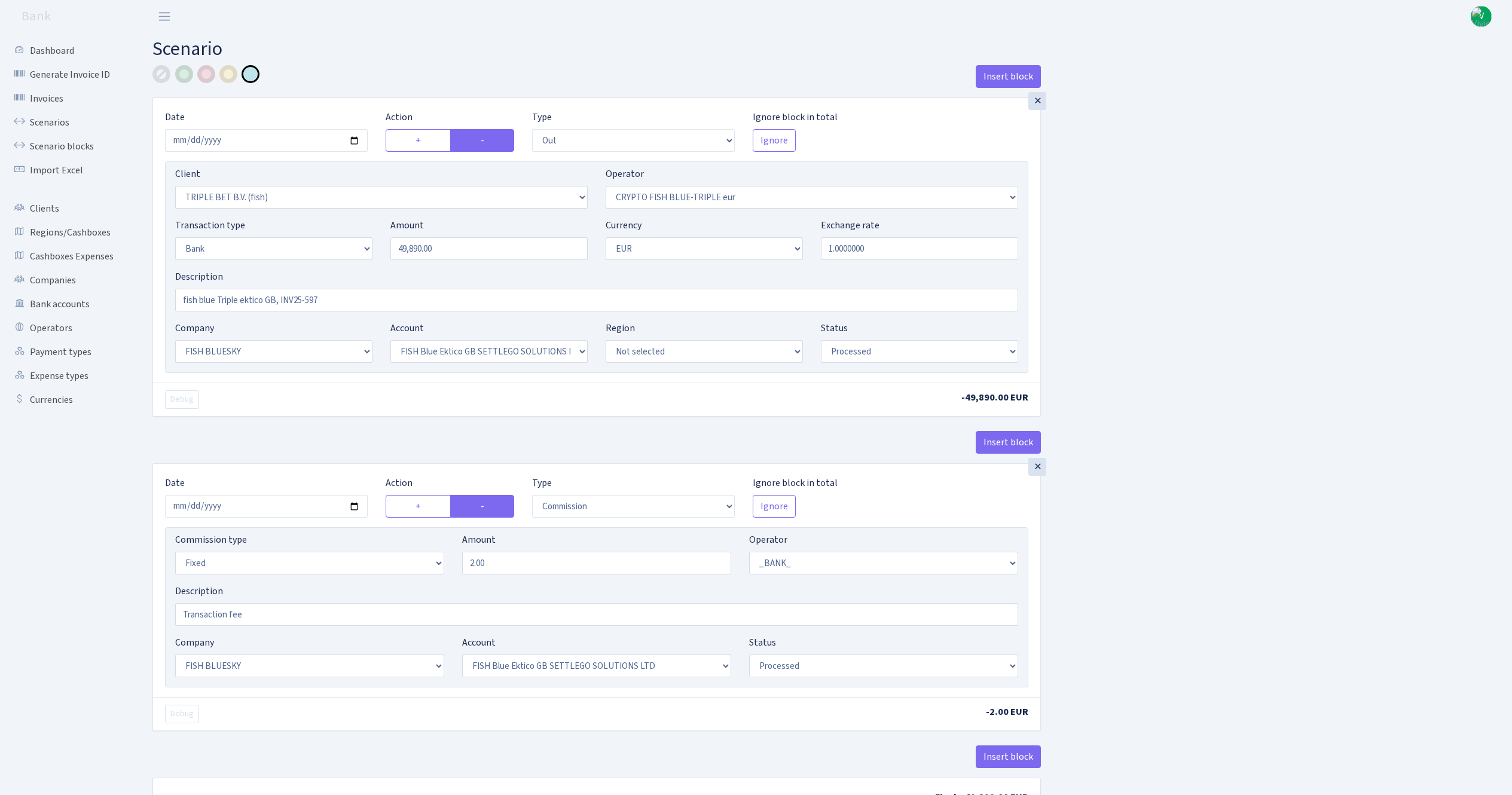
select select "1"
select select "23"
select select "67"
select select "processed"
click at [353, 138] on input "[DATE]" at bounding box center [266, 140] width 203 height 23
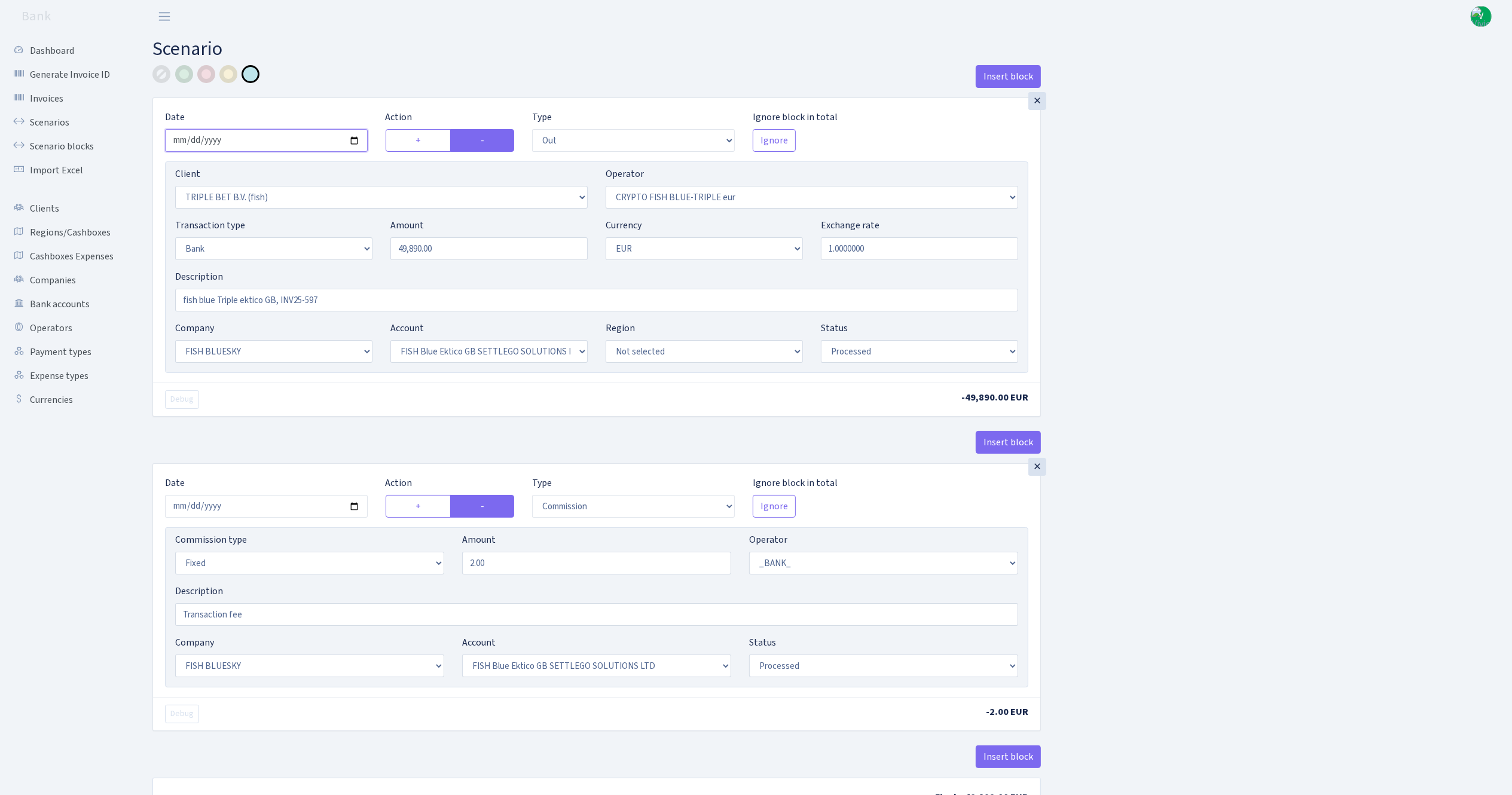
type input "[DATE]"
drag, startPoint x: 472, startPoint y: 246, endPoint x: 306, endPoint y: 211, distance: 169.6
click at [309, 214] on div "Client Not selected 1 KOC GEMICILIK VE TASIMACILIK 1/BALDERE-SILDEDZE SIGNE 1/S…" at bounding box center [597, 267] width 863 height 211
type input "35,200.00"
click at [862, 255] on input "1.0000000" at bounding box center [920, 248] width 197 height 23
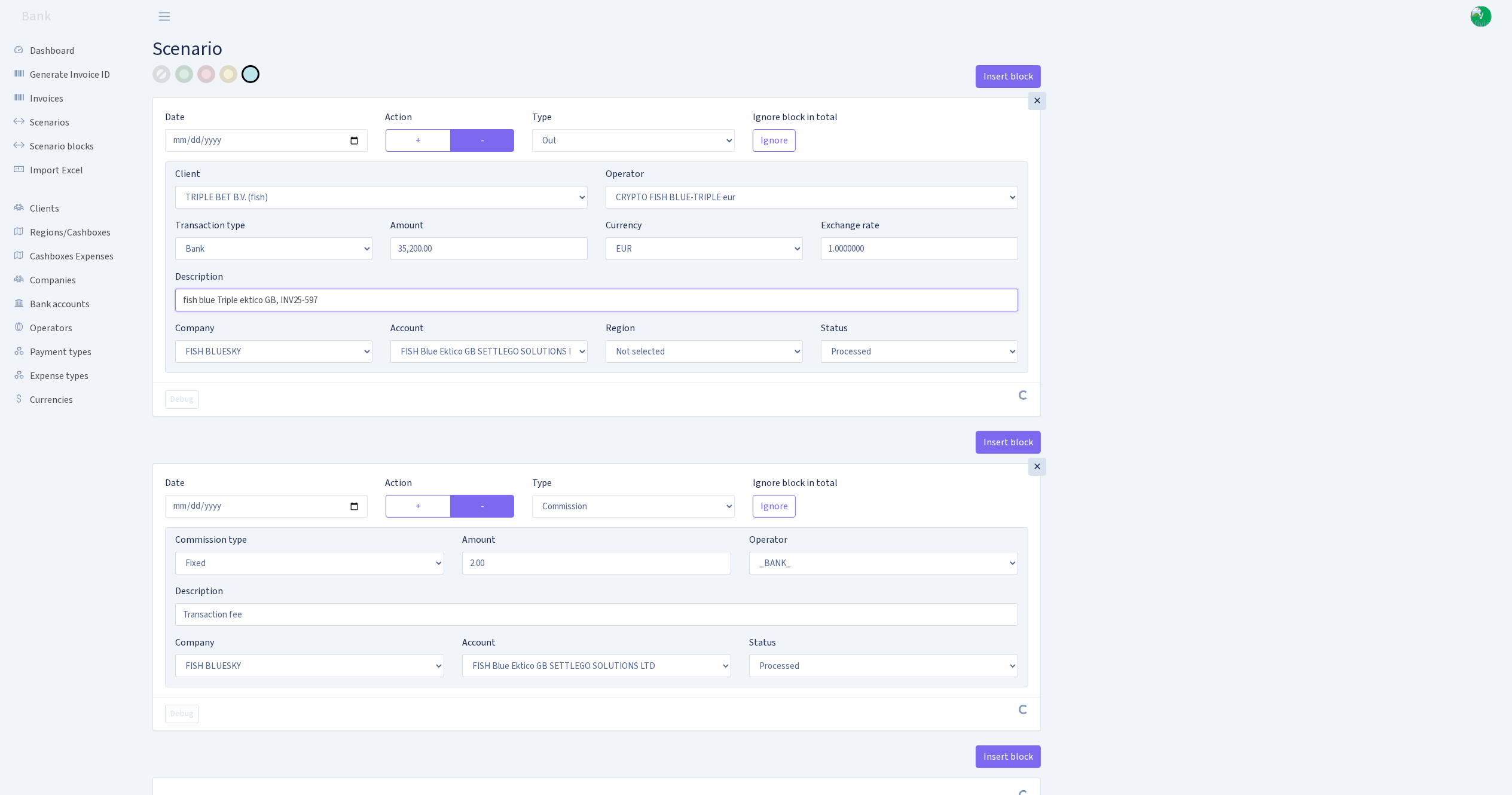
click at [350, 304] on input "fish blue Triple ektico GB, INV25-597" at bounding box center [597, 300] width 843 height 23
type input "fish blue Triple ektico GB, INV25-597-1"
click at [1261, 331] on div "Insert block × Date 2025-10-02 Action + - Type --- In Out Commission Field requ…" at bounding box center [823, 448] width 1359 height 766
click at [354, 506] on input "2025-09-24" at bounding box center [266, 506] width 203 height 23
type input "[DATE]"
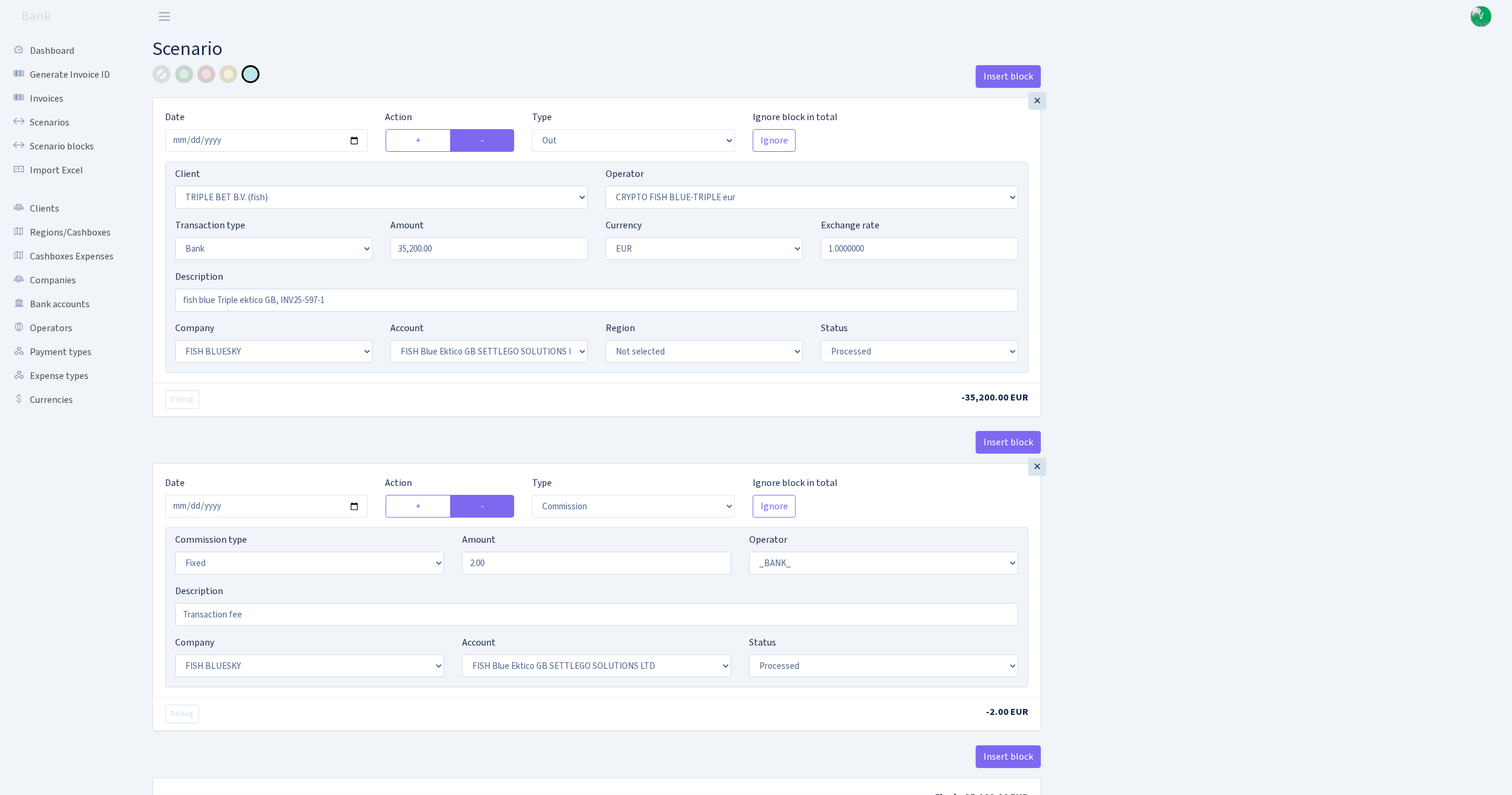
click at [1354, 609] on div "Insert block × Date 2025-10-02 Action + - Type --- In Out Commission Field requ…" at bounding box center [823, 448] width 1359 height 766
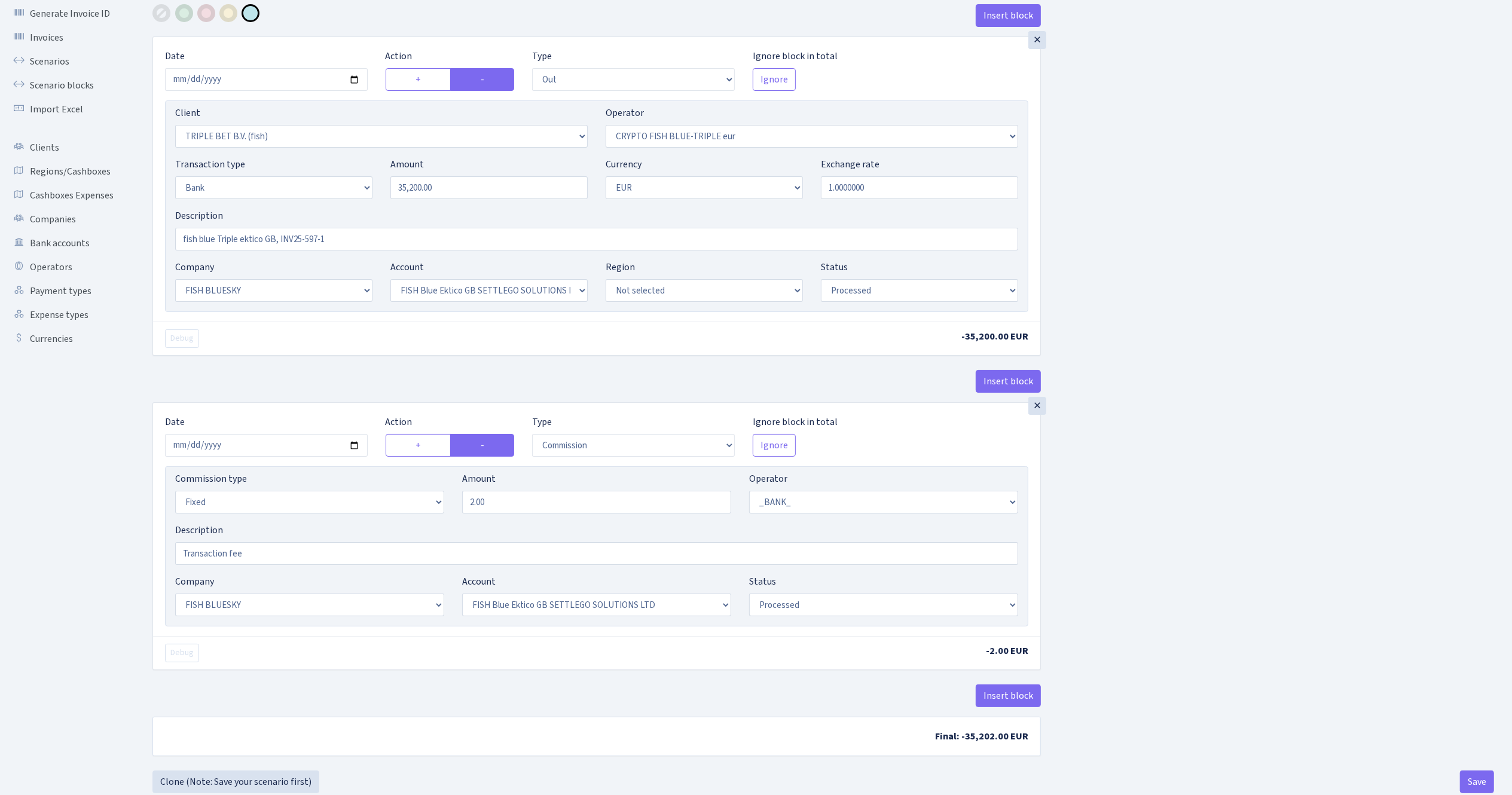
scroll to position [95, 0]
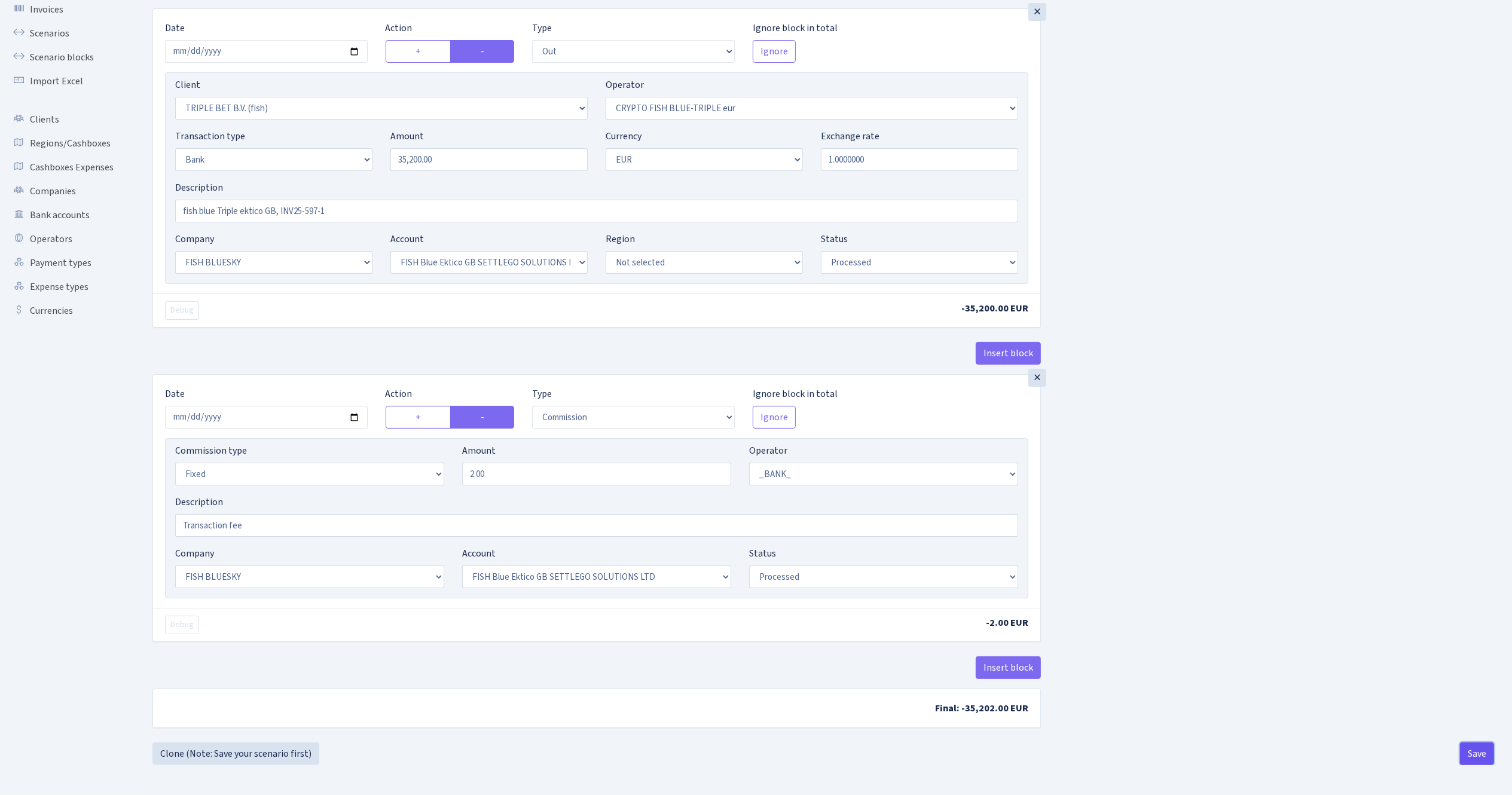
click at [1488, 754] on button "Save" at bounding box center [1477, 753] width 34 height 23
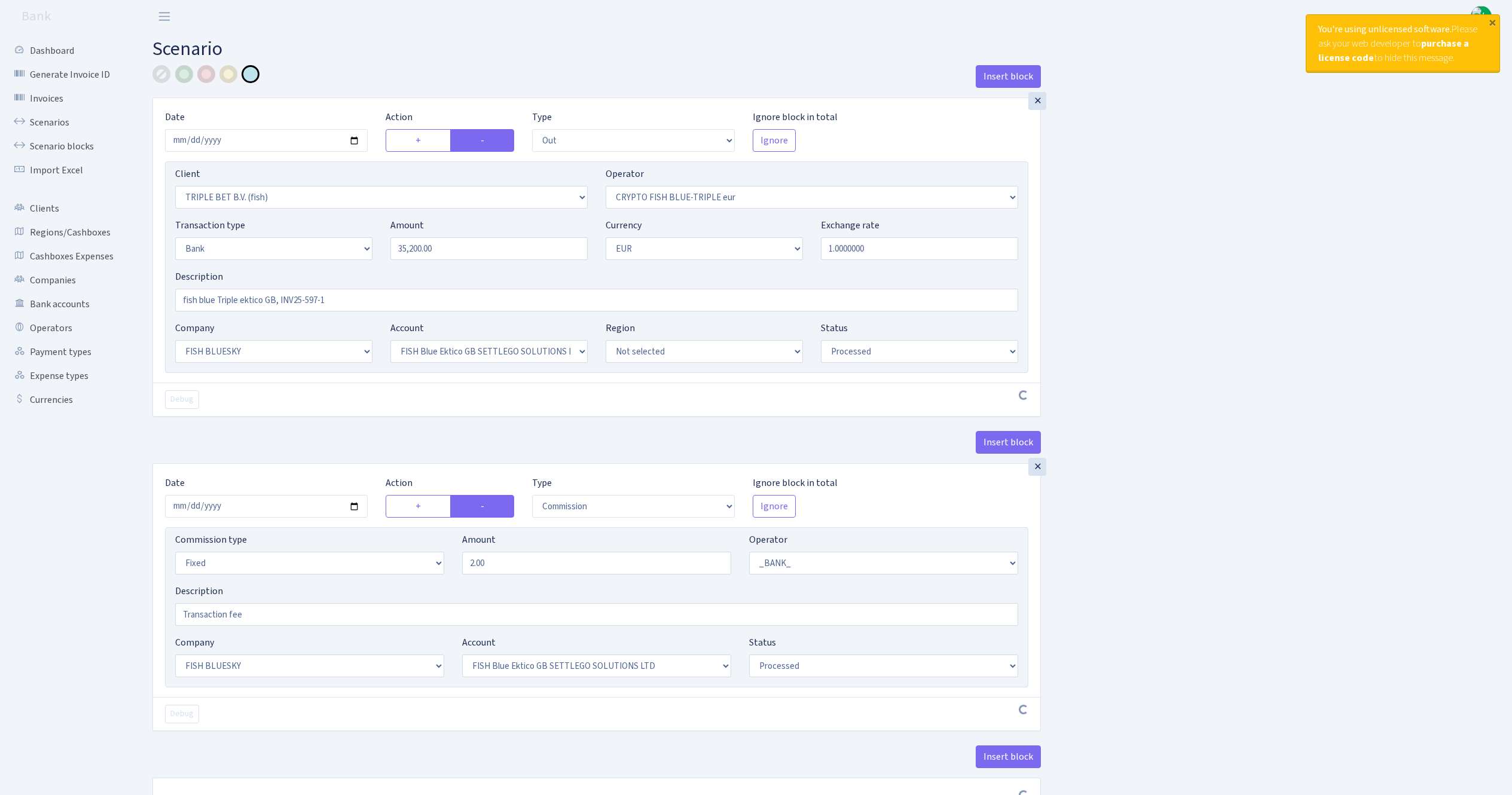
select select "out"
select select "3227"
select select "503"
select select "2"
select select "1"
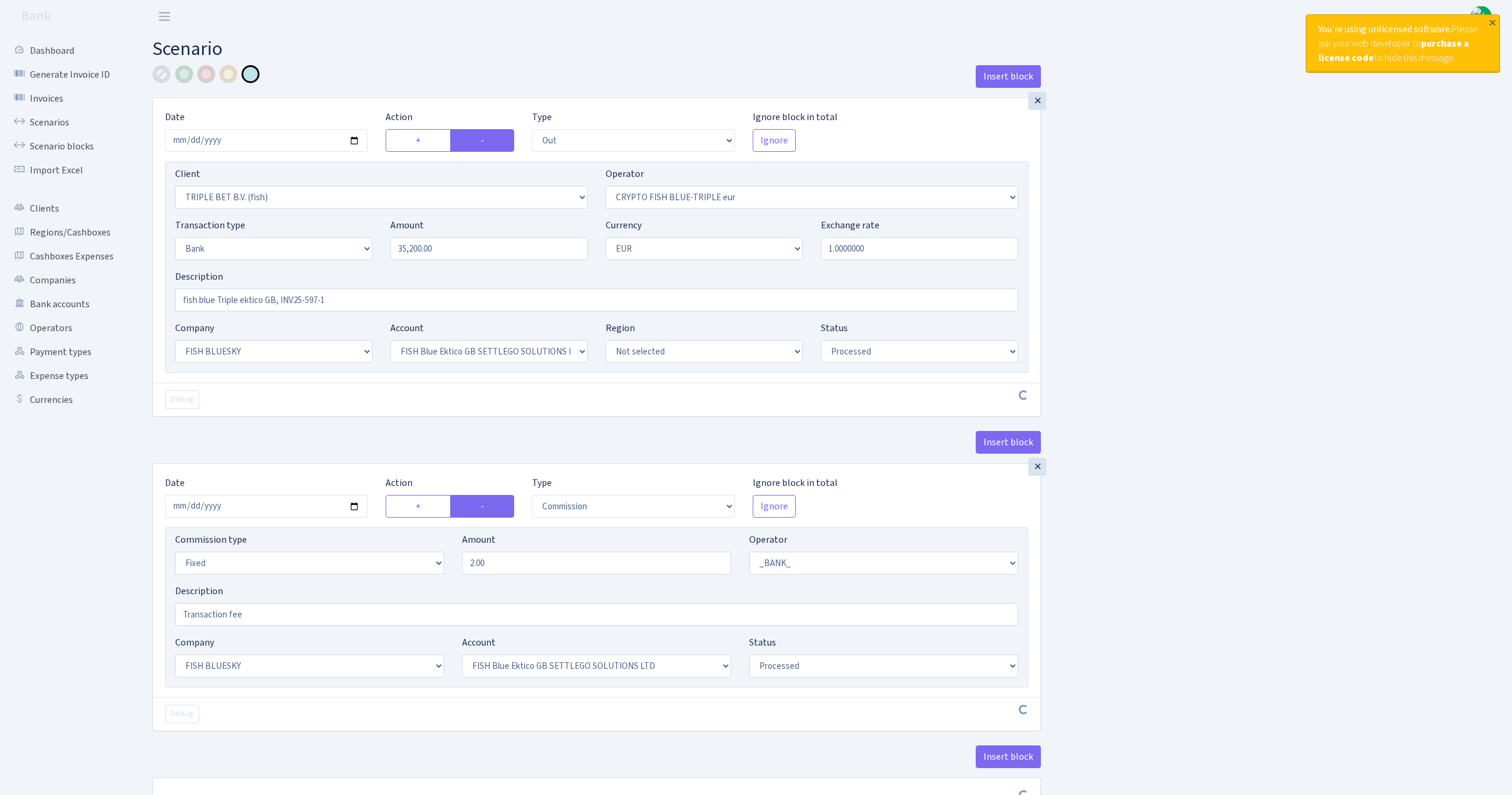
select select "23"
select select "67"
select select "processed"
select select "commission"
select select "fixed"
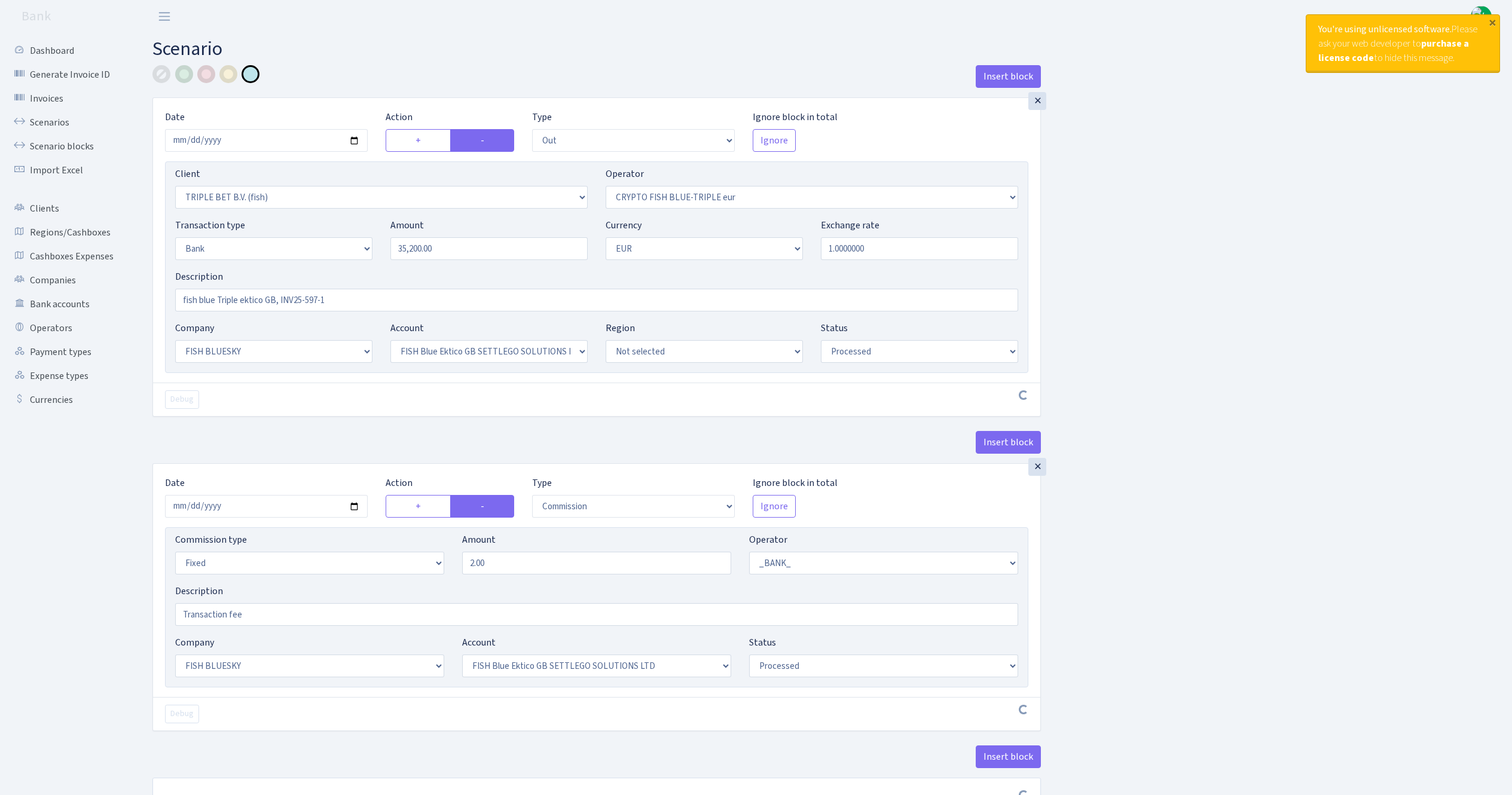
select select "1"
select select "23"
select select "67"
select select "processed"
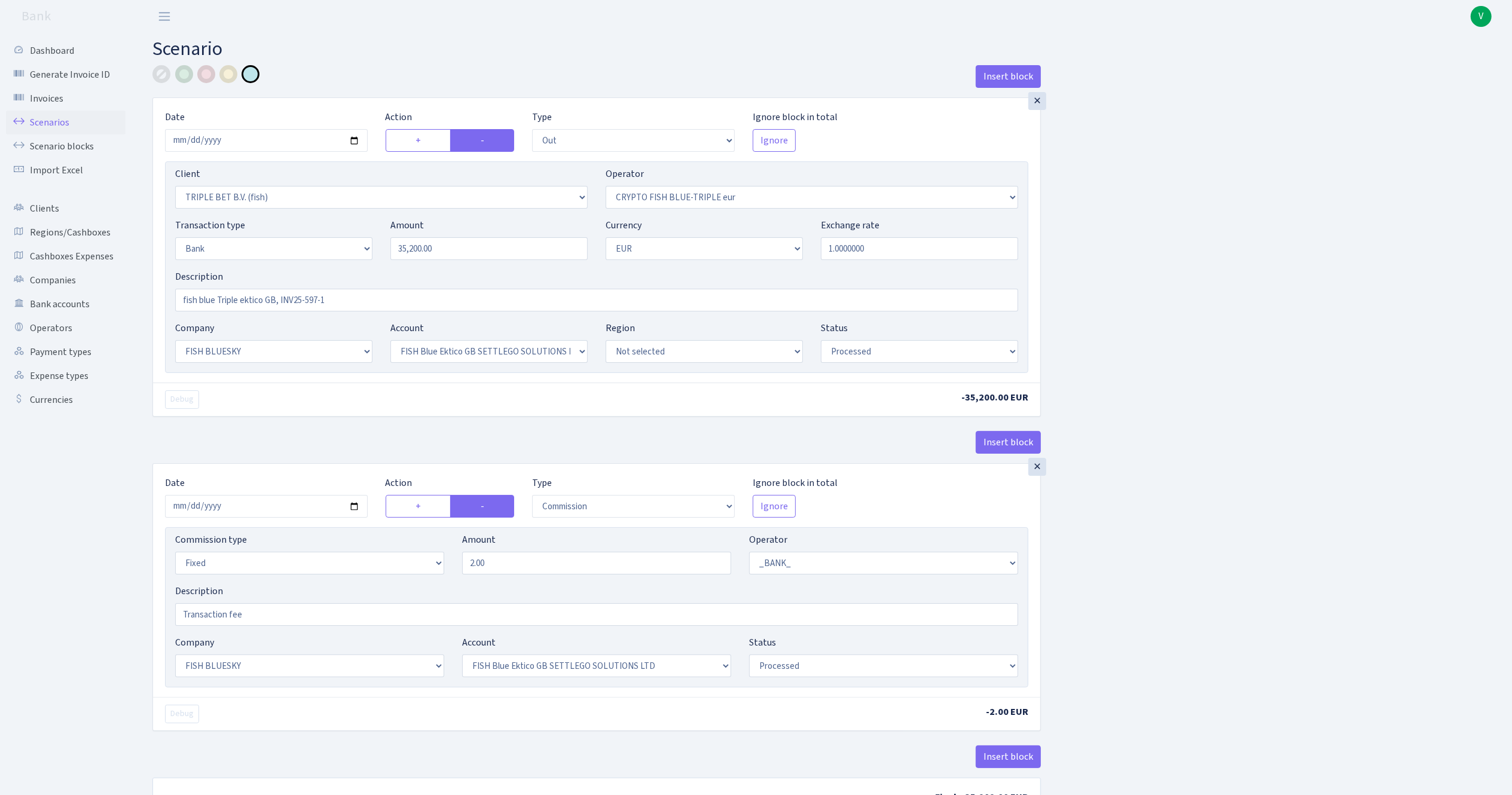
click at [51, 117] on link "Scenarios" at bounding box center [66, 122] width 120 height 24
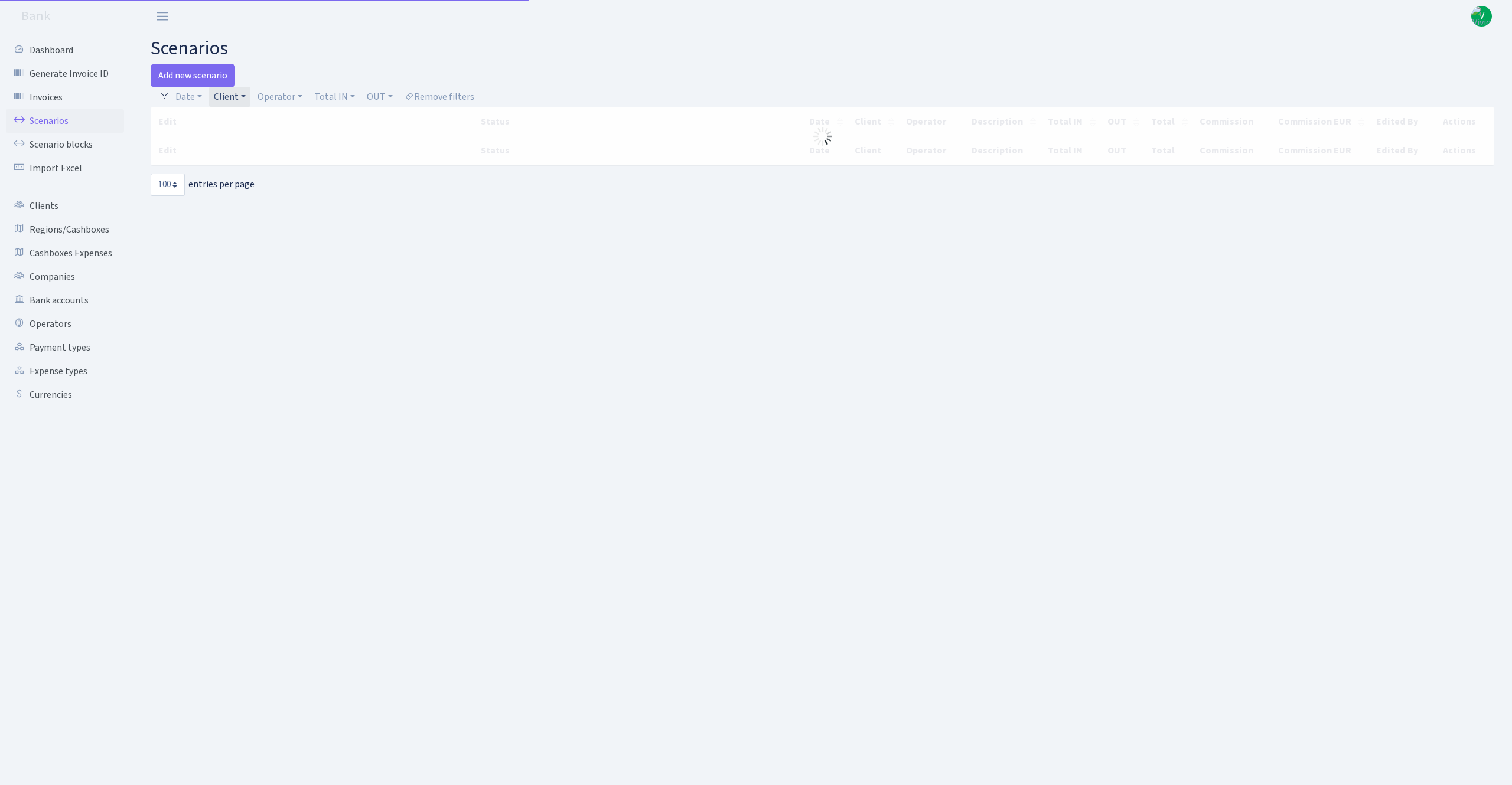
select select "100"
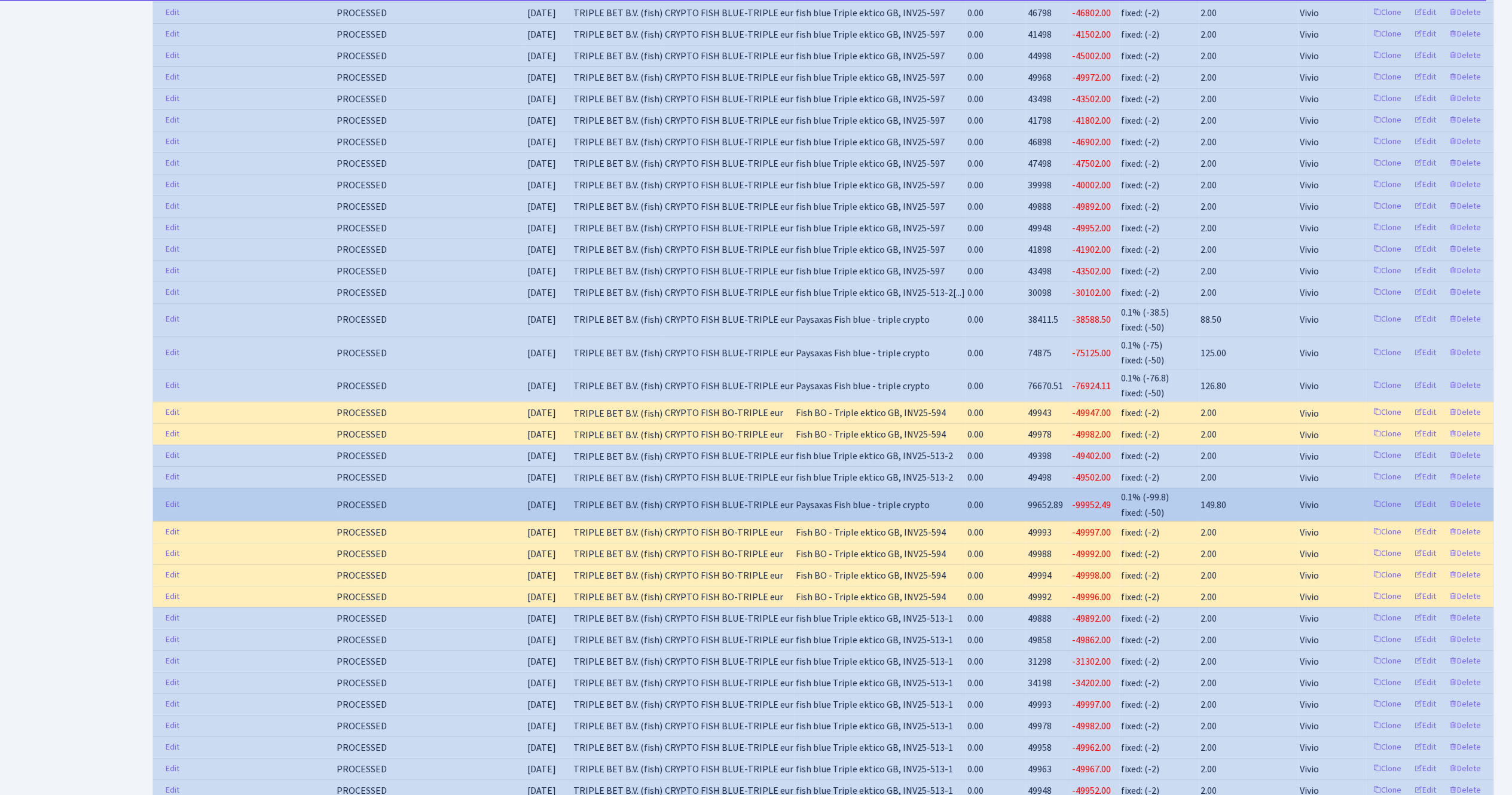
scroll to position [598, 0]
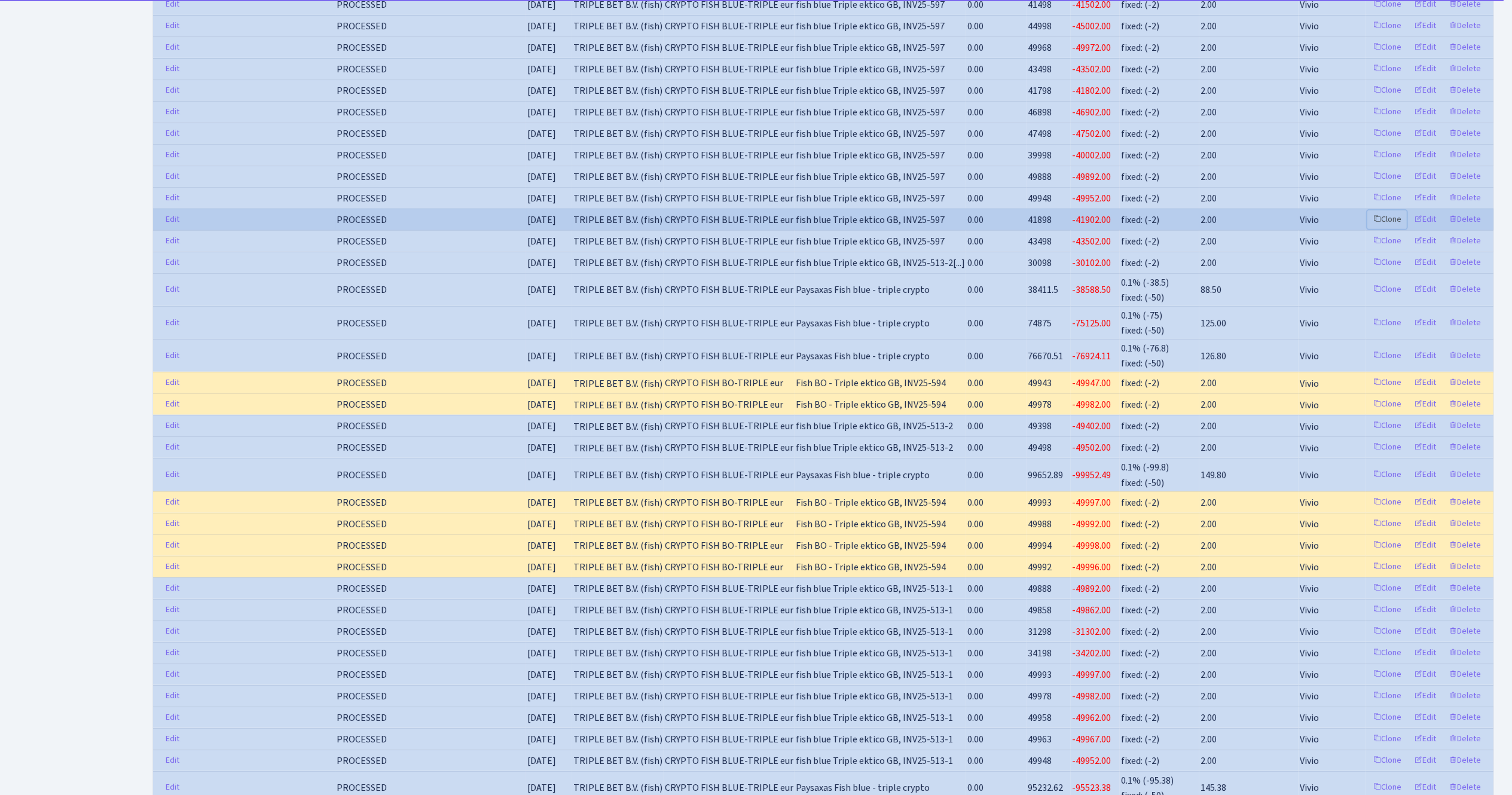
click at [1390, 229] on link "Clone" at bounding box center [1387, 220] width 39 height 19
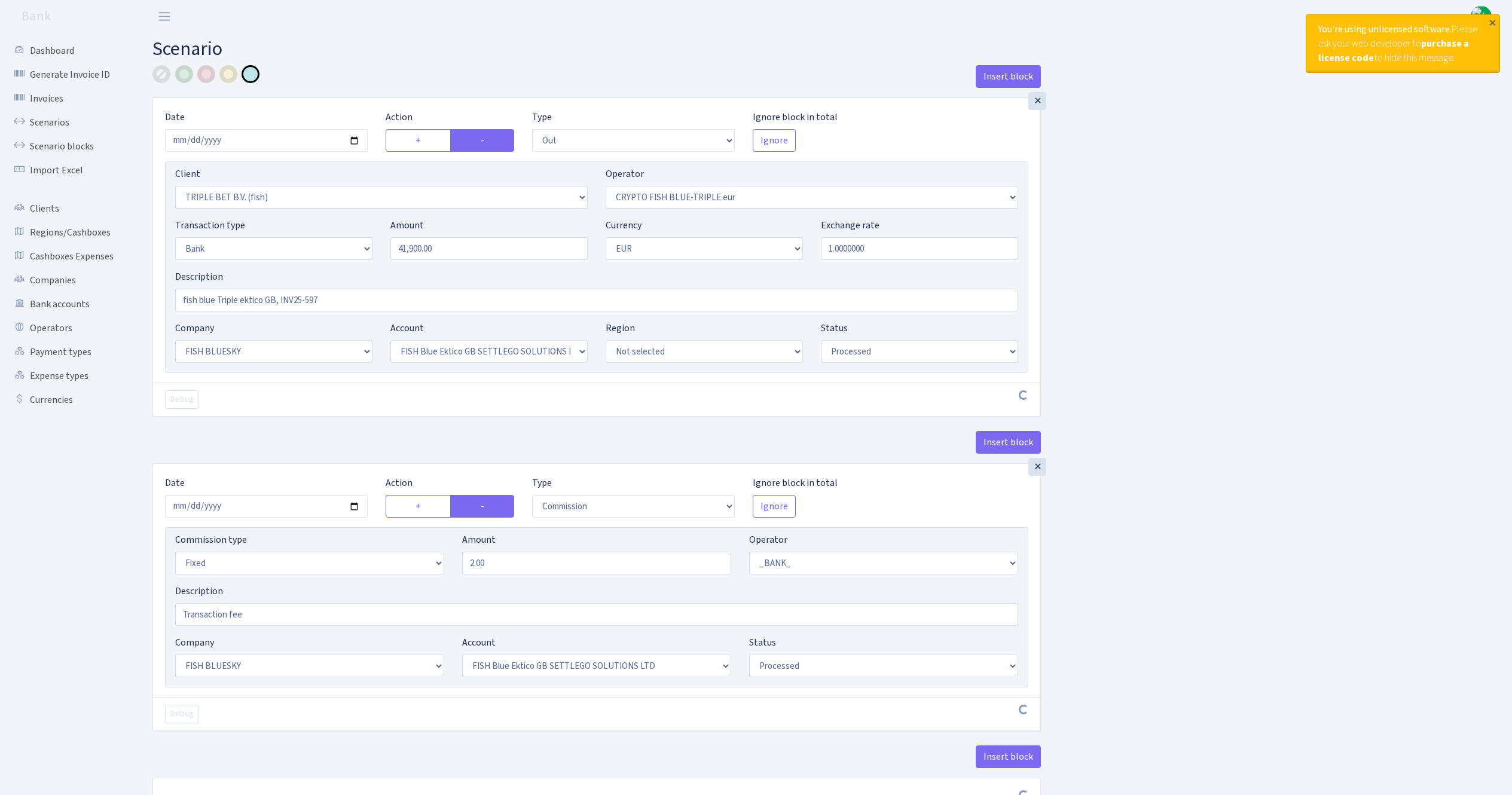
select select "out"
select select "3227"
select select "503"
select select "2"
select select "1"
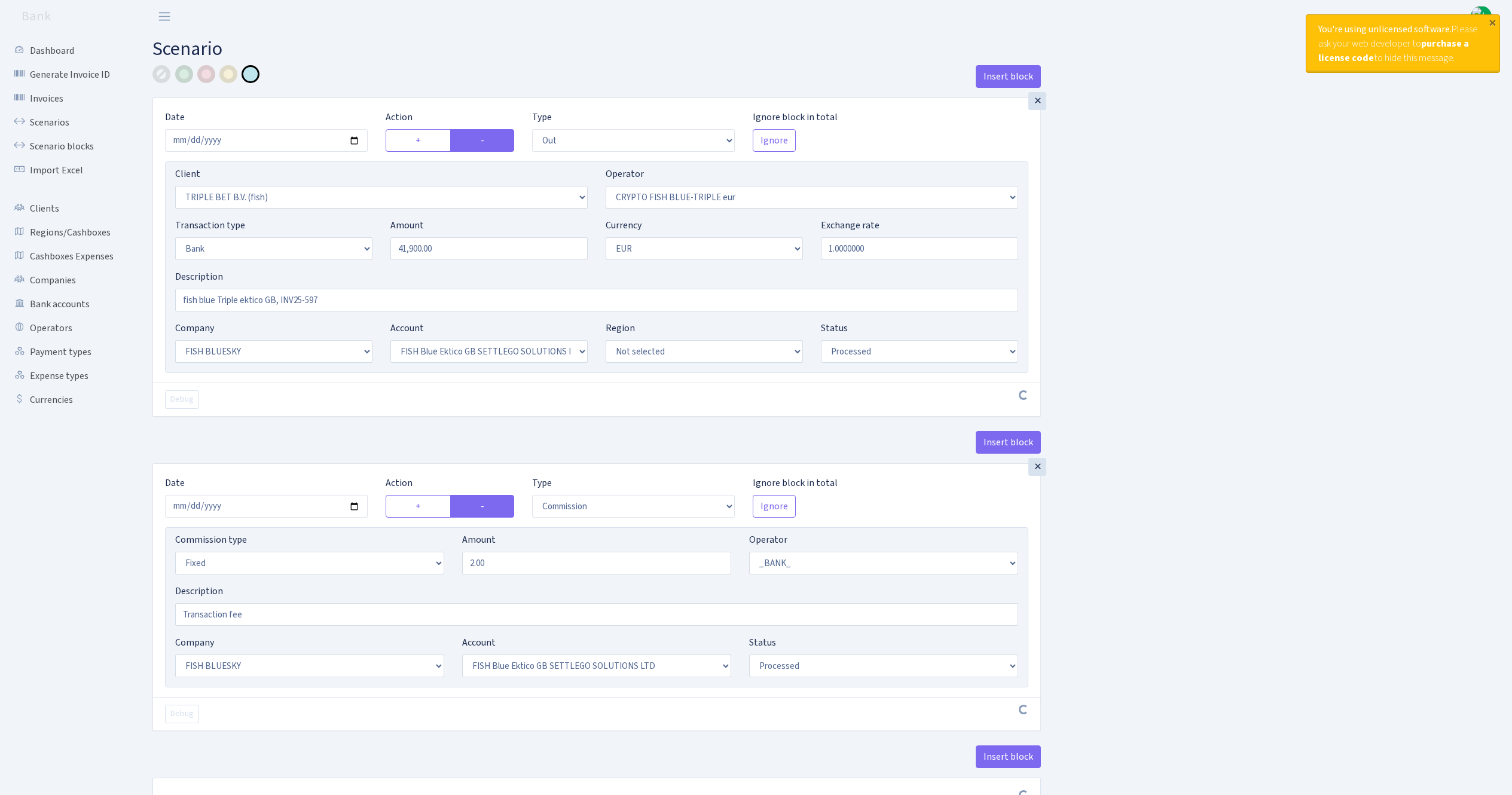
select select "23"
select select "67"
select select "processed"
select select "commission"
select select "fixed"
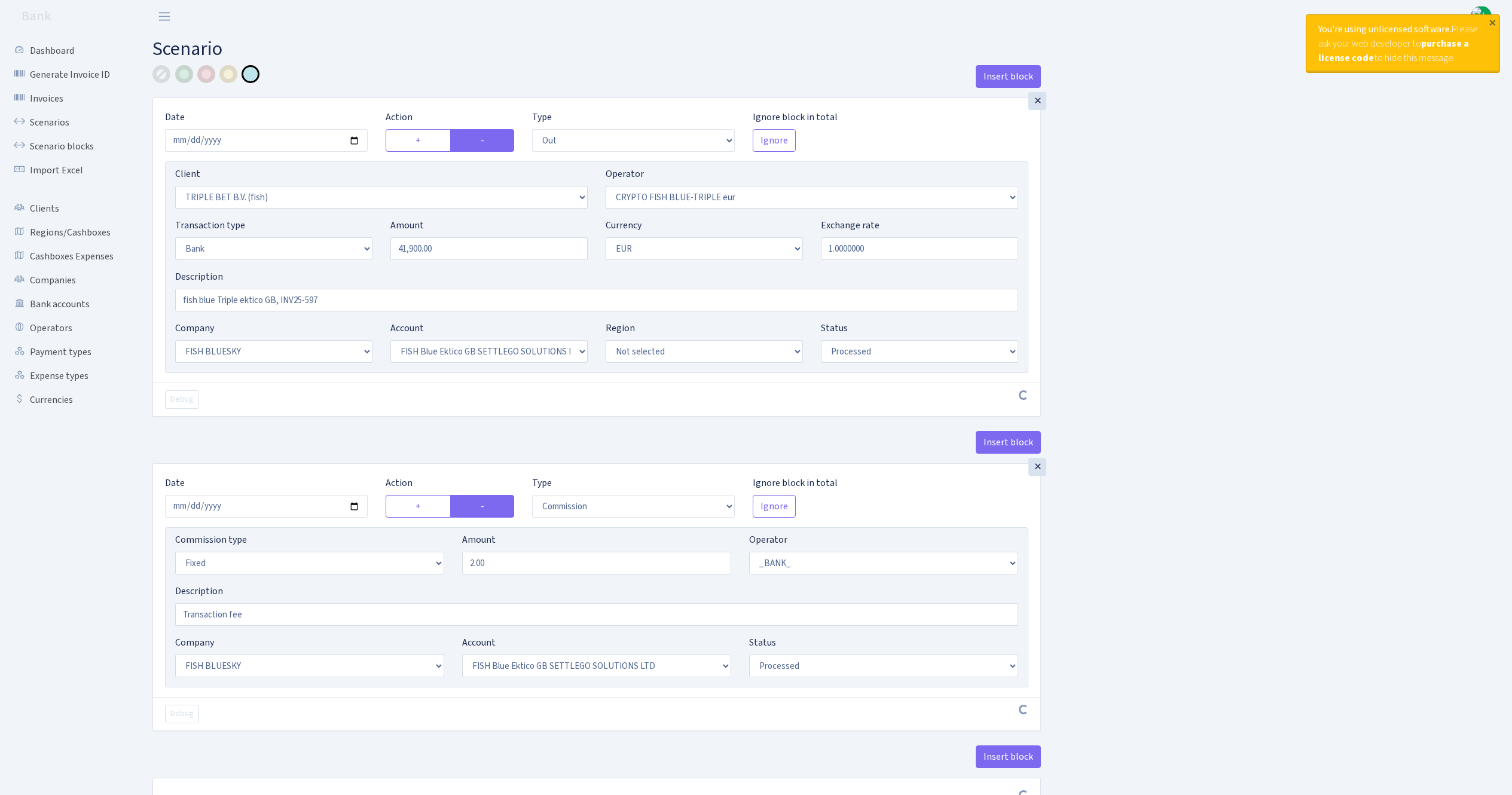
select select "1"
select select "23"
select select "67"
select select "processed"
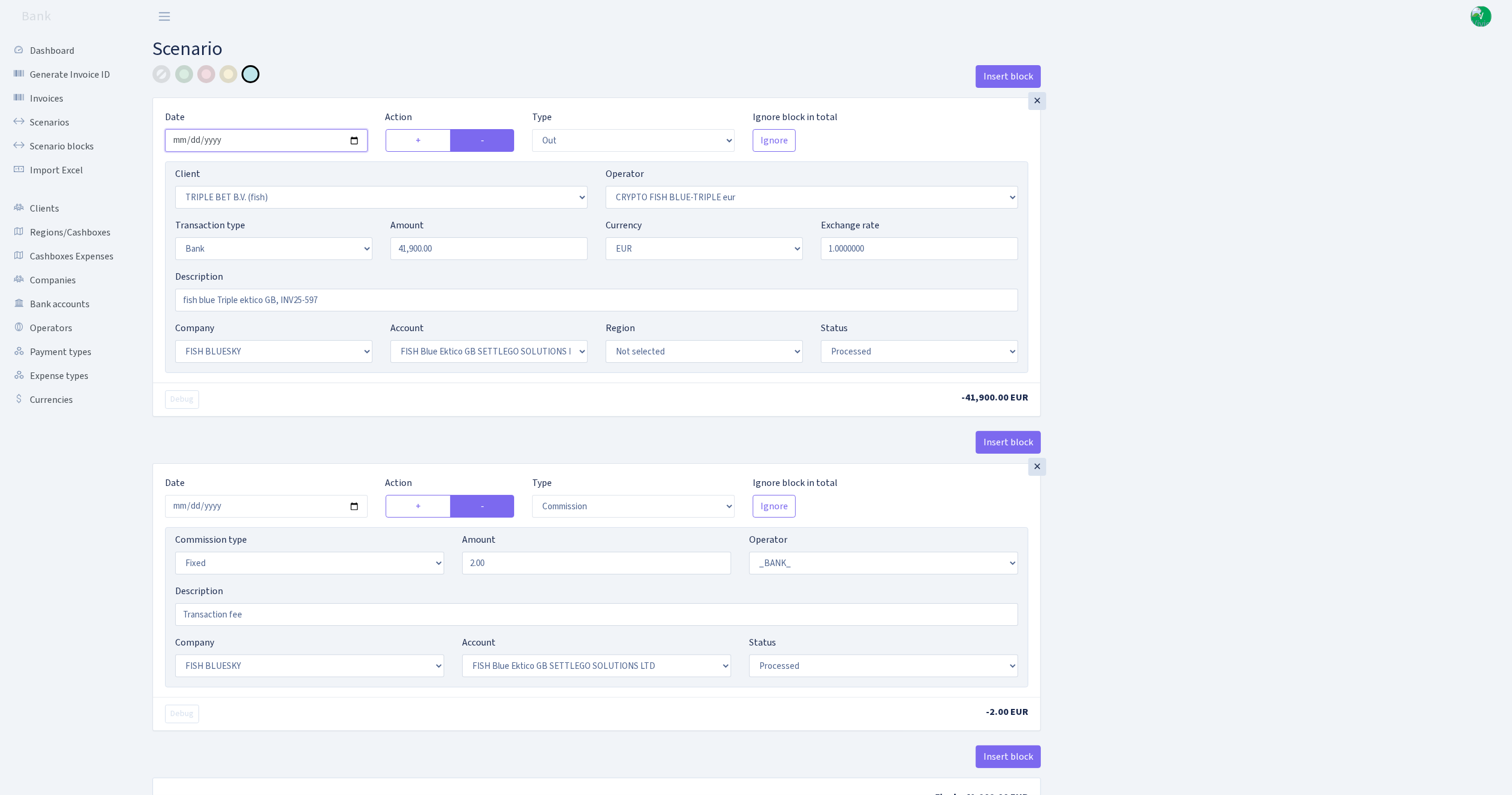
click at [353, 139] on input "2025-09-24" at bounding box center [266, 140] width 203 height 23
type input "[DATE]"
drag, startPoint x: 474, startPoint y: 241, endPoint x: 251, endPoint y: 188, distance: 229.2
click at [276, 207] on div "Client Not selected 1 KOC GEMICILIK VE TASIMACILIK 1/BALDERE-SILDEDZE SIGNE 1/S…" at bounding box center [597, 267] width 863 height 211
type input "49,630.00"
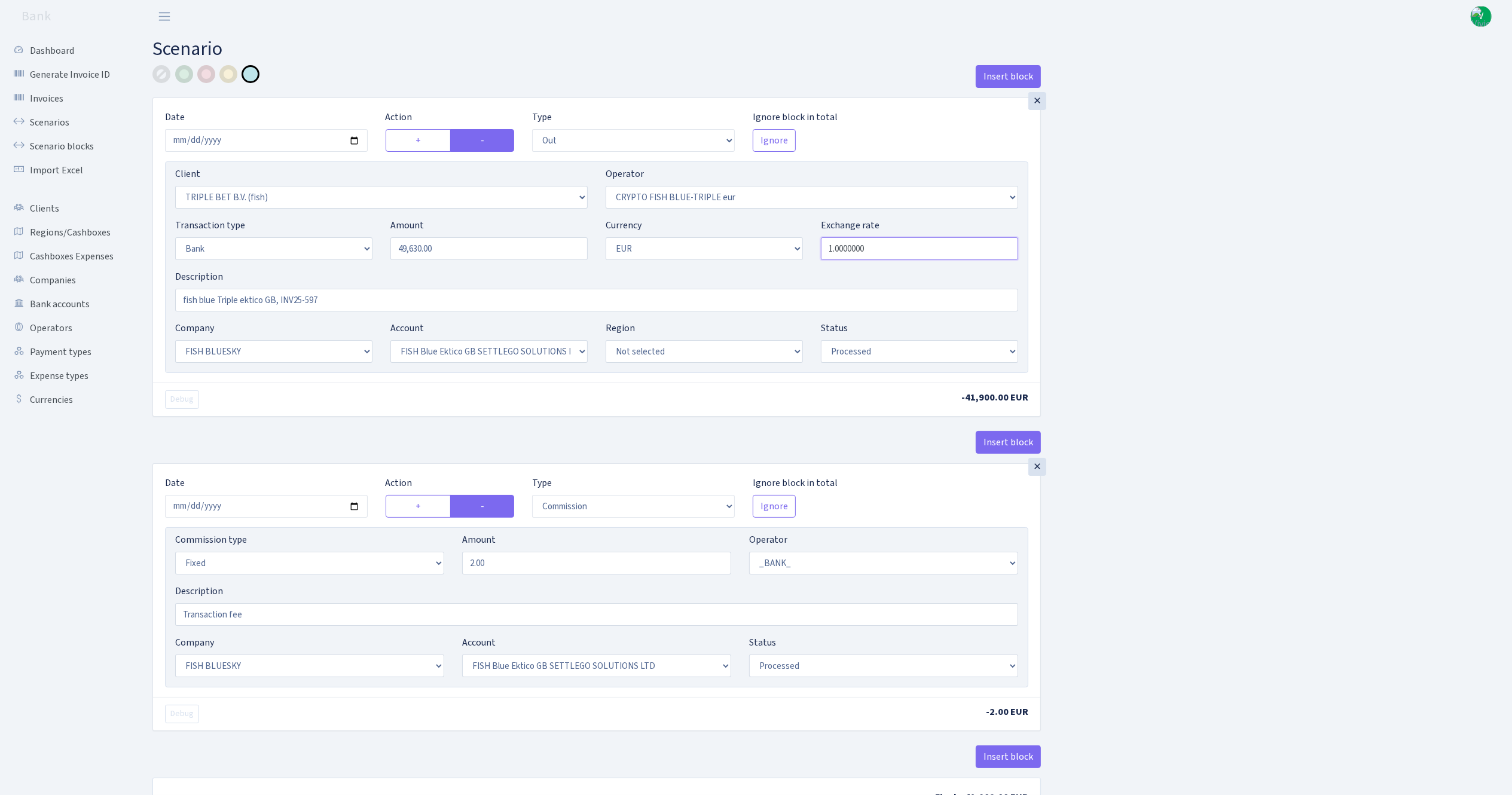
click at [870, 251] on input "1.0000000" at bounding box center [920, 248] width 197 height 23
click at [355, 508] on input "2025-09-24" at bounding box center [266, 506] width 203 height 23
type input "[DATE]"
click at [1190, 539] on div "Insert block × Date 2025-10-02 Action + - Type --- In Out Commission Field requ…" at bounding box center [823, 448] width 1359 height 766
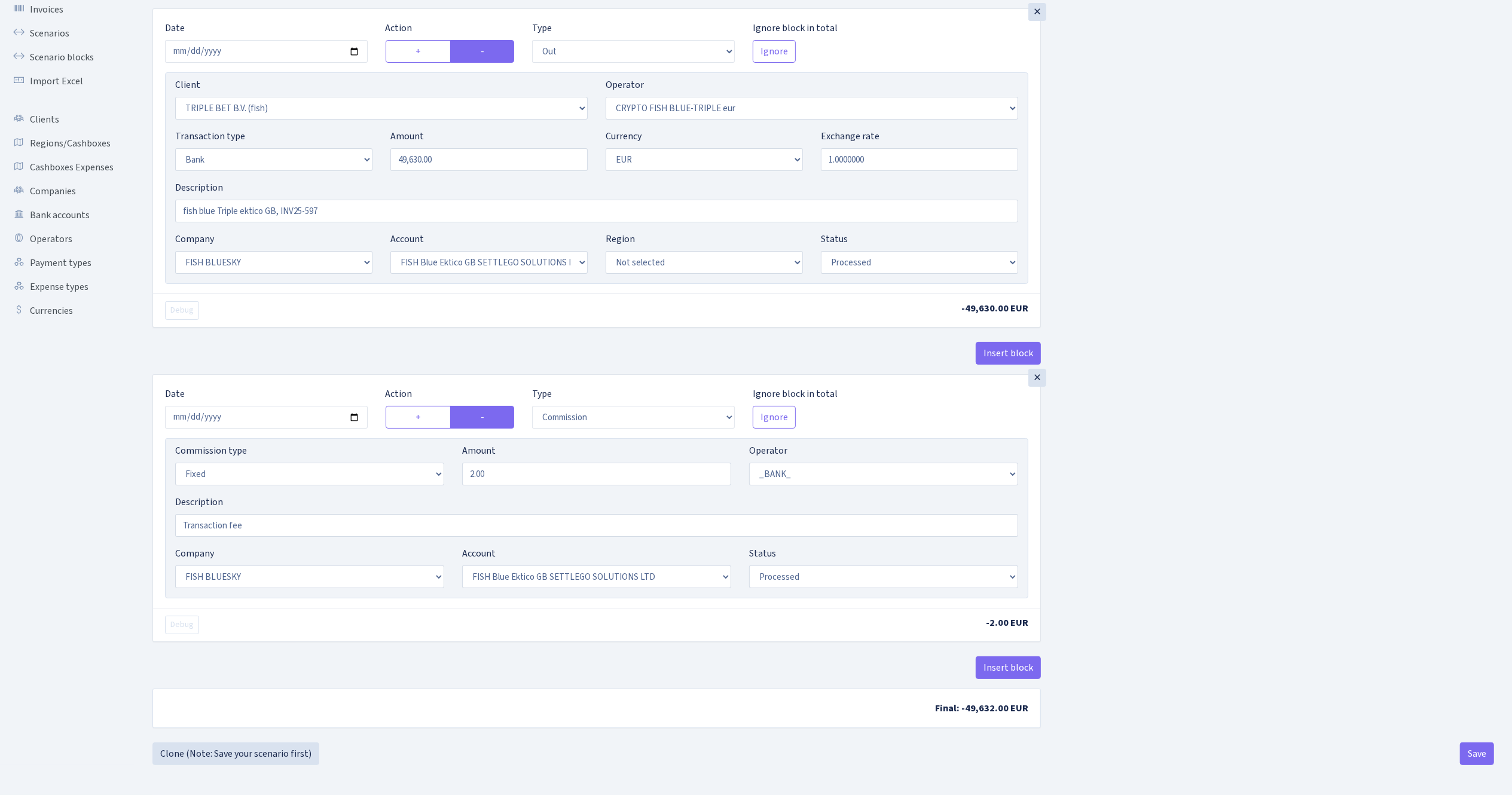
scroll to position [95, 0]
click at [1478, 753] on button "Save" at bounding box center [1477, 753] width 34 height 23
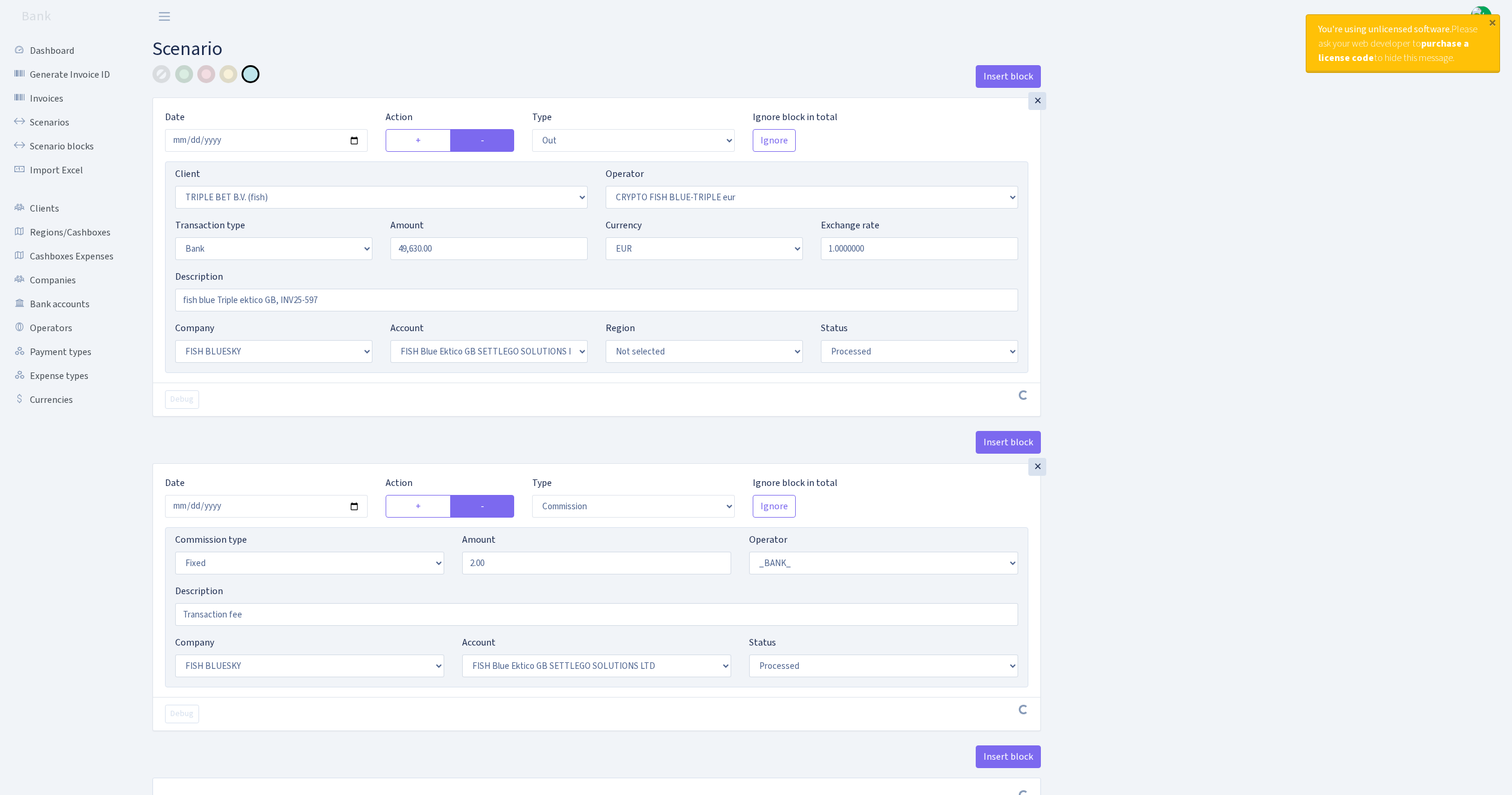
select select "out"
select select "3227"
select select "503"
select select "2"
select select "1"
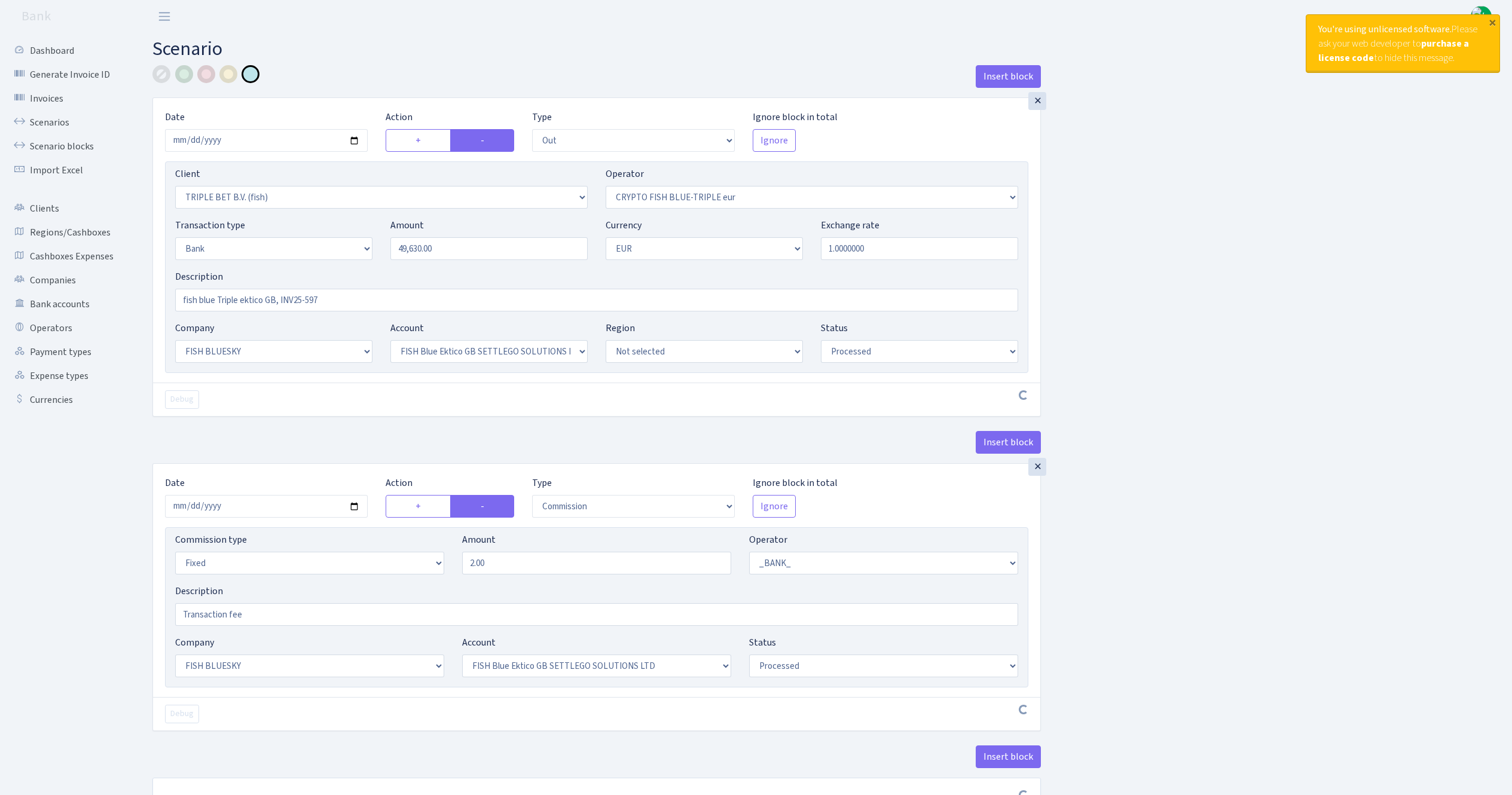
select select "23"
select select "67"
select select "processed"
select select "commission"
select select "fixed"
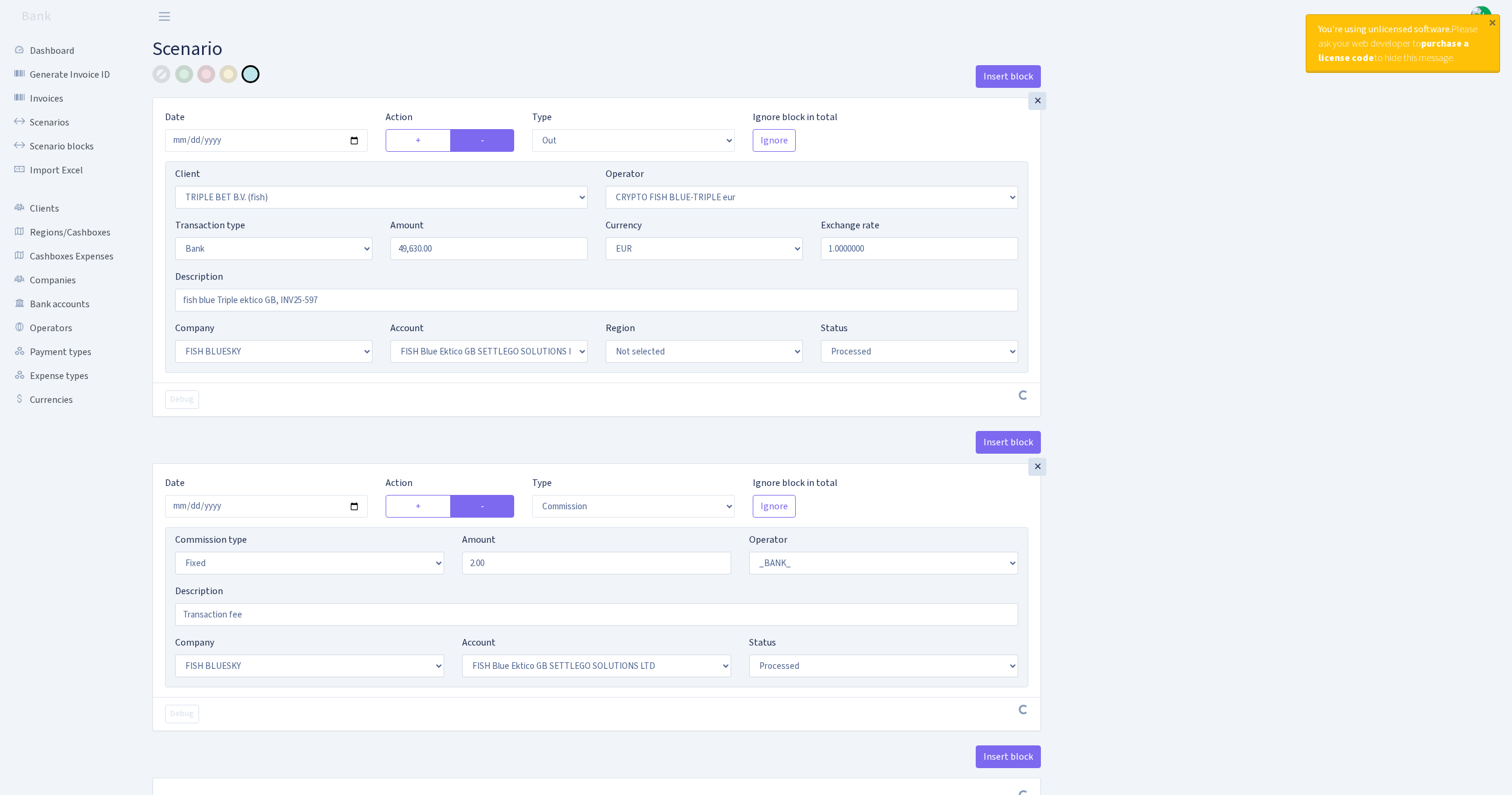
select select "1"
select select "23"
select select "67"
select select "processed"
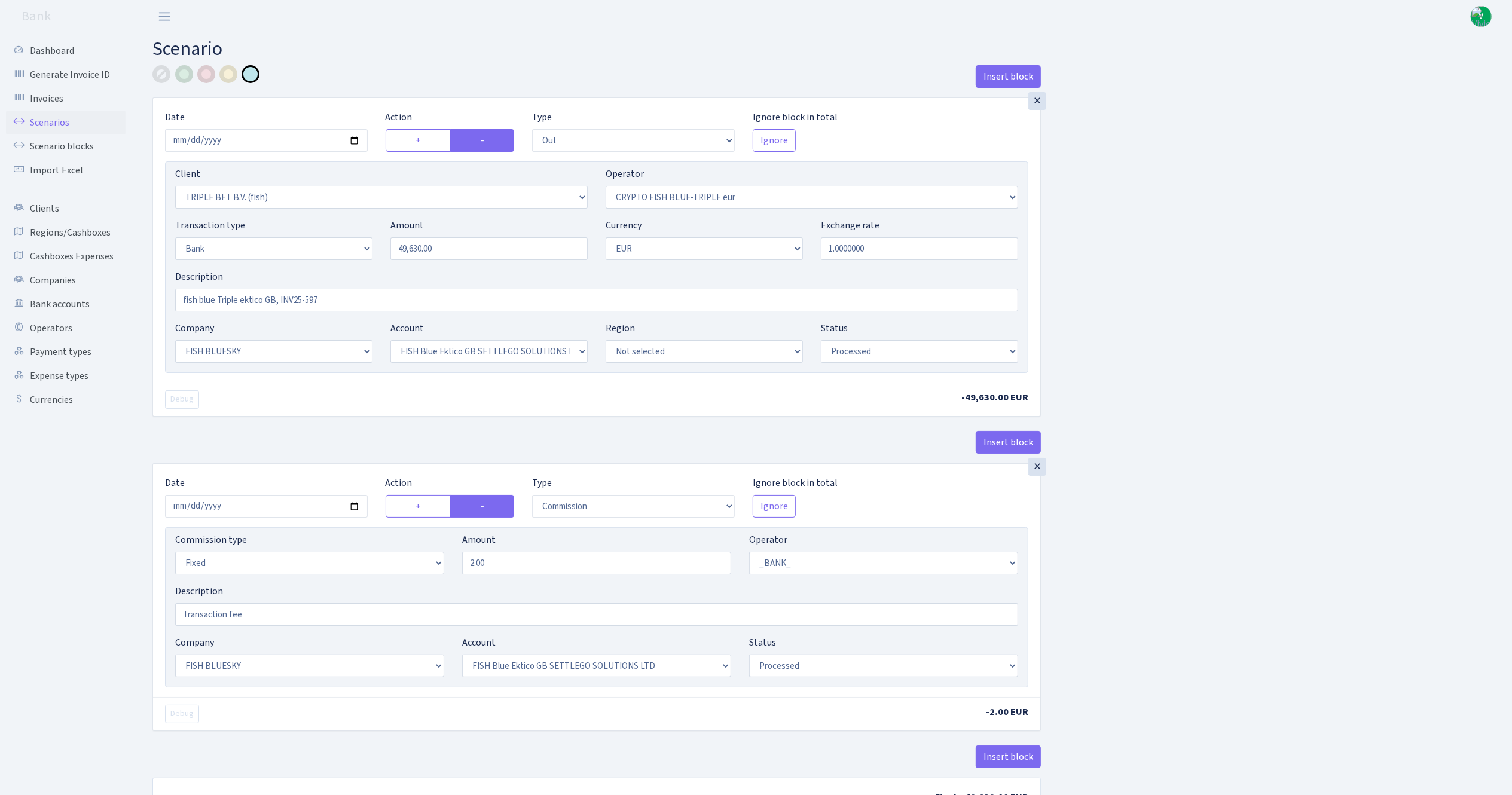
click at [74, 114] on link "Scenarios" at bounding box center [66, 122] width 120 height 24
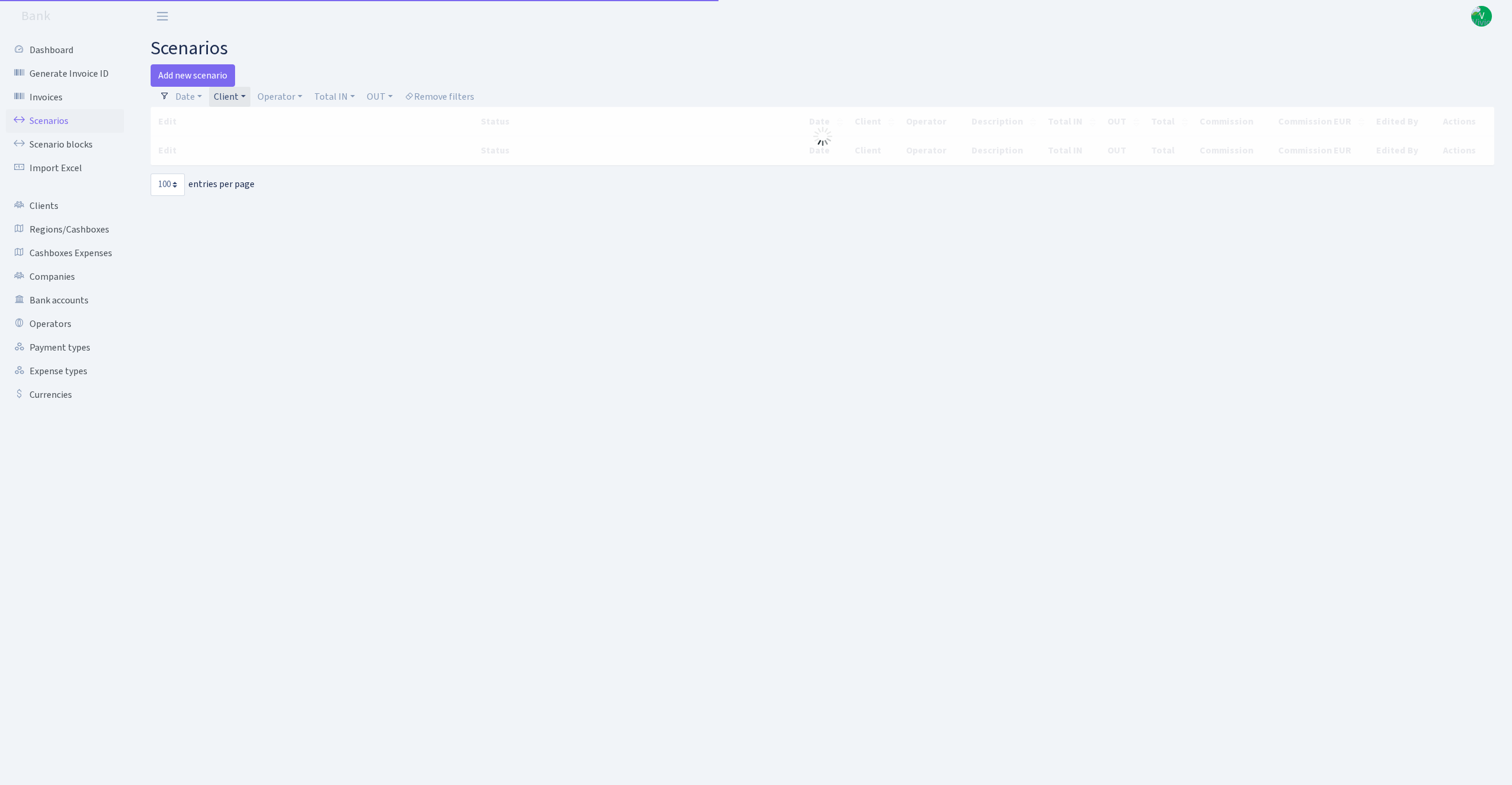
select select "100"
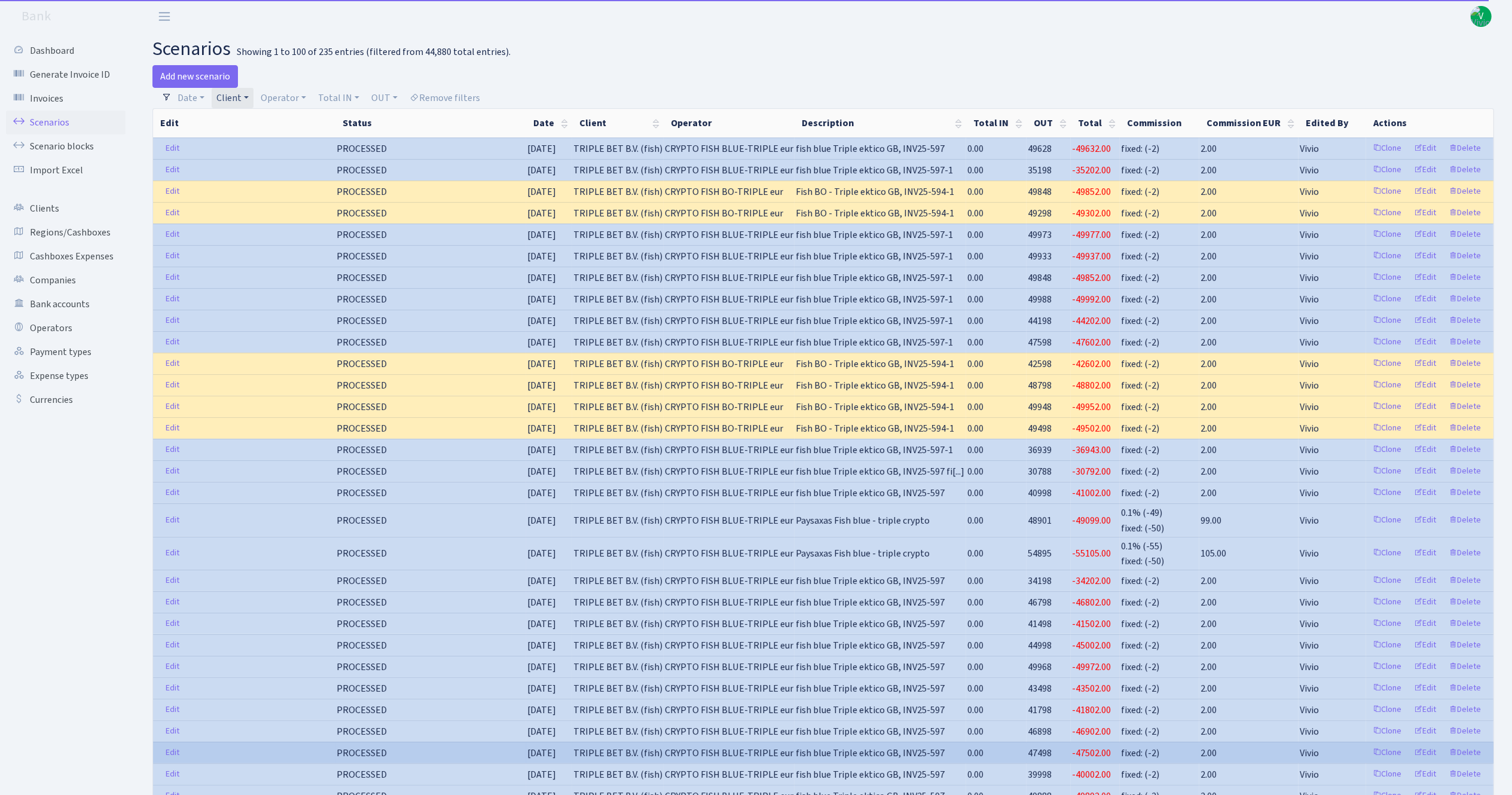
scroll to position [239, 0]
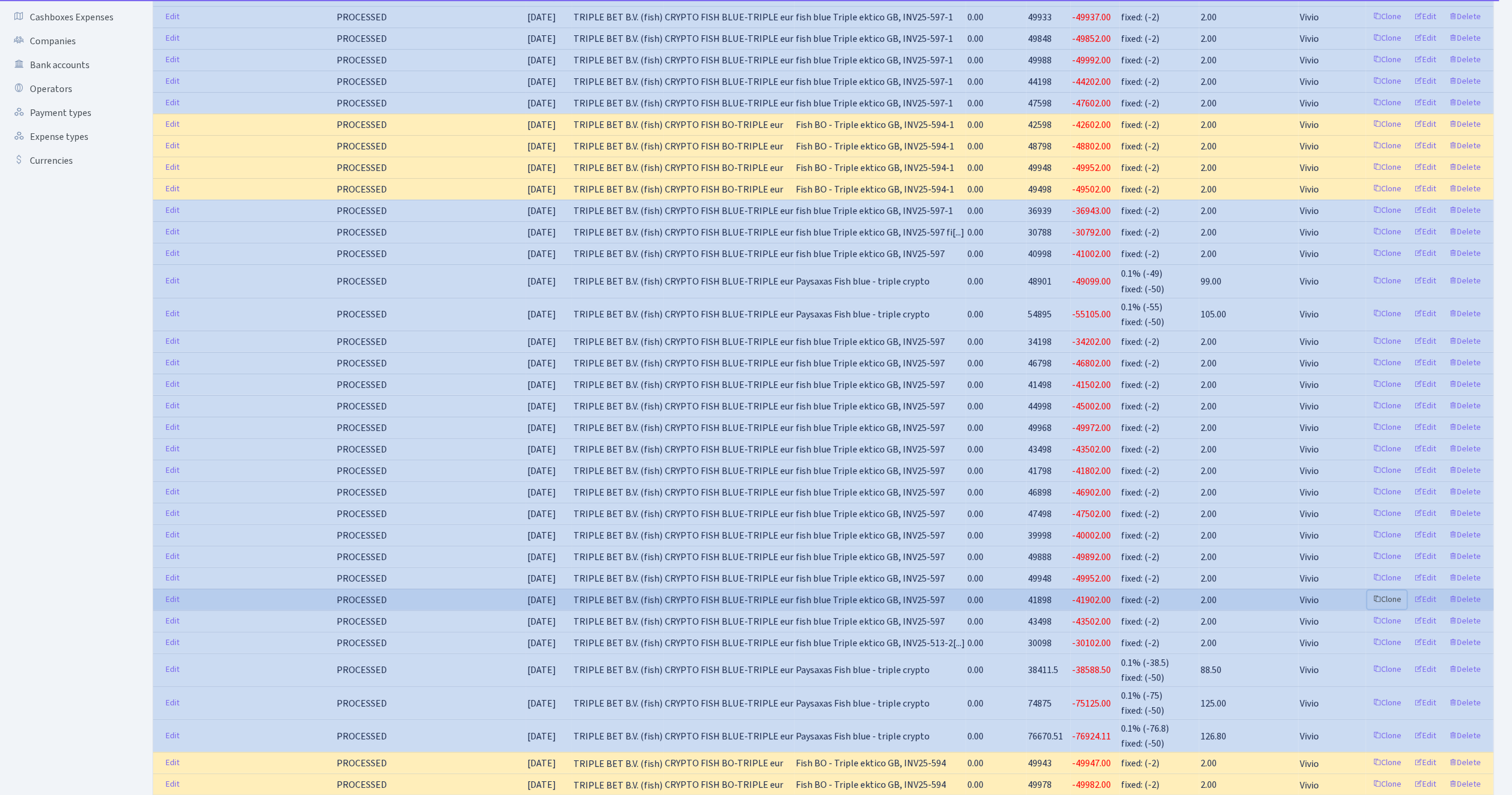
click at [1397, 609] on link "Clone" at bounding box center [1387, 600] width 39 height 19
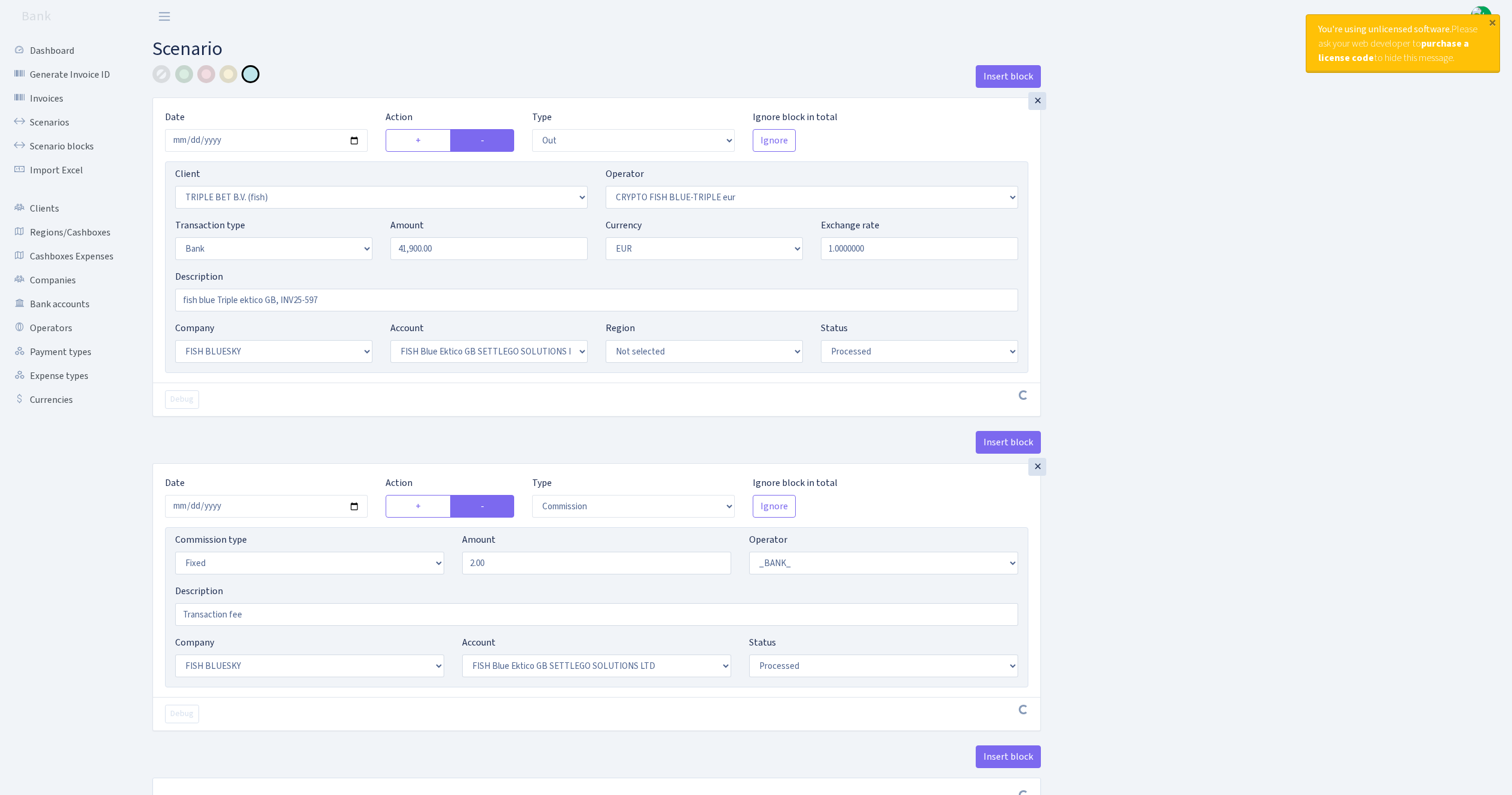
select select "out"
select select "3227"
select select "503"
select select "2"
select select "1"
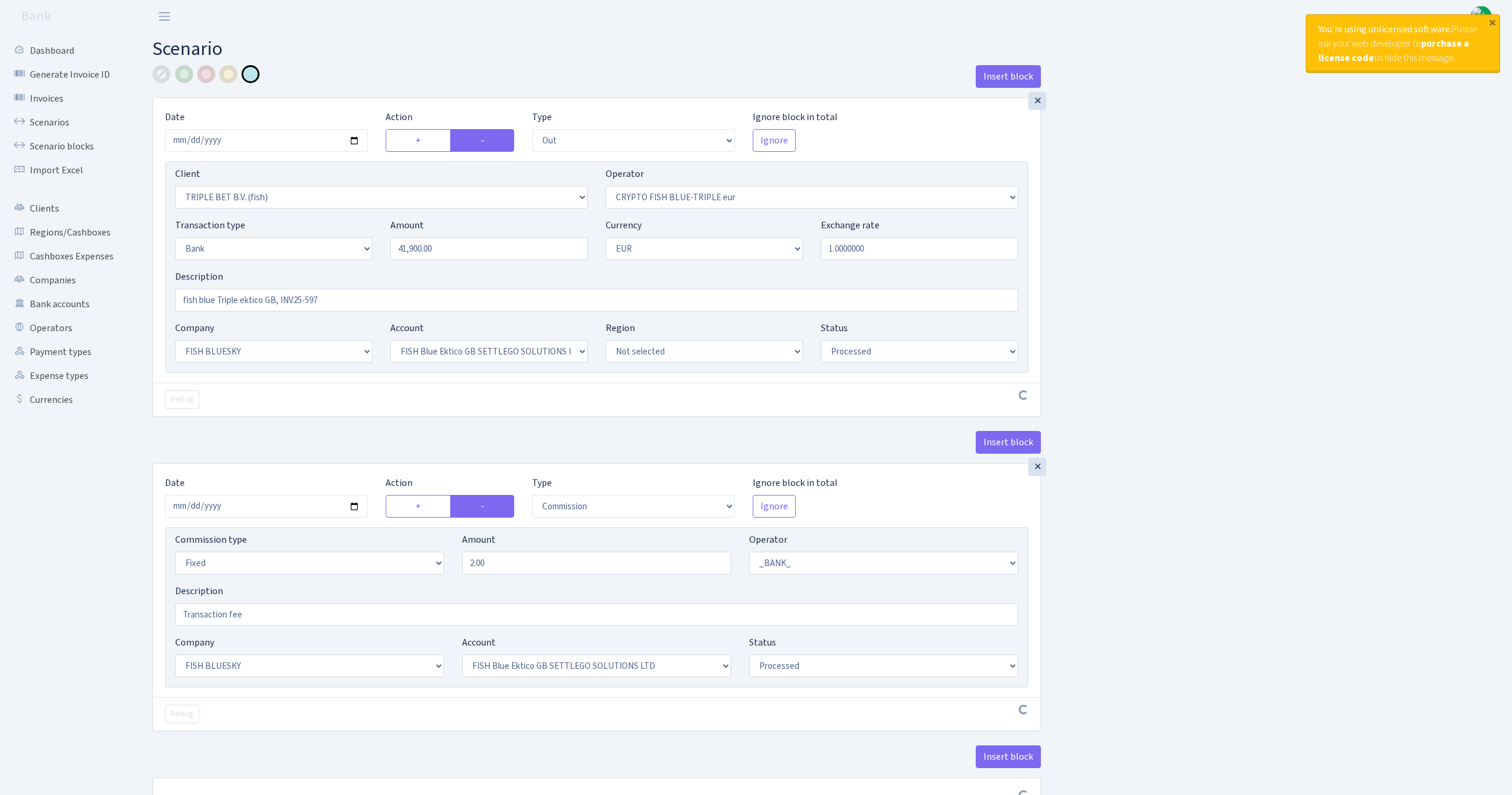
select select "23"
select select "67"
select select "processed"
select select "commission"
select select "fixed"
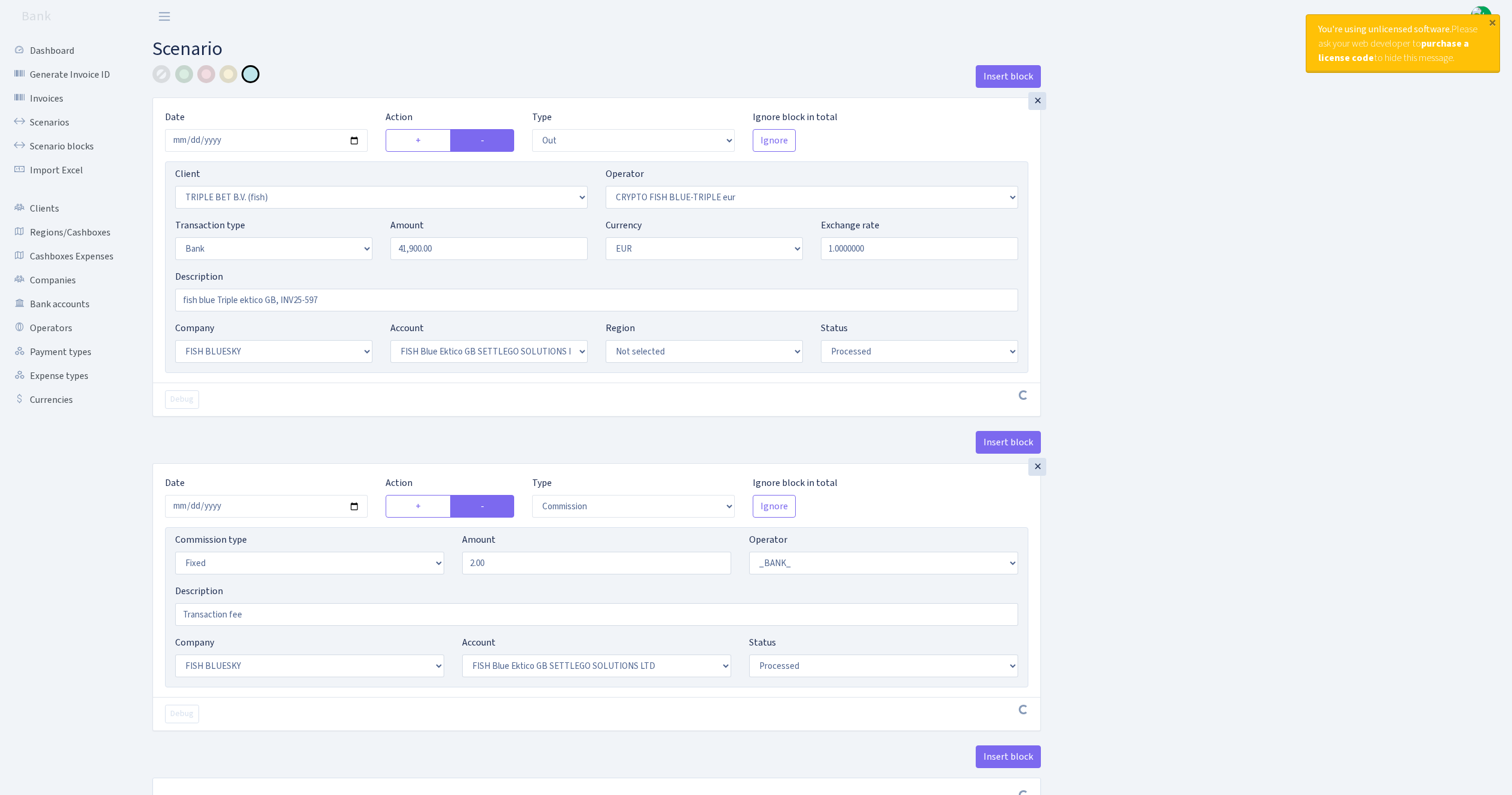
select select "1"
select select "23"
select select "67"
select select "processed"
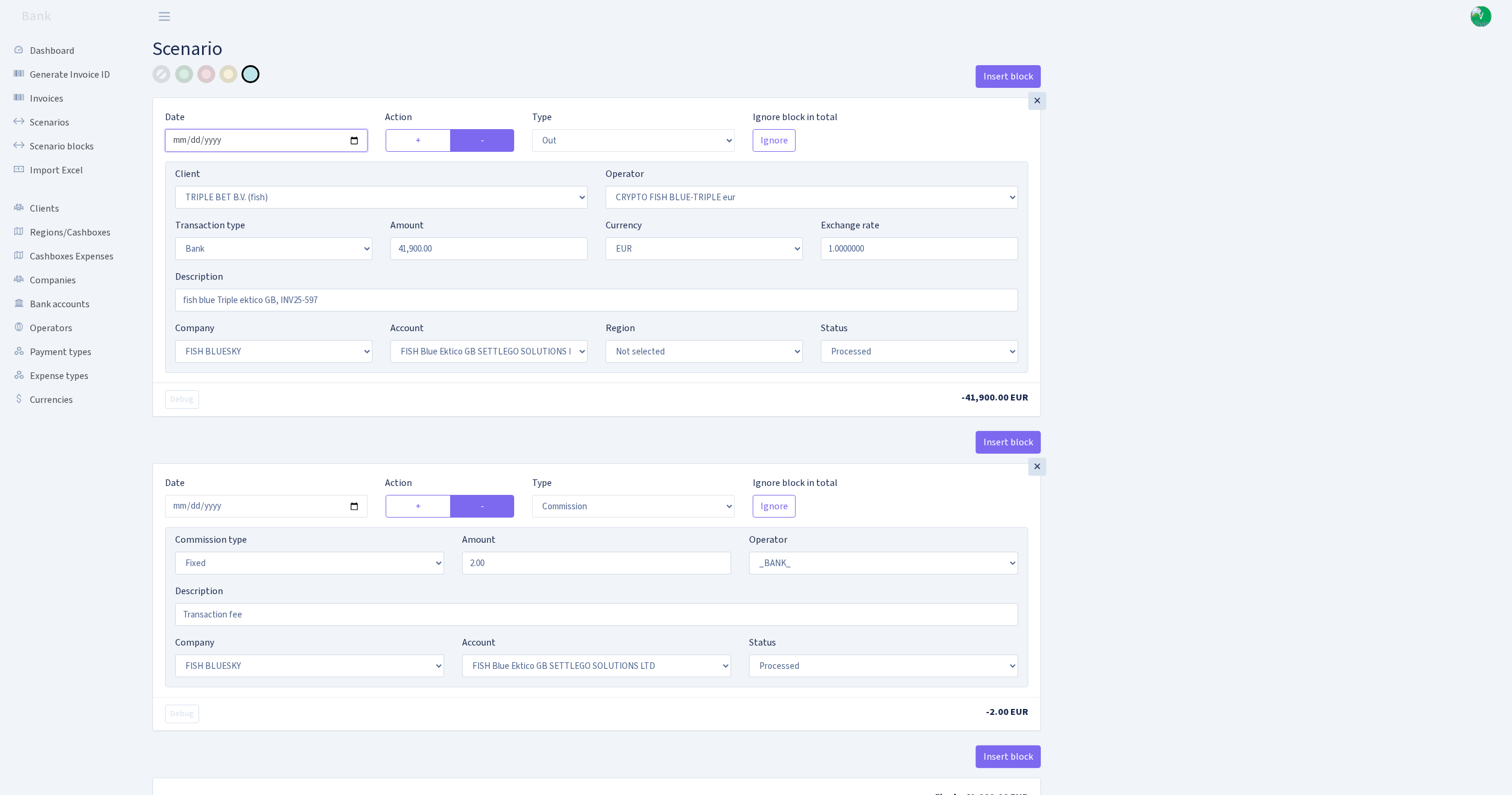
click at [354, 138] on input "2025-09-24" at bounding box center [266, 140] width 203 height 23
type input "[DATE]"
drag, startPoint x: 472, startPoint y: 260, endPoint x: 338, endPoint y: 222, distance: 139.3
click at [338, 222] on div "Transaction type Not selected 981 ELF FISH crypto GIRT IVO dekl MM-BALTIC eur U…" at bounding box center [596, 244] width 861 height 52
click at [902, 238] on input "1.0000000" at bounding box center [920, 248] width 197 height 23
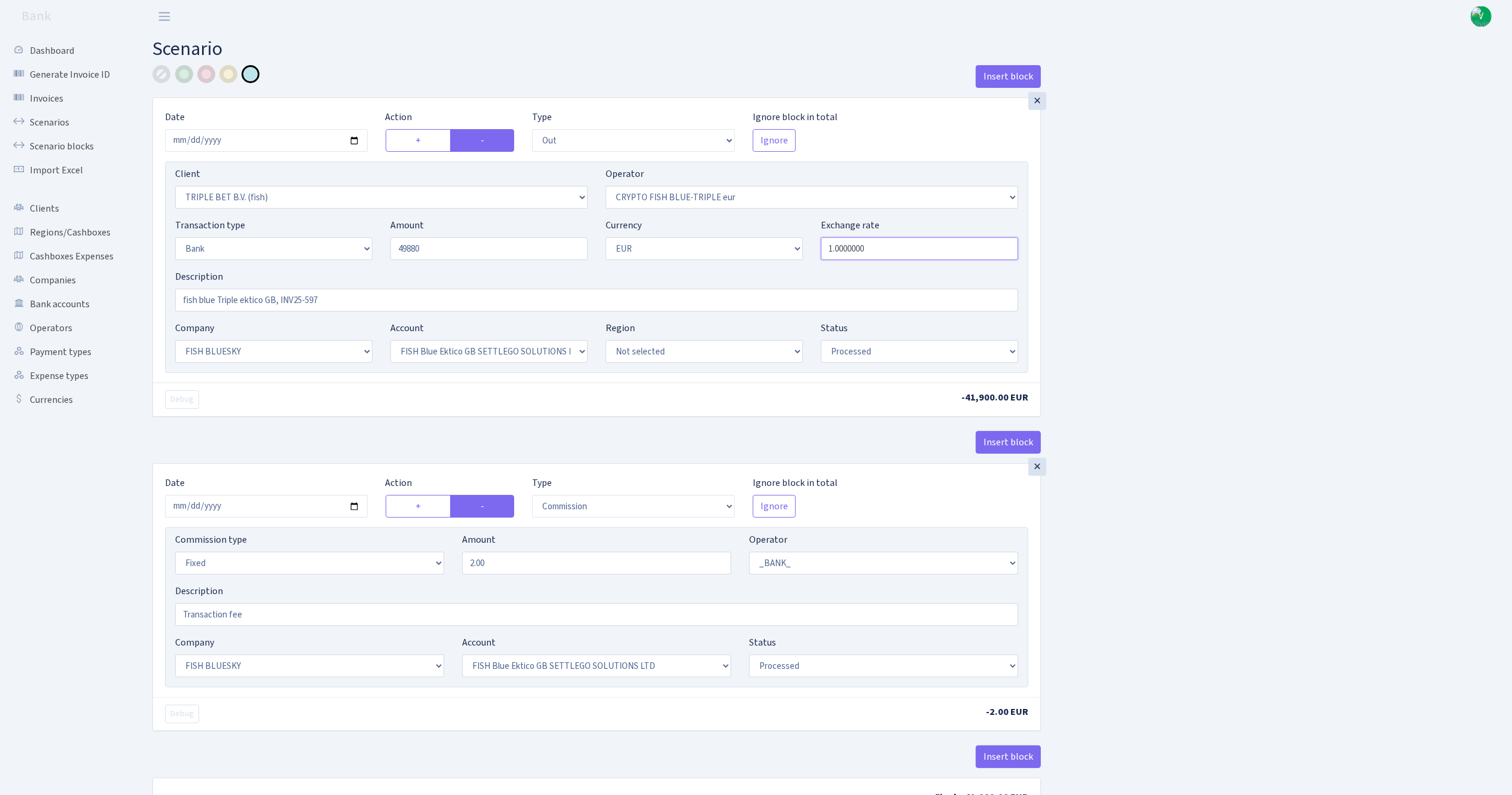
type input "49,880.00"
click at [357, 307] on input "fish blue Triple ektico GB, INV25-597" at bounding box center [597, 300] width 843 height 23
type input "fish blue Triple ektico GB, INV25-597-1"
click at [1210, 398] on div "Insert block × Date 2025-10-02 Action + - Type --- In Out Commission Field requ…" at bounding box center [823, 448] width 1359 height 766
click at [355, 508] on input "2025-09-24" at bounding box center [266, 506] width 203 height 23
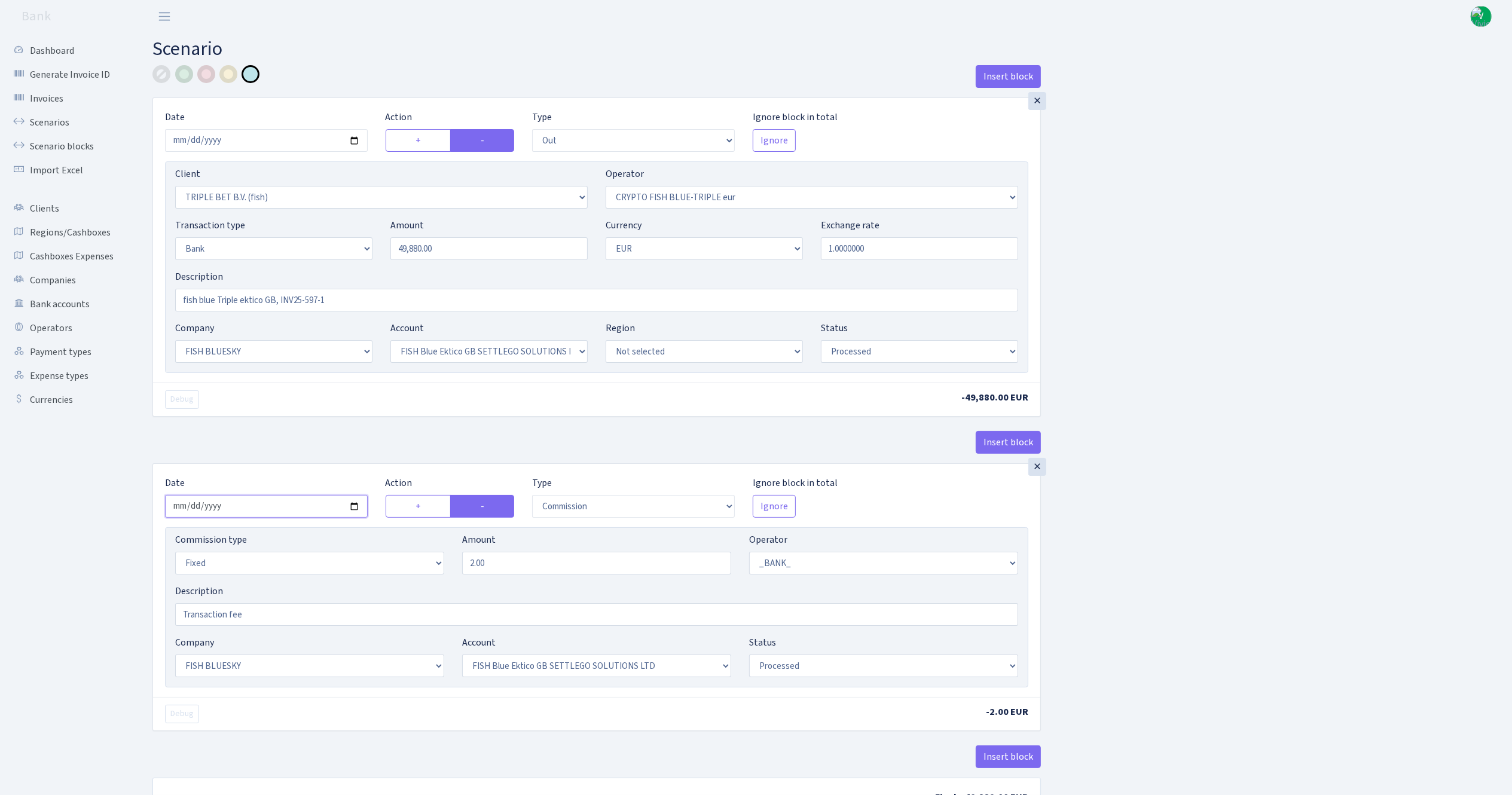
type input "[DATE]"
click at [1167, 648] on div "Insert block × Date 2025-10-02 Action + - Type --- In Out Commission Field requ…" at bounding box center [823, 448] width 1359 height 766
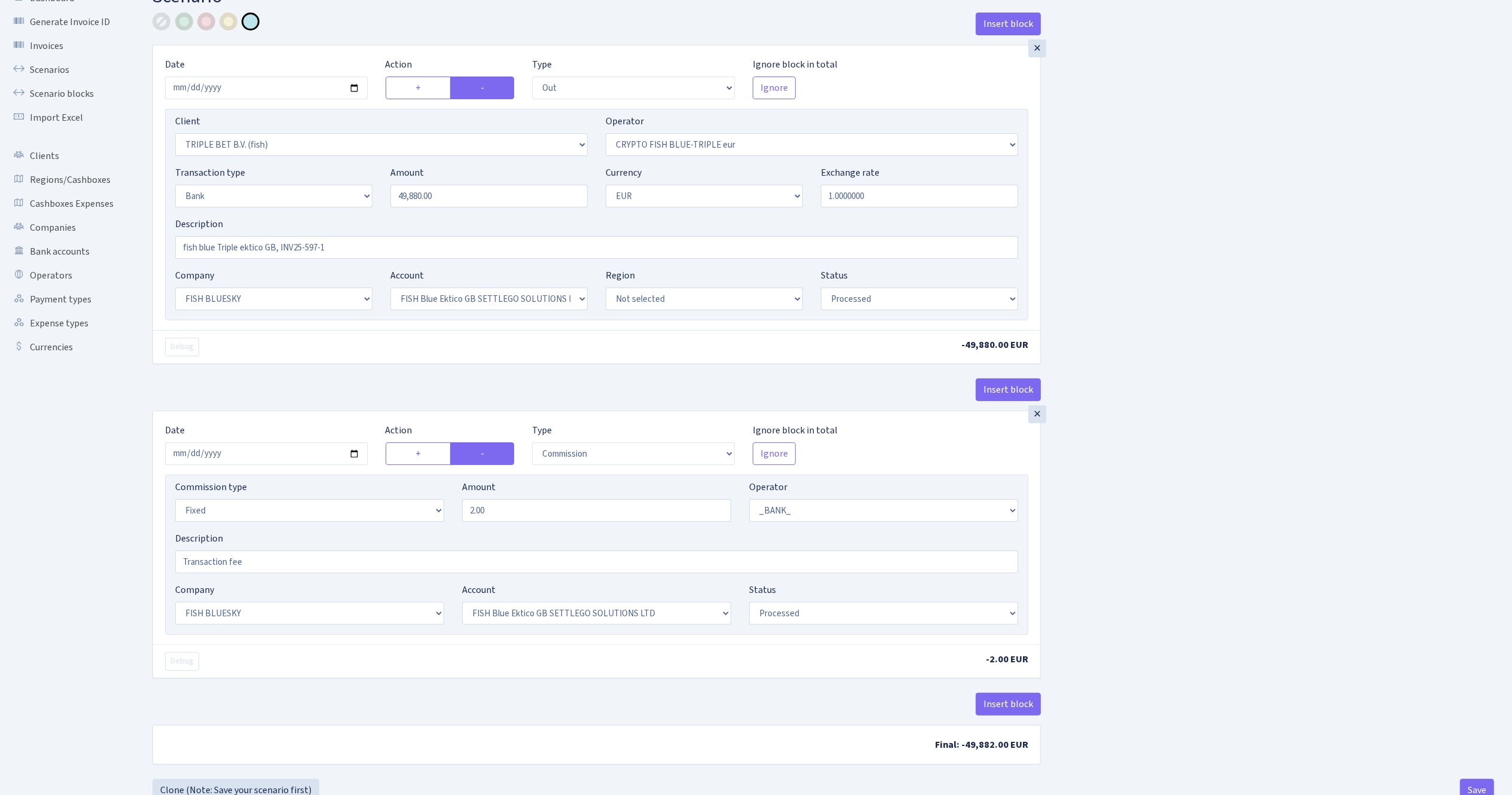
scroll to position [95, 0]
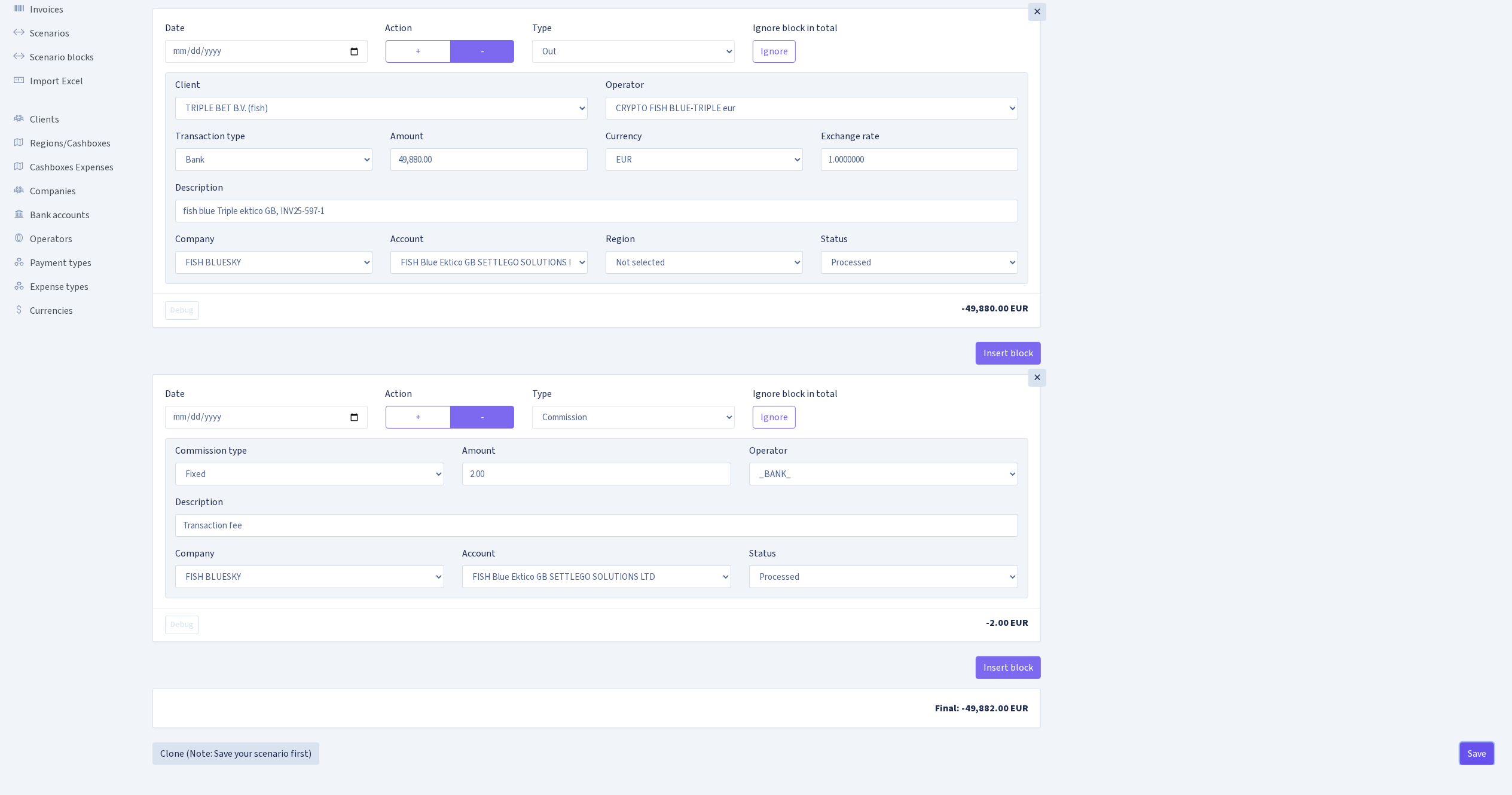
click at [1477, 747] on button "Save" at bounding box center [1477, 753] width 34 height 23
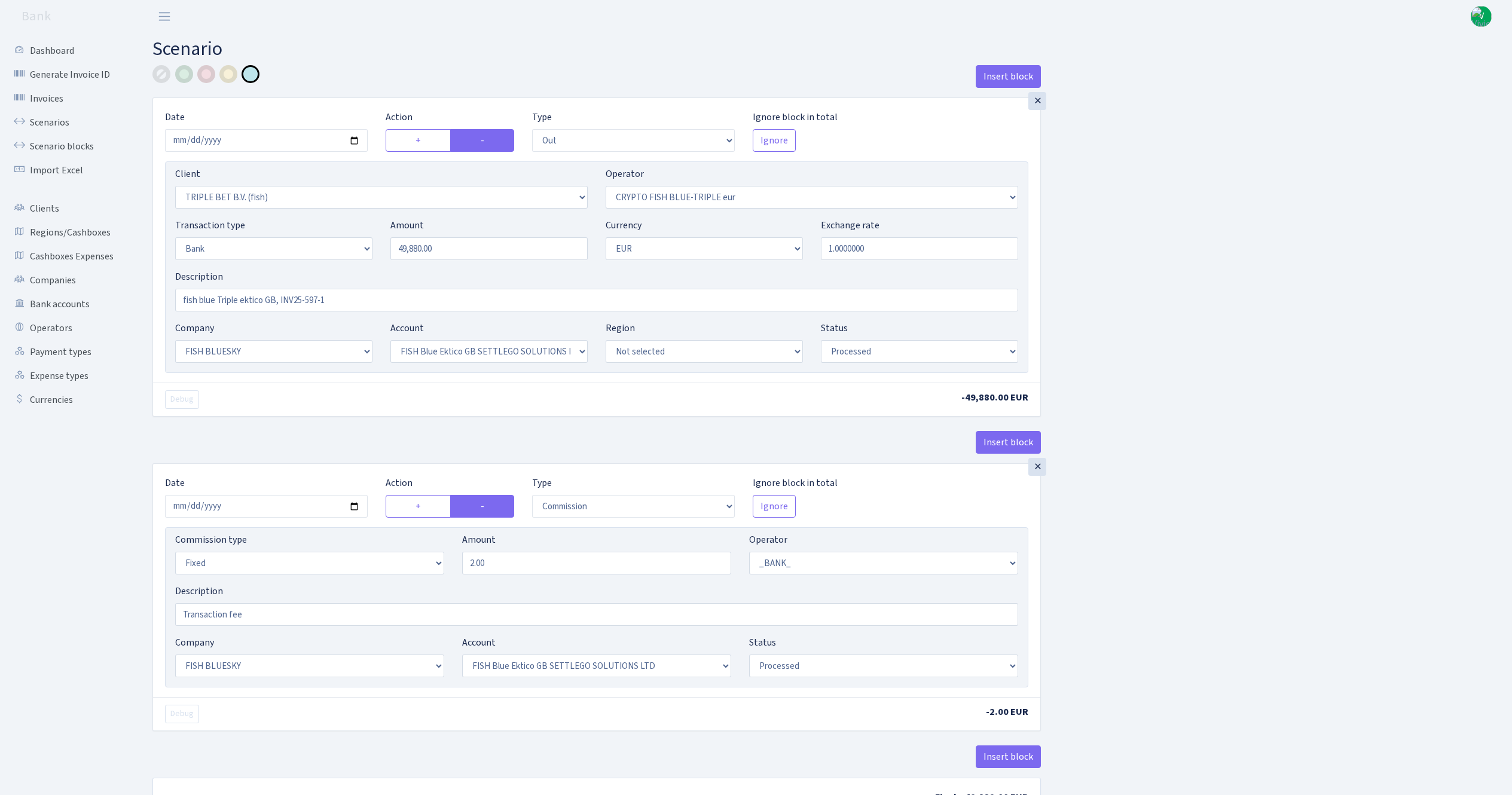
select select "out"
select select "3227"
select select "503"
select select "2"
select select "1"
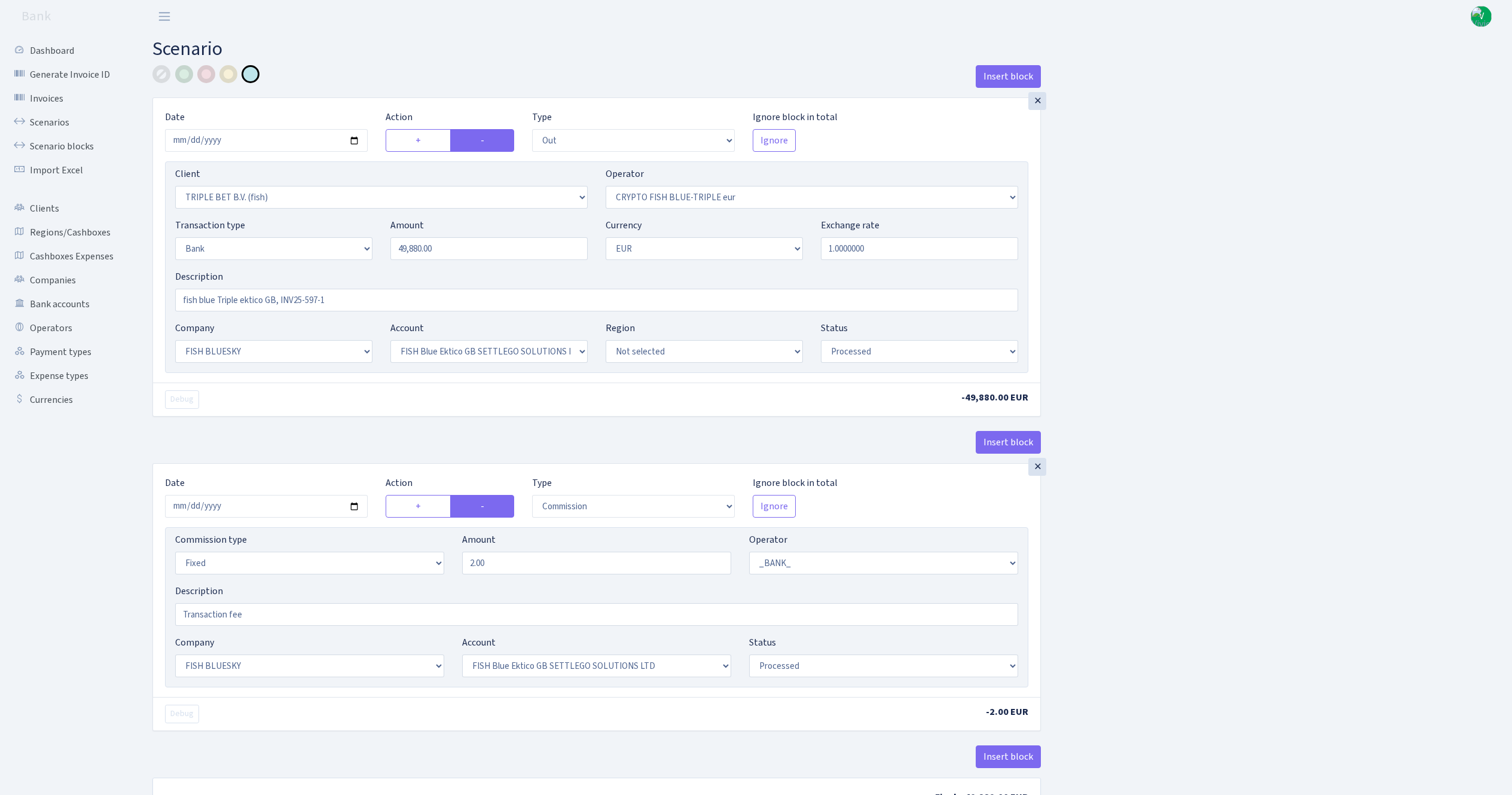
select select "23"
select select "67"
select select "processed"
select select "commission"
select select "fixed"
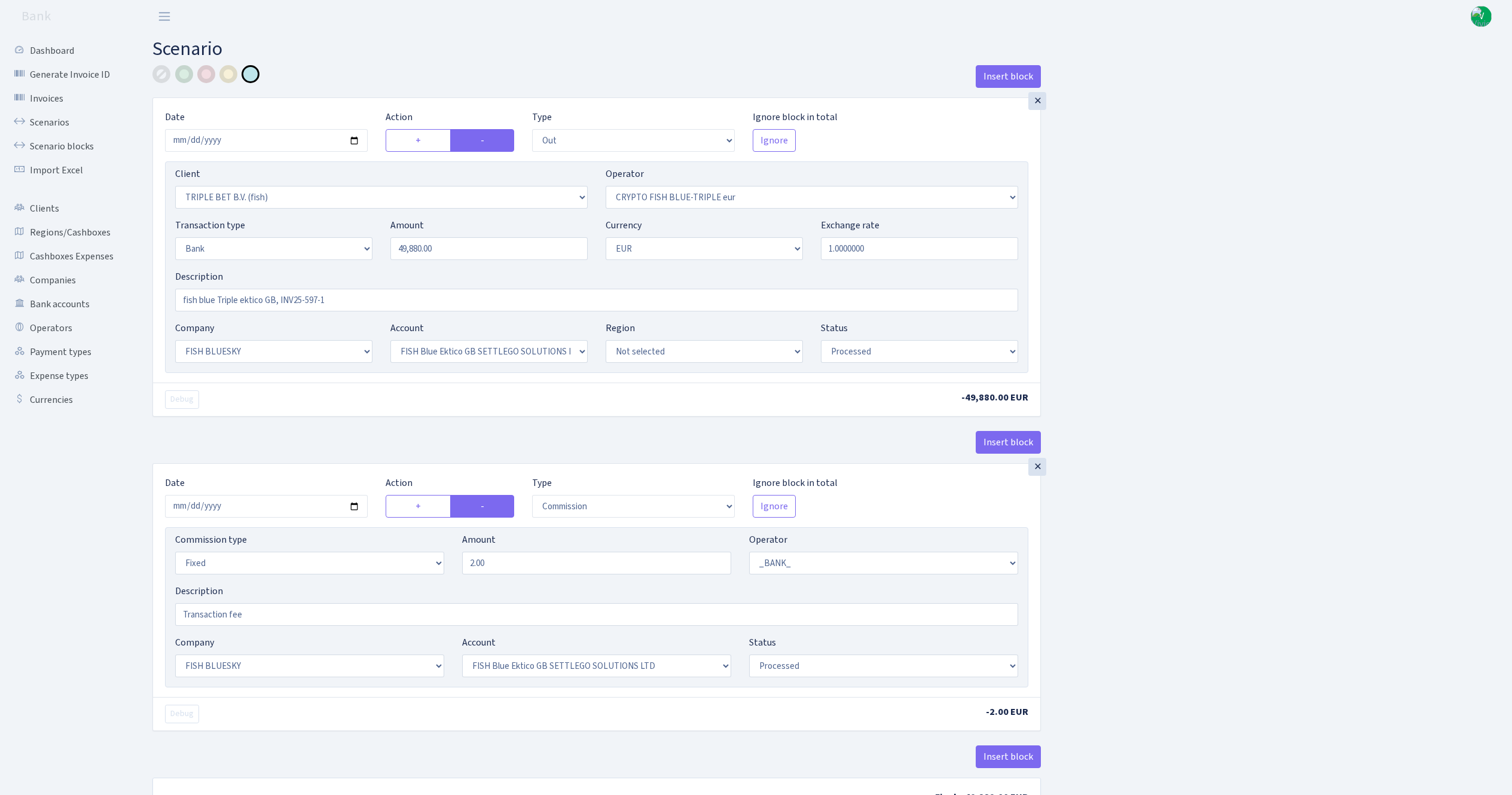
select select "1"
select select "23"
select select "67"
select select "processed"
click at [72, 121] on link "Scenarios" at bounding box center [66, 122] width 120 height 24
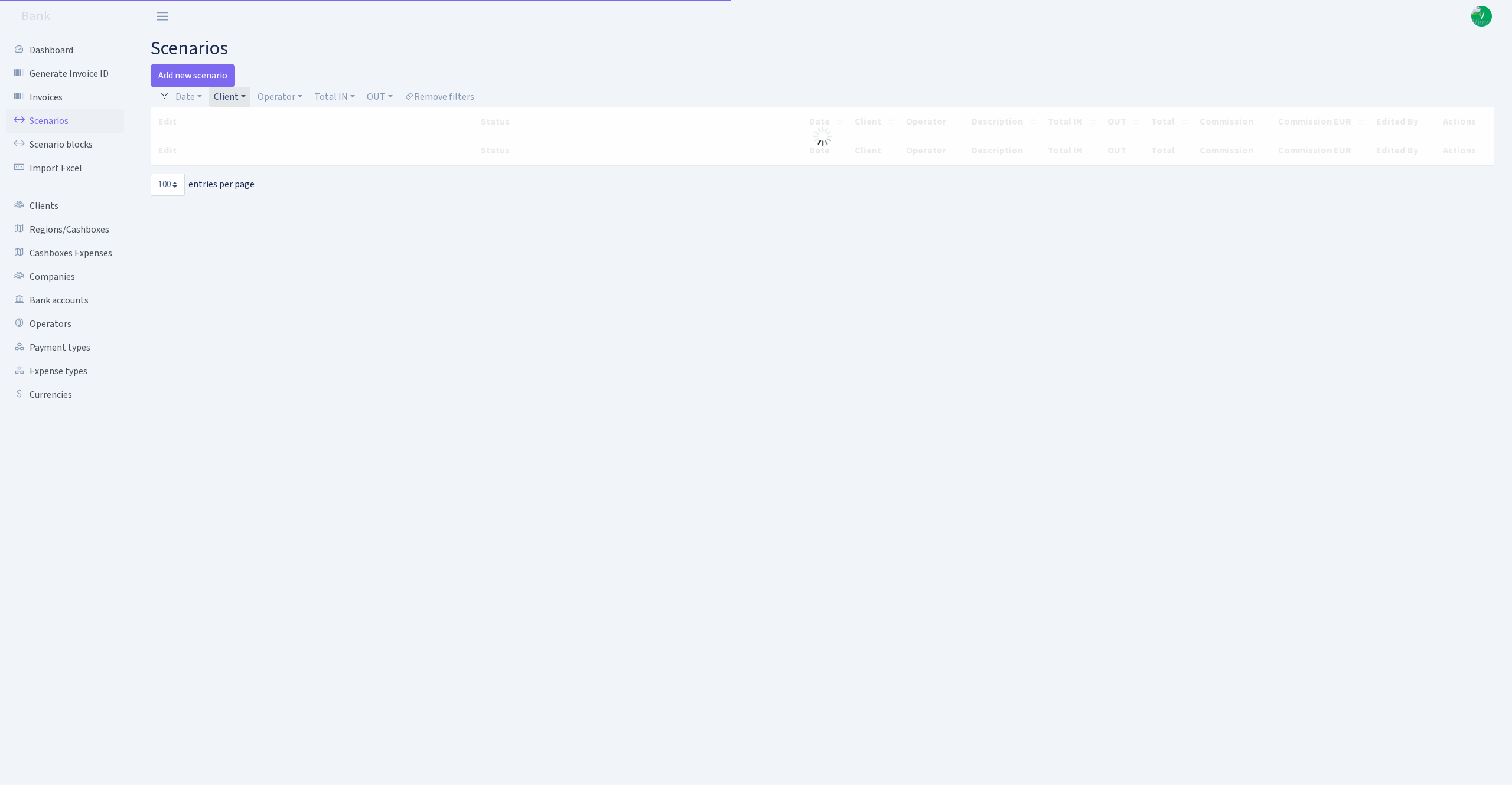
select select "100"
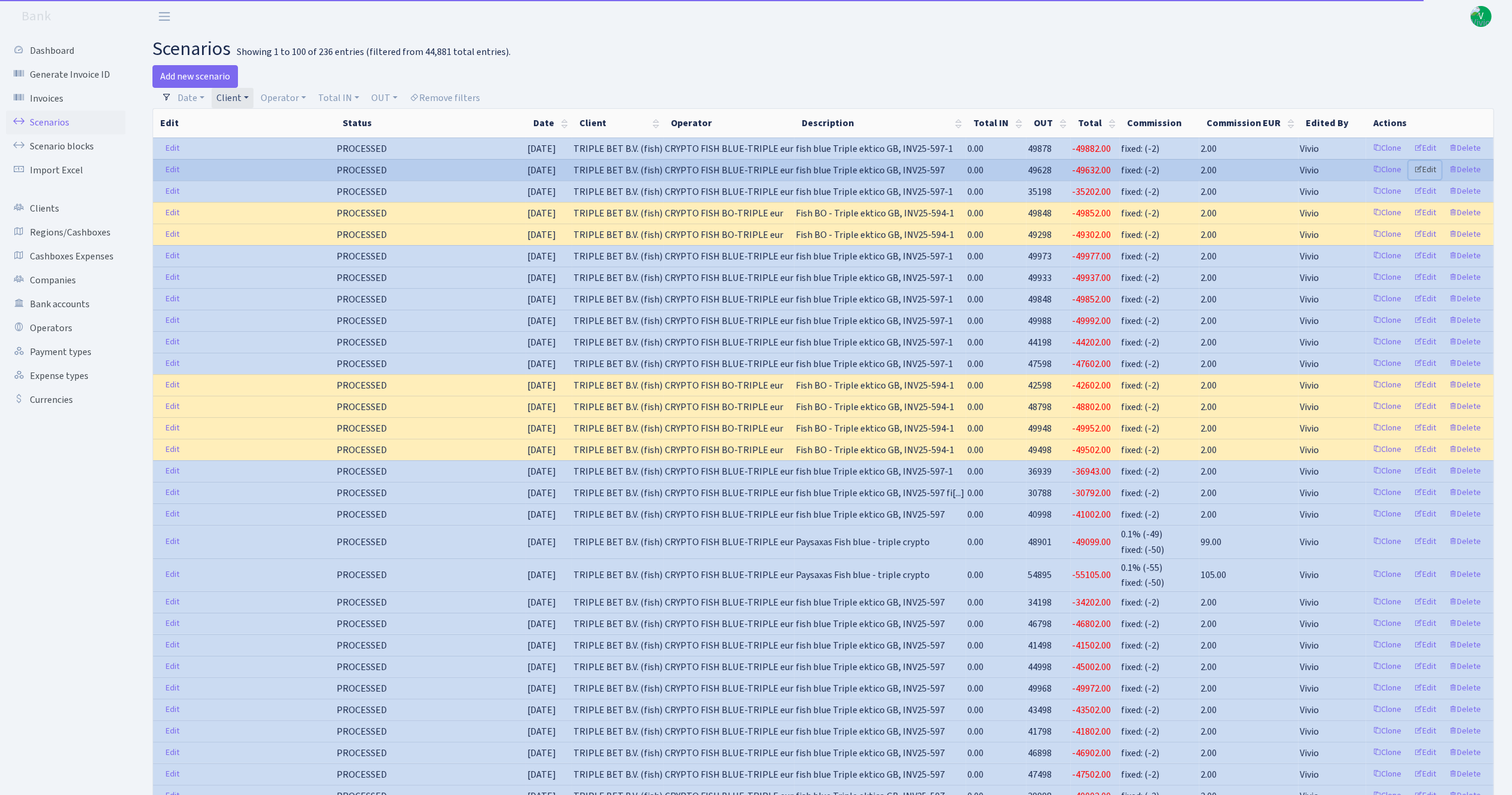
click at [1429, 168] on link "Edit" at bounding box center [1425, 170] width 33 height 19
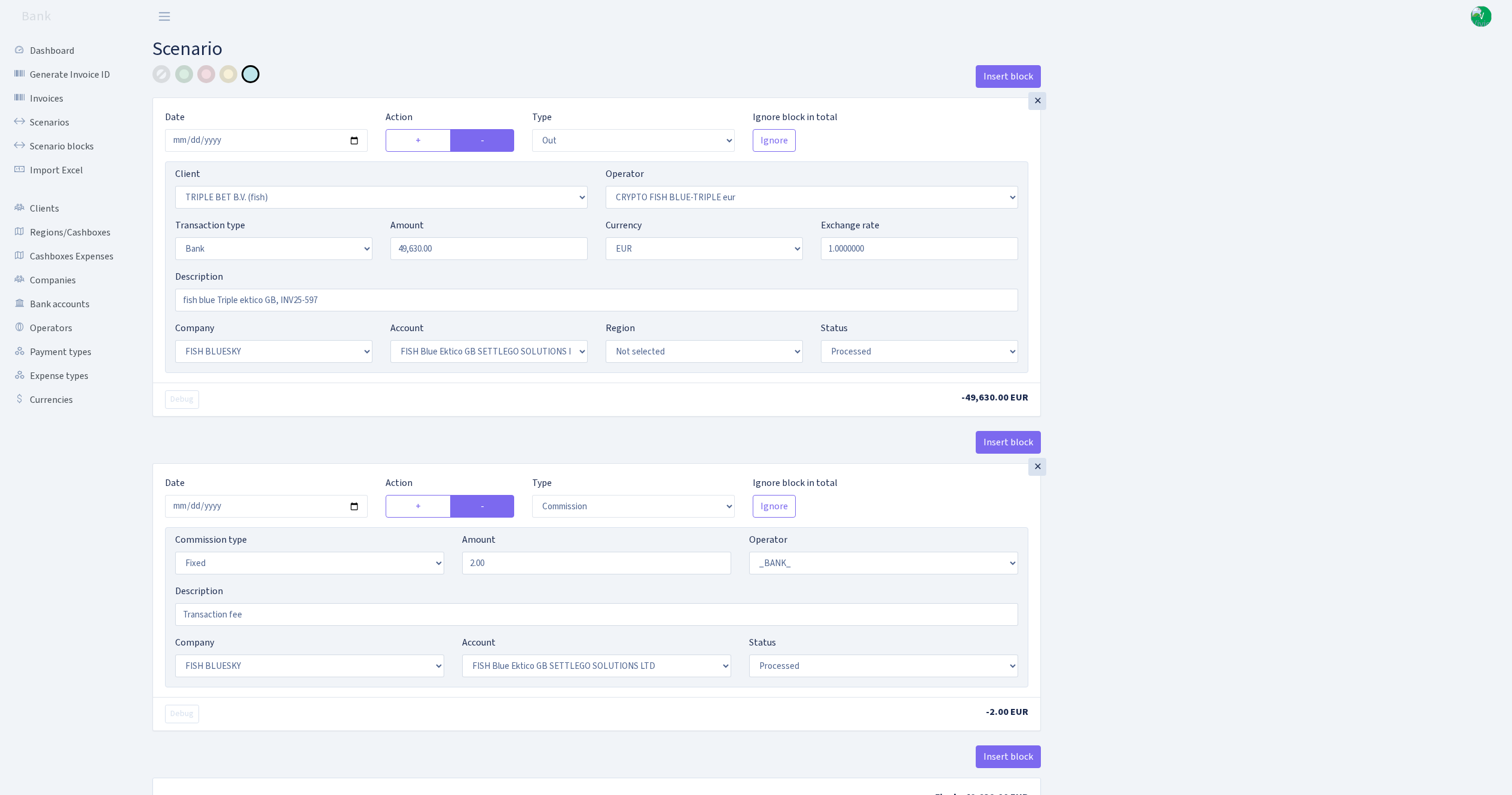
select select "out"
select select "3227"
select select "503"
select select "2"
select select "1"
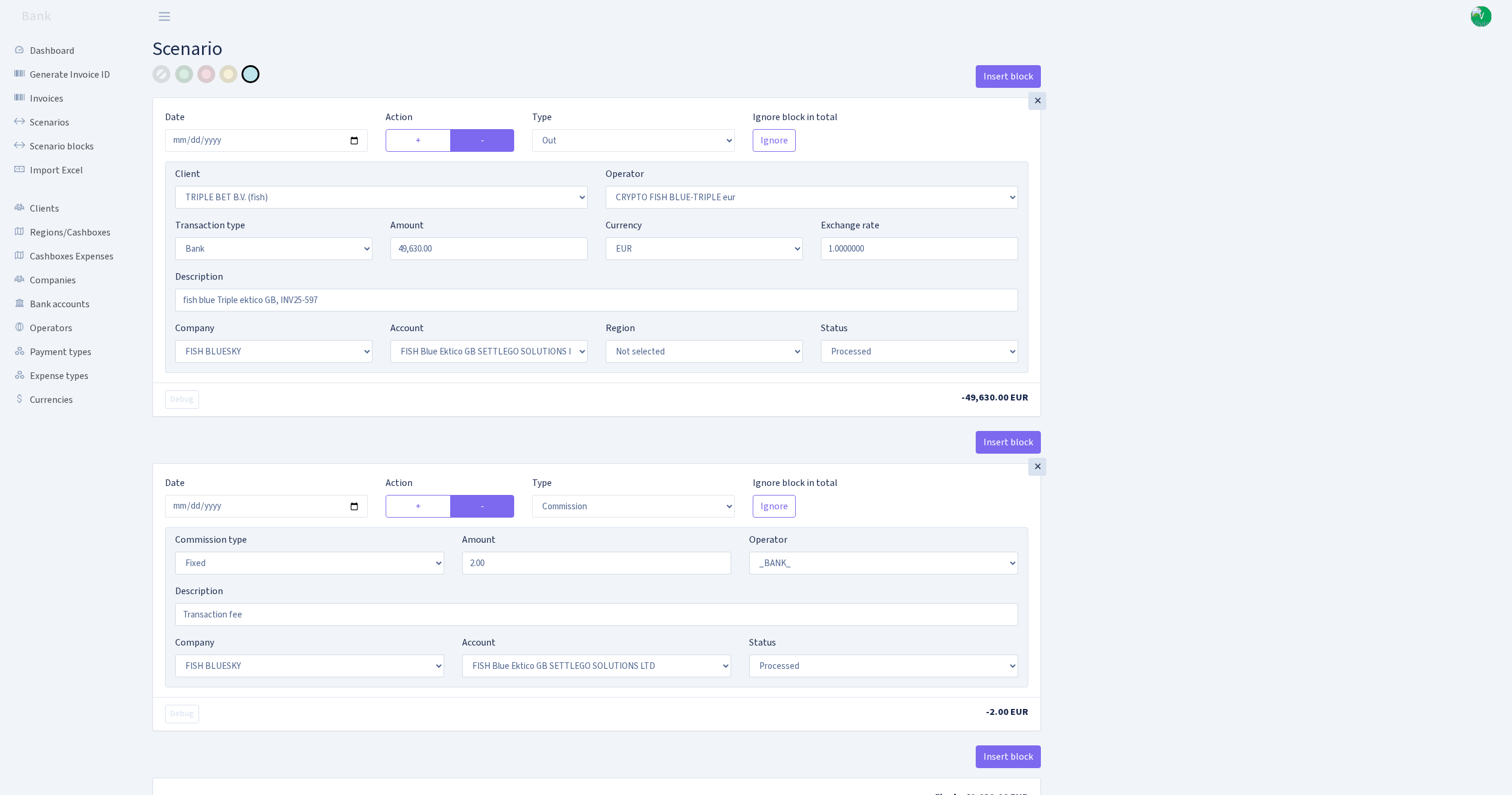
select select "23"
select select "67"
select select "processed"
select select "commission"
select select "fixed"
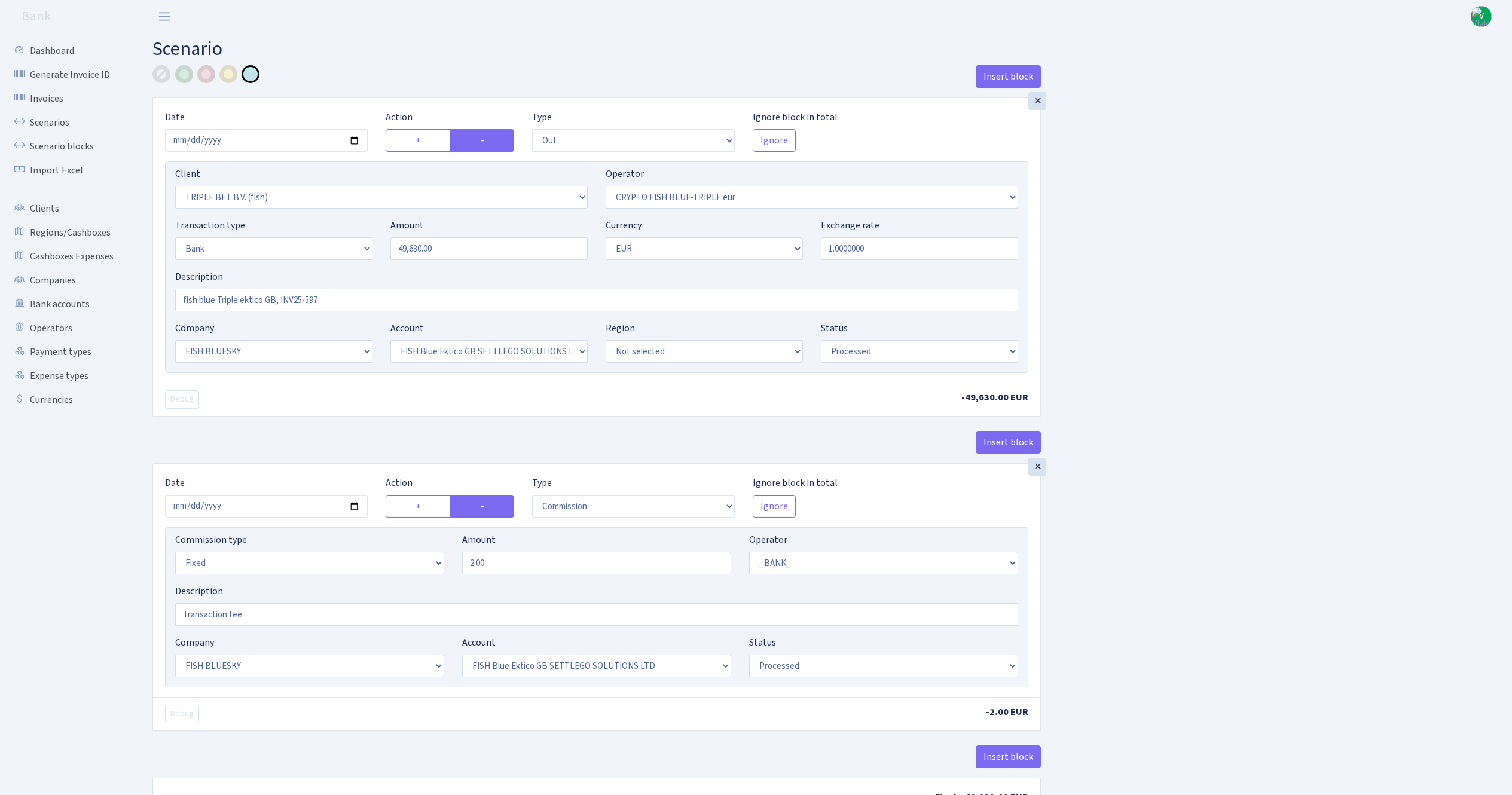
select select "1"
select select "23"
select select "67"
select select "processed"
click at [328, 301] on input "fish blue Triple ektico GB, INV25-597" at bounding box center [597, 300] width 843 height 23
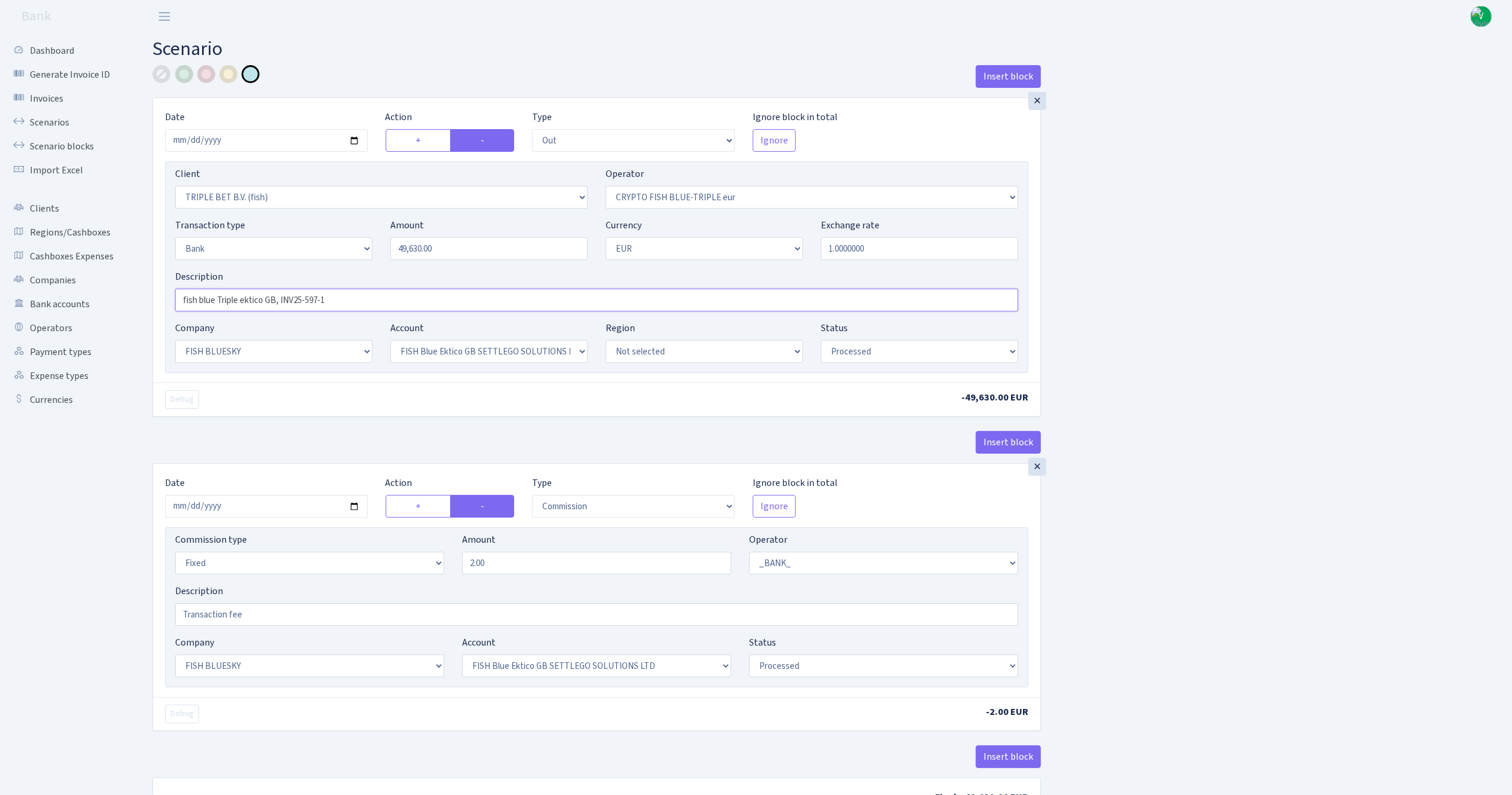
type input "fish blue Triple ektico GB, INV25-597-1"
click at [1330, 508] on div "Insert block × Date 2025-10-02 Action + - Type --- In Out Commission Field requ…" at bounding box center [823, 448] width 1359 height 766
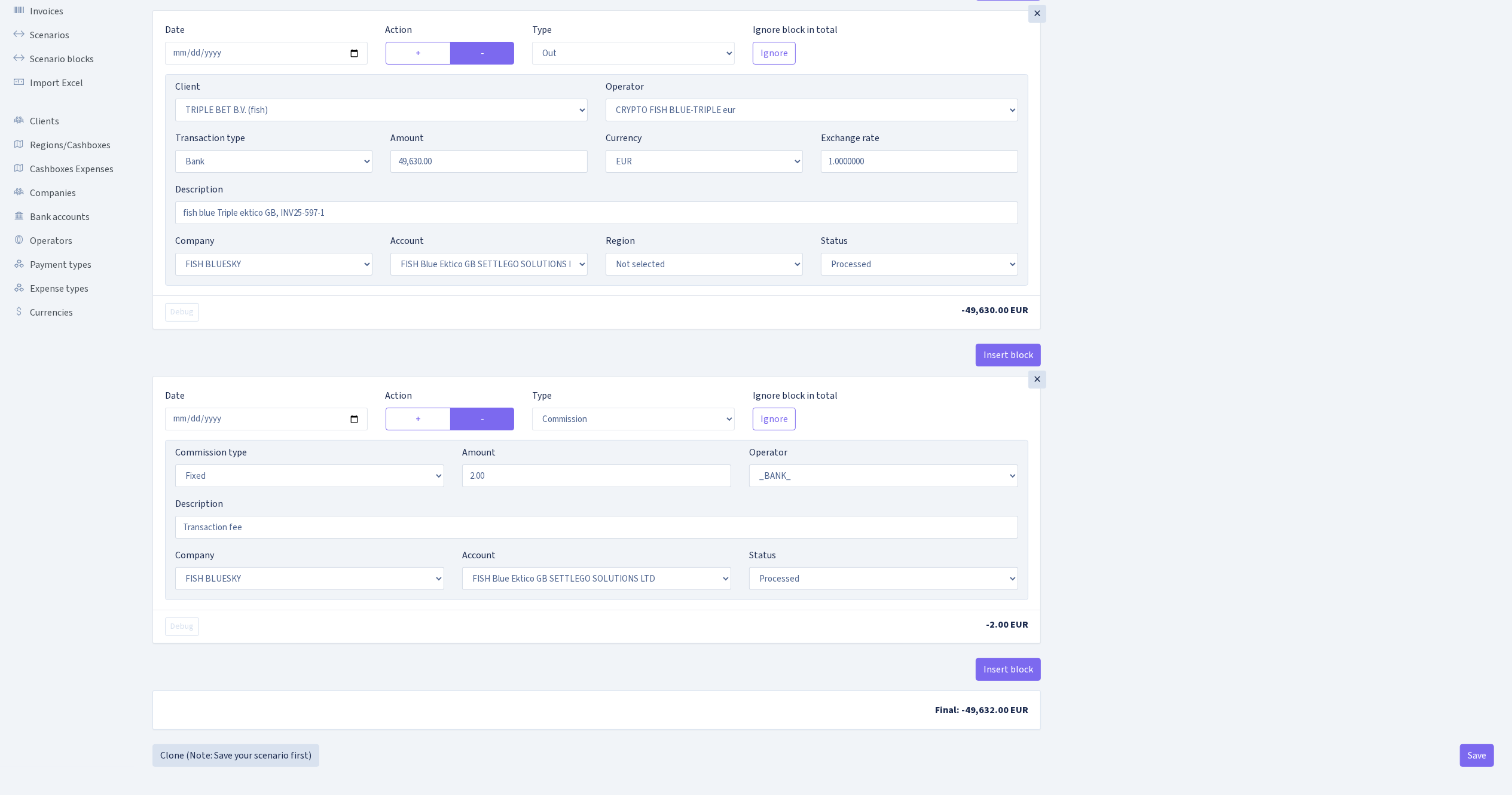
scroll to position [95, 0]
click at [1474, 746] on button "Save" at bounding box center [1477, 753] width 34 height 23
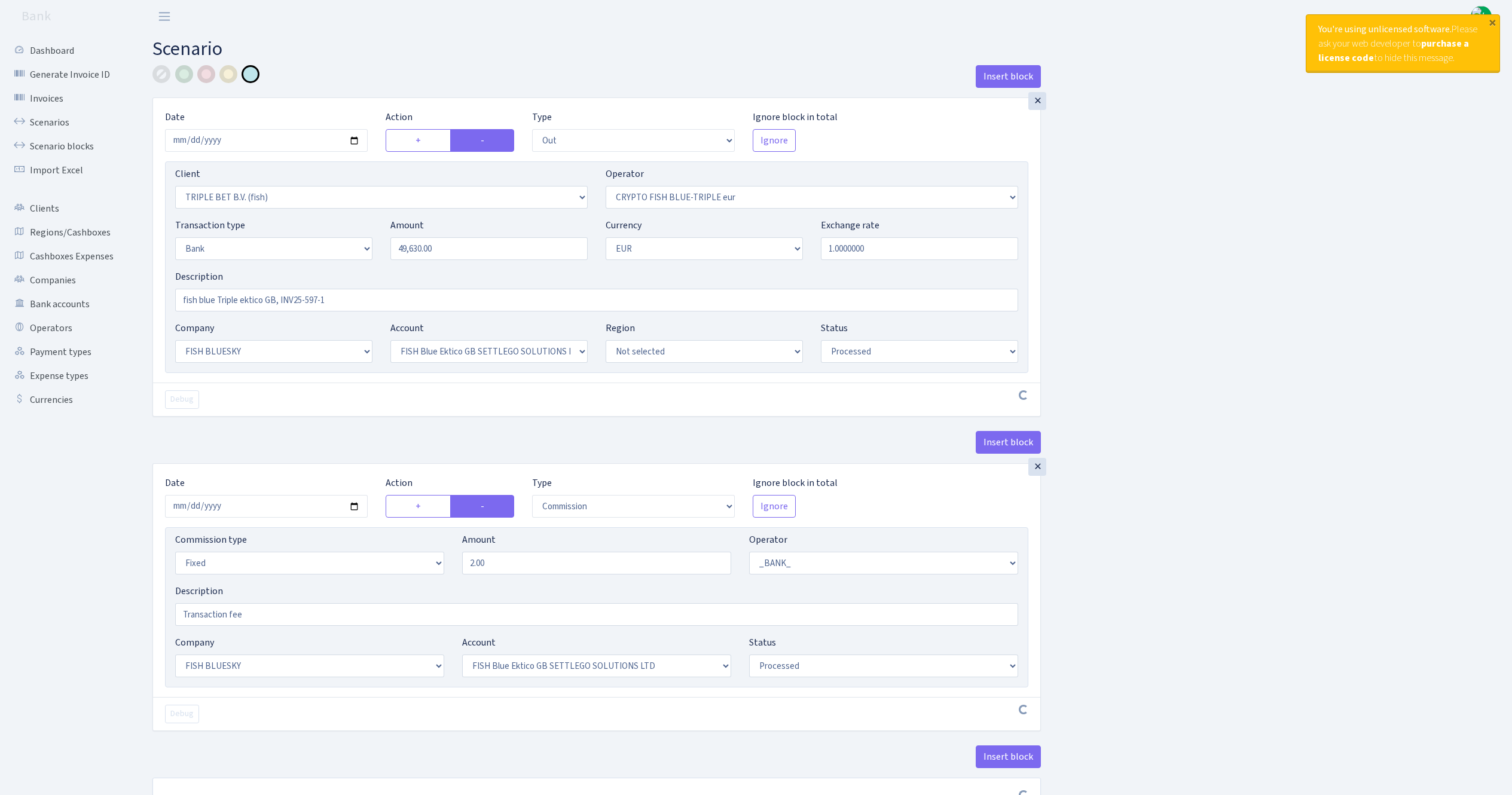
select select "out"
select select "3227"
select select "503"
select select "2"
select select "1"
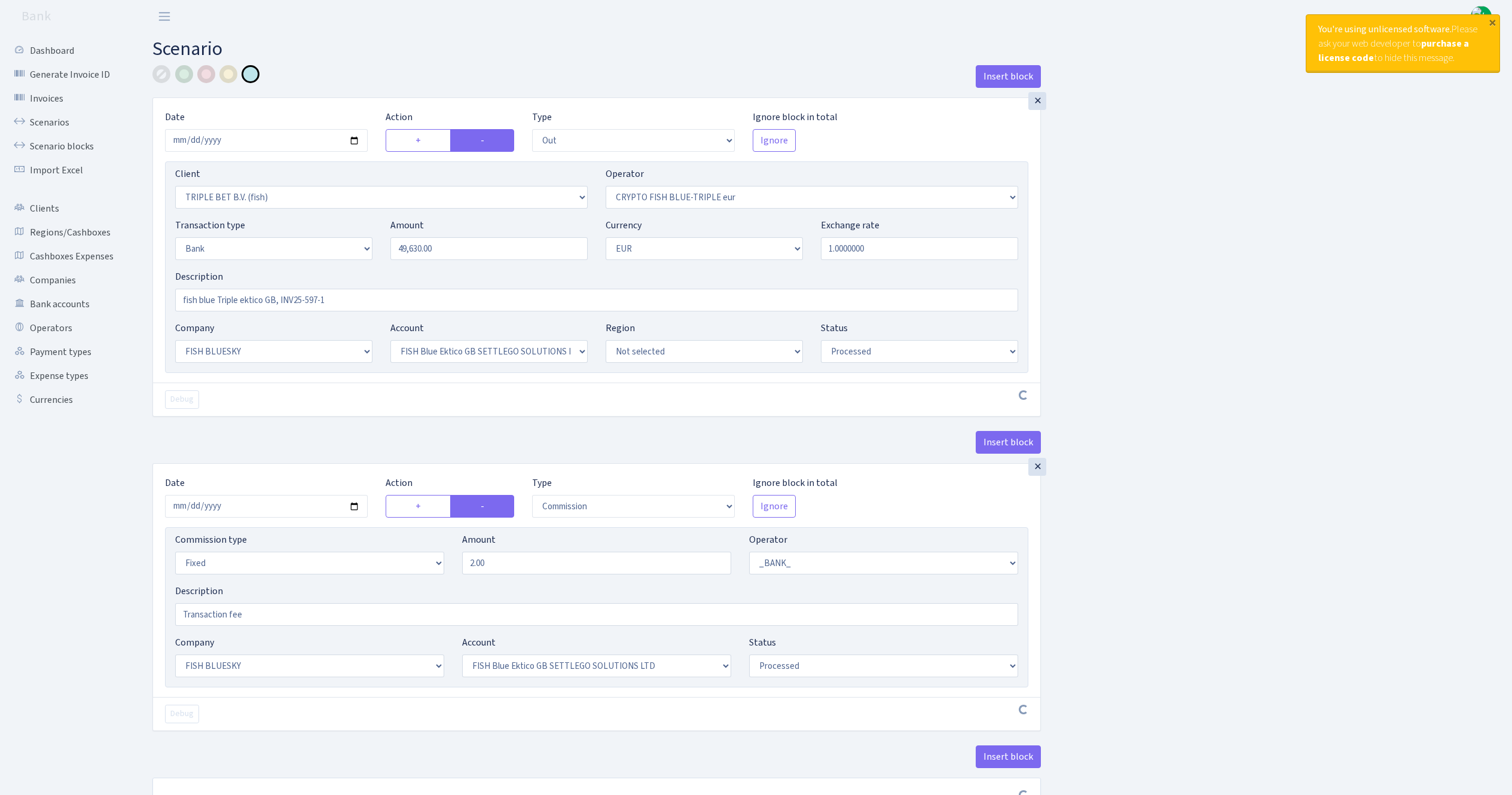
select select "23"
select select "67"
select select "processed"
select select "commission"
select select "fixed"
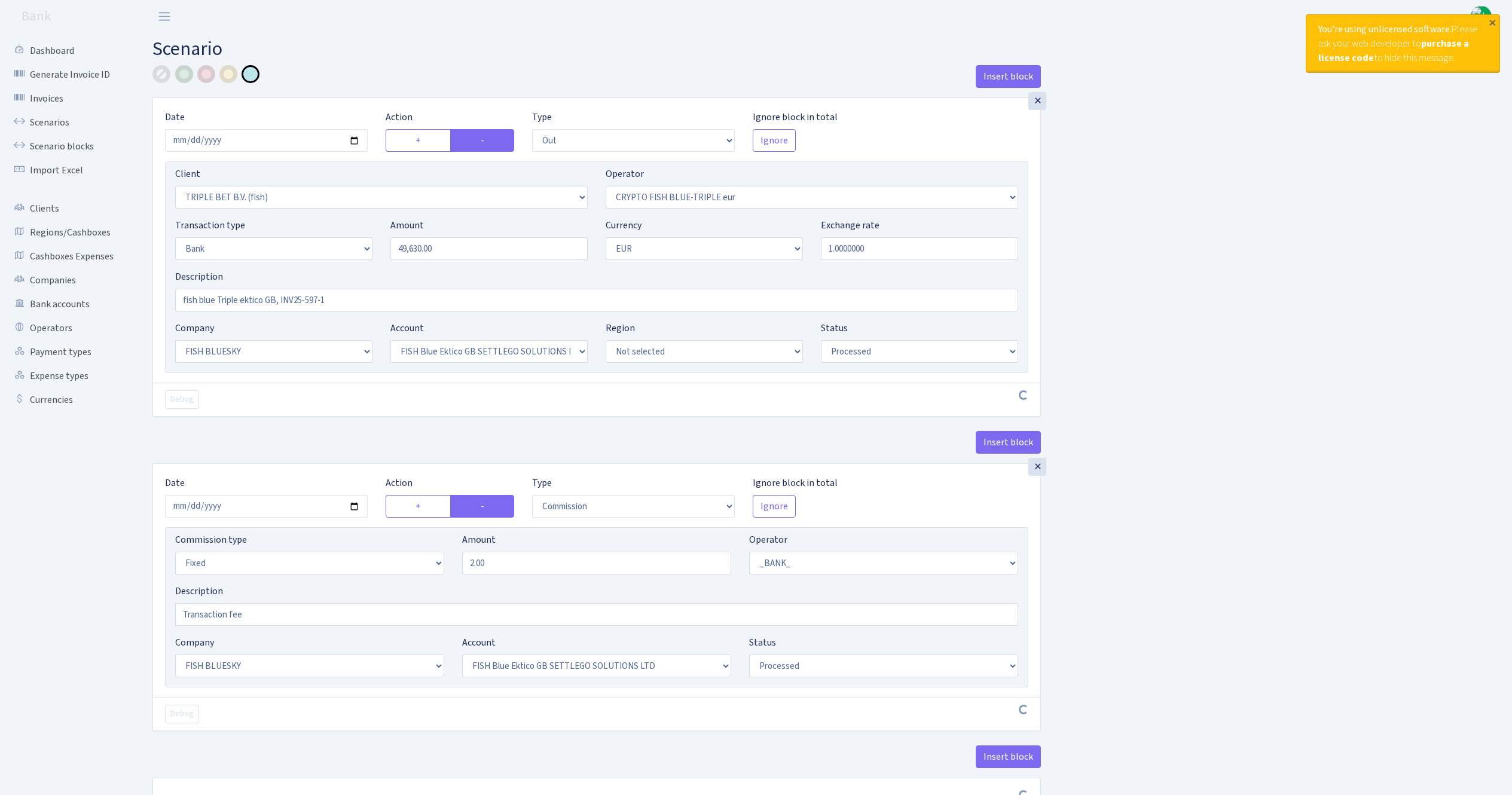
select select "1"
select select "23"
select select "67"
select select "processed"
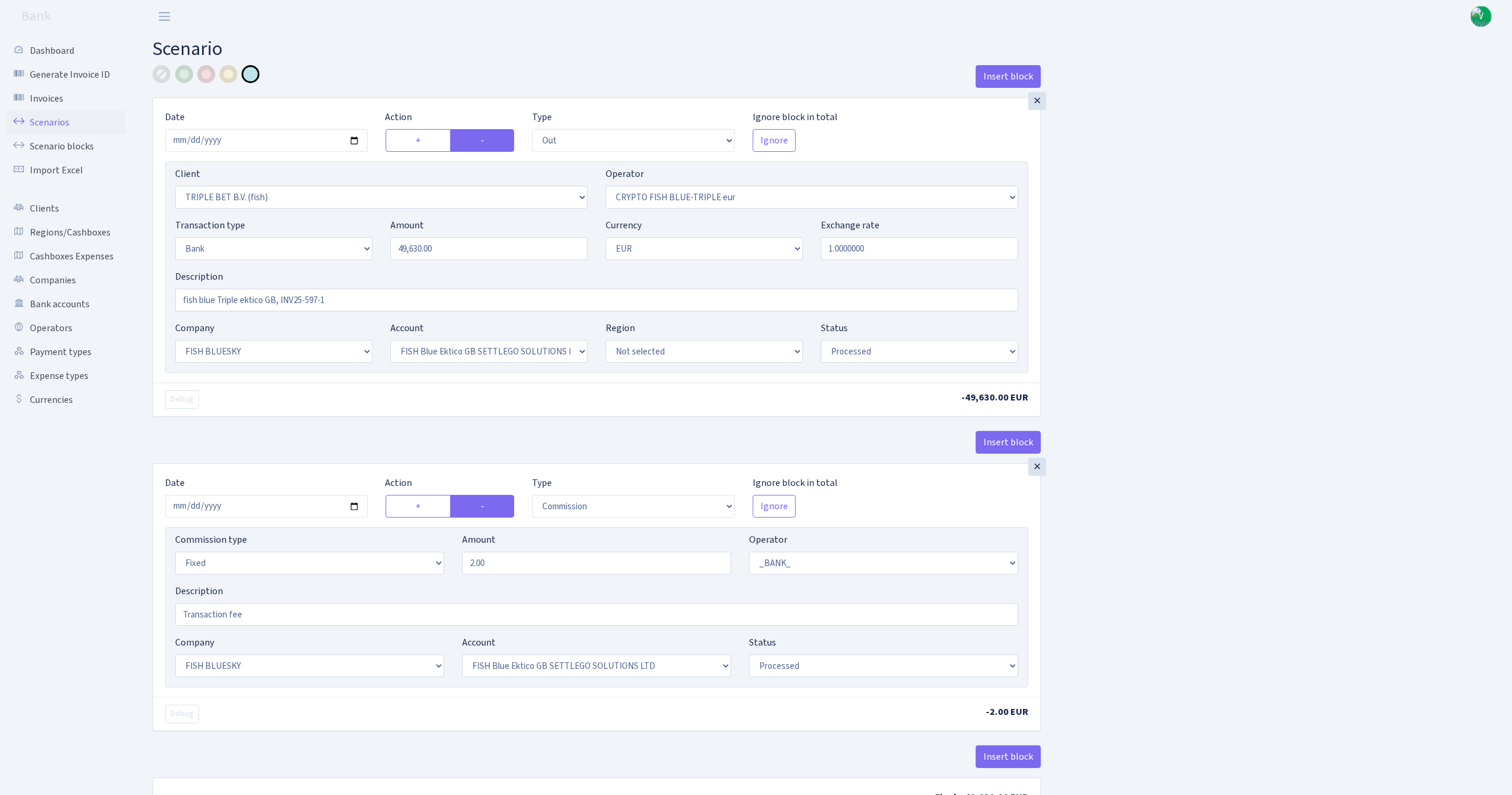
click at [50, 123] on link "Scenarios" at bounding box center [66, 122] width 120 height 24
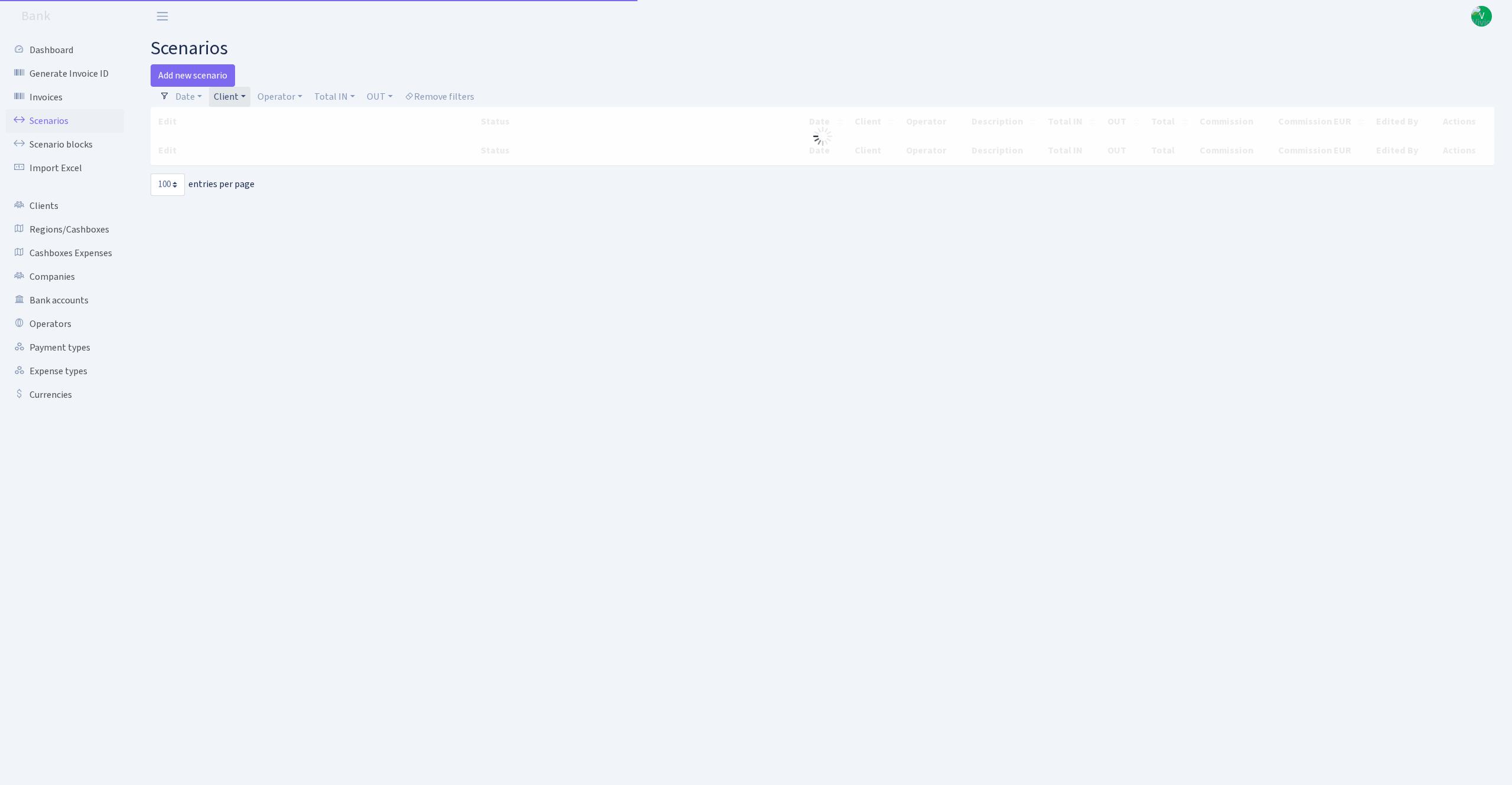
select select "100"
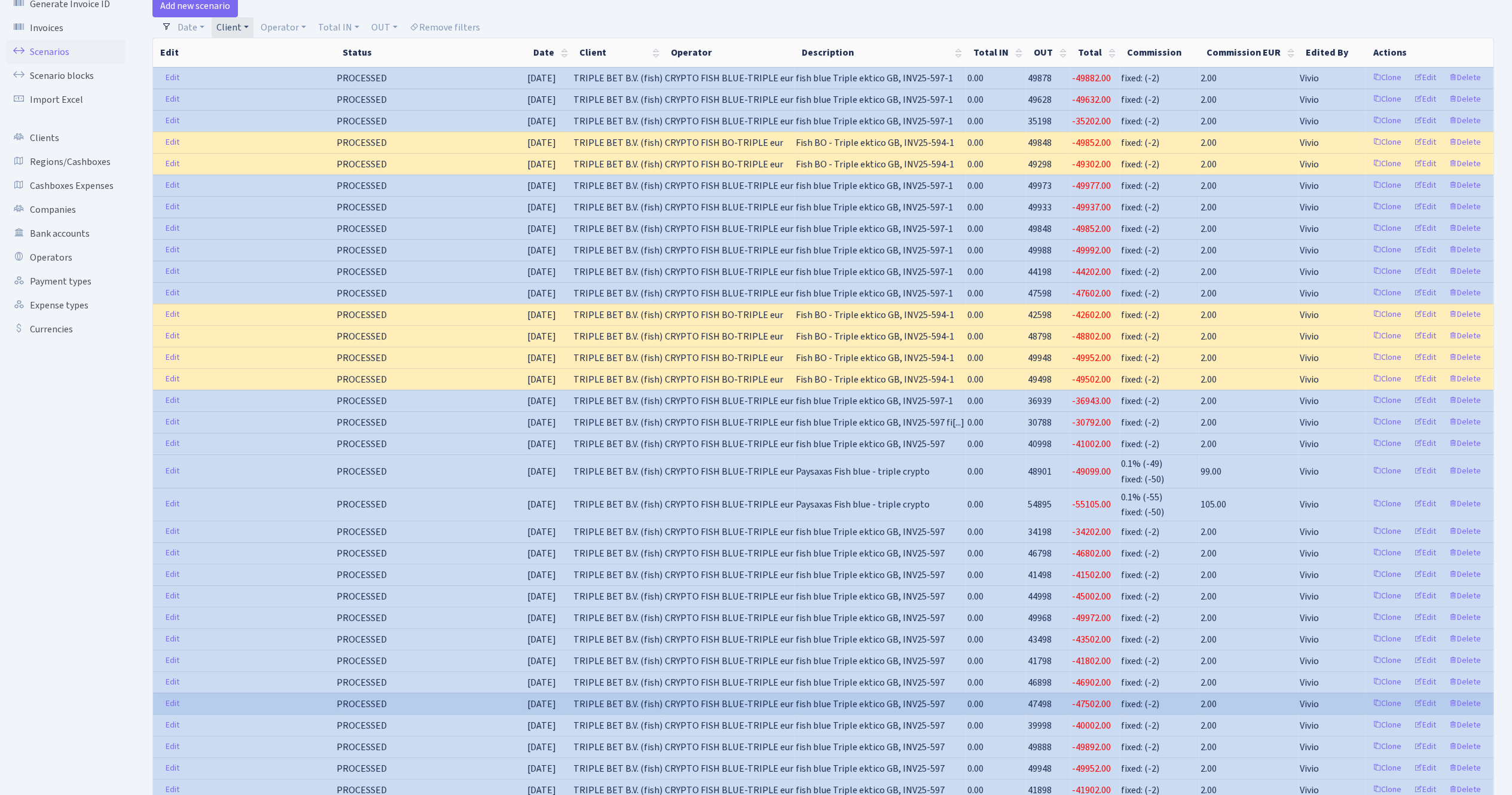
scroll to position [359, 0]
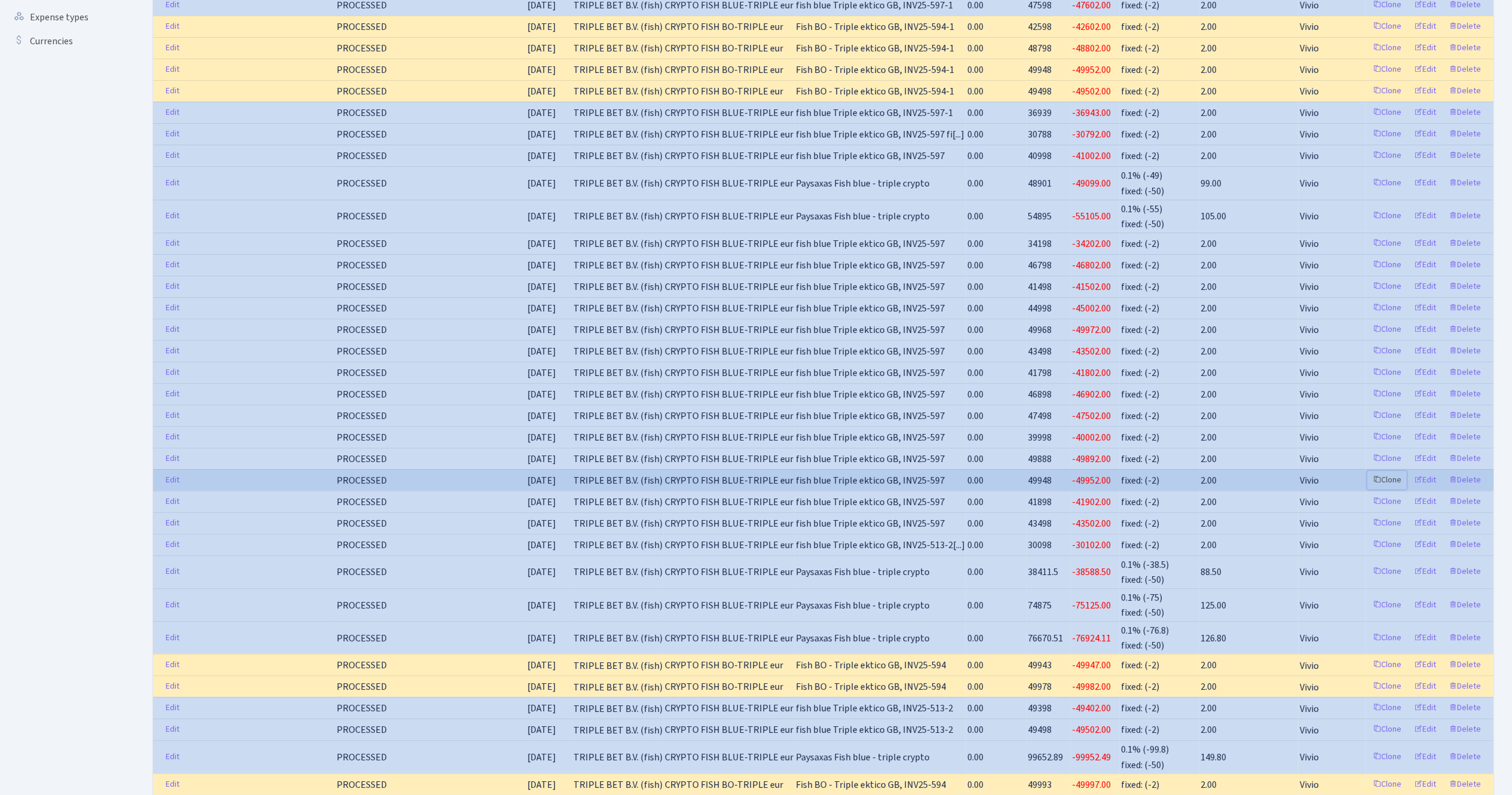
click at [1394, 490] on link "Clone" at bounding box center [1387, 480] width 39 height 19
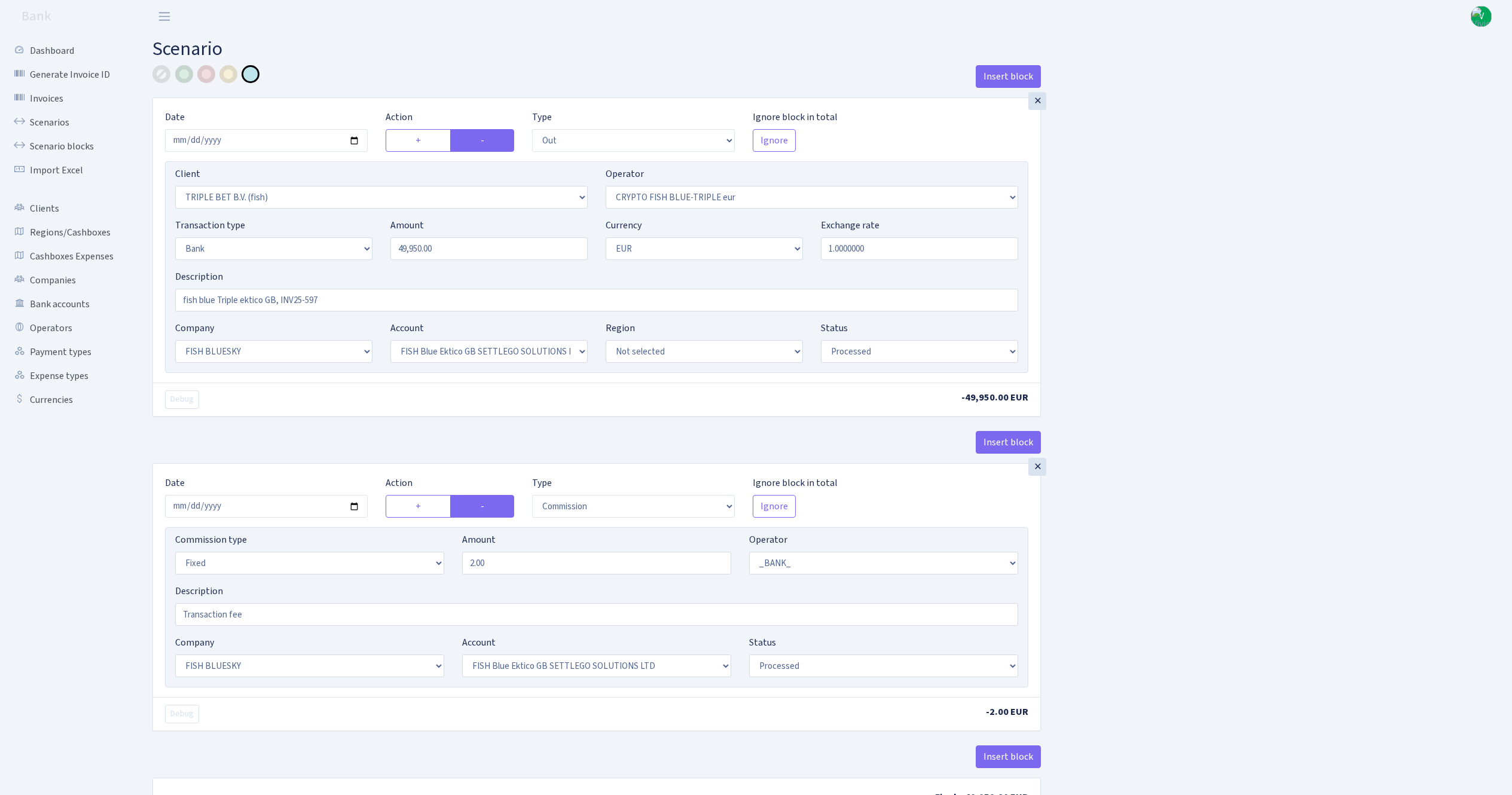
select select "out"
select select "3227"
select select "503"
select select "2"
select select "1"
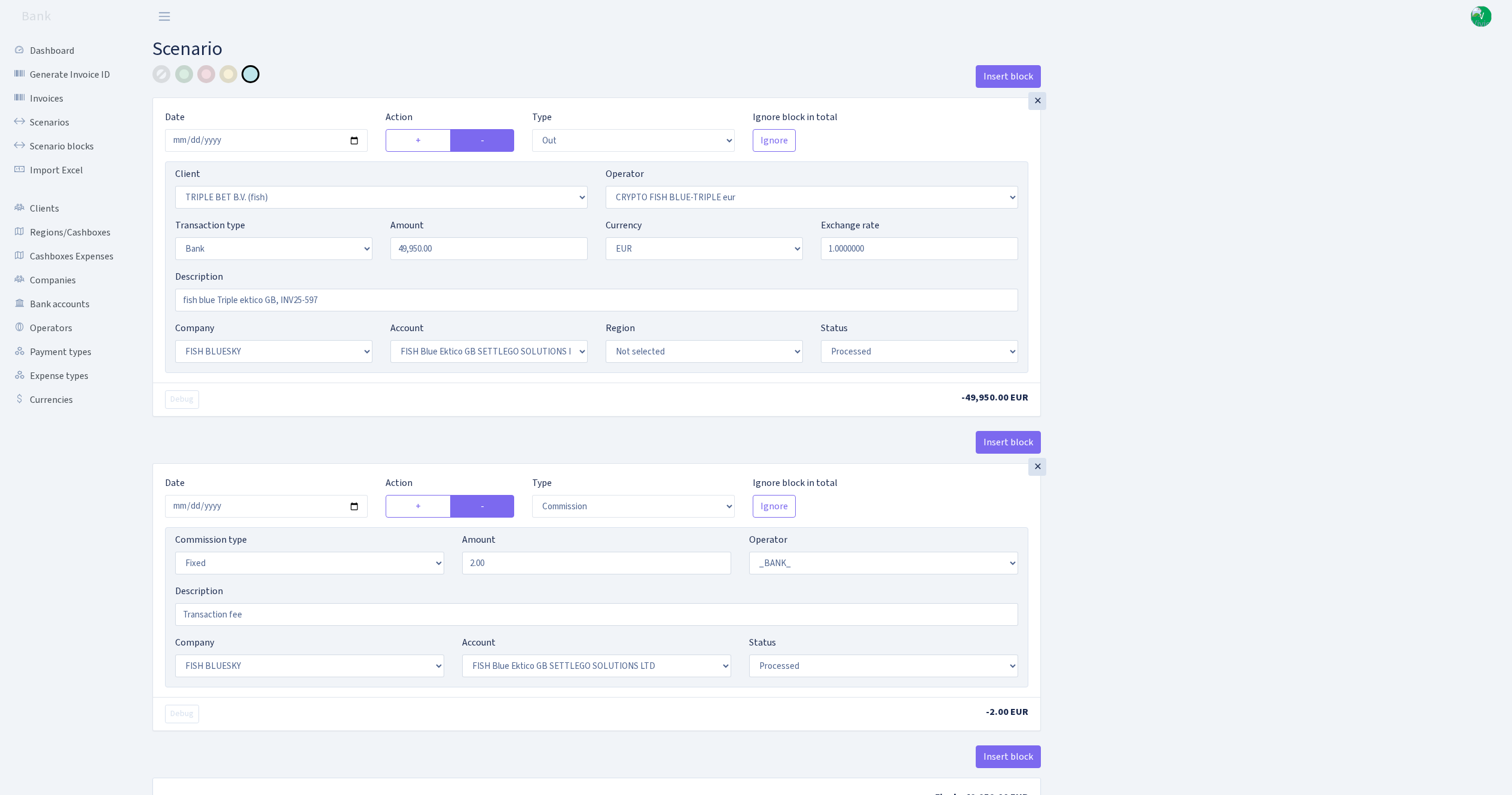
select select "23"
select select "67"
select select "processed"
select select "commission"
select select "fixed"
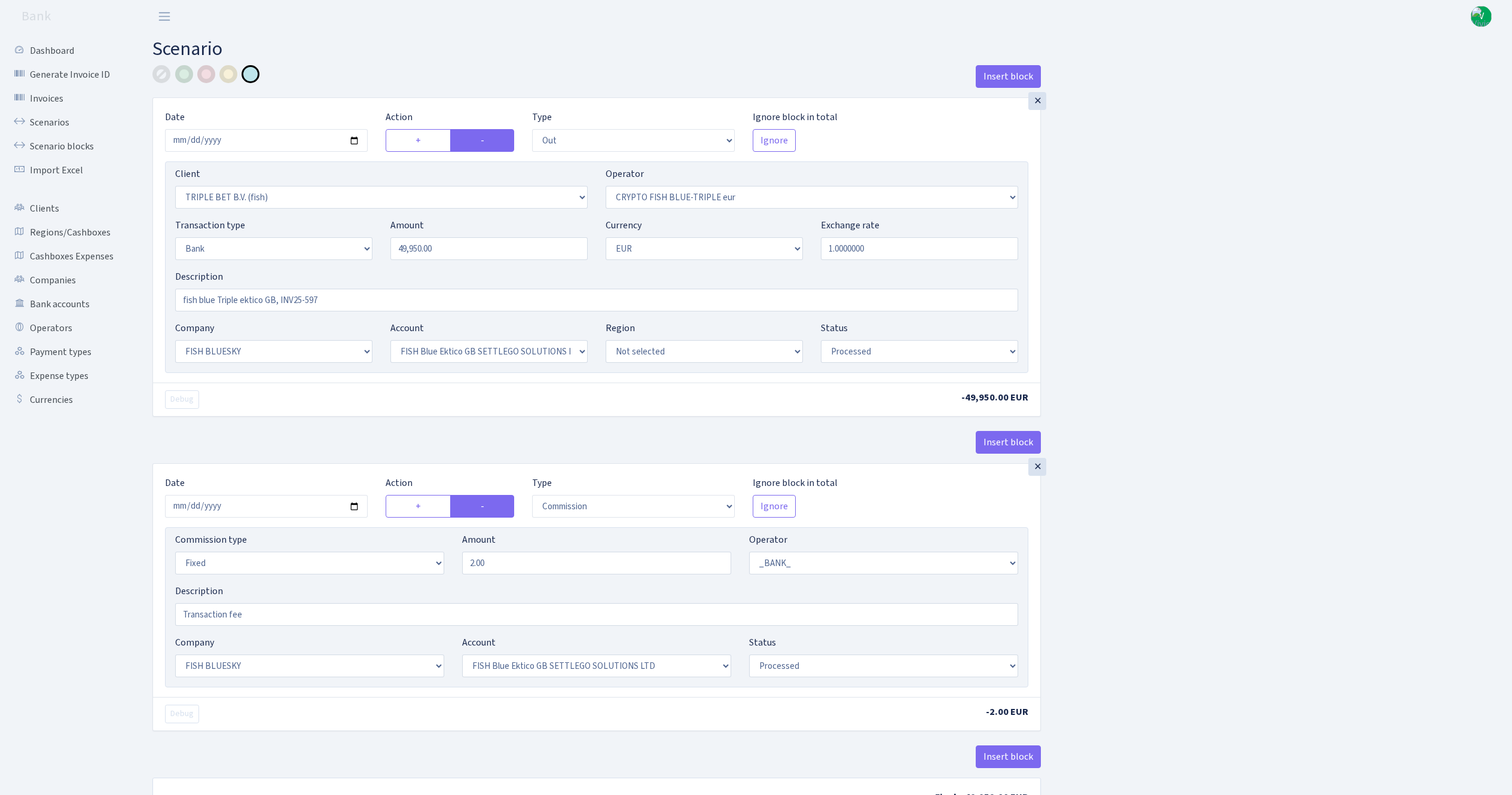
select select "1"
select select "23"
select select "67"
select select "processed"
click at [355, 140] on input "2025-09-24" at bounding box center [266, 140] width 203 height 23
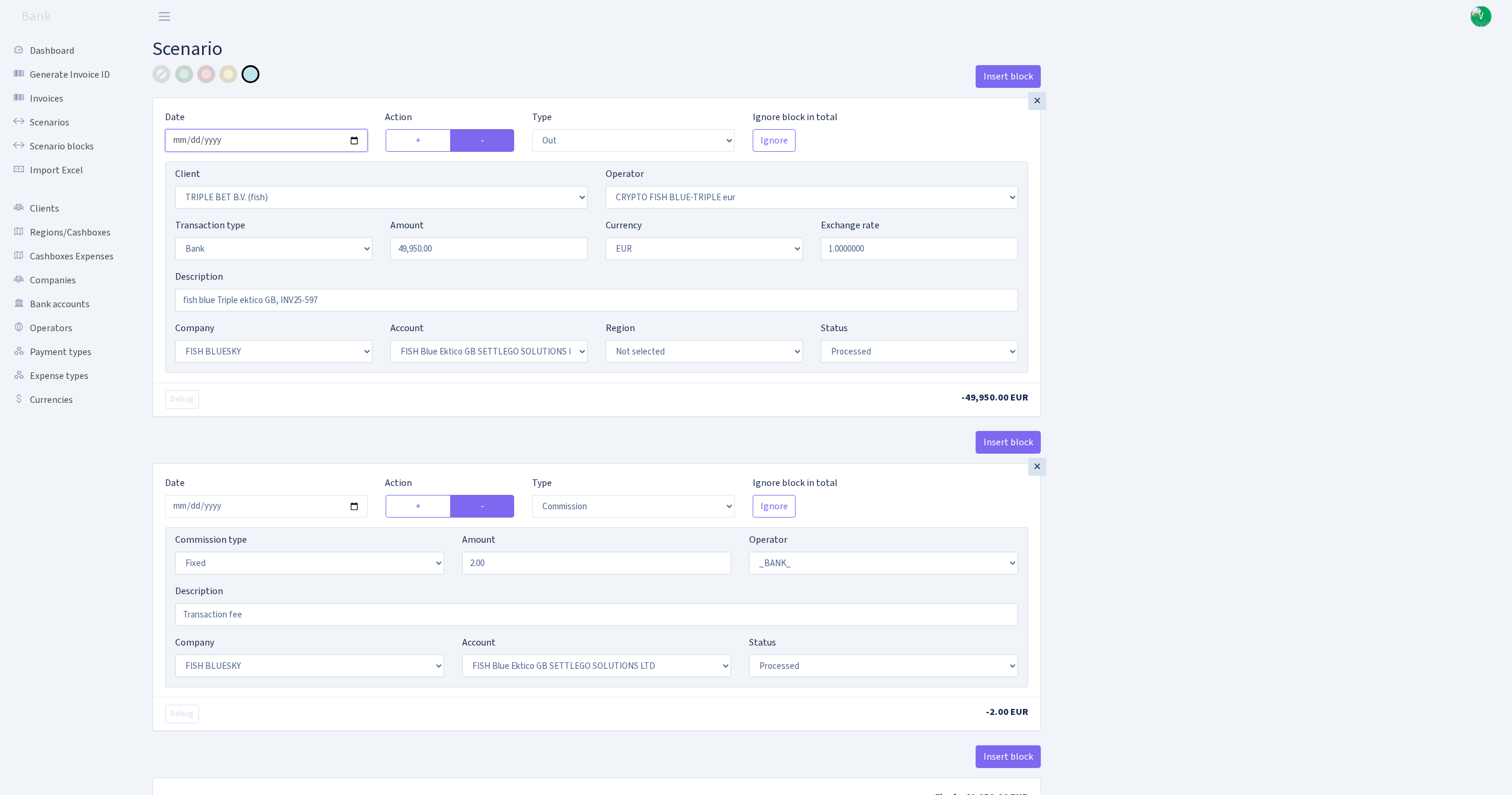
type input "2025-10-02"
click at [407, 241] on input "49950.00" at bounding box center [489, 248] width 197 height 23
drag, startPoint x: 466, startPoint y: 248, endPoint x: 362, endPoint y: 248, distance: 104.0
click at [364, 248] on div "Transaction type Not selected 981 ELF FISH crypto GIRT IVO dekl MM-BALTIC eur U…" at bounding box center [596, 244] width 861 height 52
type input "49,910.00"
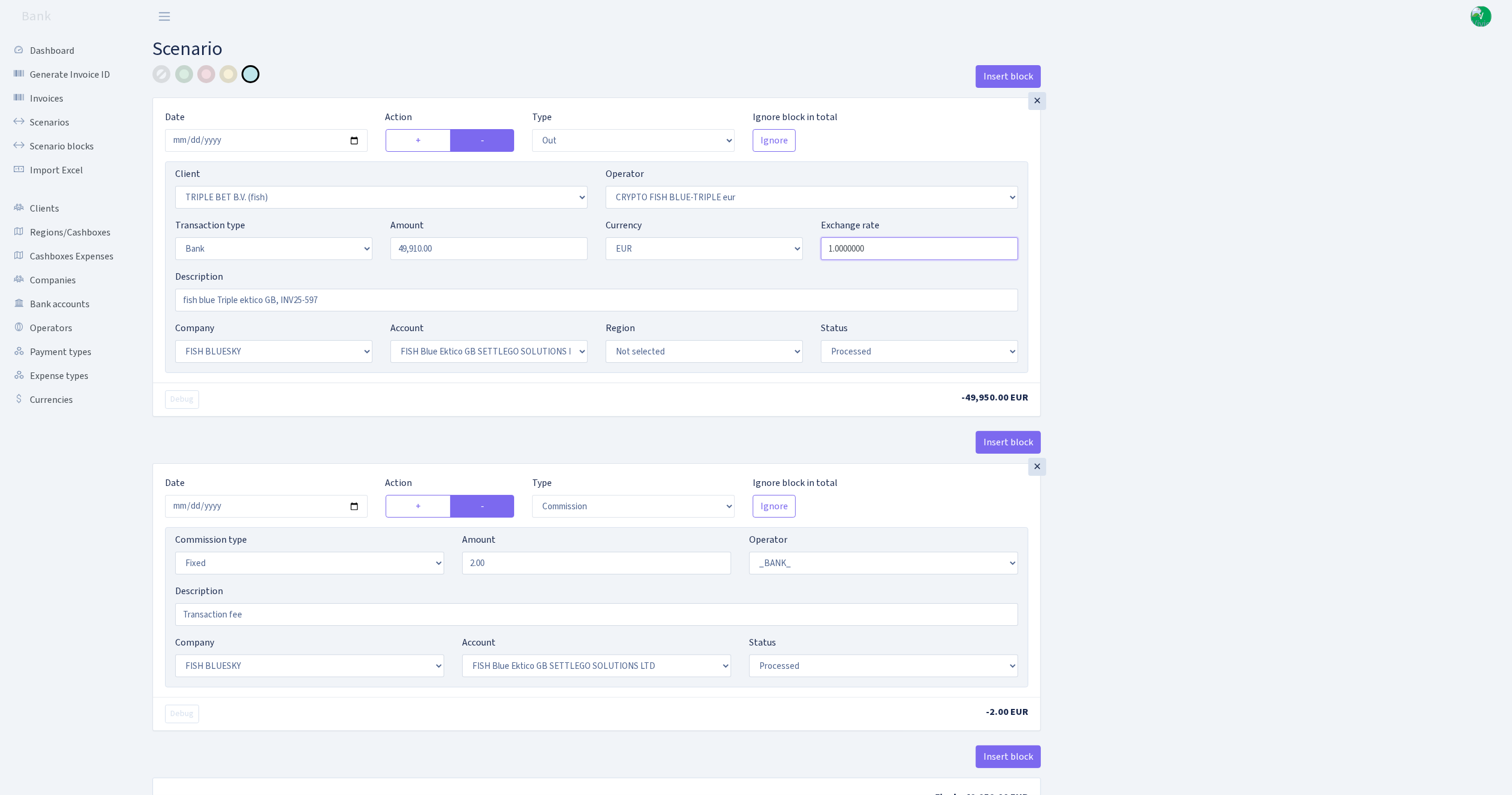
click at [852, 246] on input "1.0000000" at bounding box center [920, 248] width 197 height 23
click at [356, 301] on input "fish blue Triple ektico GB, INV25-597" at bounding box center [597, 300] width 843 height 23
type input "fish blue Triple ektico GB, INV25-597-1"
click at [1343, 329] on div "Insert block × Date 2025-10-02 Action + - Type --- In Out Commission Field requ…" at bounding box center [823, 448] width 1359 height 766
click at [357, 511] on input "2025-09-24" at bounding box center [266, 506] width 203 height 23
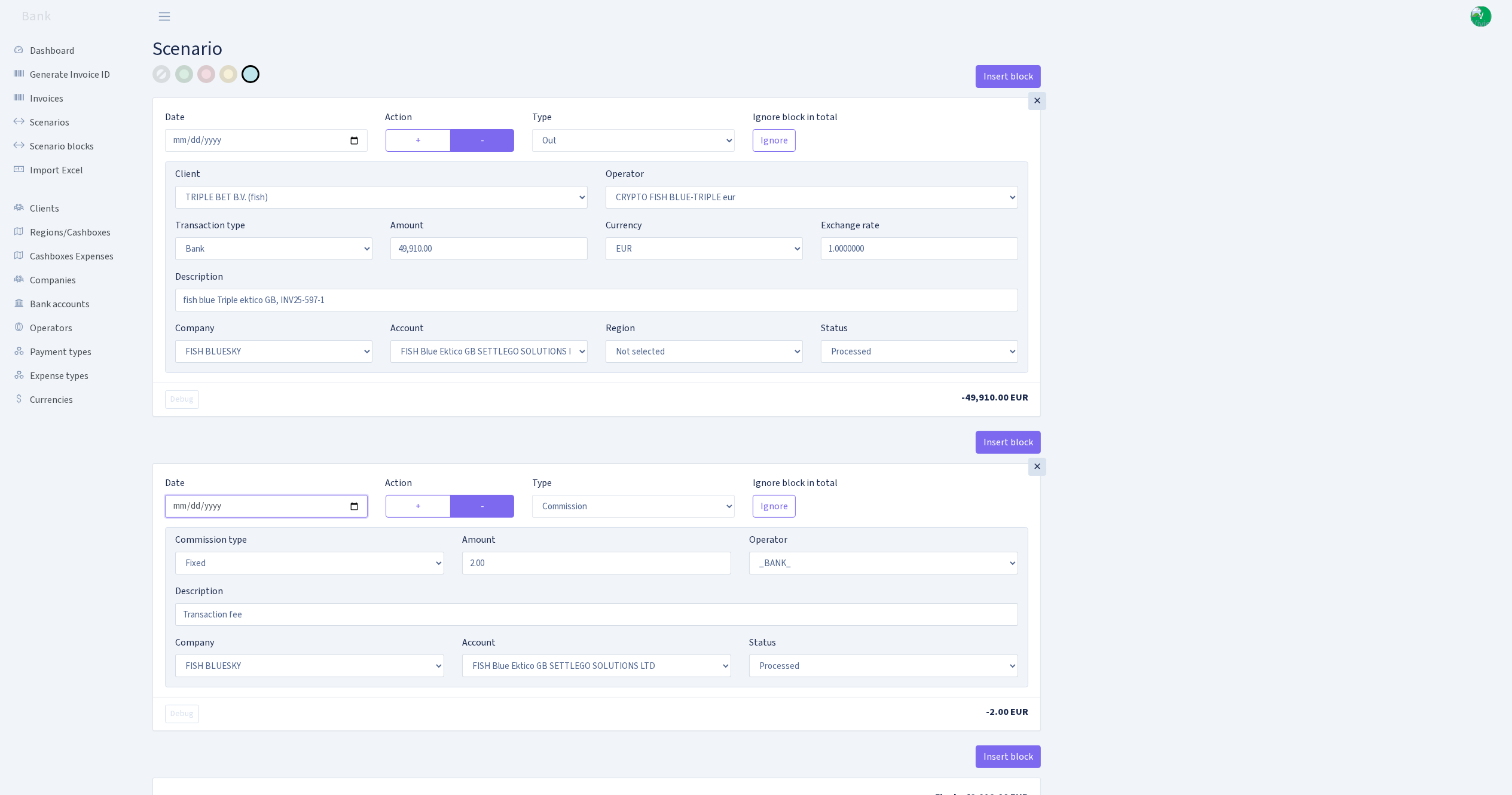
type input "2025-10-02"
click at [1253, 563] on div "Insert block × Date 2025-10-02 Action + - Type --- In Out Commission Field requ…" at bounding box center [823, 448] width 1359 height 766
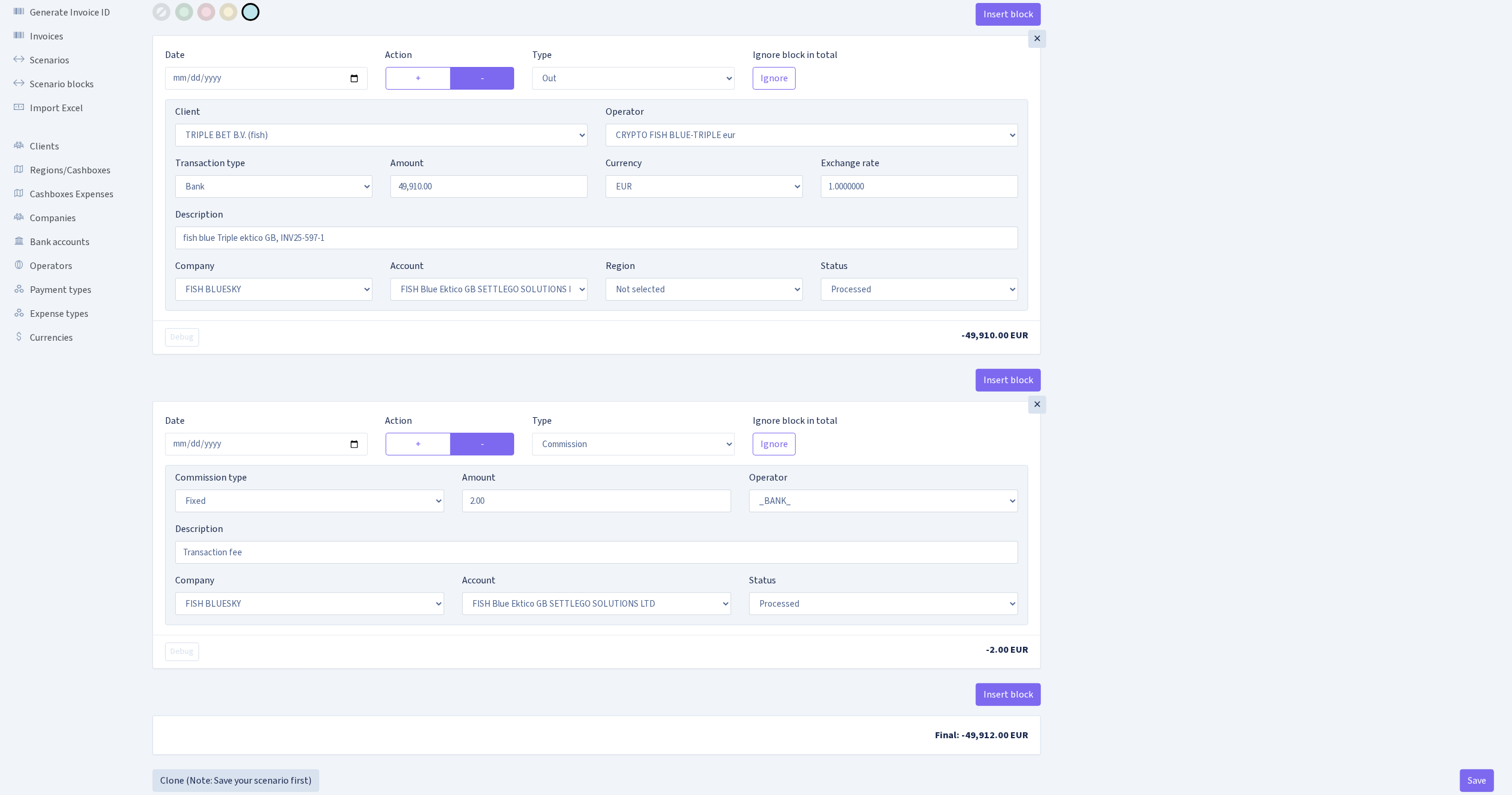
scroll to position [95, 0]
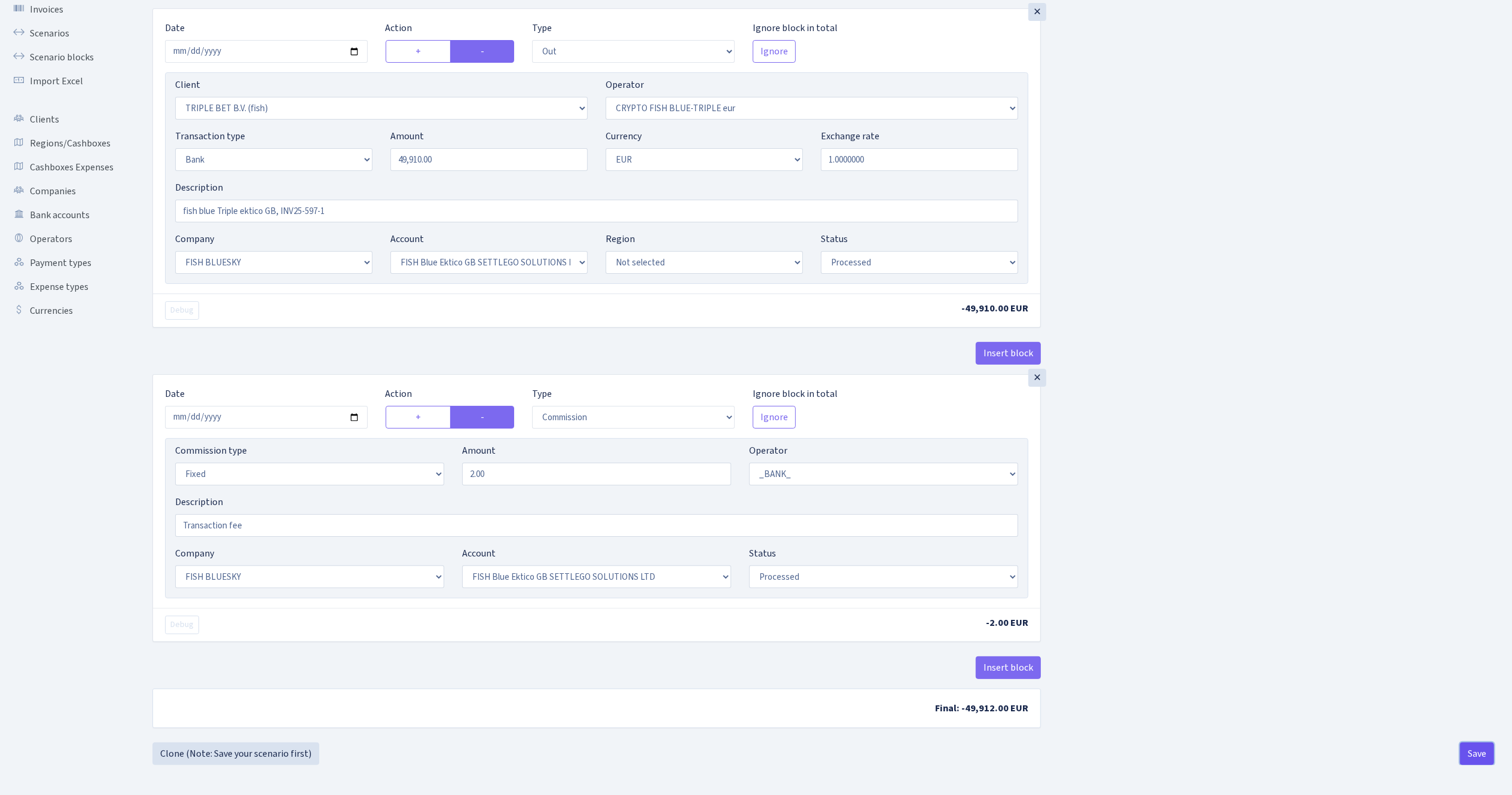
click at [1476, 748] on button "Save" at bounding box center [1477, 753] width 34 height 23
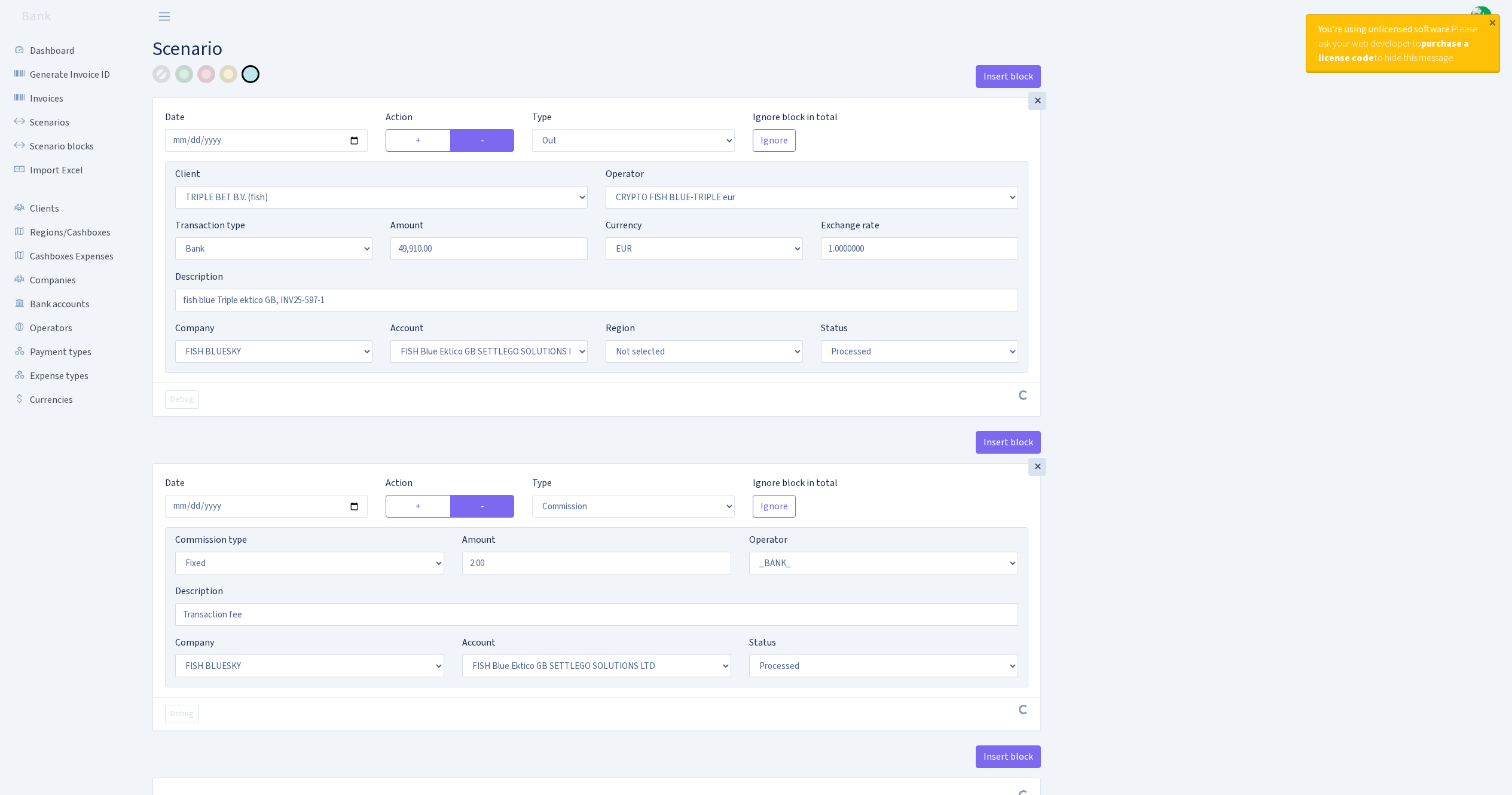
select select "out"
select select "3227"
select select "503"
select select "2"
select select "1"
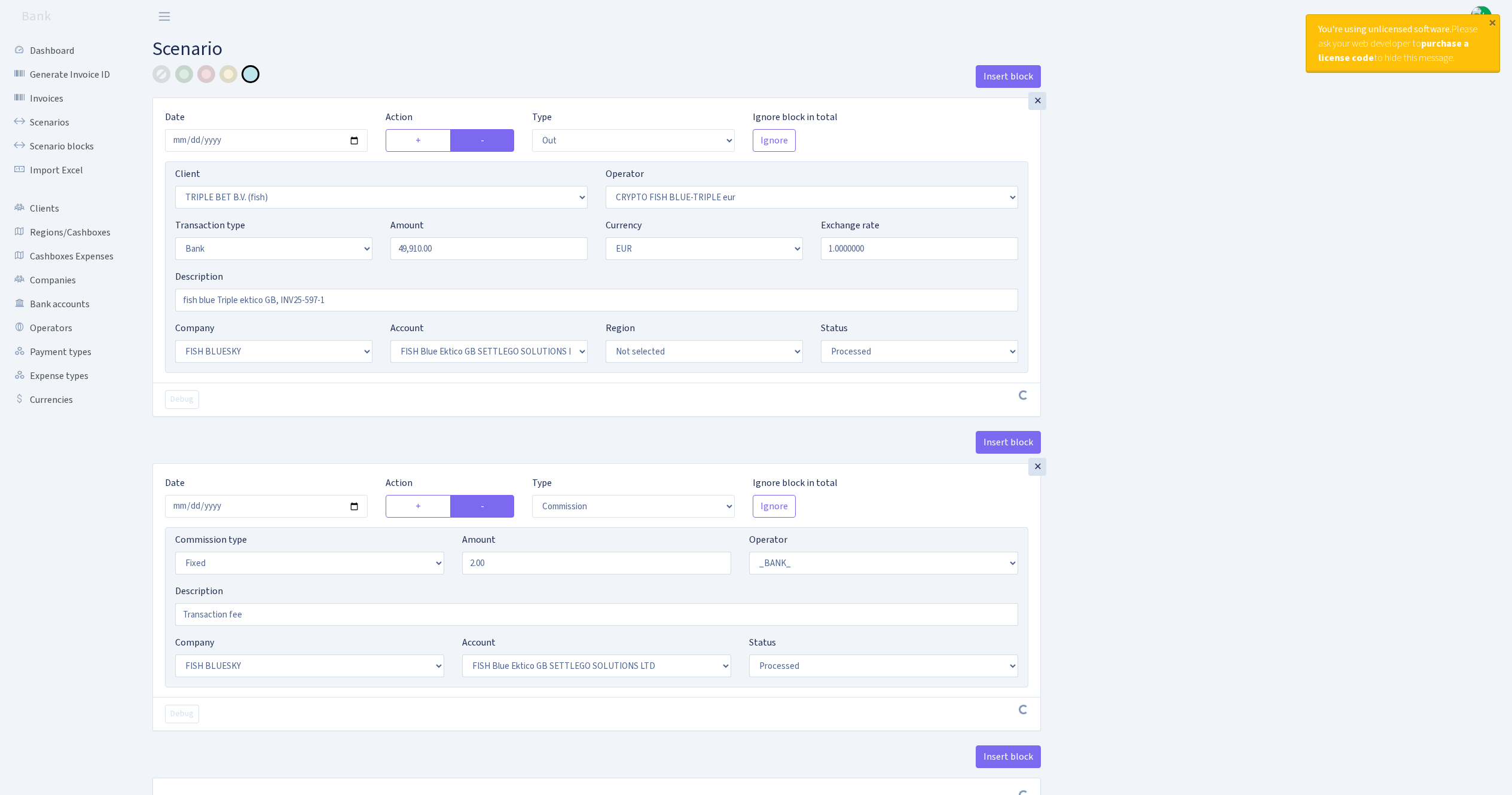
select select "23"
select select "67"
select select "processed"
select select "commission"
select select "fixed"
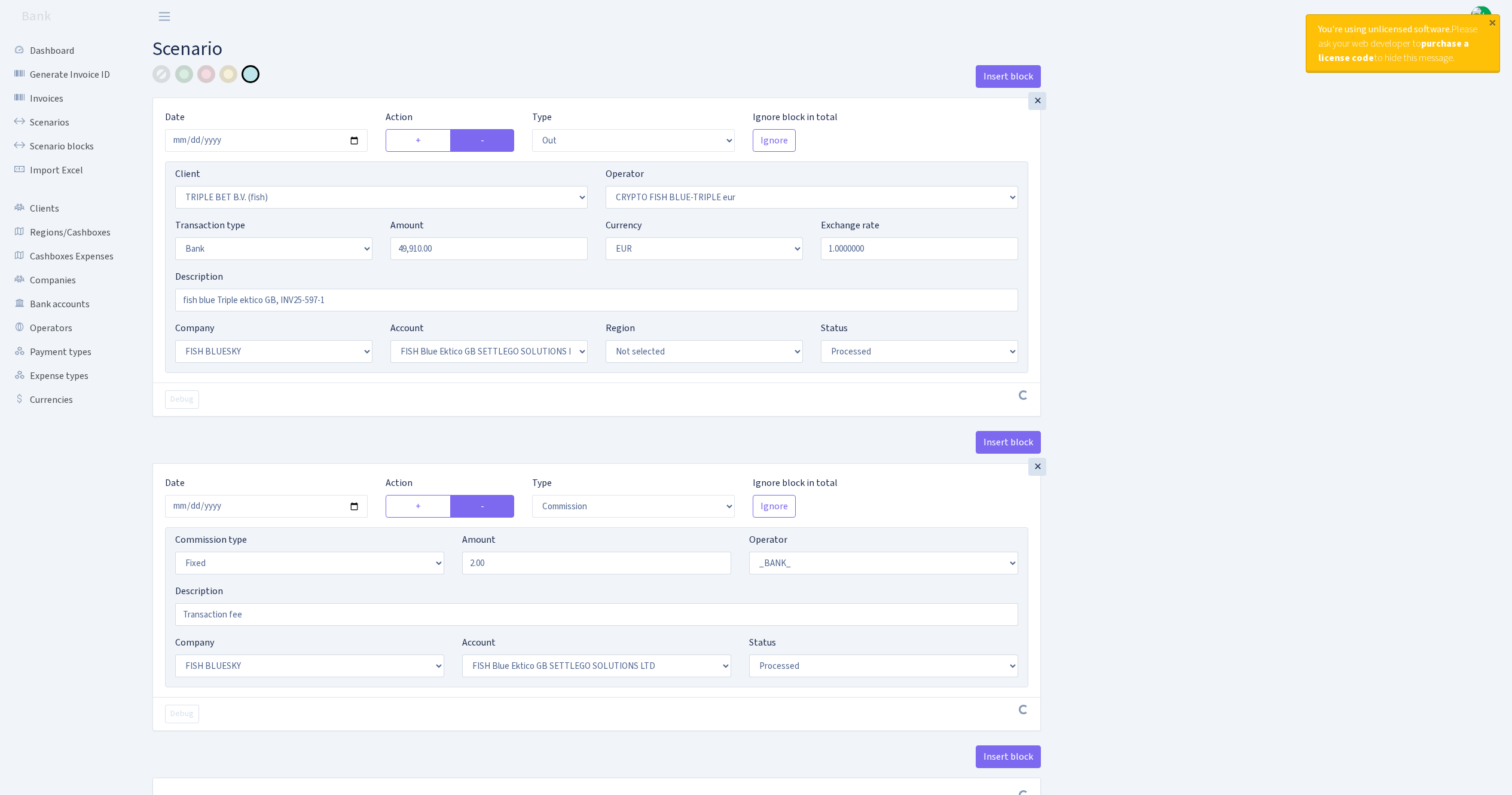
select select "1"
select select "23"
select select "67"
select select "processed"
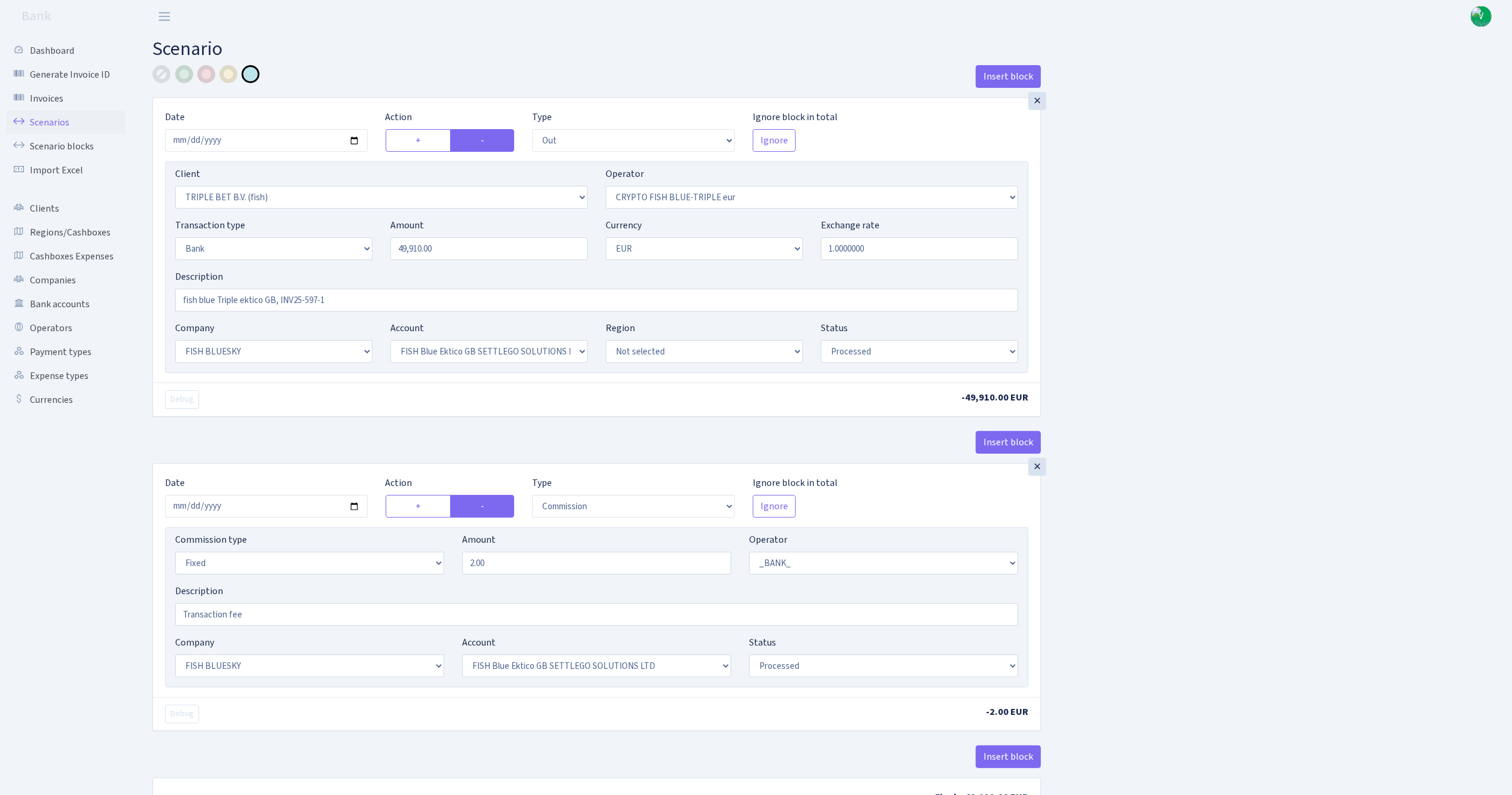
click at [46, 117] on link "Scenarios" at bounding box center [66, 122] width 120 height 24
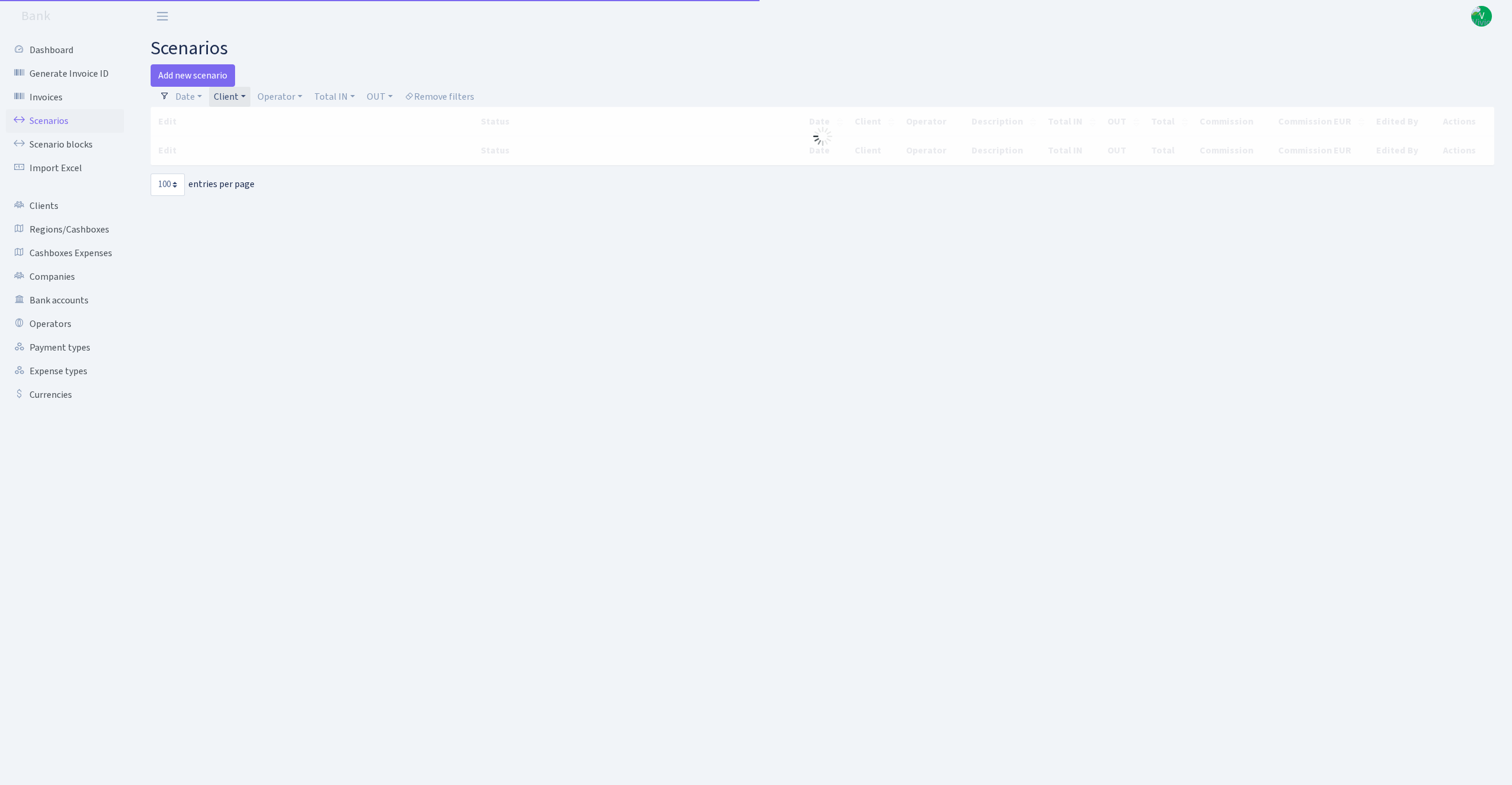
select select "100"
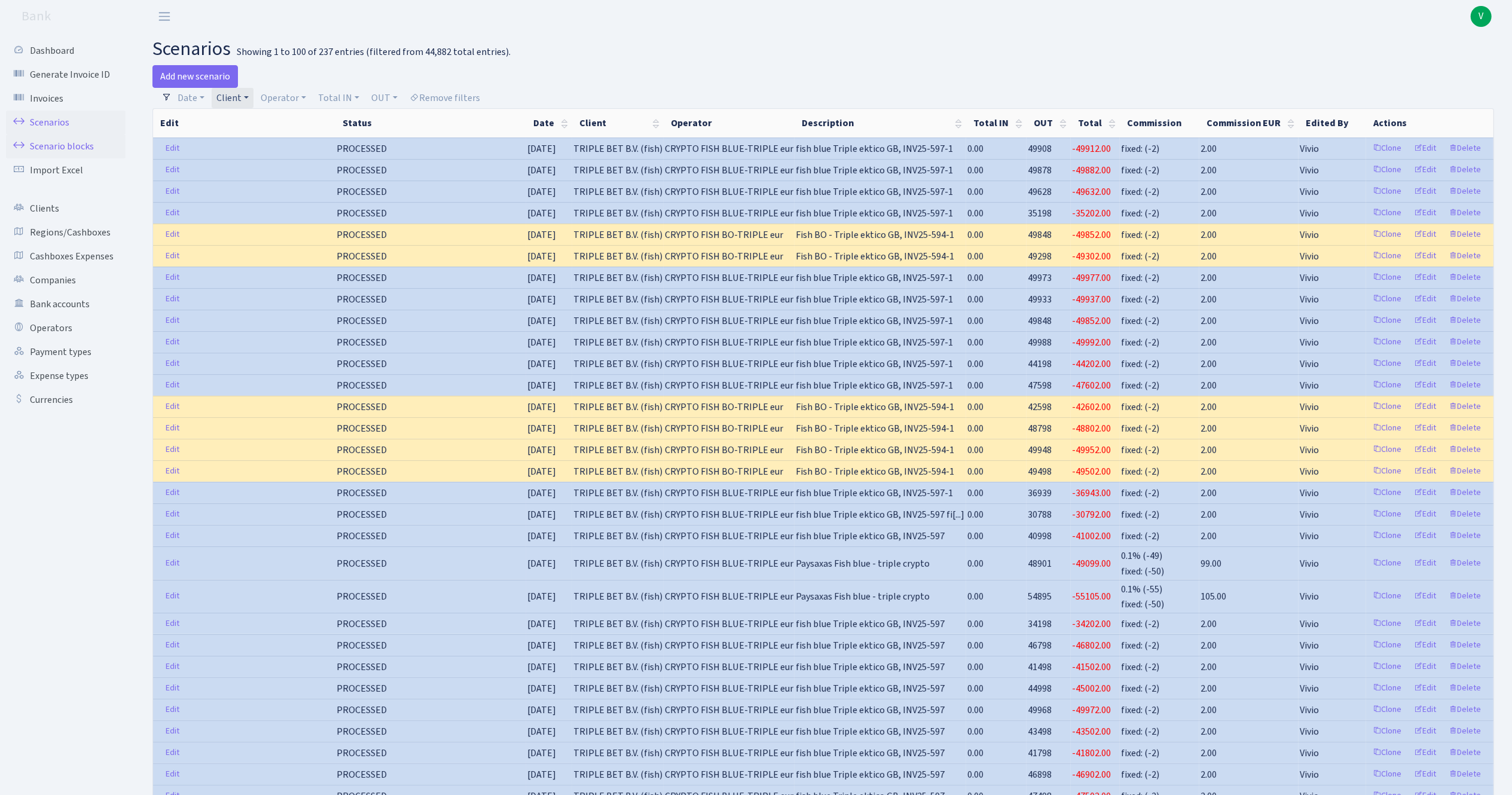
click at [71, 140] on link "Scenario blocks" at bounding box center [66, 146] width 120 height 24
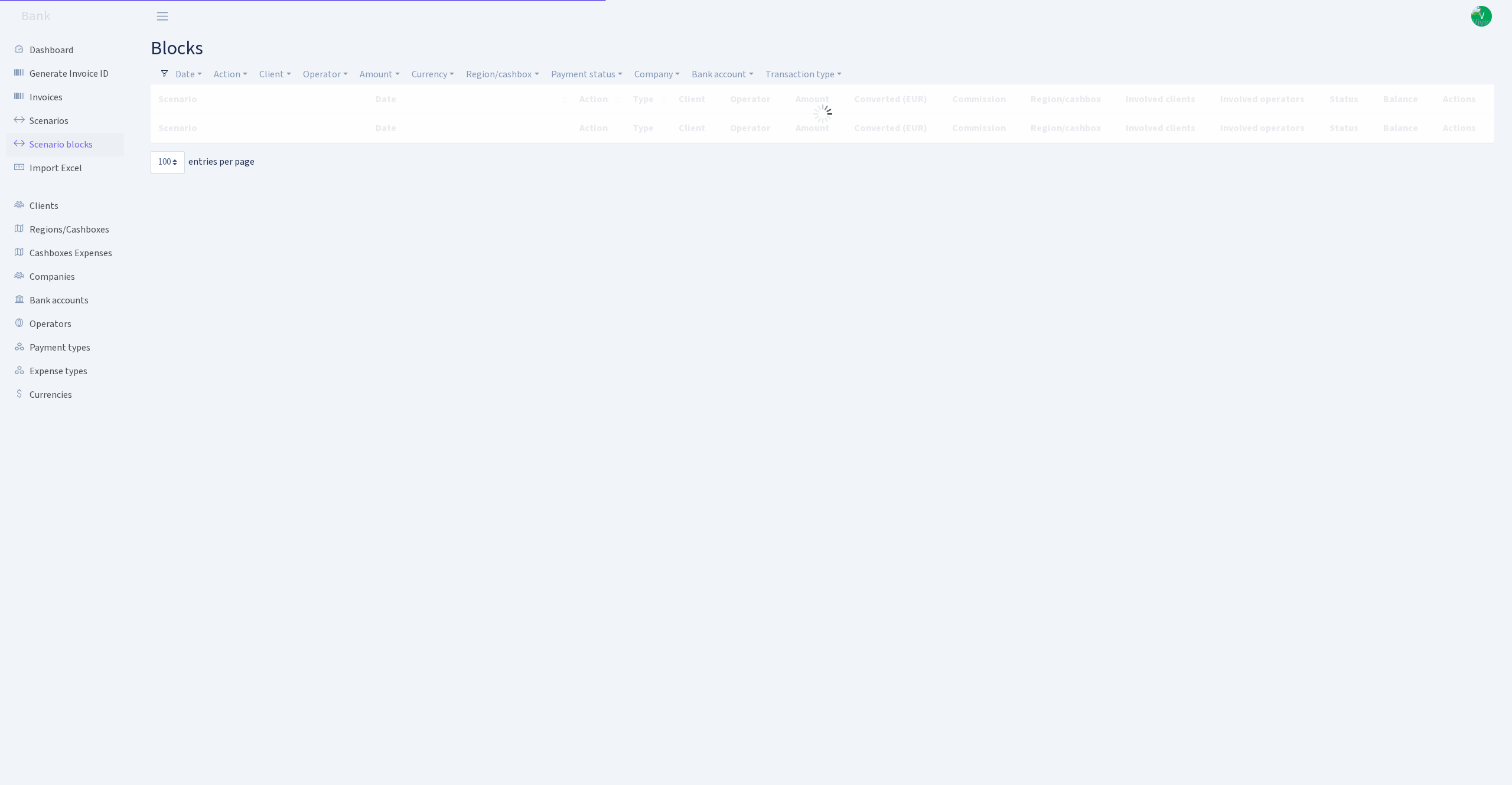
select select "100"
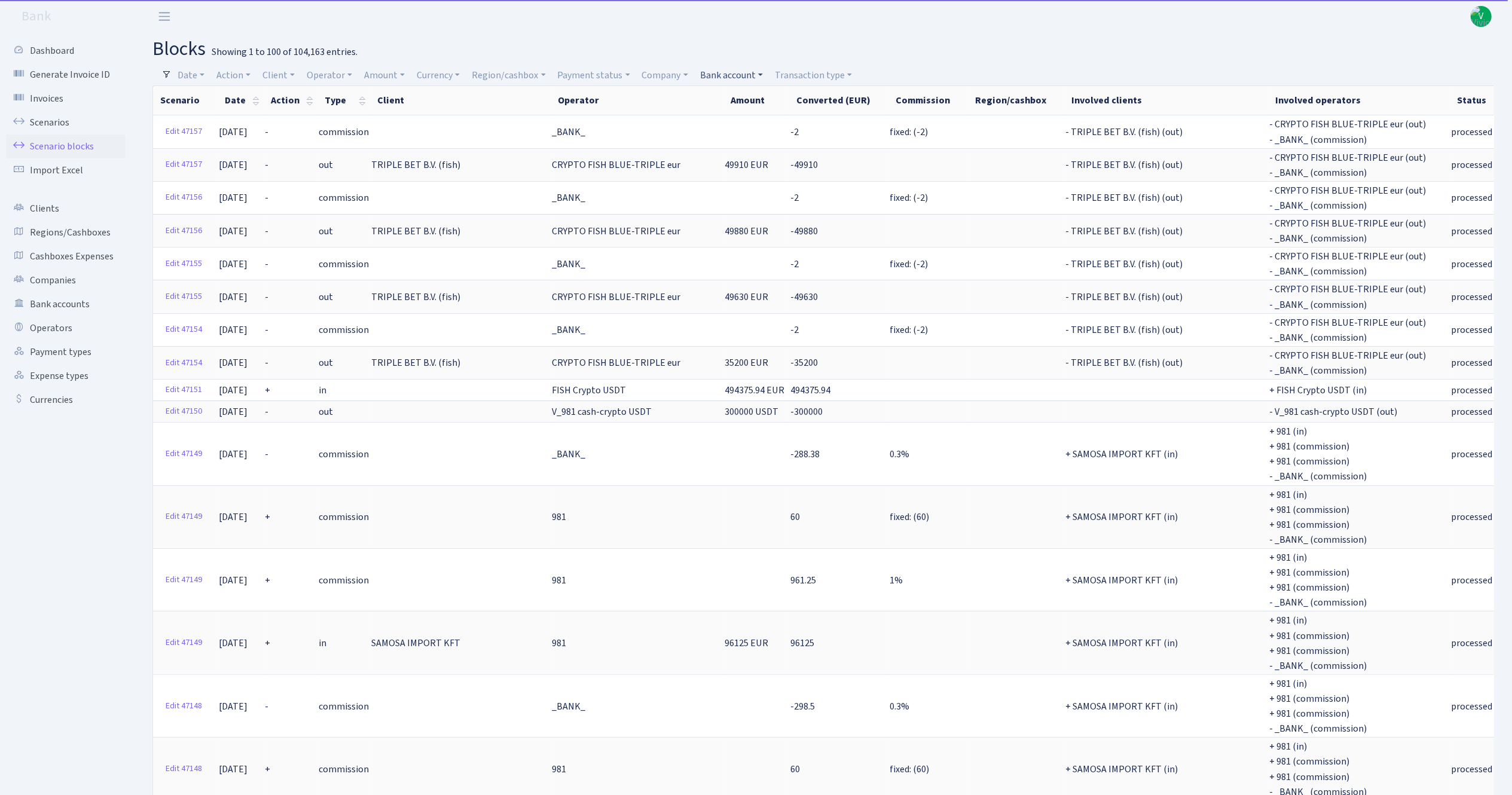
click at [725, 75] on link "Bank account" at bounding box center [732, 75] width 72 height 20
click at [730, 117] on input "search" at bounding box center [743, 118] width 88 height 19
type input "ek"
click at [744, 202] on li "FISH Blue Ektico GB SETTLEGO SOLUTIONS LTD" at bounding box center [743, 201] width 90 height 48
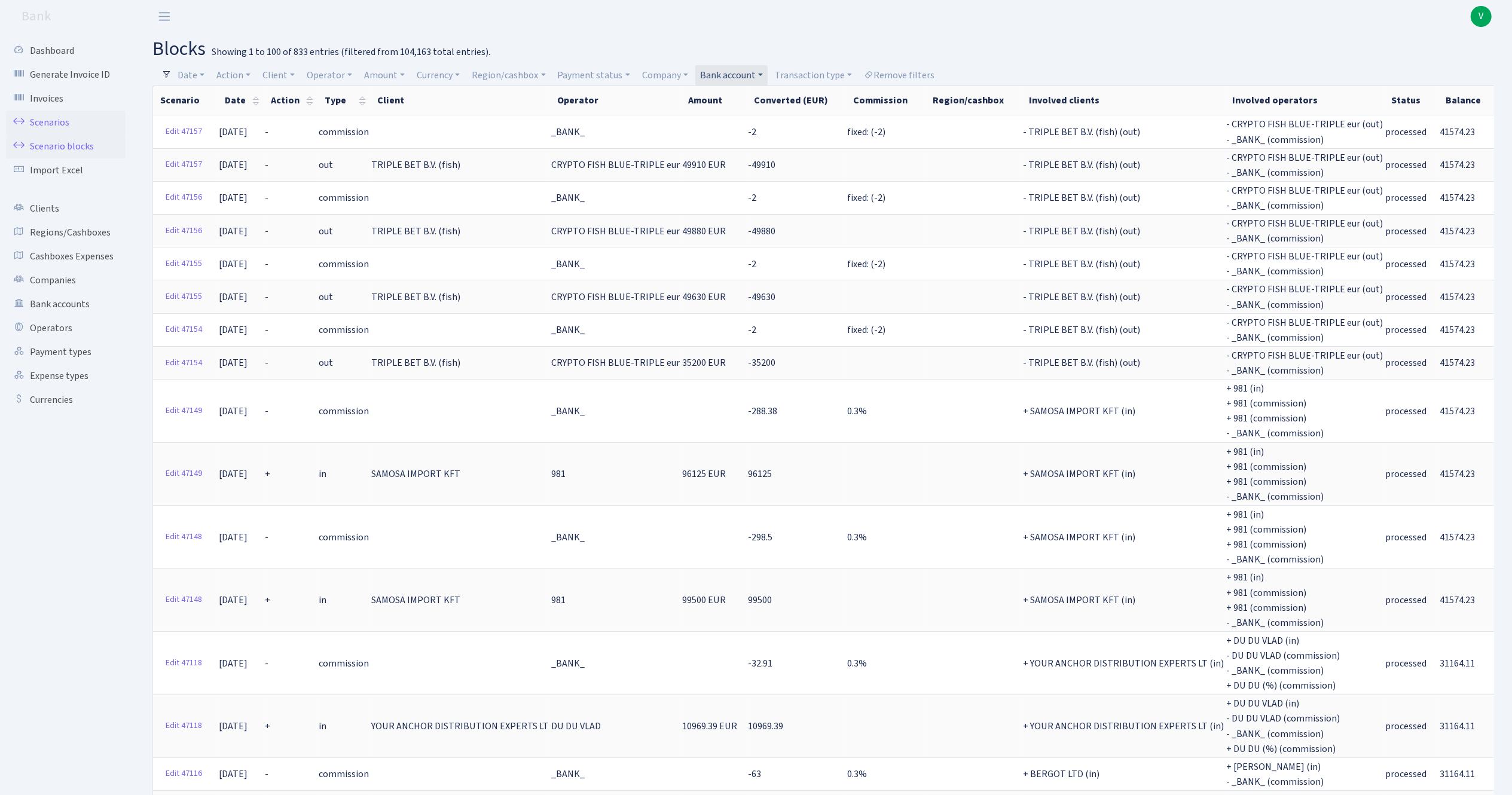
click at [65, 121] on link "Scenarios" at bounding box center [66, 122] width 120 height 24
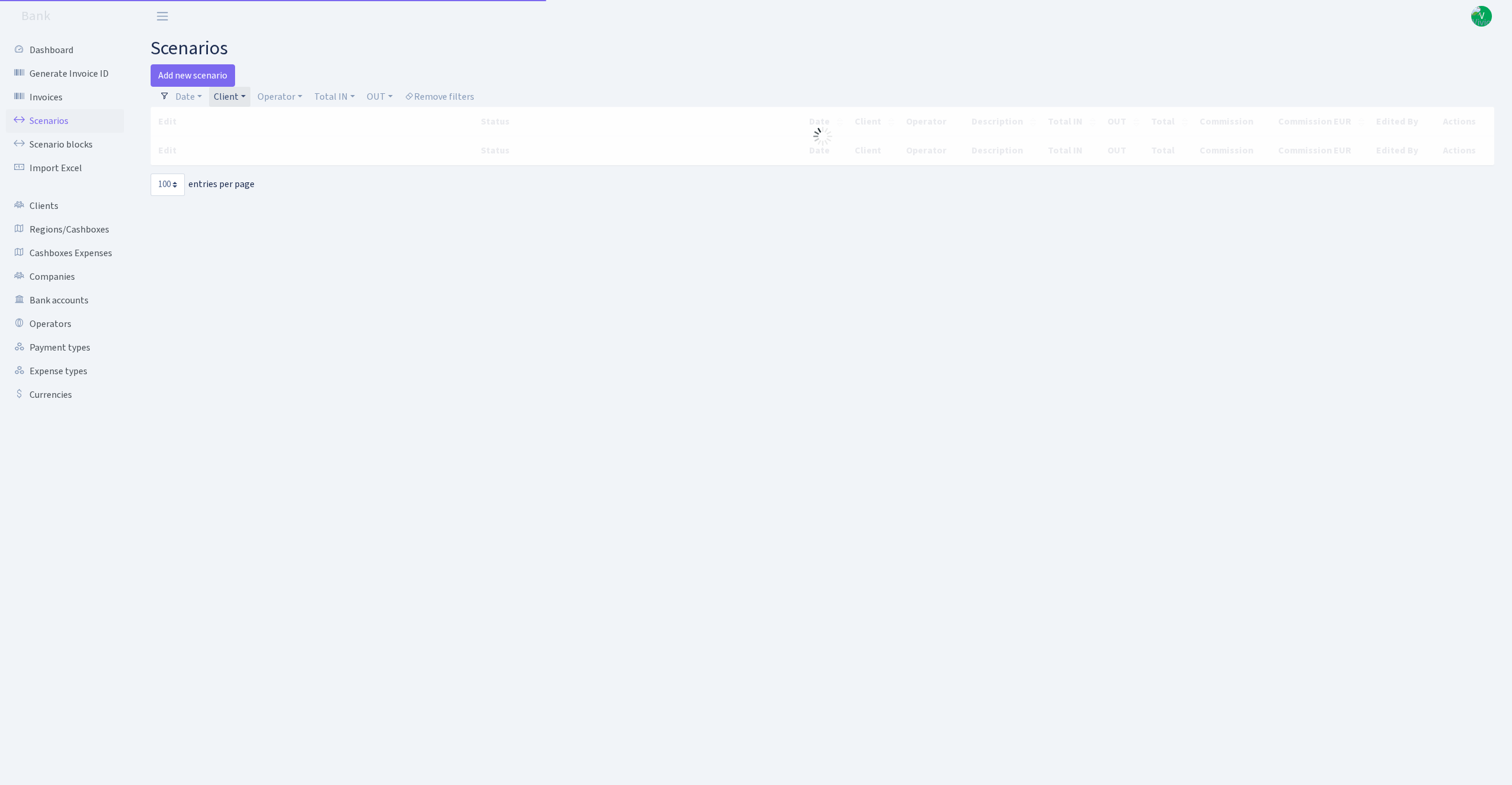
select select "100"
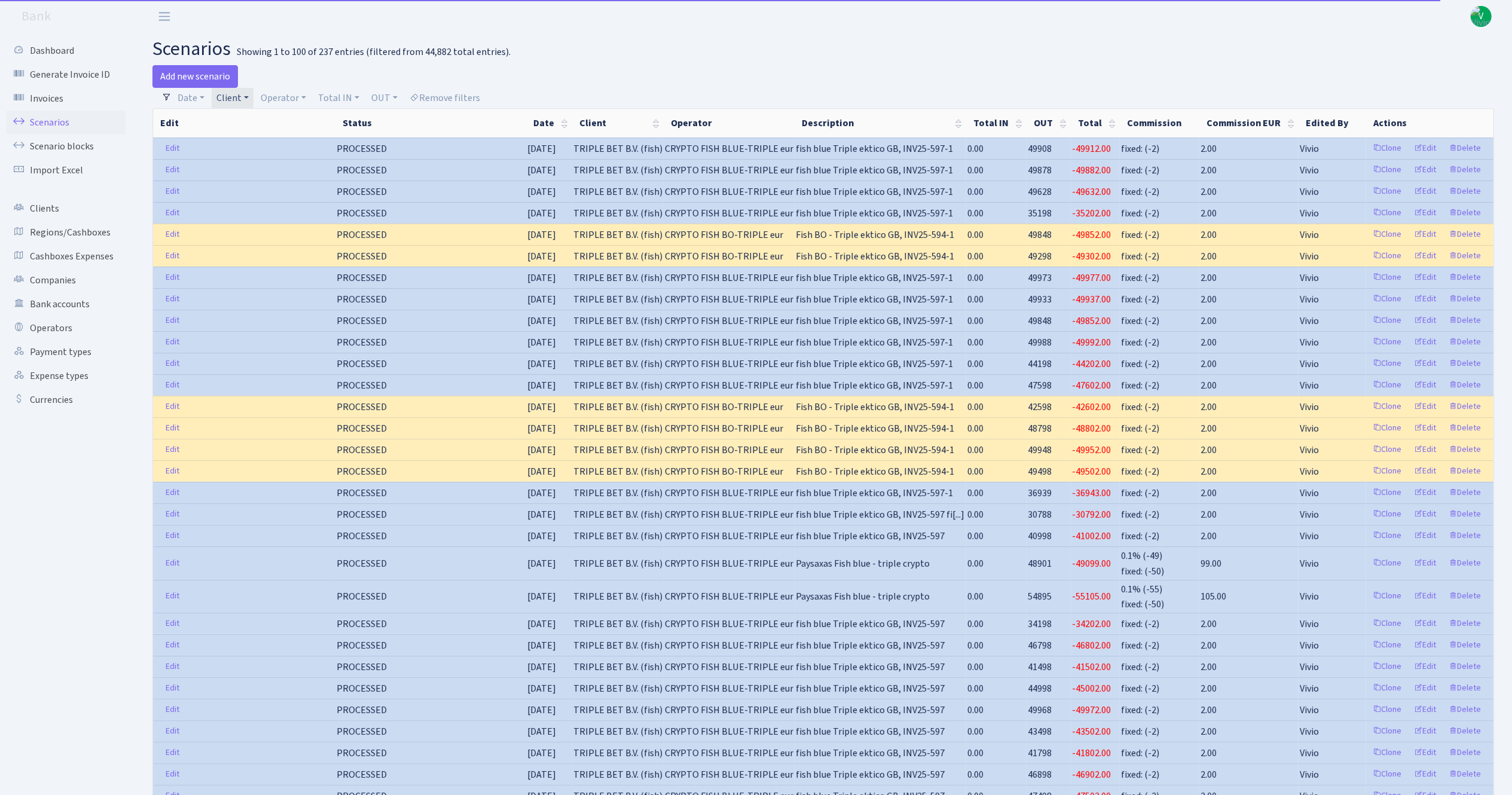
click at [244, 99] on link "Client" at bounding box center [232, 98] width 42 height 20
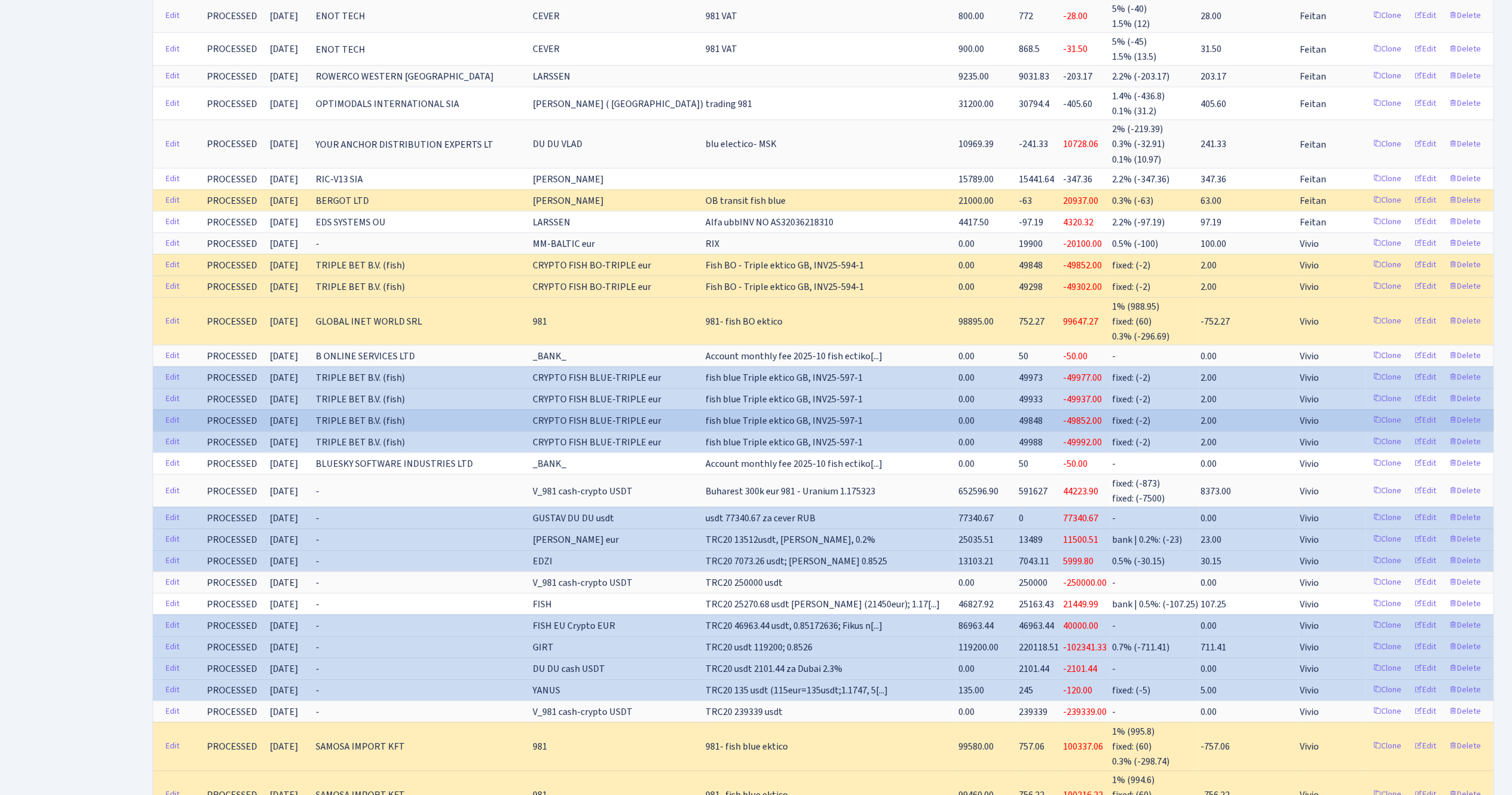
scroll to position [766, 0]
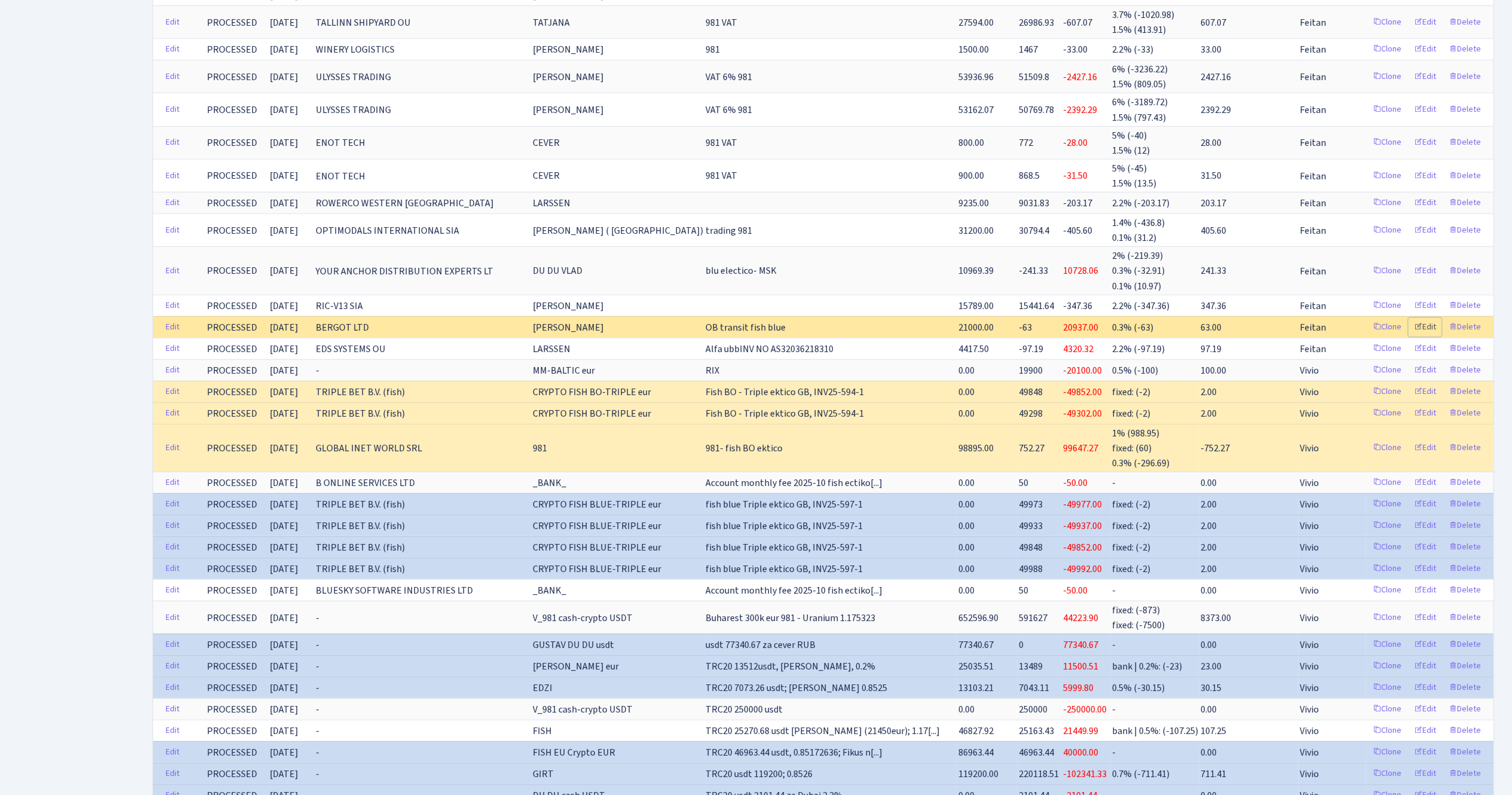
click at [1429, 332] on link "Edit" at bounding box center [1425, 327] width 33 height 19
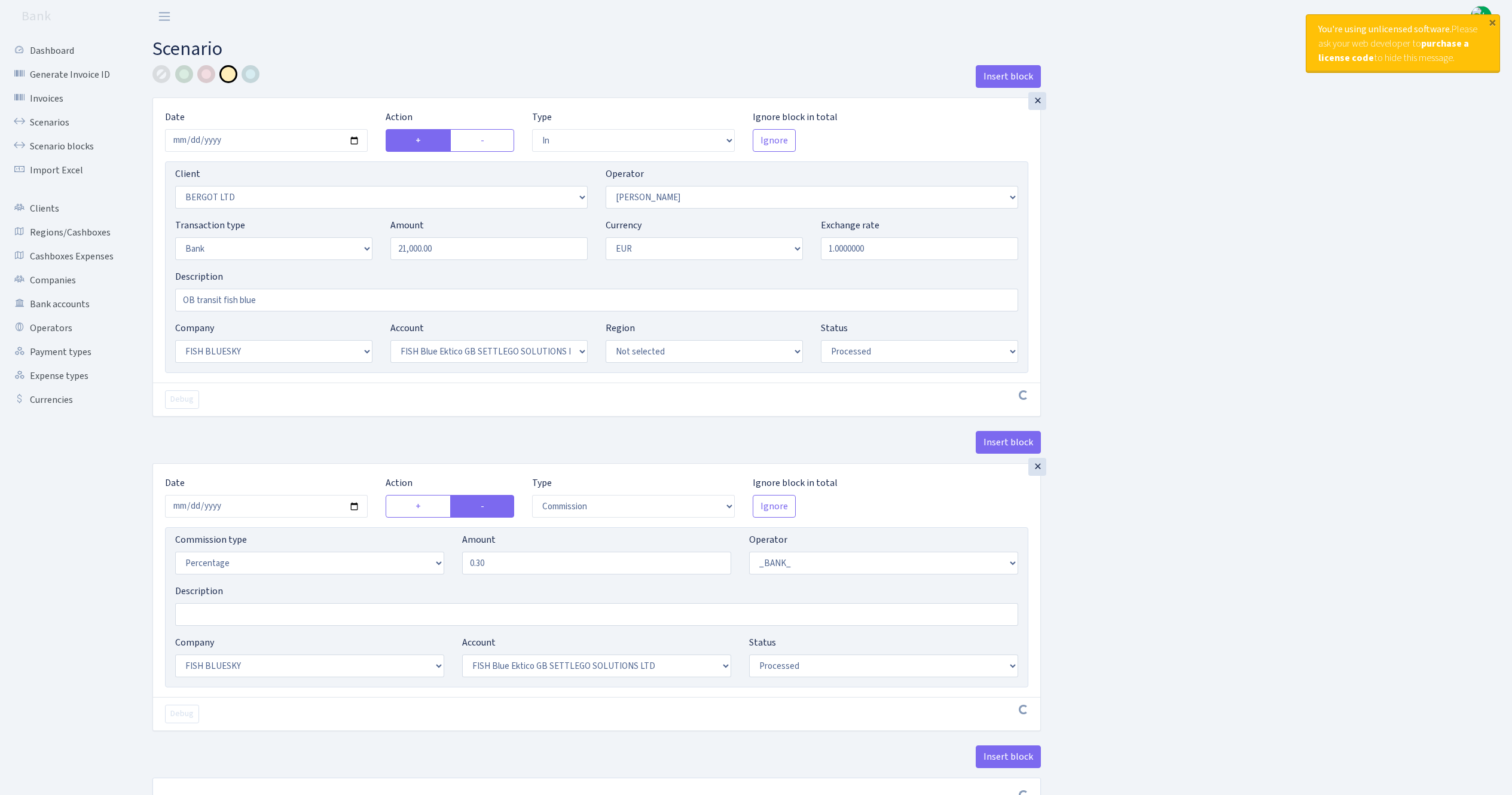
select select "in"
select select "2450"
select select "15"
select select "2"
select select "1"
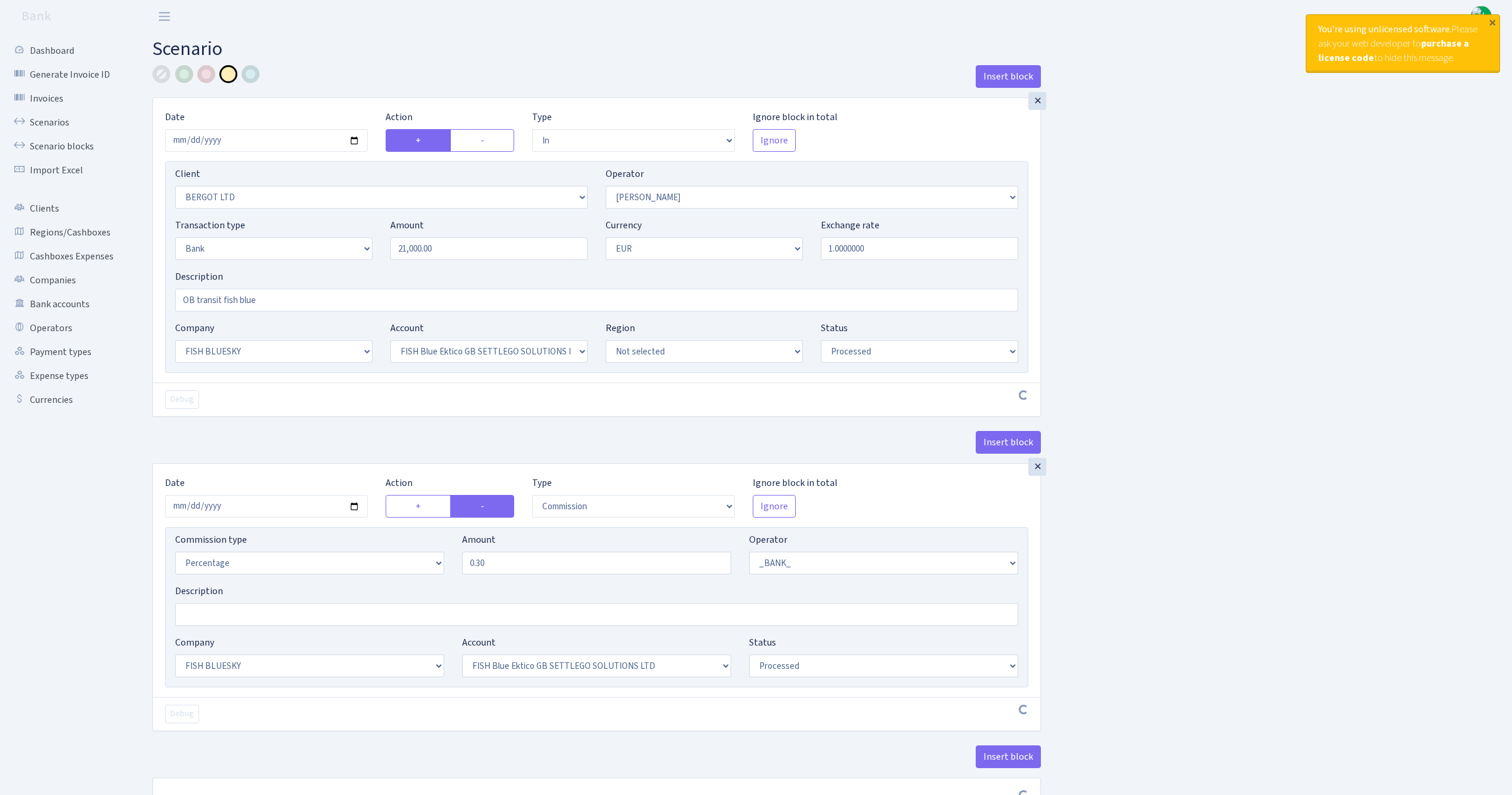
select select "23"
select select "67"
select select "processed"
select select "commission"
select select "1"
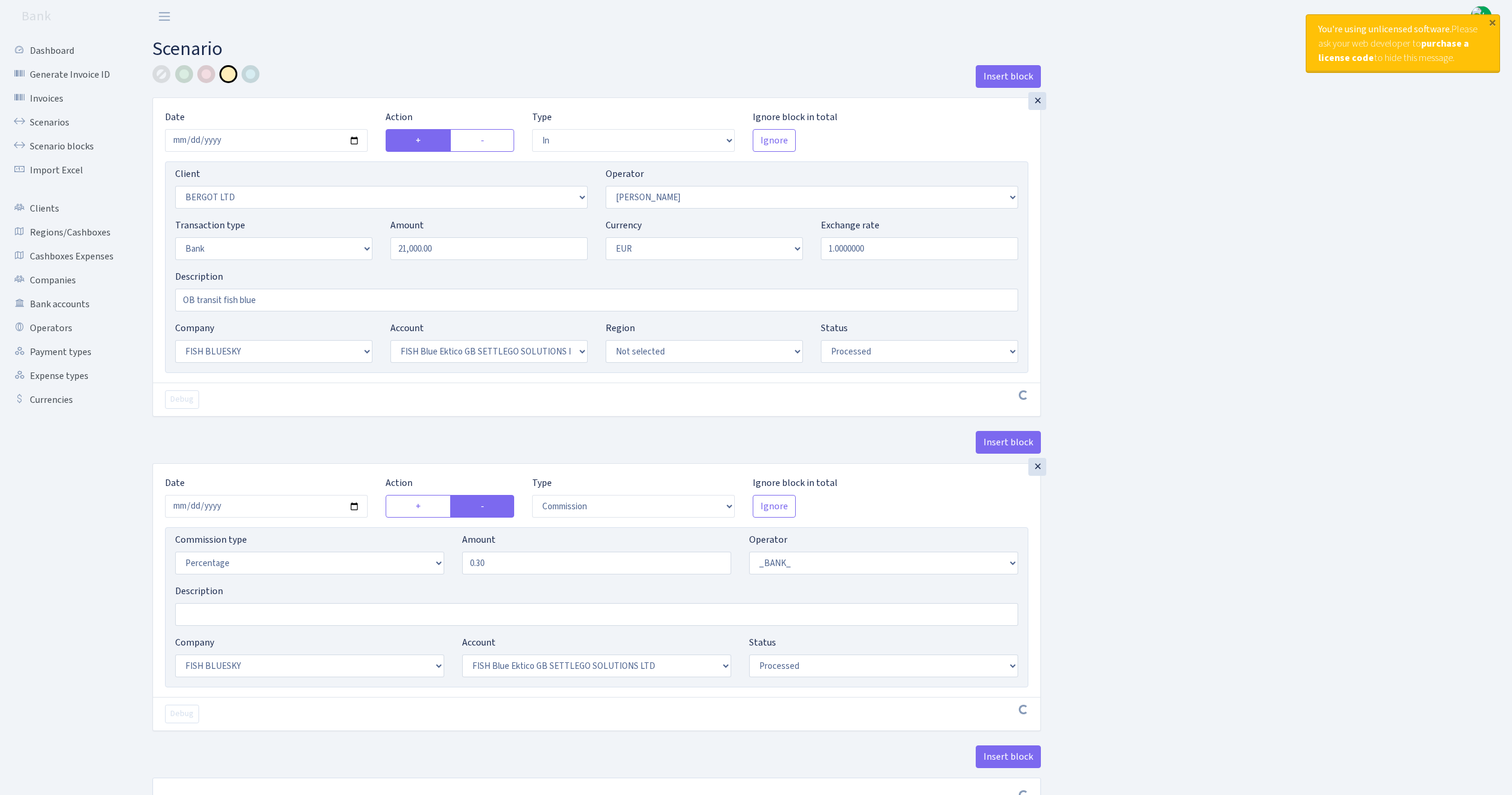
select select "23"
select select "67"
select select "processed"
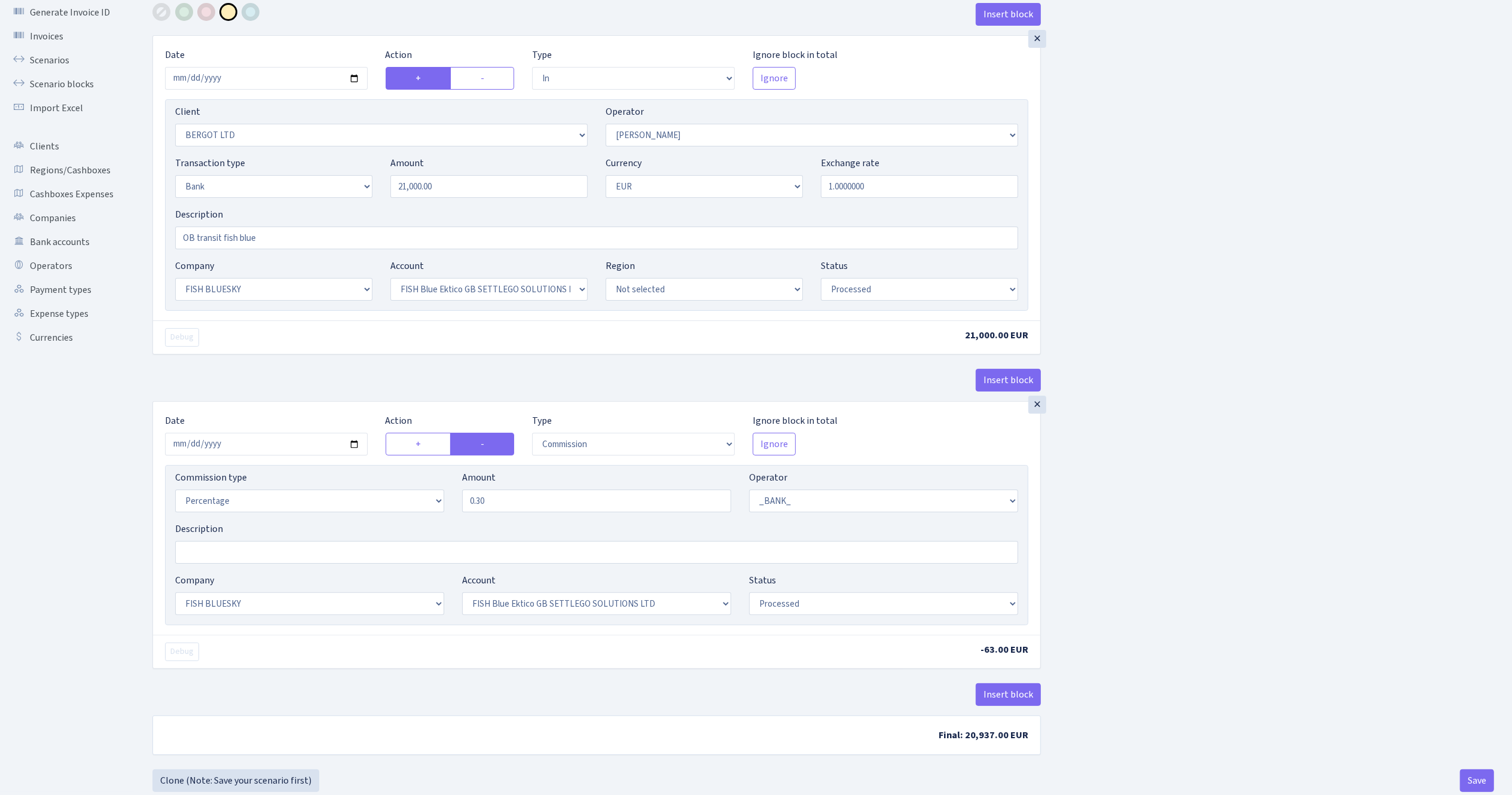
scroll to position [95, 0]
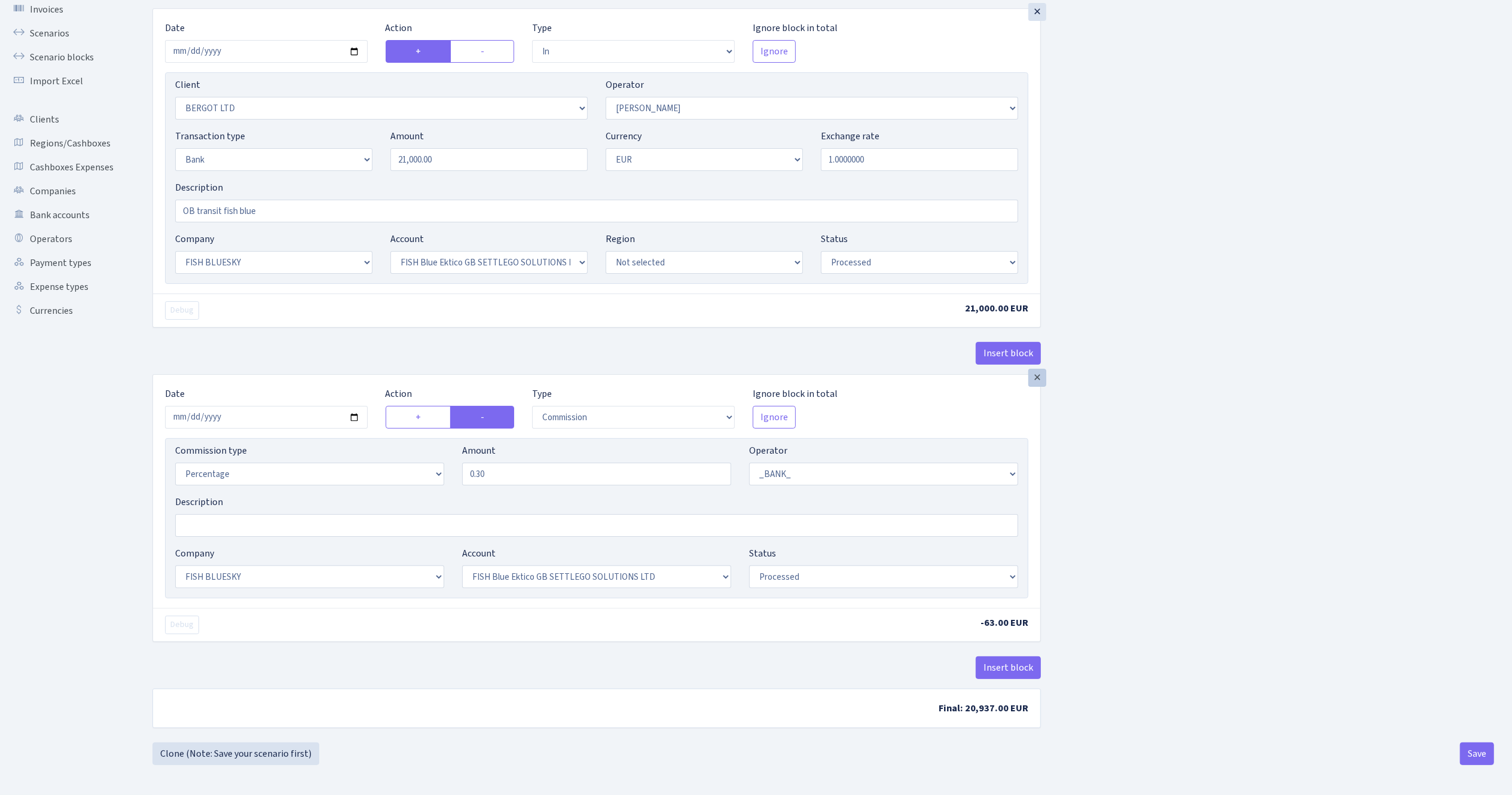
click at [1039, 378] on div "×" at bounding box center [1037, 378] width 18 height 18
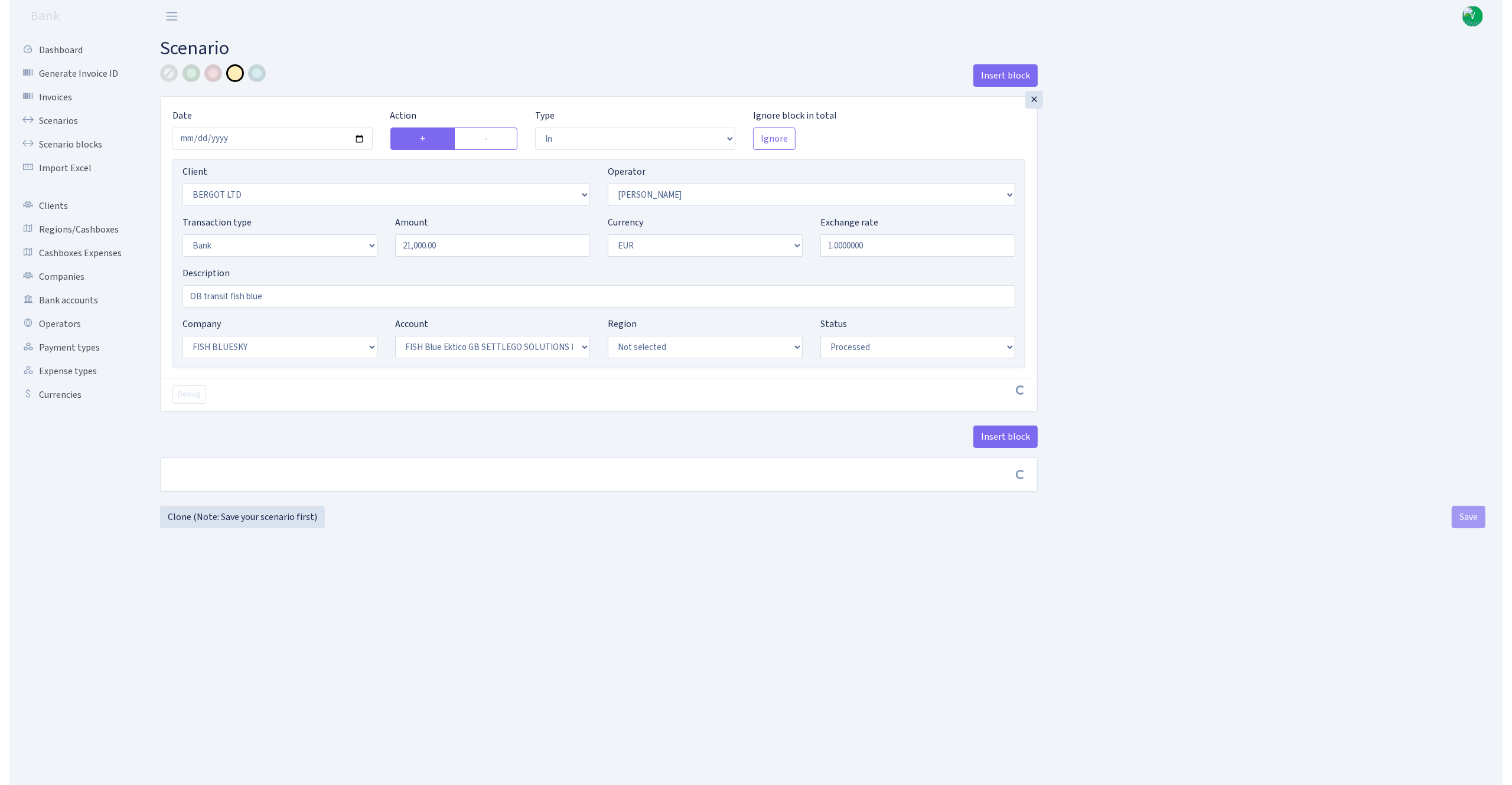
scroll to position [0, 0]
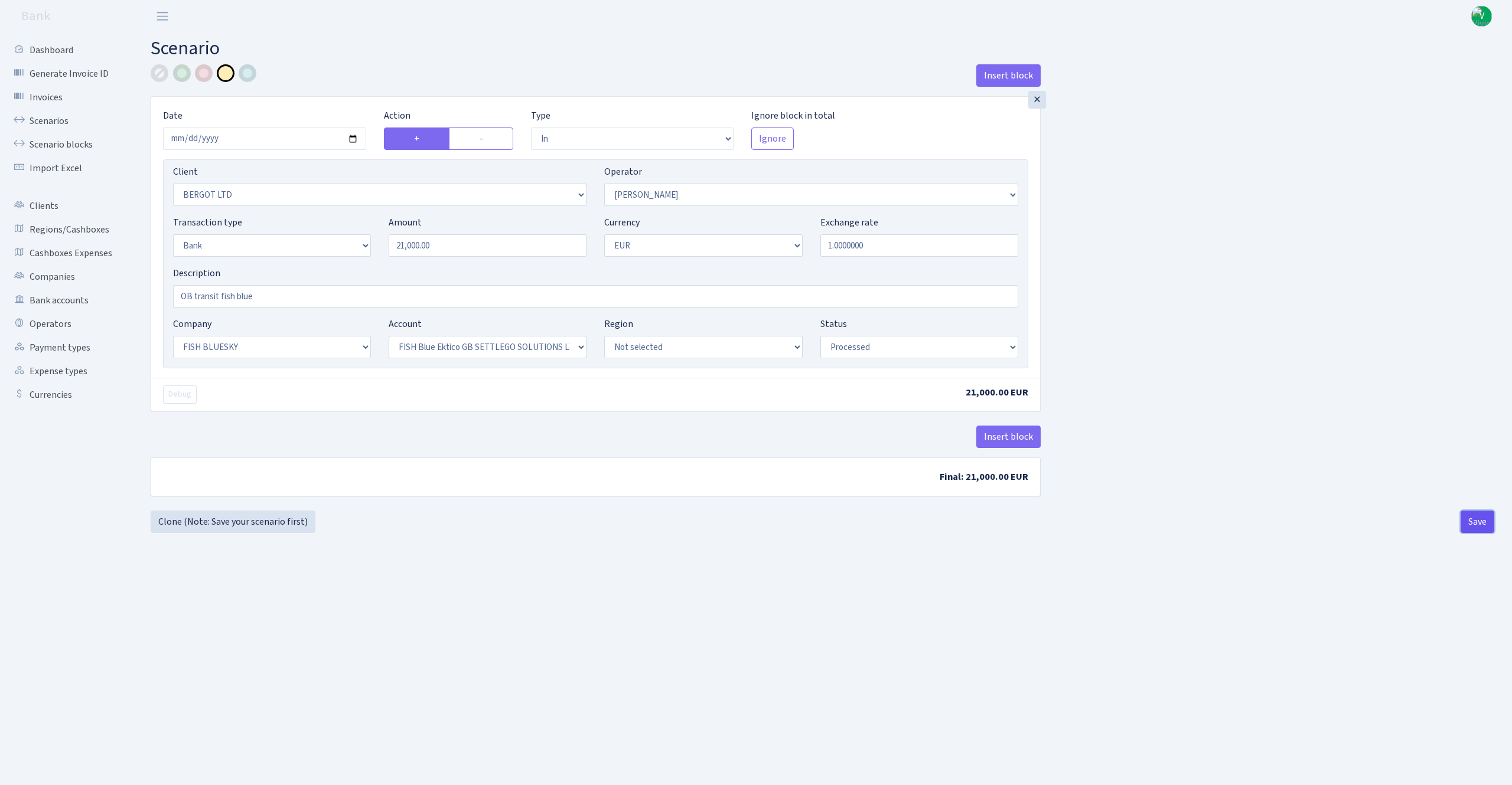
click at [1474, 520] on button "Save" at bounding box center [1476, 521] width 33 height 22
select select "in"
select select "2450"
select select "15"
select select "2"
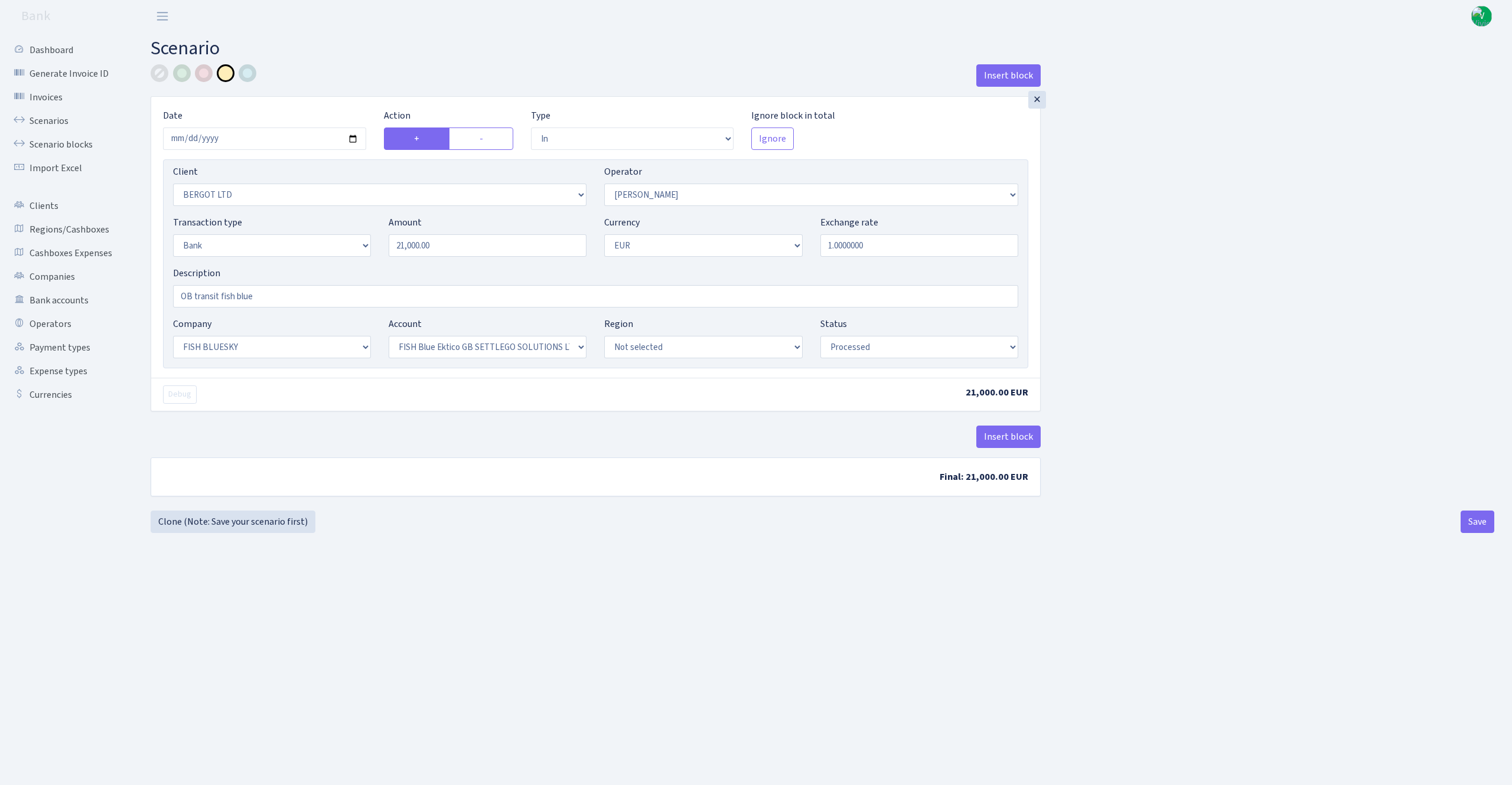
select select "1"
select select "23"
select select "67"
select select "processed"
click at [55, 115] on link "Scenarios" at bounding box center [65, 121] width 118 height 24
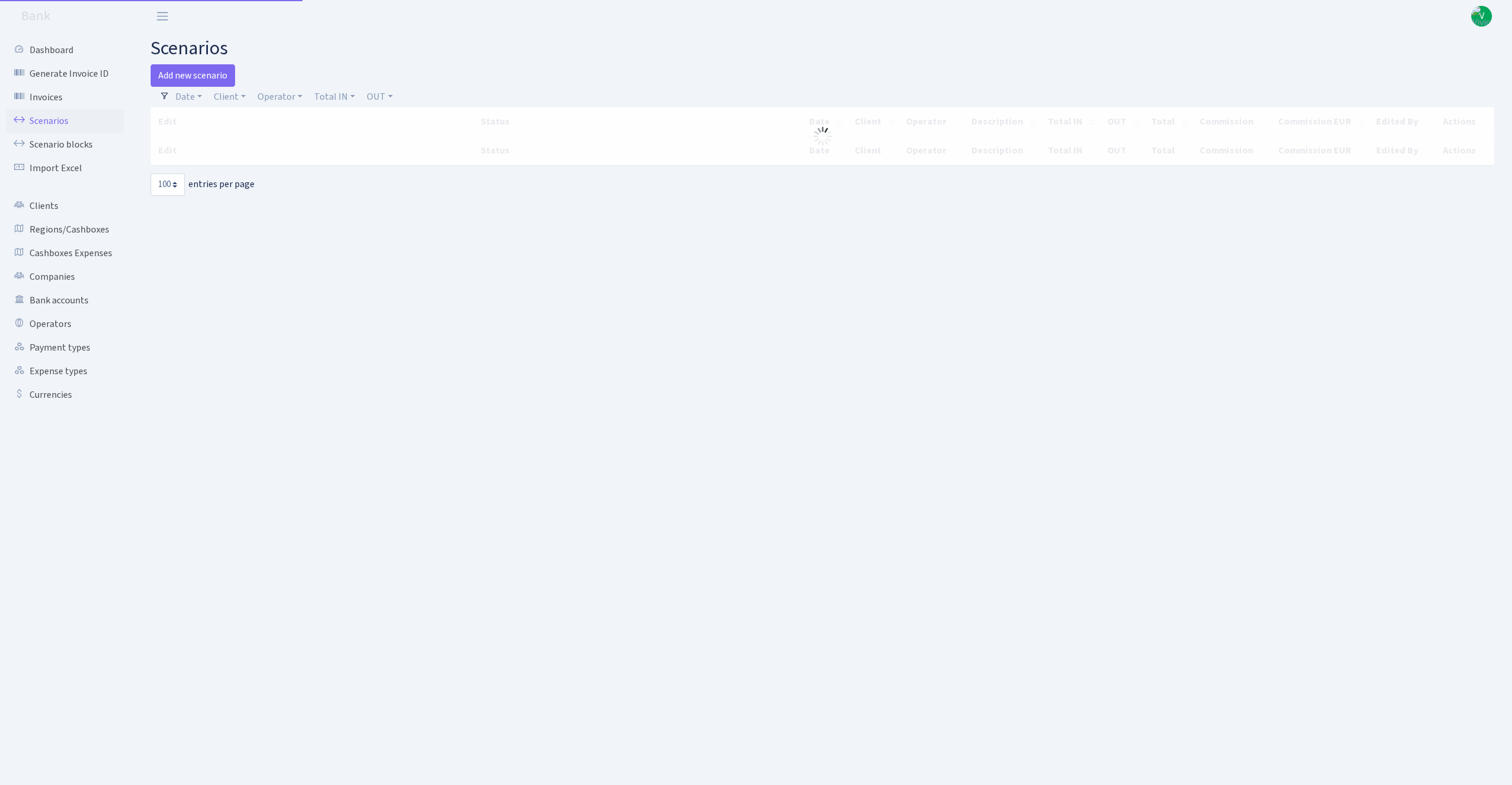
select select "100"
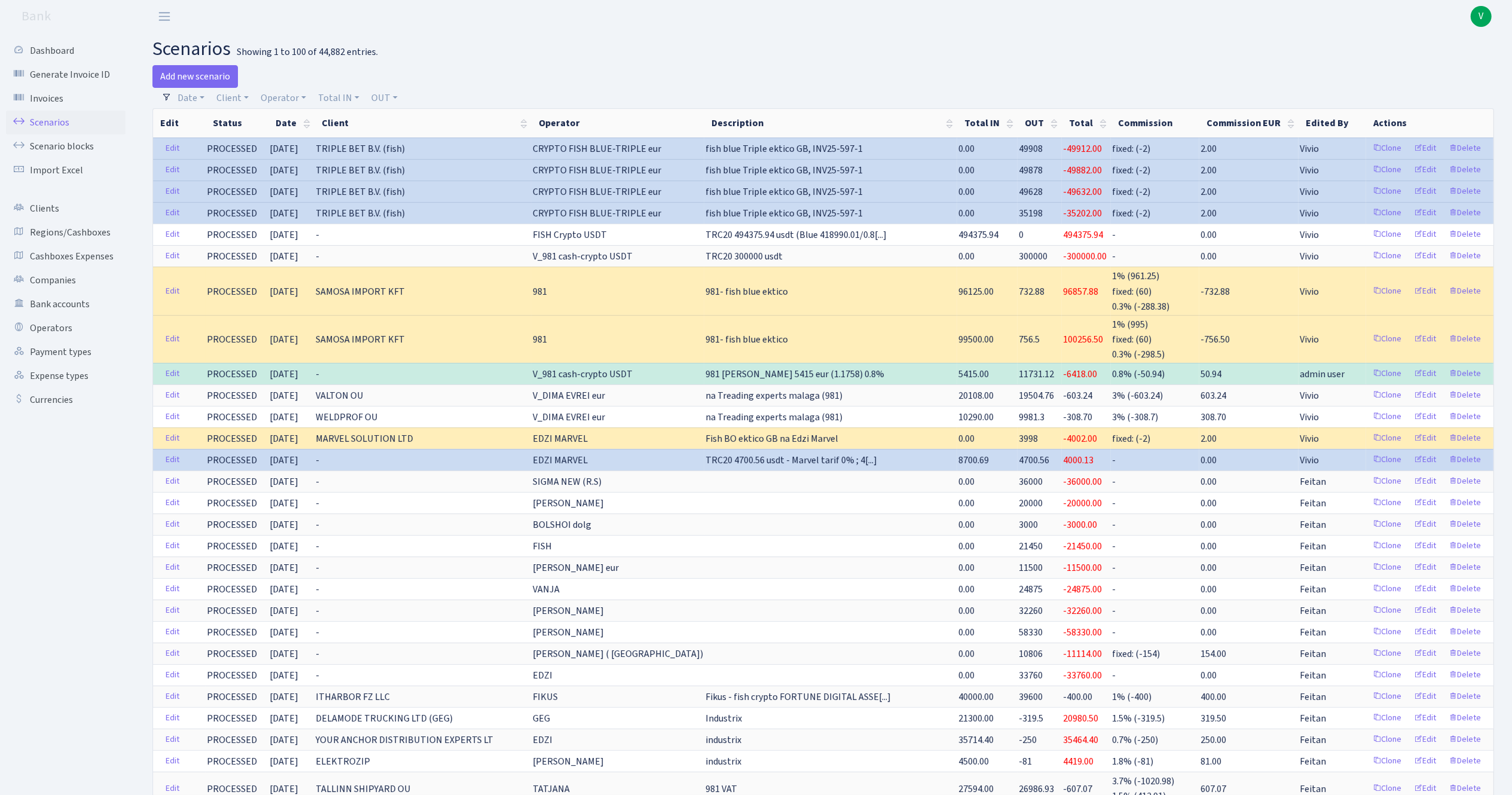
click at [1142, 44] on h2 "scenarios Showing 1 to 100 of 44,882 entries." at bounding box center [823, 49] width 1341 height 23
click at [680, 84] on div "Add new scenario" at bounding box center [483, 76] width 662 height 23
click at [727, 55] on h2 "scenarios Showing 1 to 100 of 44,882 entries." at bounding box center [823, 49] width 1341 height 23
click at [568, 54] on h2 "scenarios Showing 1 to 100 of 44,882 entries." at bounding box center [823, 49] width 1341 height 23
click at [221, 99] on link "Client" at bounding box center [232, 98] width 42 height 20
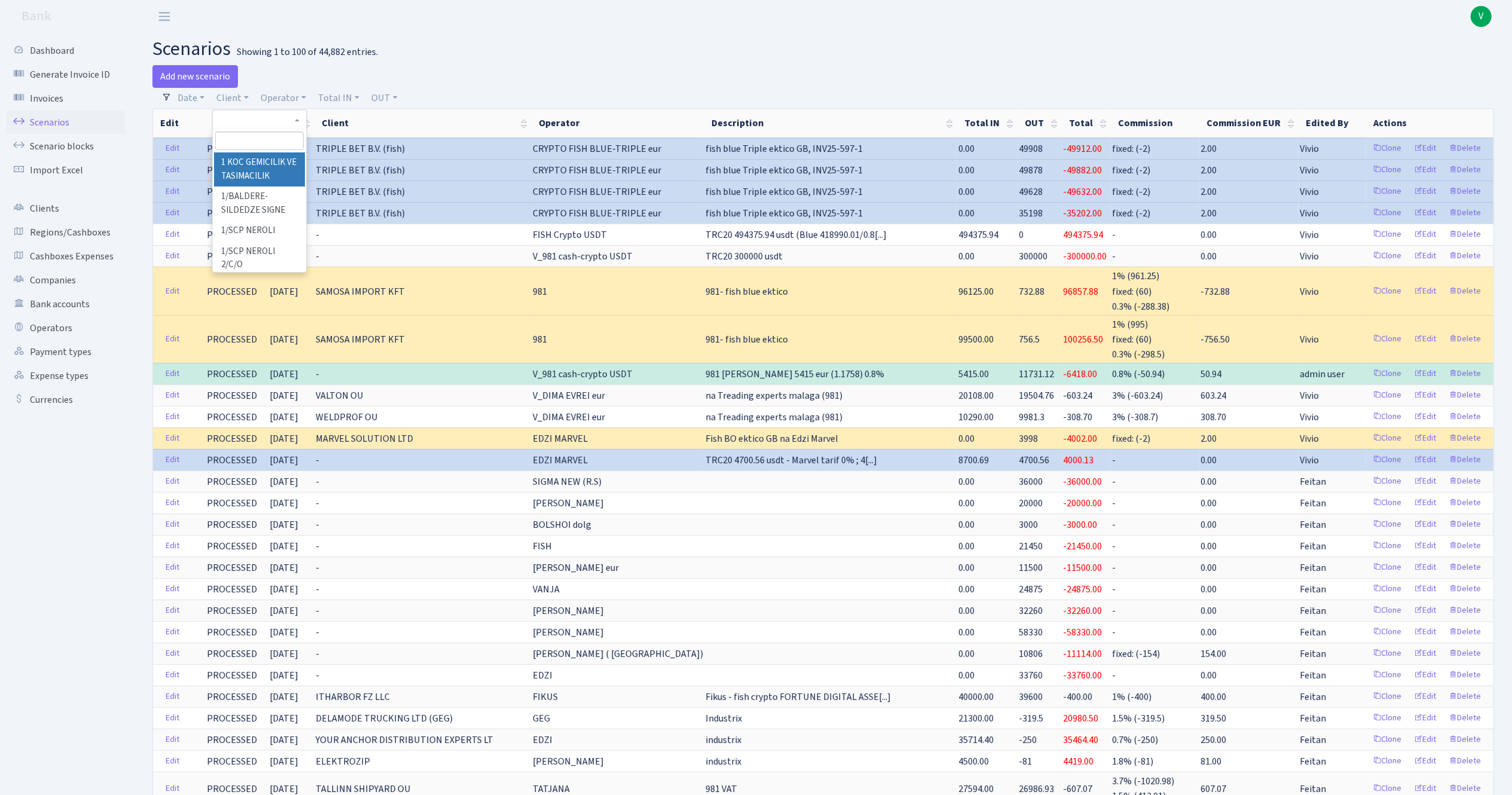
click at [254, 150] on input "search" at bounding box center [259, 141] width 88 height 19
type input "[PERSON_NAME]"
click at [286, 157] on li "RIGAS TRANZITS SIA" at bounding box center [259, 169] width 90 height 34
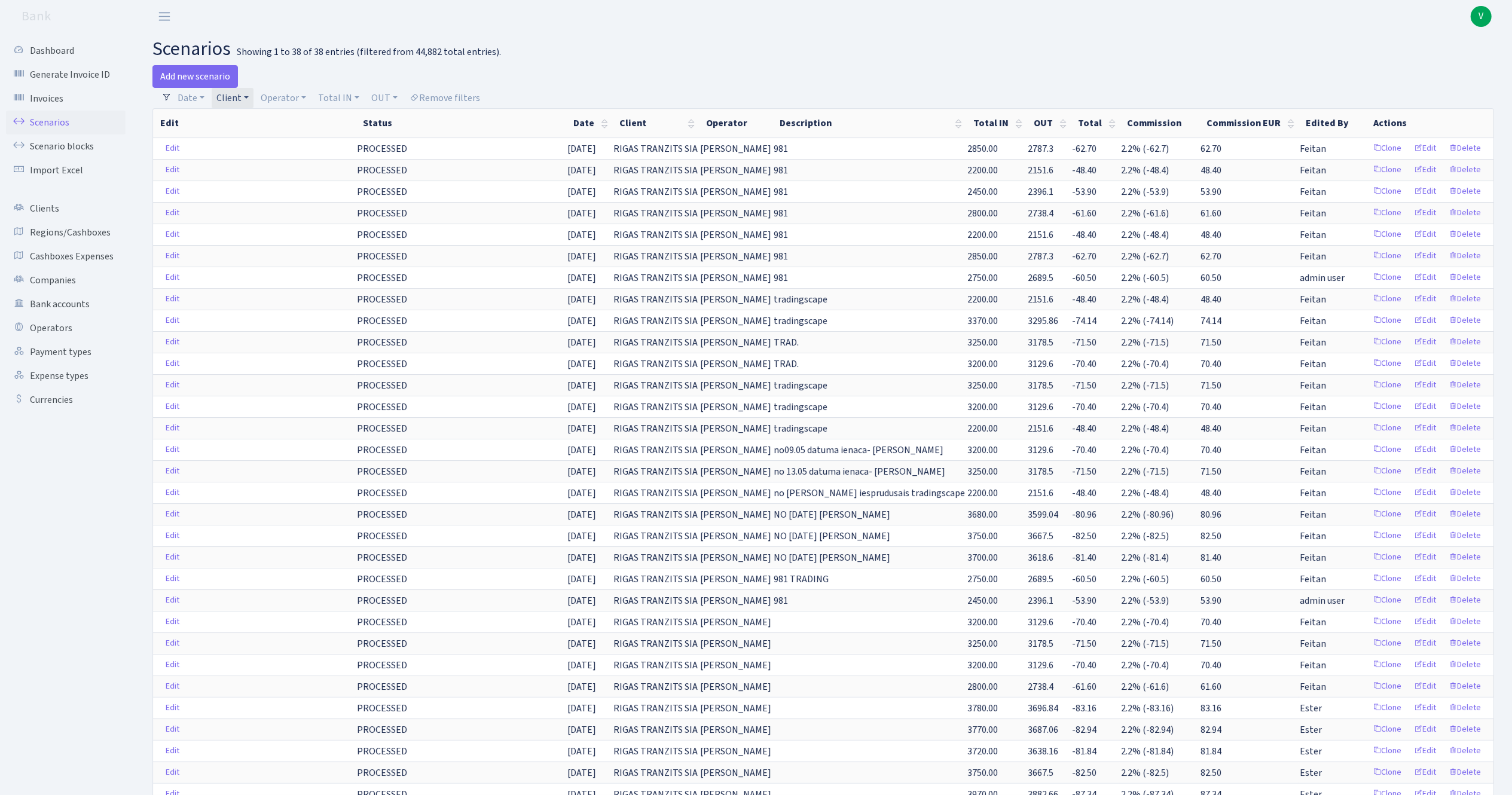
click at [244, 96] on link "Client" at bounding box center [232, 98] width 42 height 20
select select
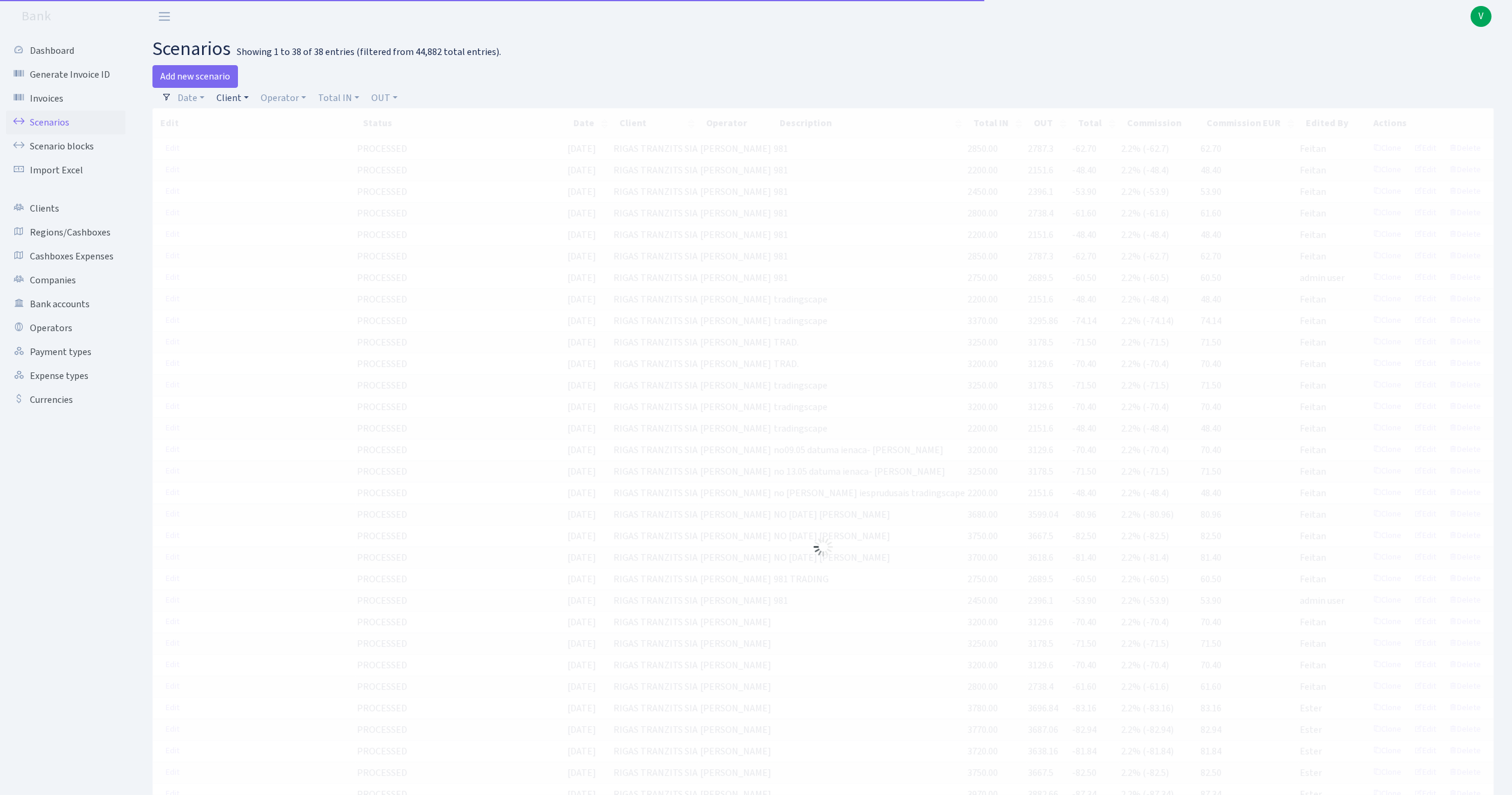
click at [237, 102] on link "Client" at bounding box center [232, 98] width 42 height 20
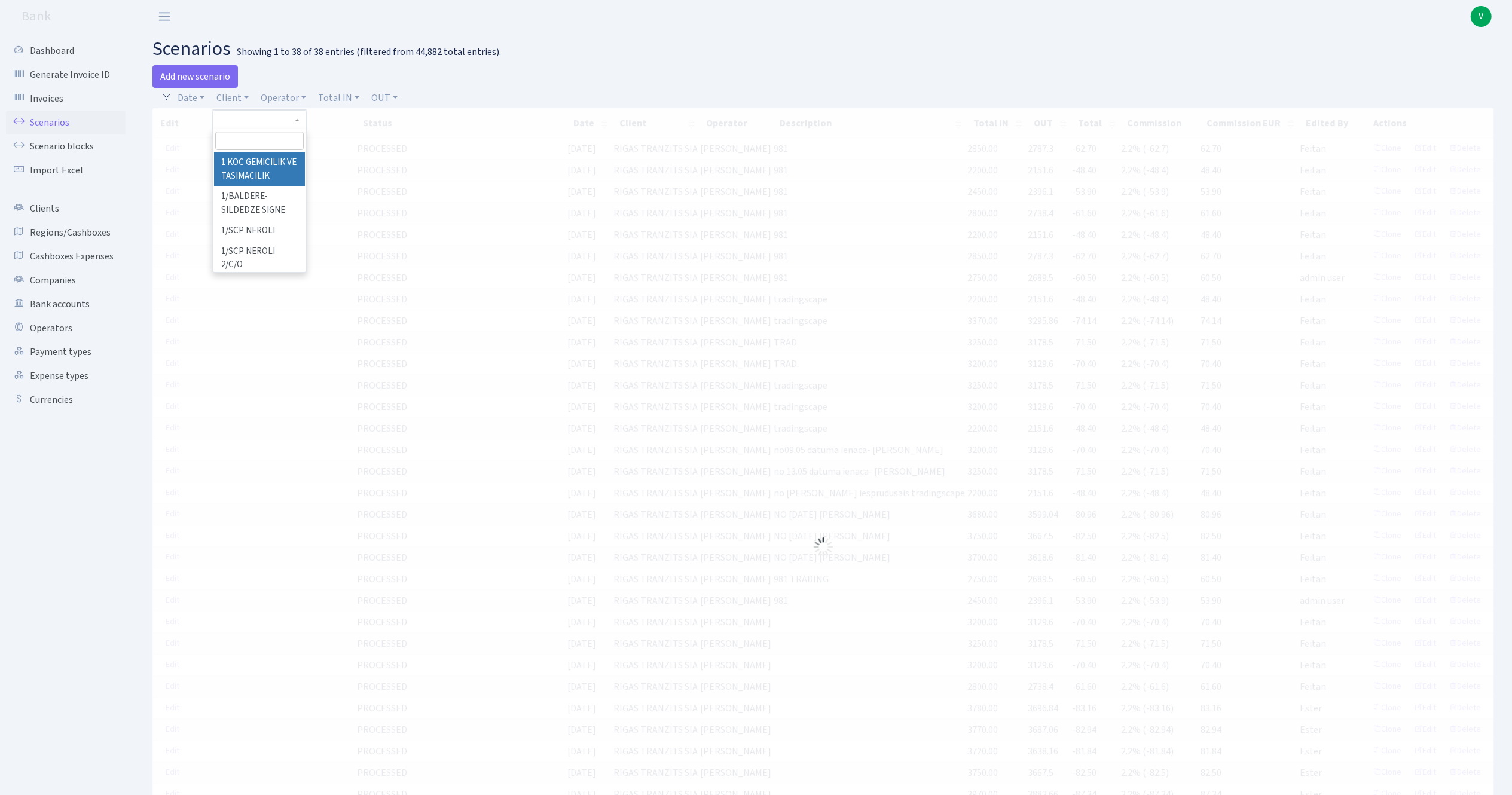
click at [248, 136] on input "search" at bounding box center [259, 141] width 88 height 19
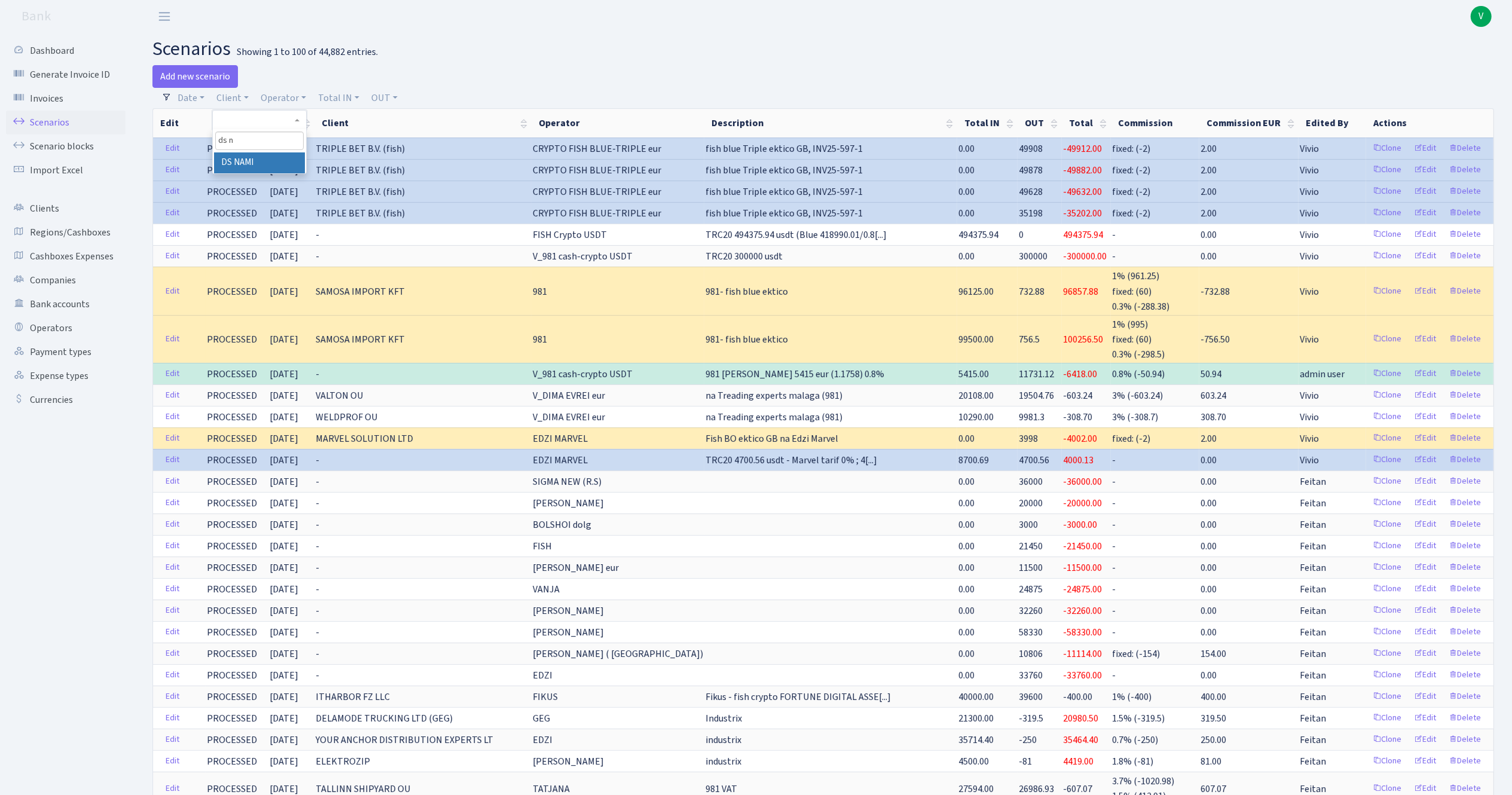
type input "ds n"
click at [233, 155] on li "DS NAMI" at bounding box center [259, 163] width 90 height 21
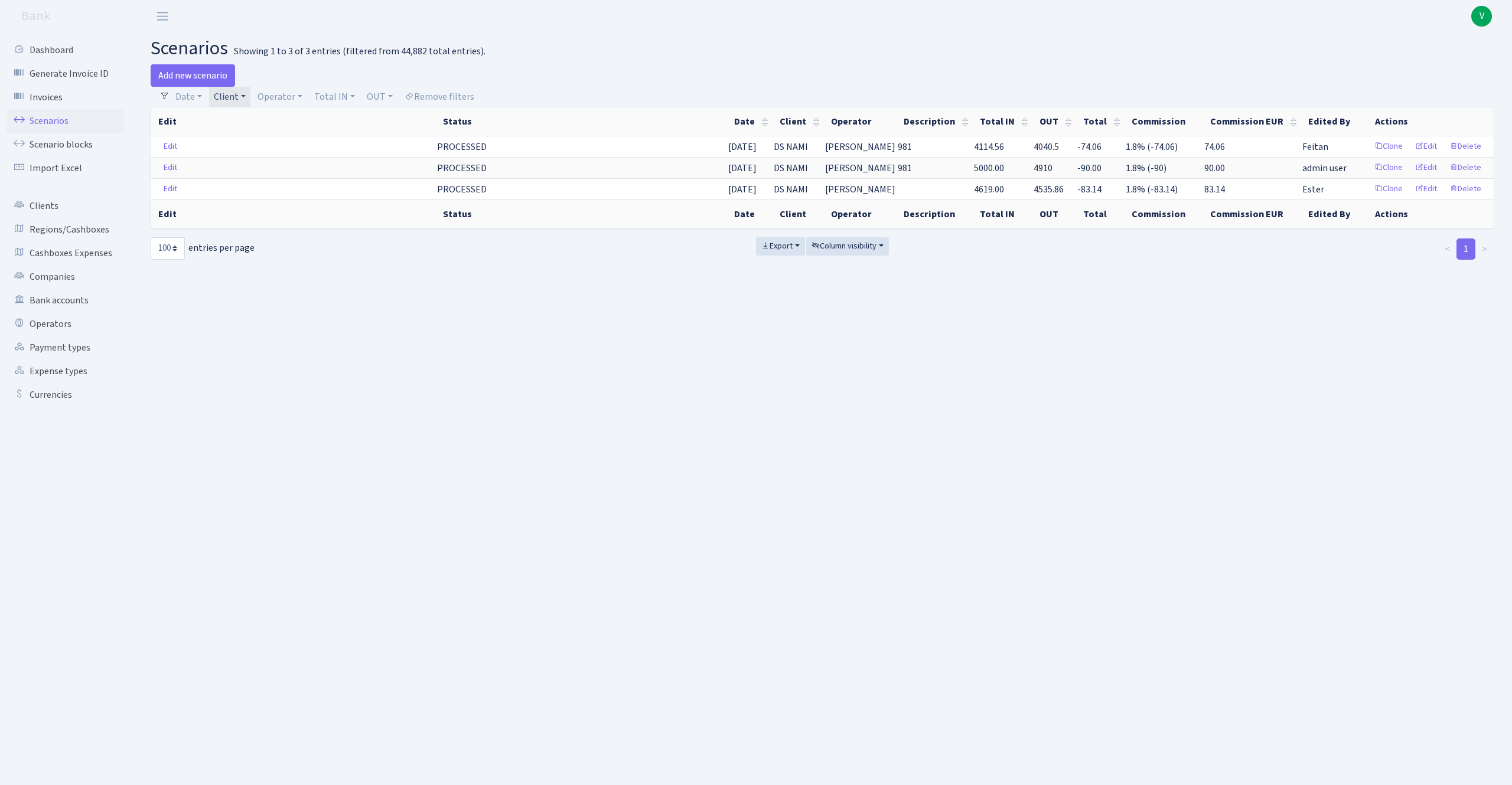
click at [240, 92] on link "Client" at bounding box center [229, 97] width 41 height 20
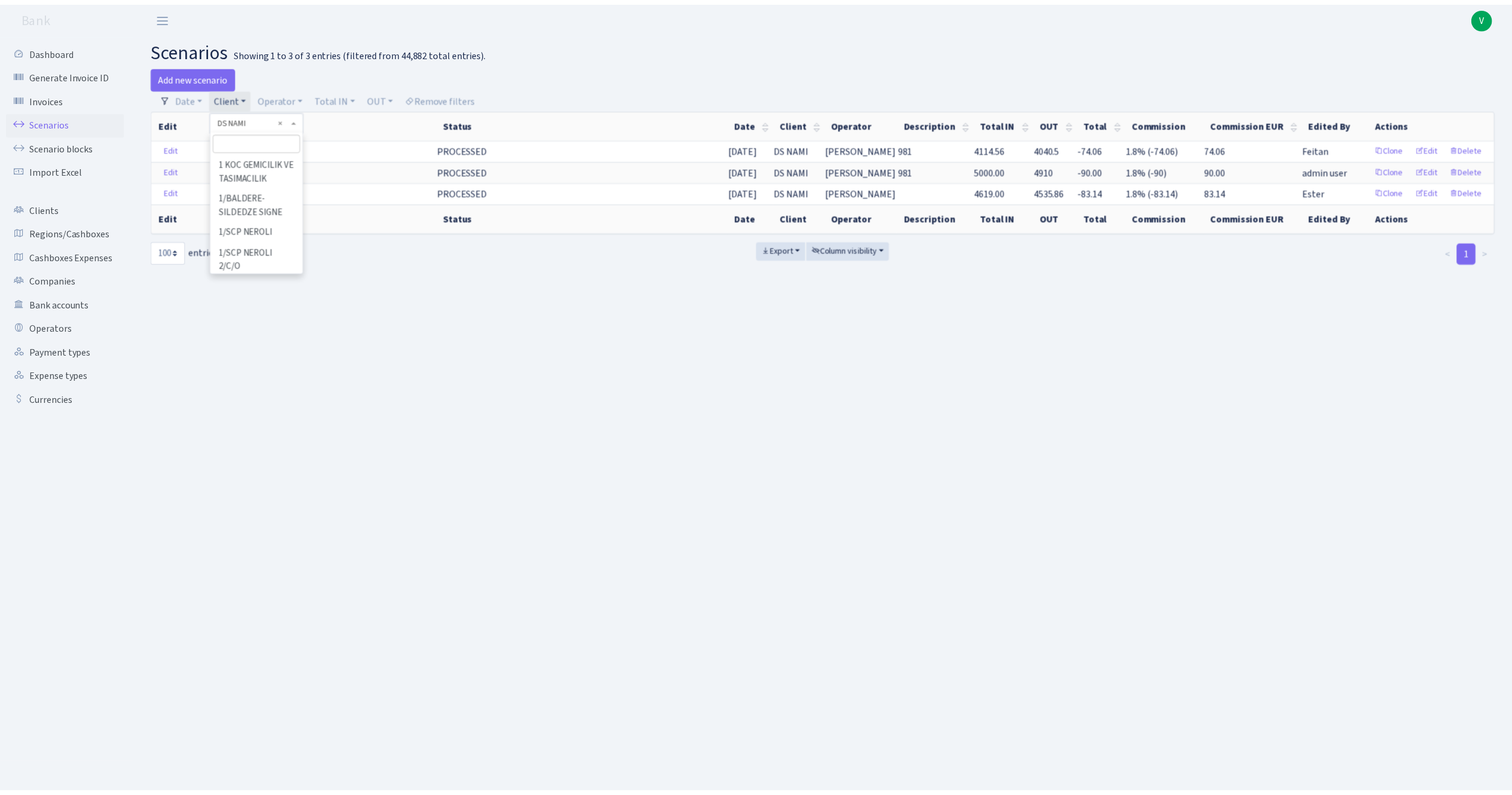
scroll to position [28094, 0]
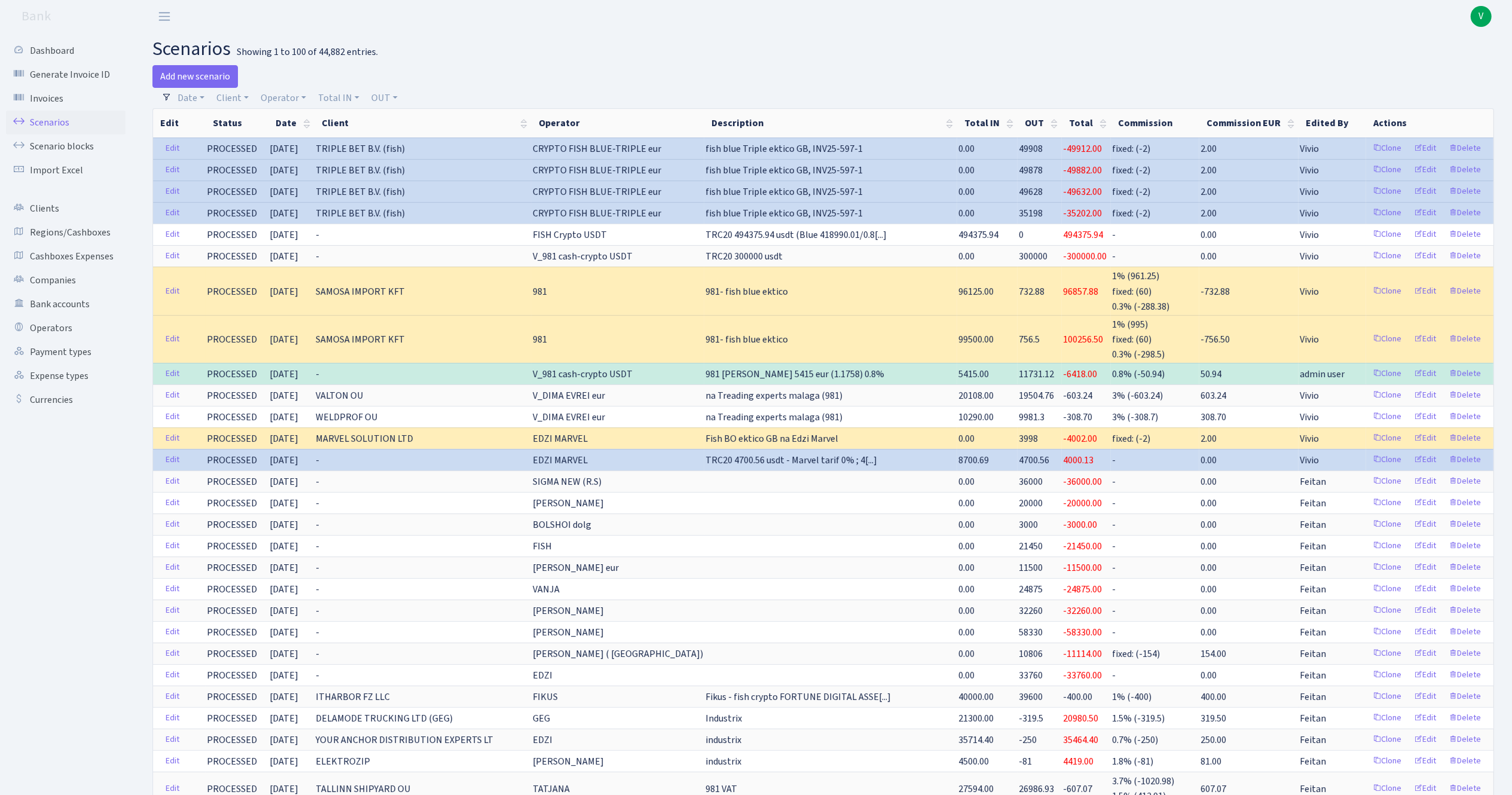
click at [1481, 24] on span "V" at bounding box center [1481, 16] width 21 height 21
click at [1435, 70] on link "Logout" at bounding box center [1443, 69] width 107 height 19
